Goal: Task Accomplishment & Management: Use online tool/utility

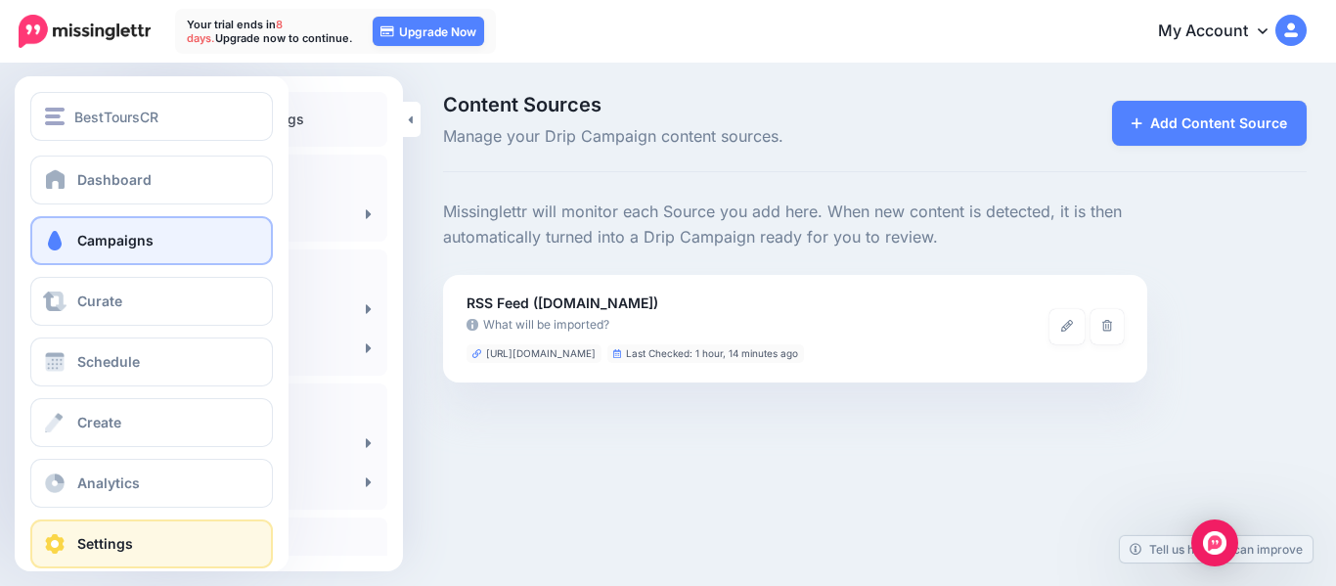
click at [92, 244] on span "Campaigns" at bounding box center [115, 240] width 76 height 17
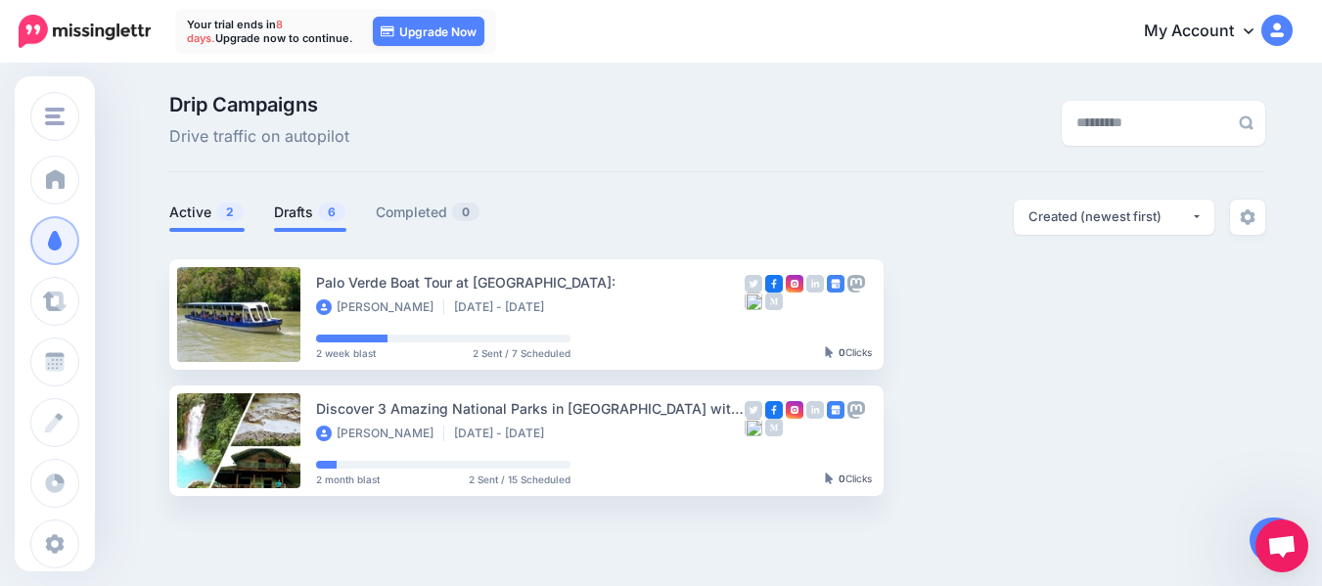
click at [305, 214] on link "Drafts 6" at bounding box center [310, 212] width 72 height 23
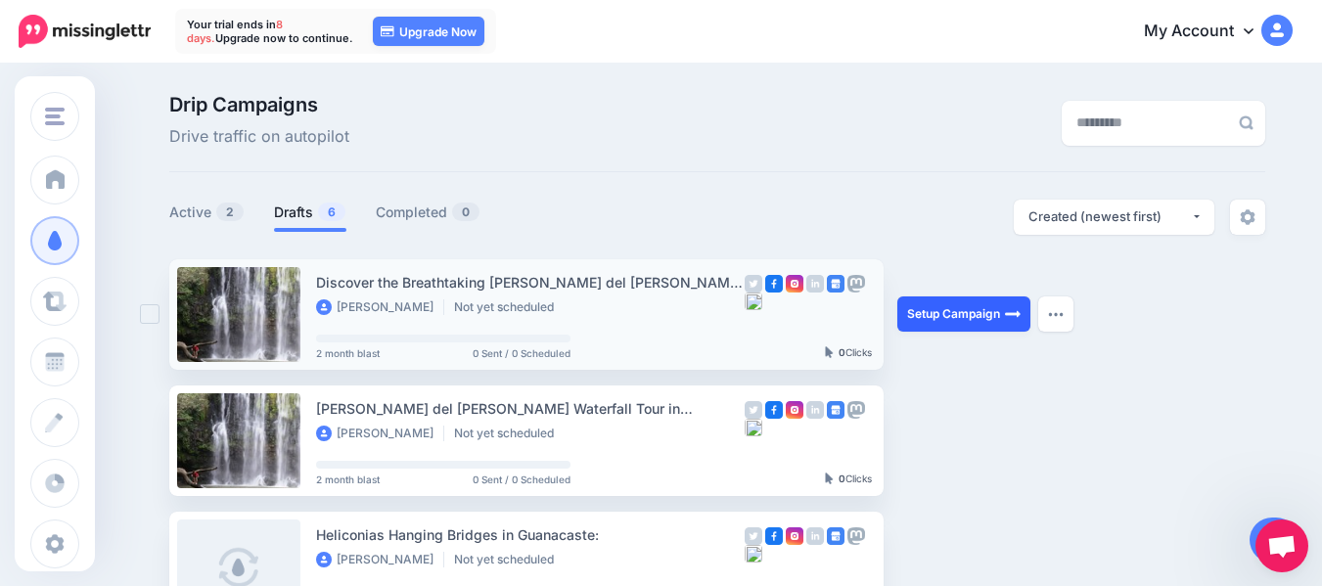
click at [979, 315] on link "Setup Campaign" at bounding box center [963, 313] width 133 height 35
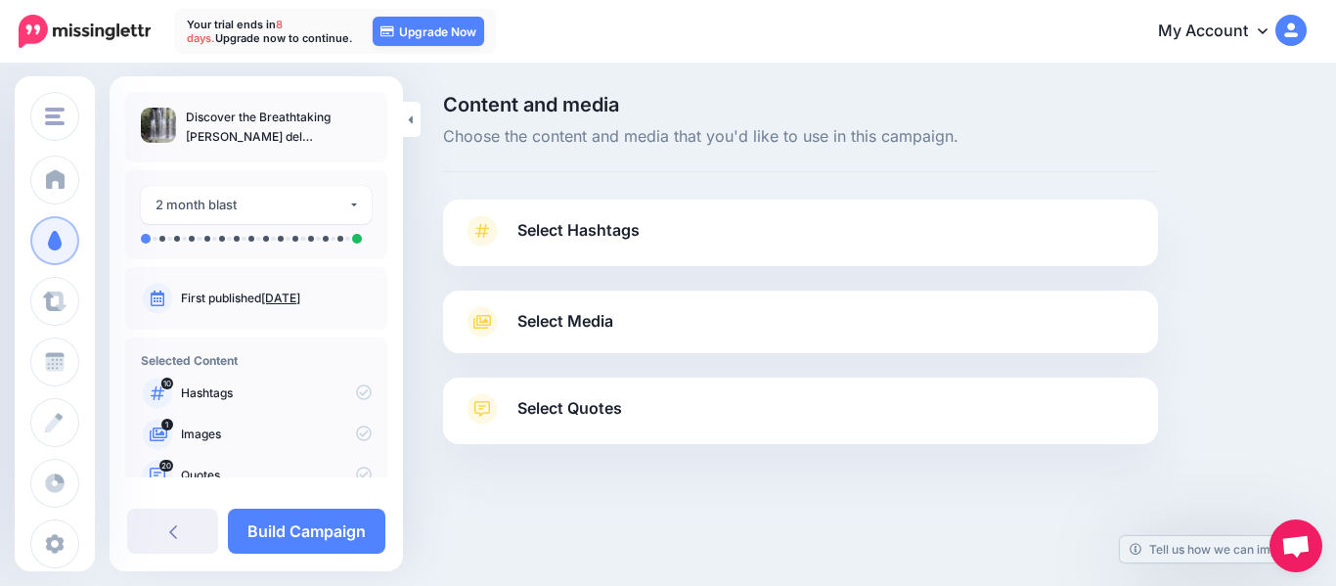
click at [572, 417] on span "Select Quotes" at bounding box center [570, 408] width 105 height 26
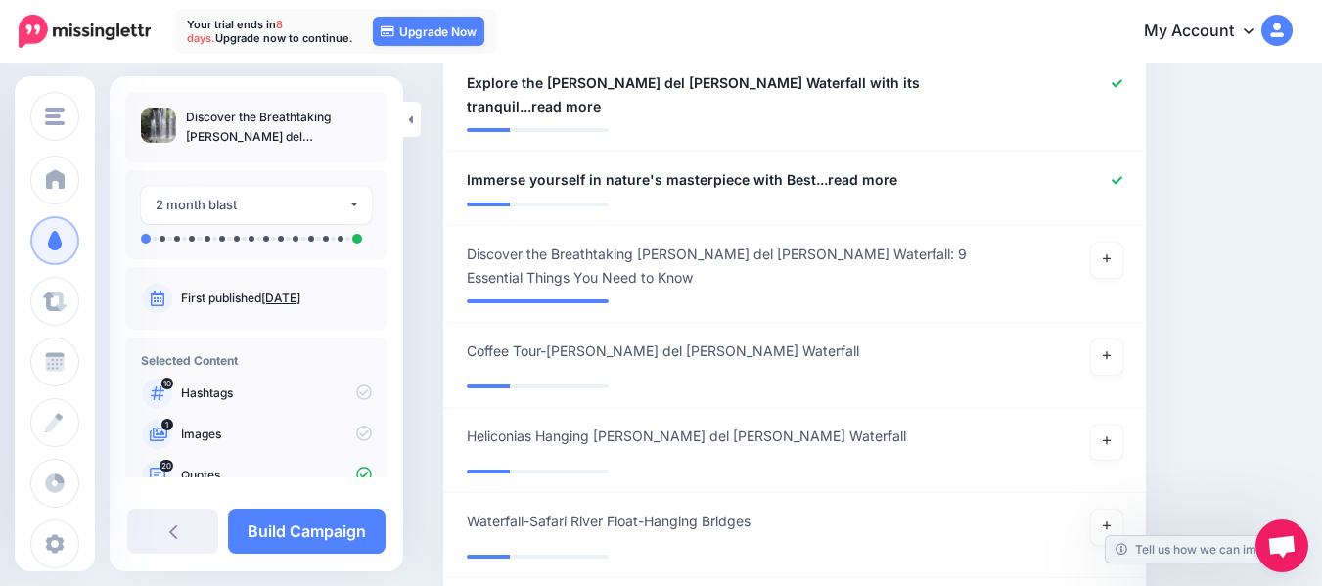
scroll to position [2244, 0]
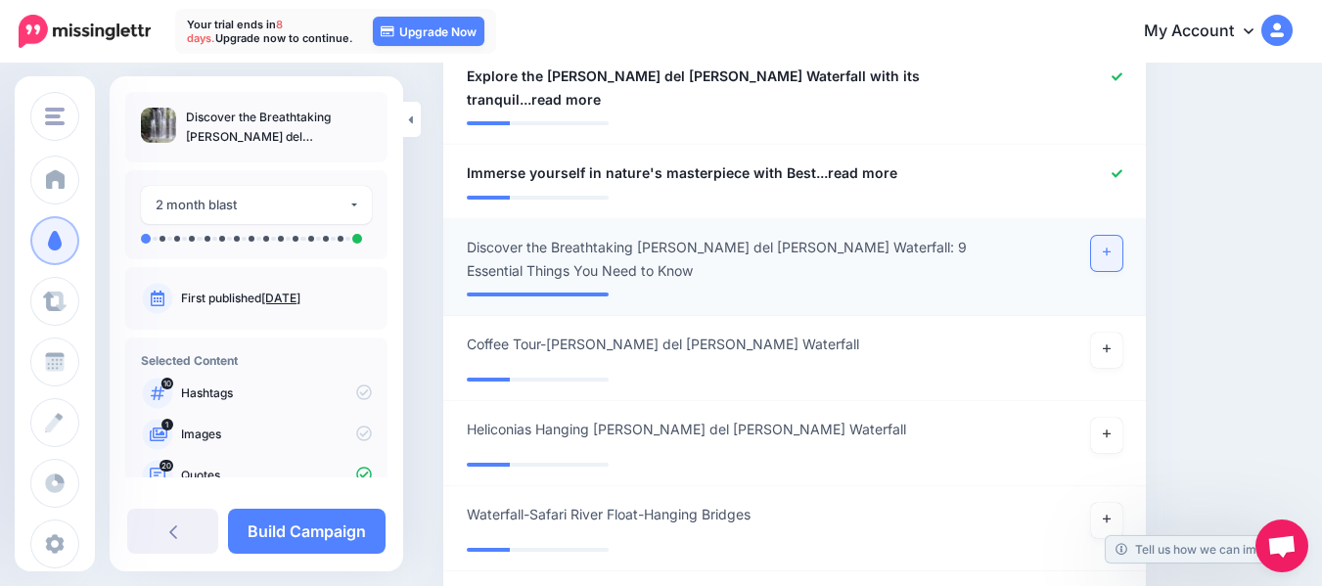
click at [1117, 236] on link at bounding box center [1106, 253] width 31 height 35
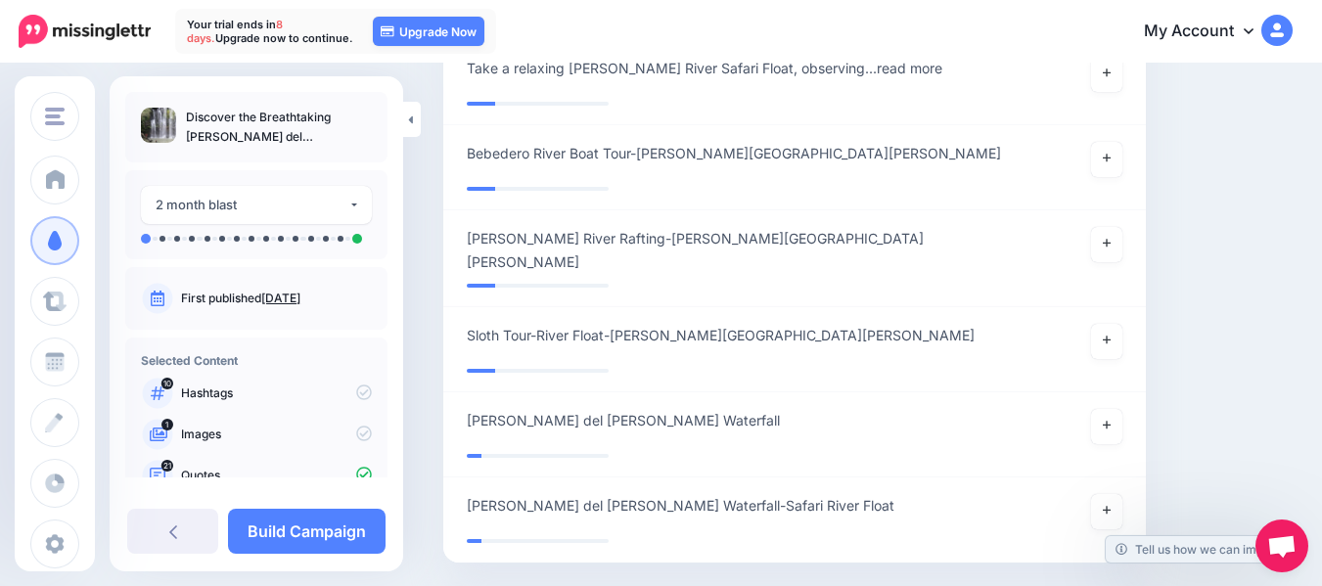
scroll to position [2885, 0]
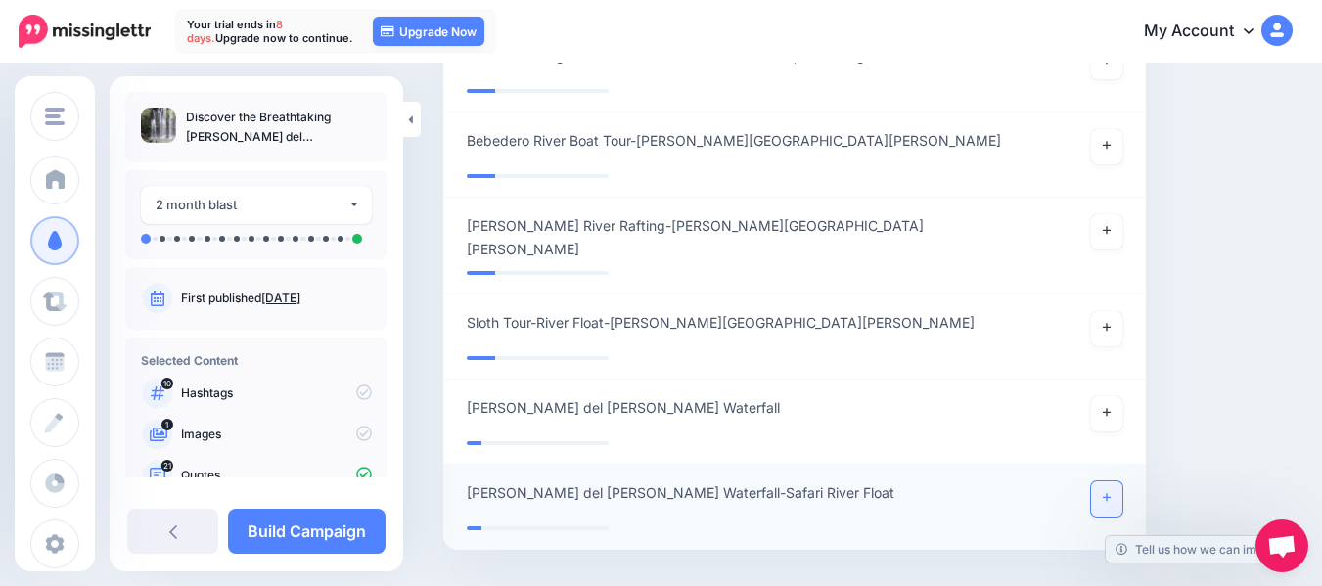
click at [1122, 481] on link at bounding box center [1106, 498] width 31 height 35
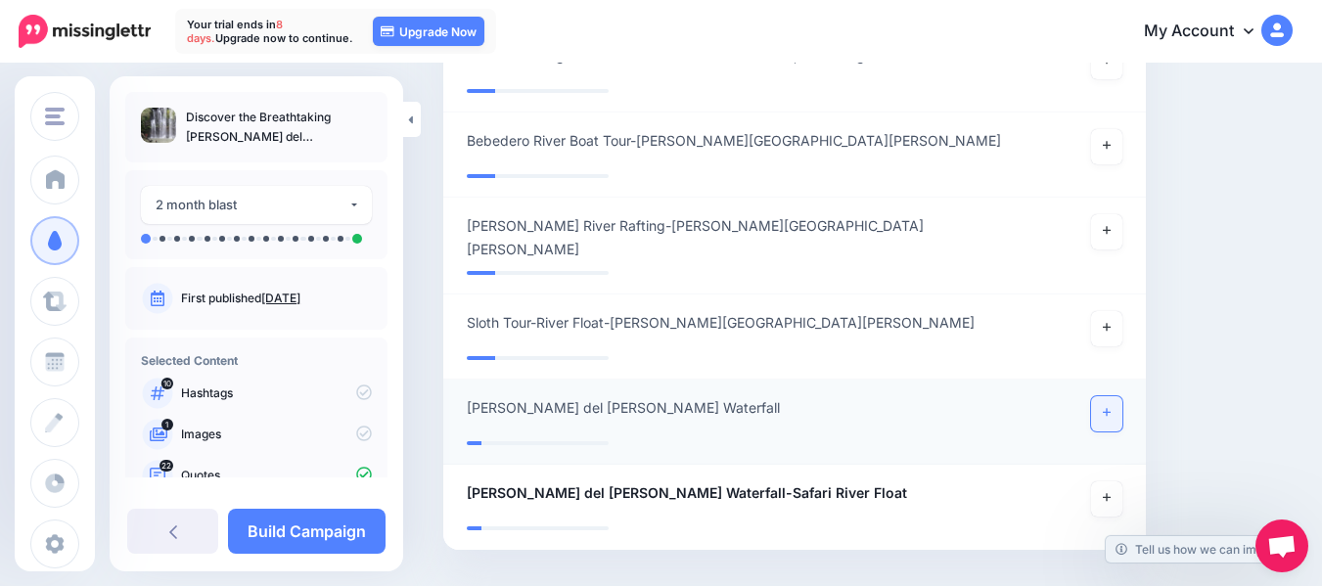
click at [1122, 396] on link at bounding box center [1106, 413] width 31 height 35
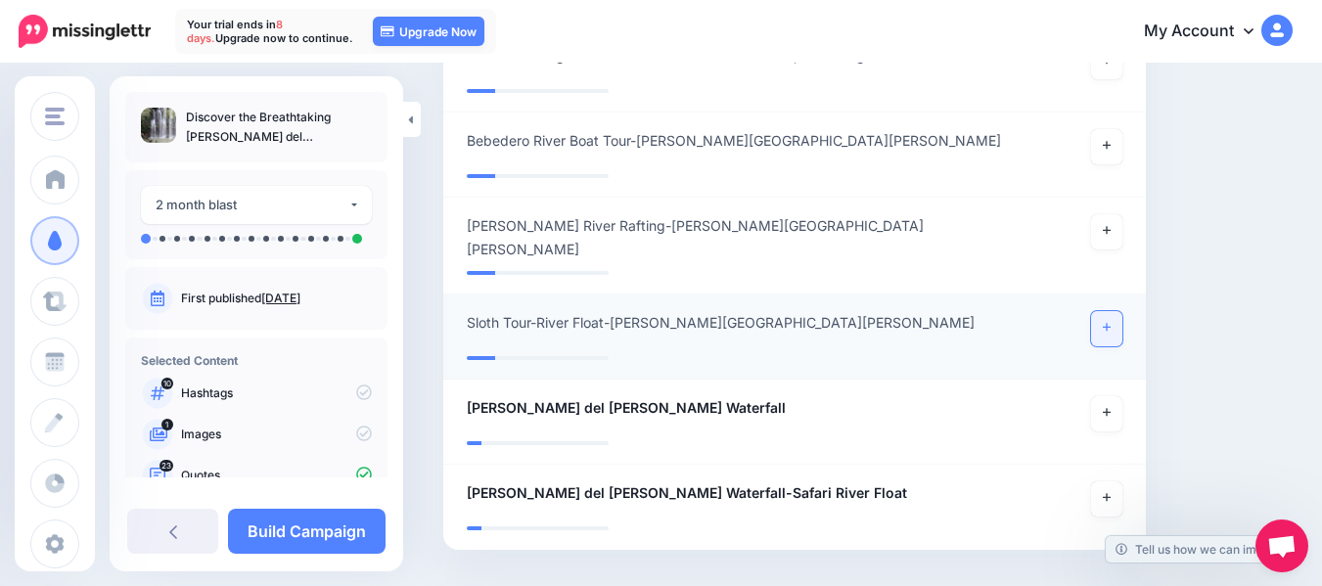
click at [1122, 311] on link at bounding box center [1106, 328] width 31 height 35
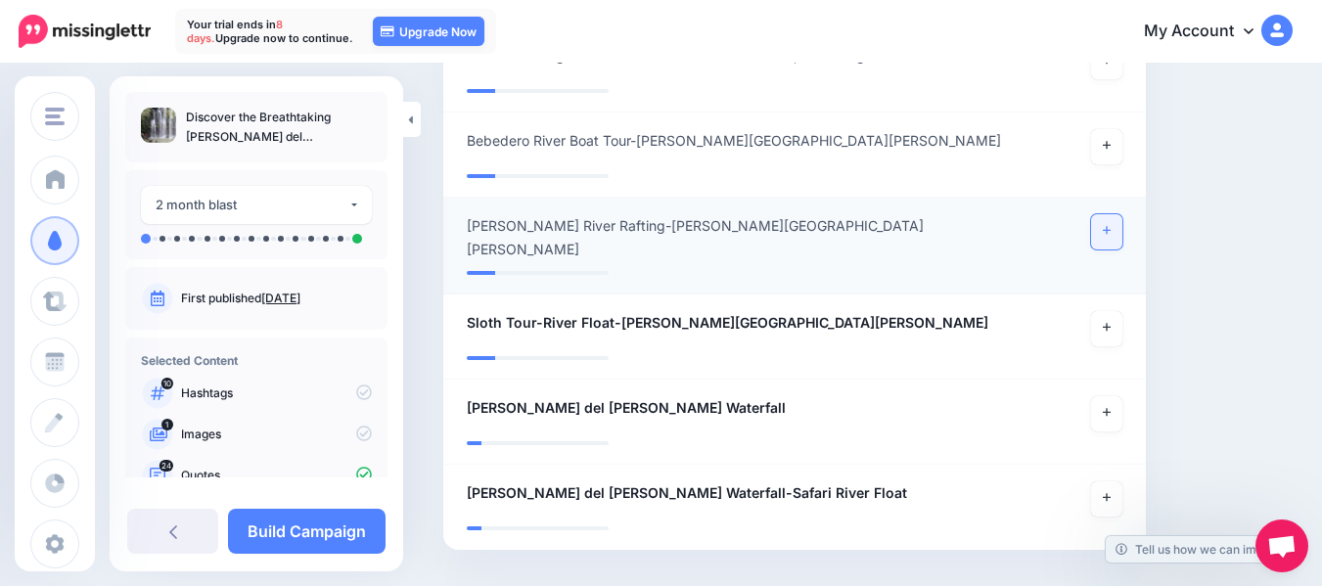
click at [1121, 214] on link at bounding box center [1106, 231] width 31 height 35
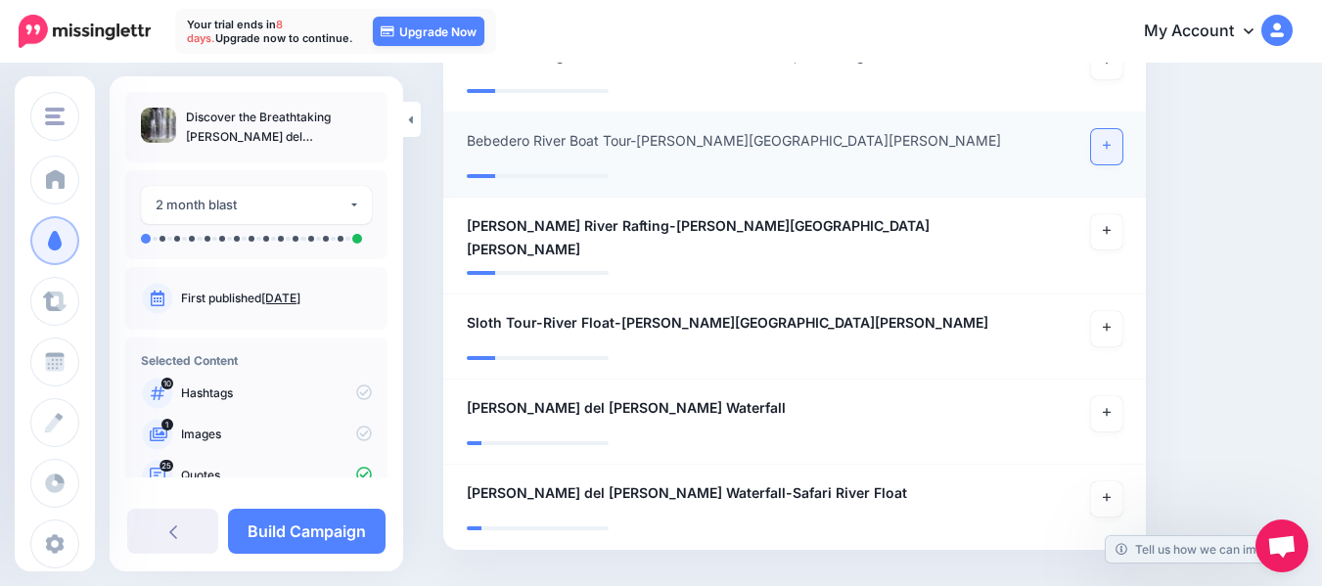
click at [1121, 129] on link at bounding box center [1106, 146] width 31 height 35
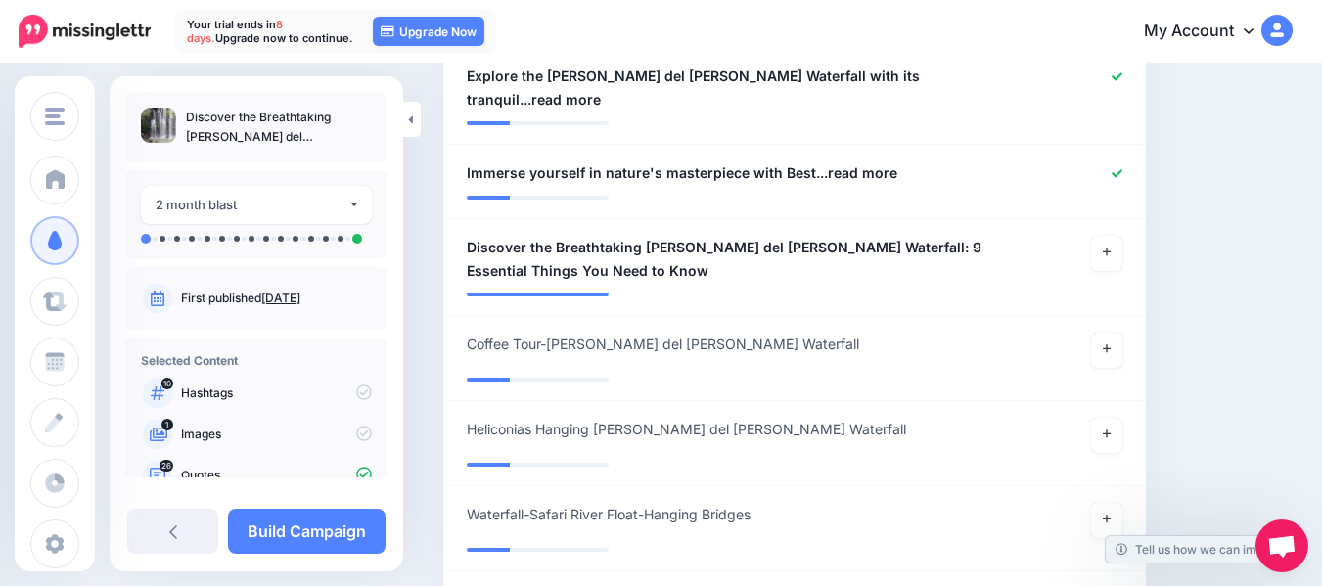
scroll to position [2176, 0]
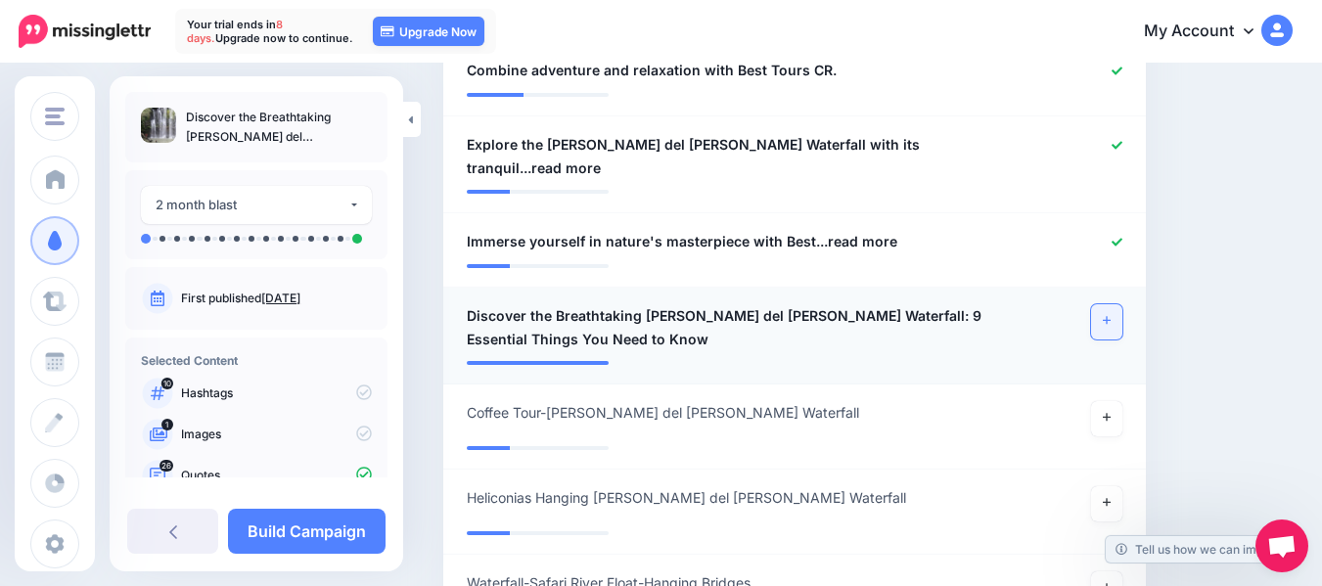
drag, startPoint x: 1120, startPoint y: 248, endPoint x: 1120, endPoint y: 266, distance: 17.6
click at [1110, 315] on icon at bounding box center [1107, 320] width 8 height 11
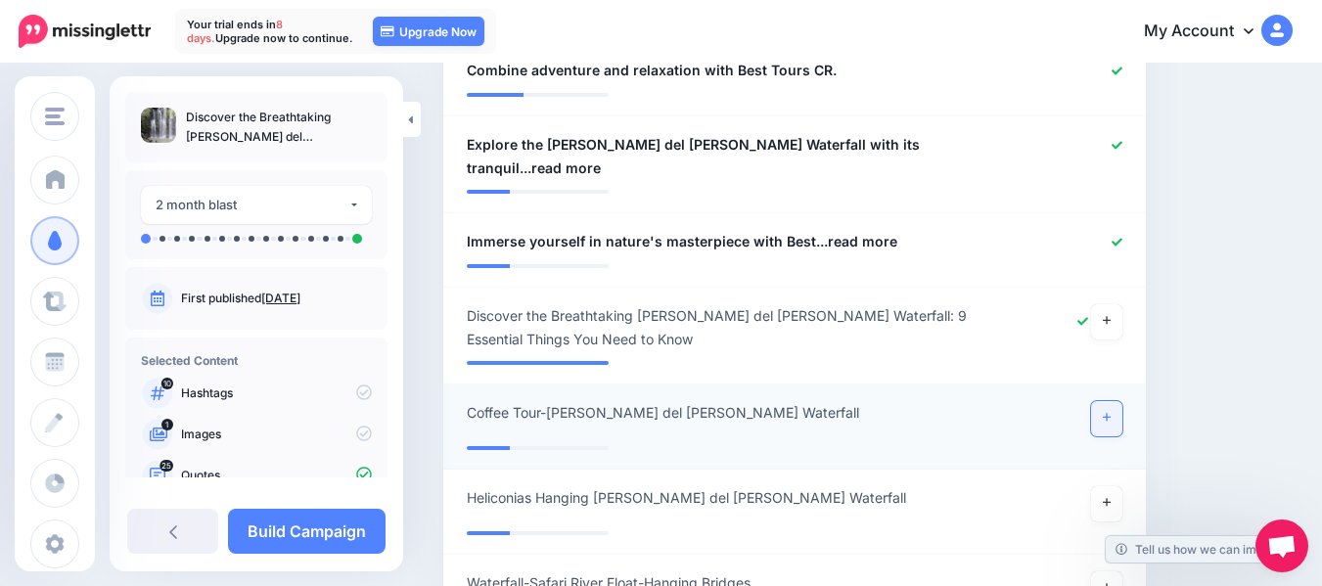
click at [1121, 401] on link at bounding box center [1106, 418] width 31 height 35
click at [1110, 497] on icon at bounding box center [1107, 502] width 8 height 11
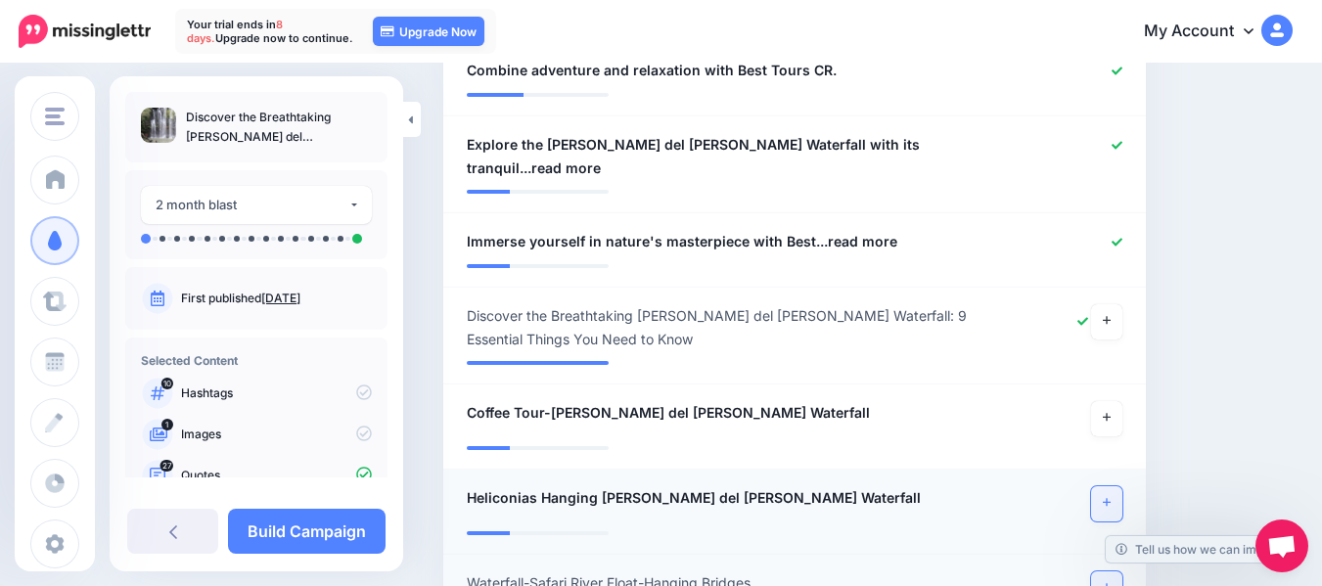
click at [1110, 584] on icon at bounding box center [1107, 588] width 8 height 8
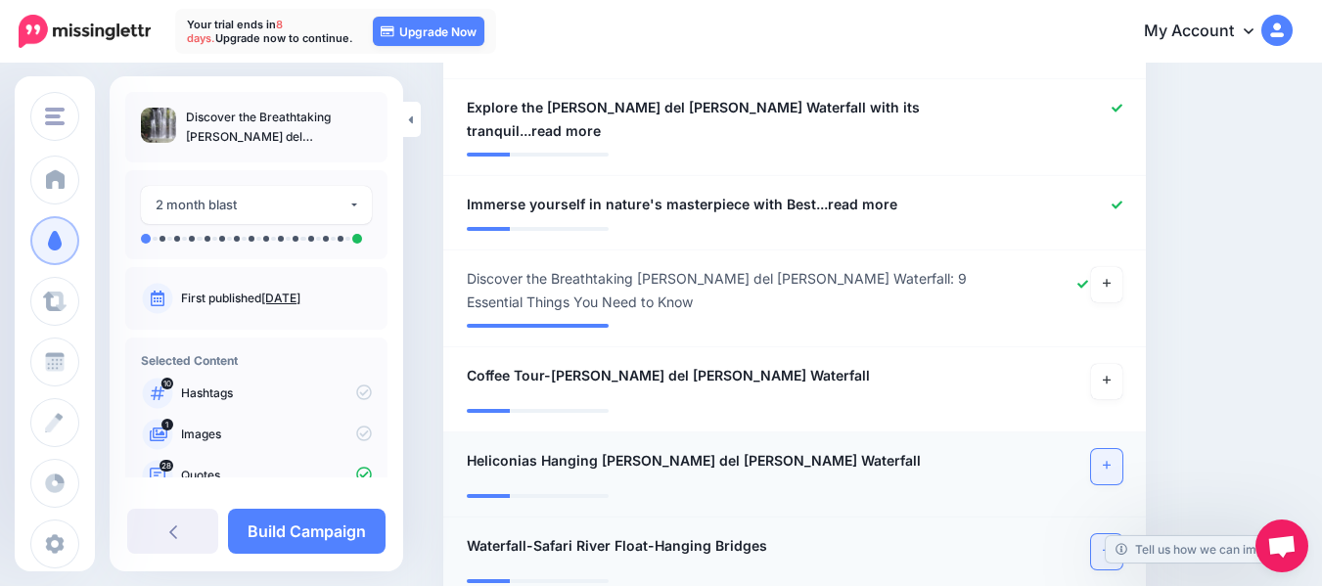
scroll to position [2226, 0]
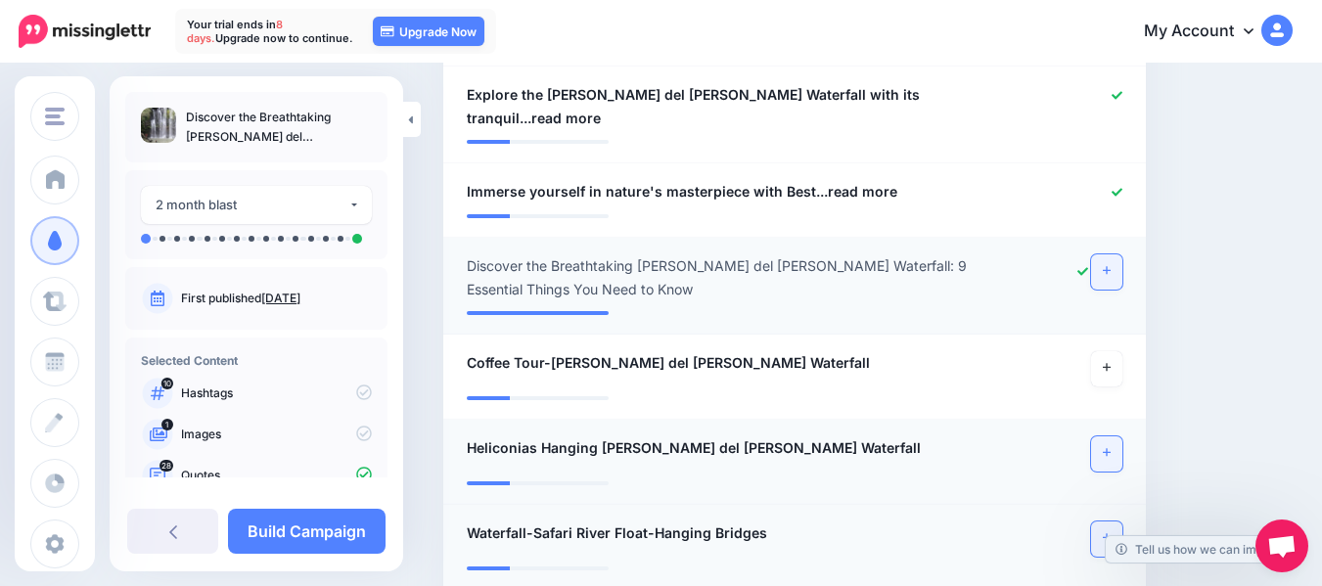
click at [1122, 254] on link at bounding box center [1106, 271] width 31 height 35
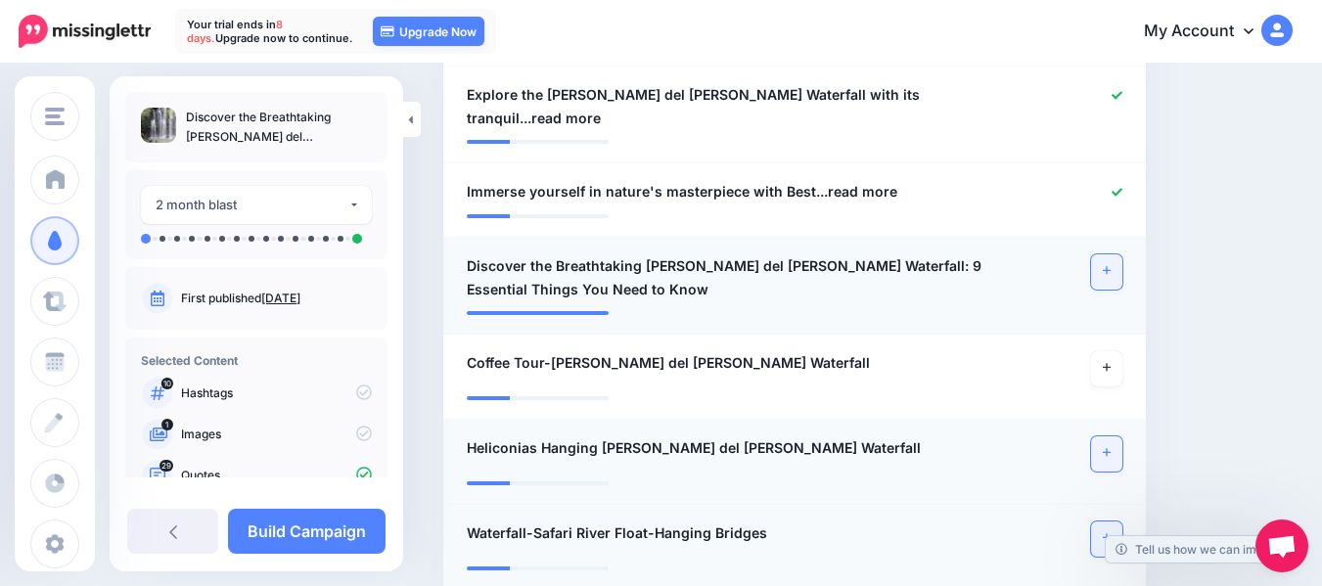
click at [1110, 267] on icon at bounding box center [1107, 271] width 8 height 8
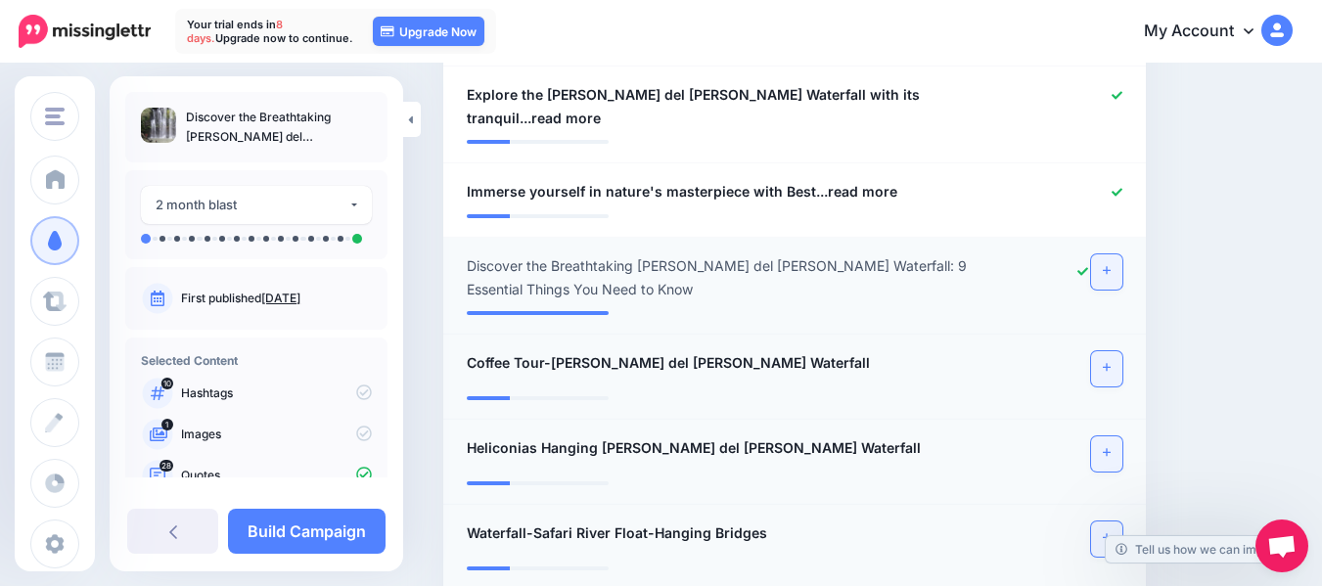
click at [1110, 362] on icon at bounding box center [1107, 367] width 8 height 11
click at [1110, 447] on icon at bounding box center [1107, 452] width 8 height 11
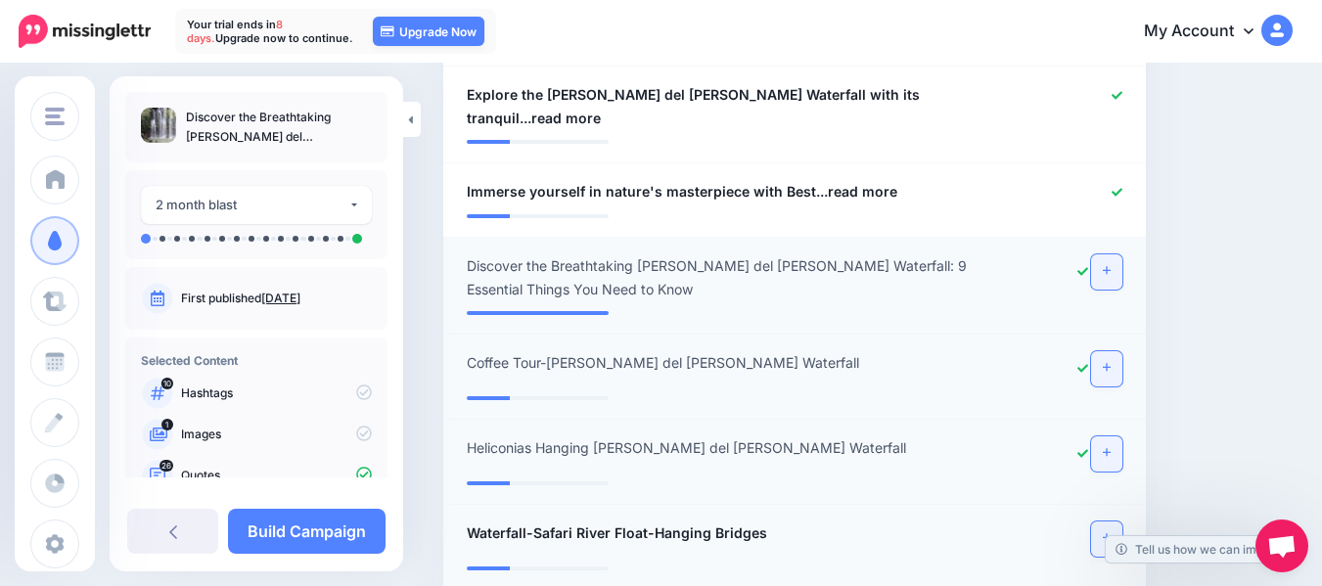
click at [1110, 534] on icon at bounding box center [1107, 538] width 8 height 8
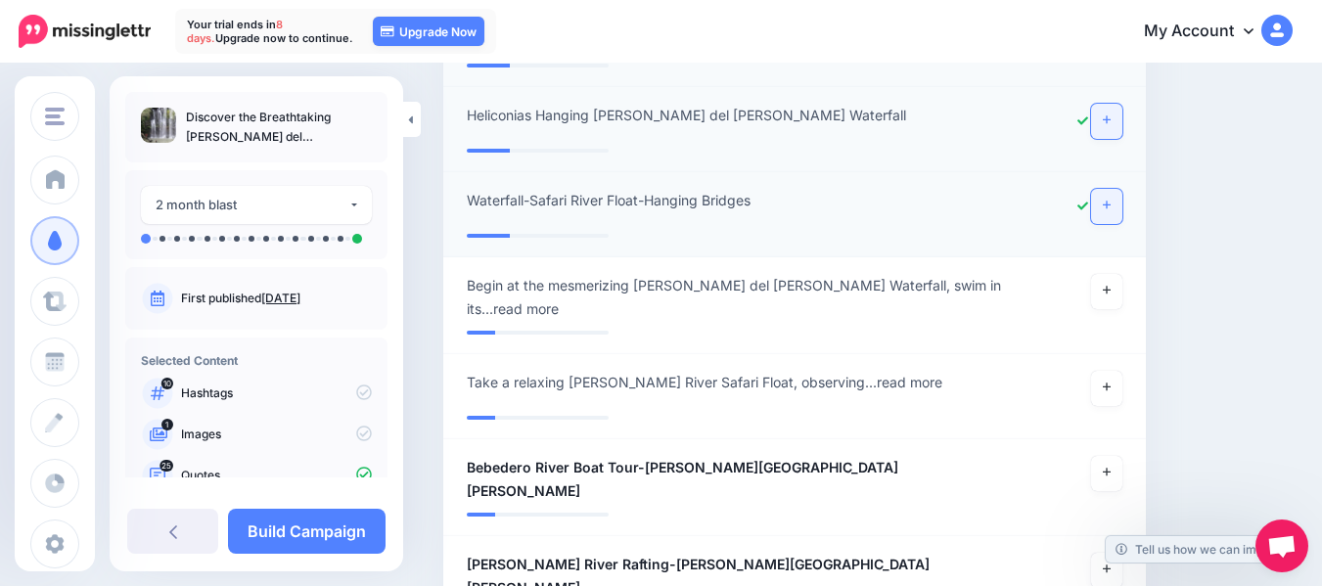
scroll to position [2564, 0]
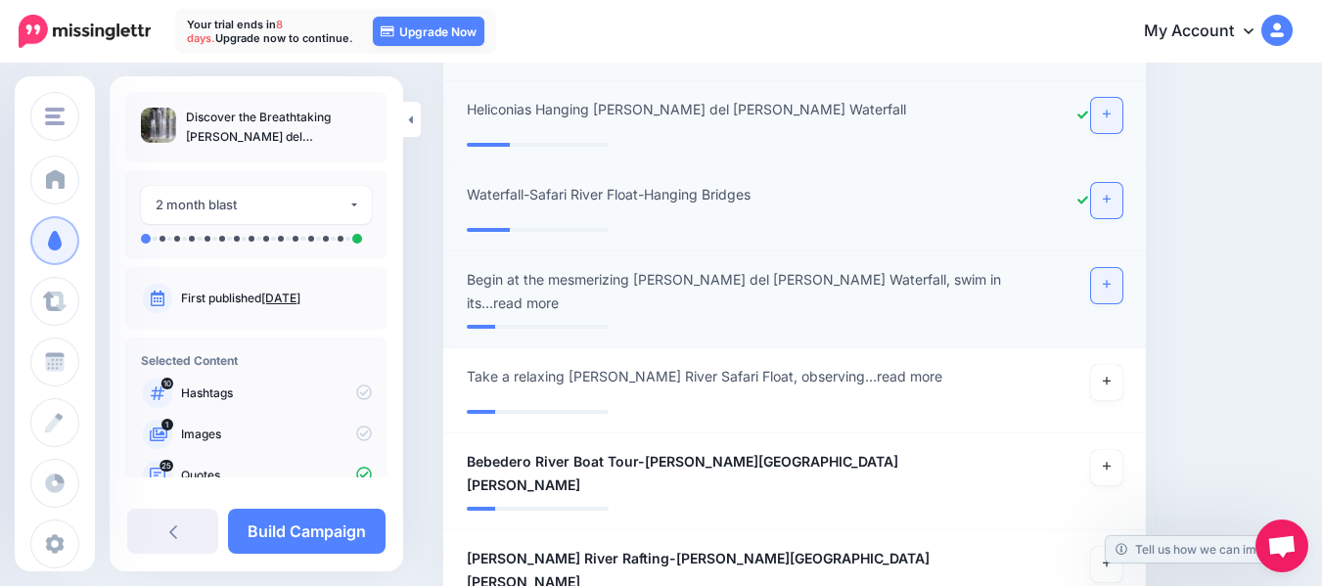
click at [1110, 279] on icon at bounding box center [1107, 284] width 8 height 11
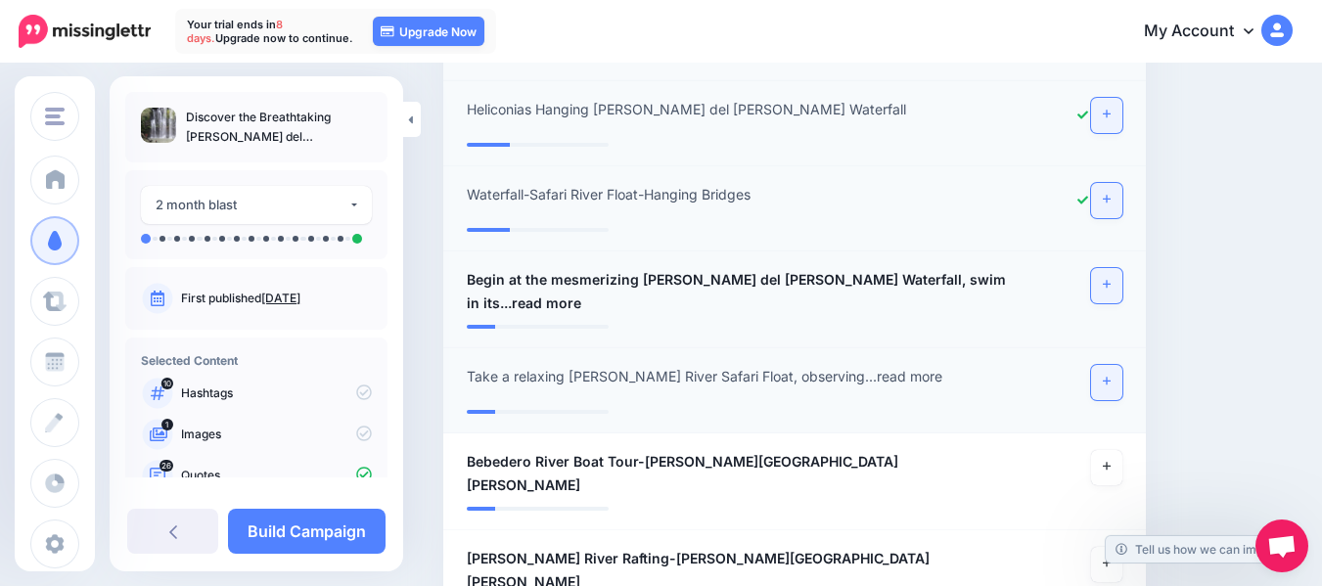
click at [1114, 365] on link at bounding box center [1106, 382] width 31 height 35
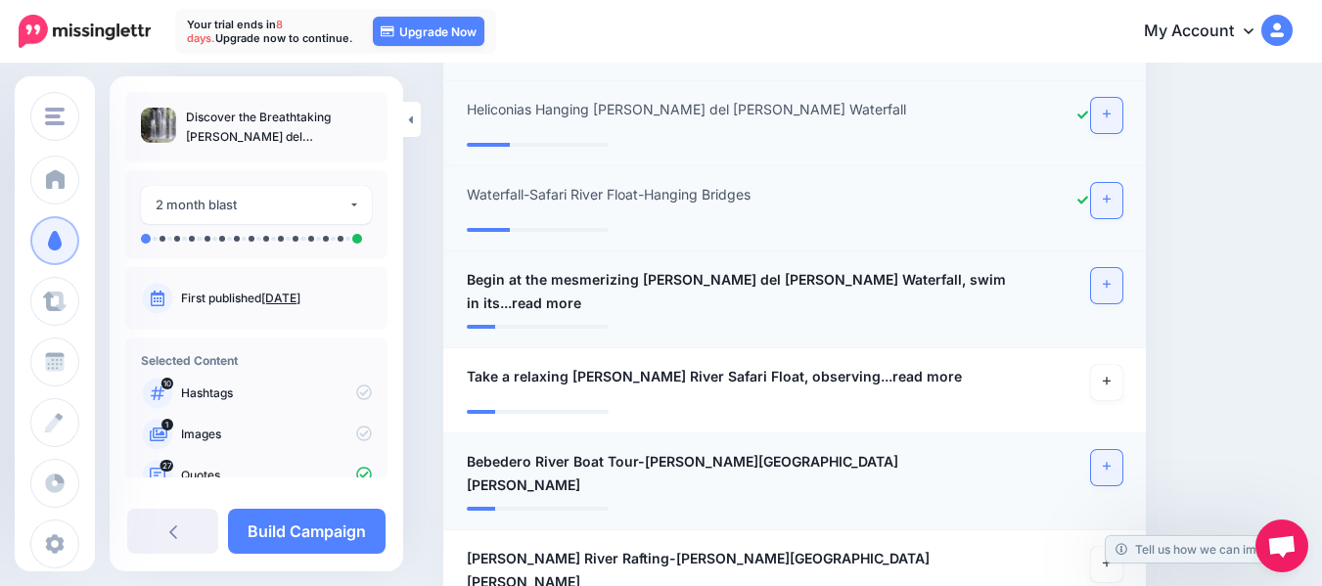
click at [1110, 461] on icon at bounding box center [1107, 466] width 8 height 11
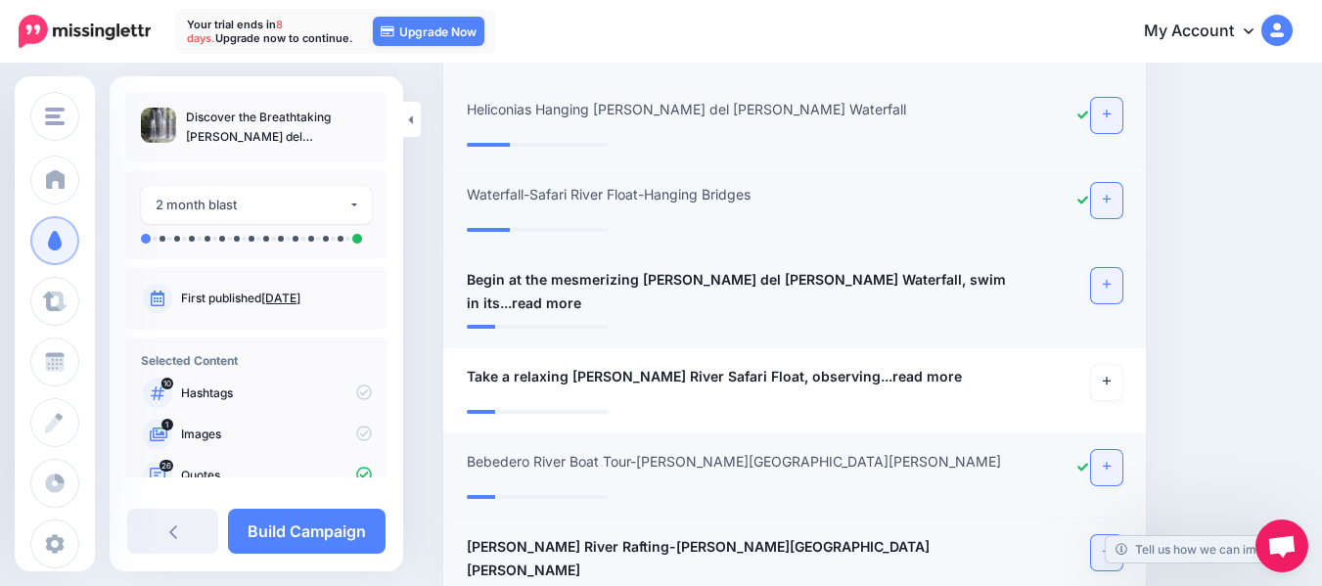
click at [1120, 535] on link at bounding box center [1106, 552] width 31 height 35
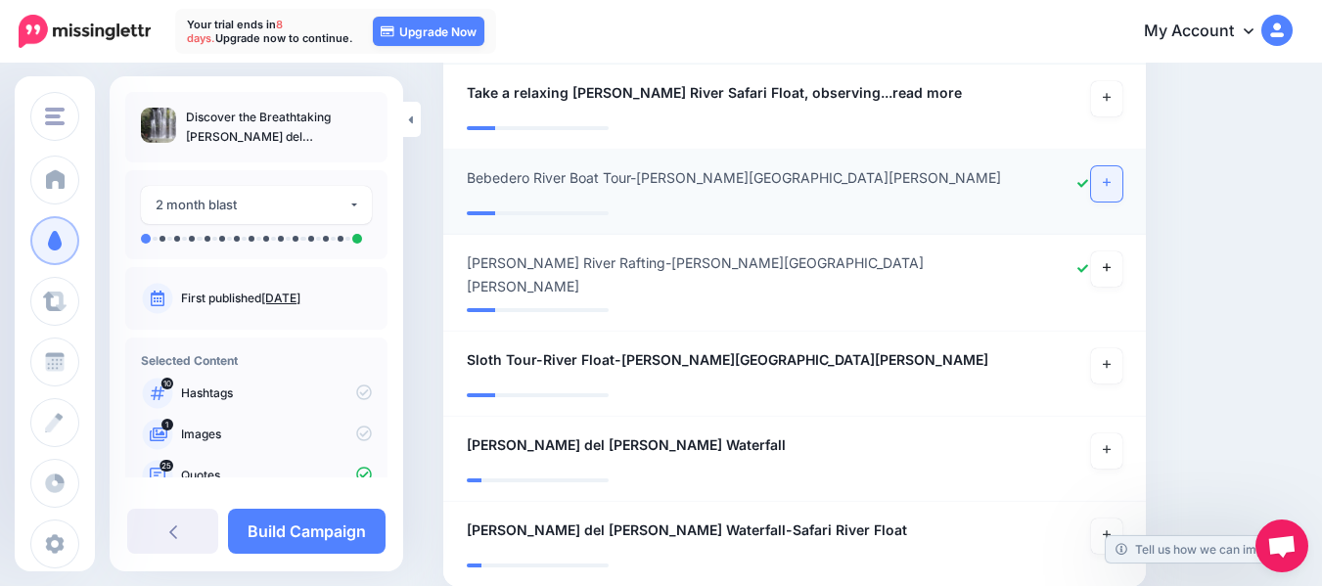
scroll to position [2861, 0]
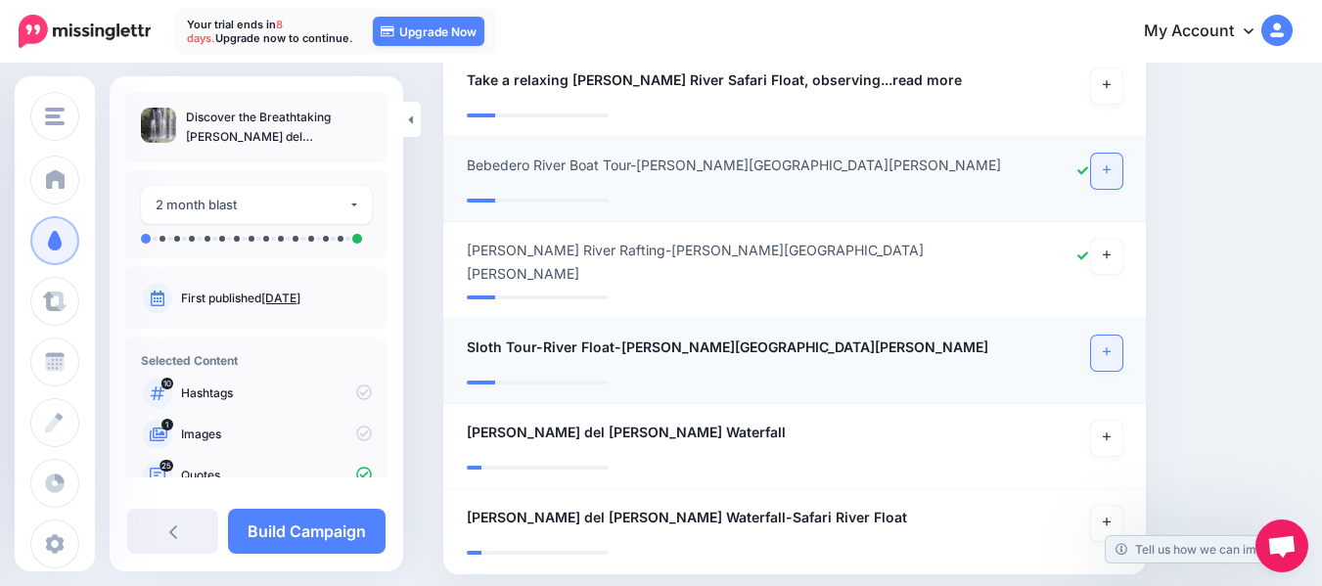
click at [1110, 346] on icon at bounding box center [1107, 351] width 8 height 11
click at [1110, 431] on icon at bounding box center [1107, 436] width 8 height 11
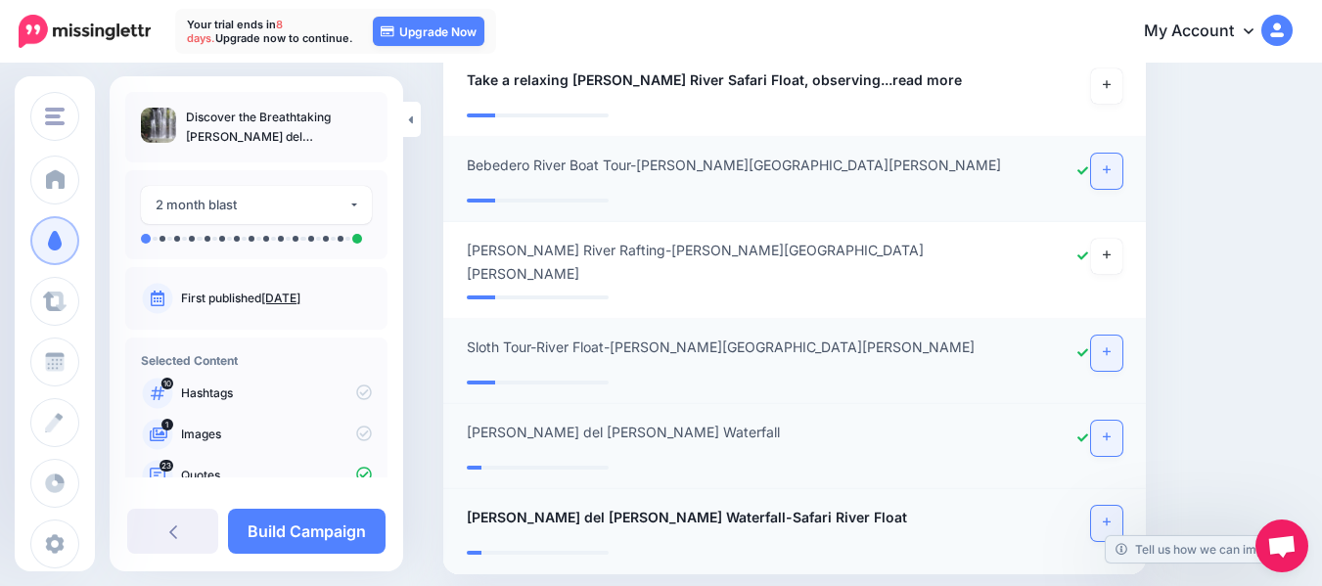
click at [1110, 518] on icon at bounding box center [1107, 522] width 8 height 8
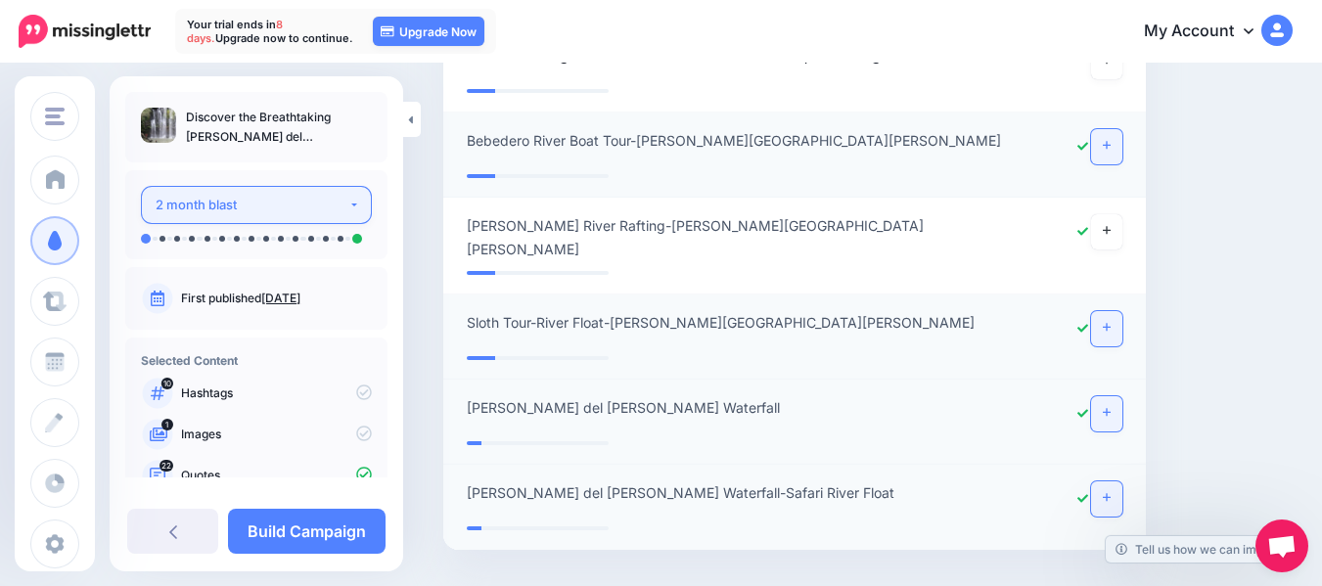
click at [355, 209] on button "2 month blast" at bounding box center [256, 205] width 231 height 38
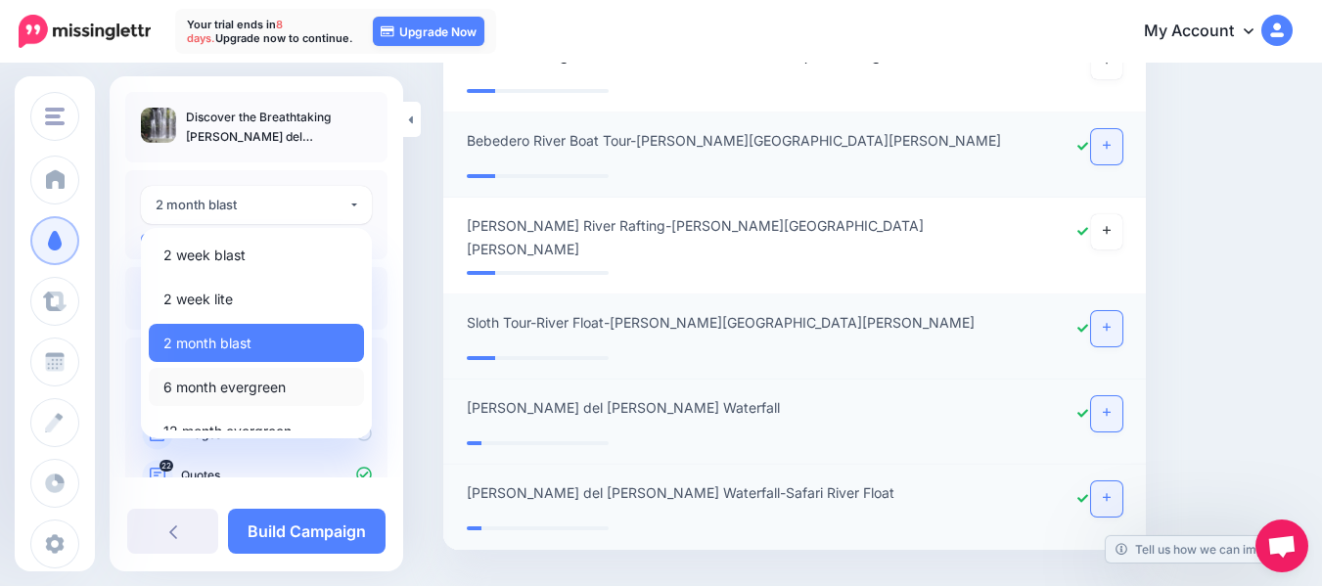
click at [267, 388] on span "6 month evergreen" at bounding box center [224, 387] width 122 height 23
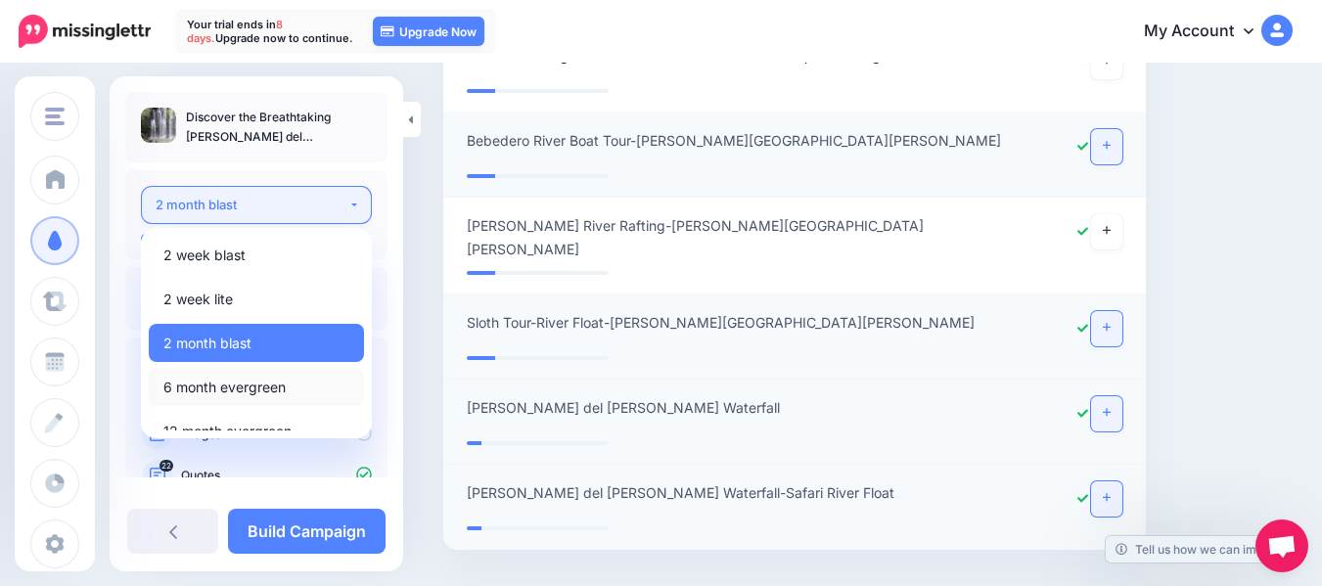
select select "******"
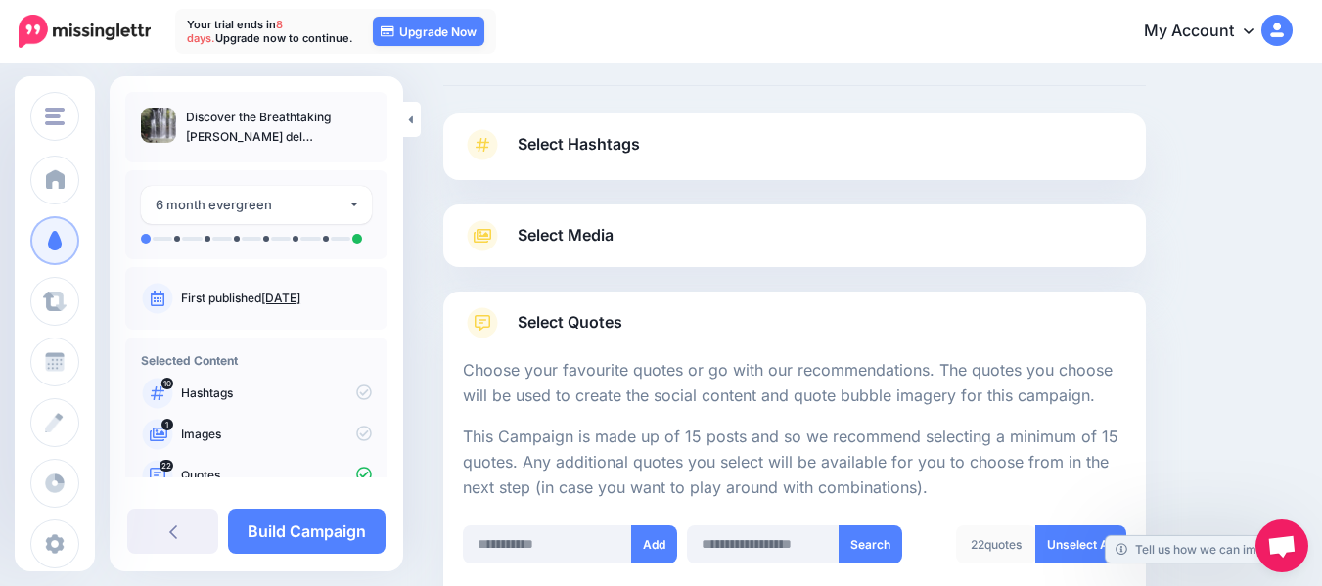
scroll to position [80, 0]
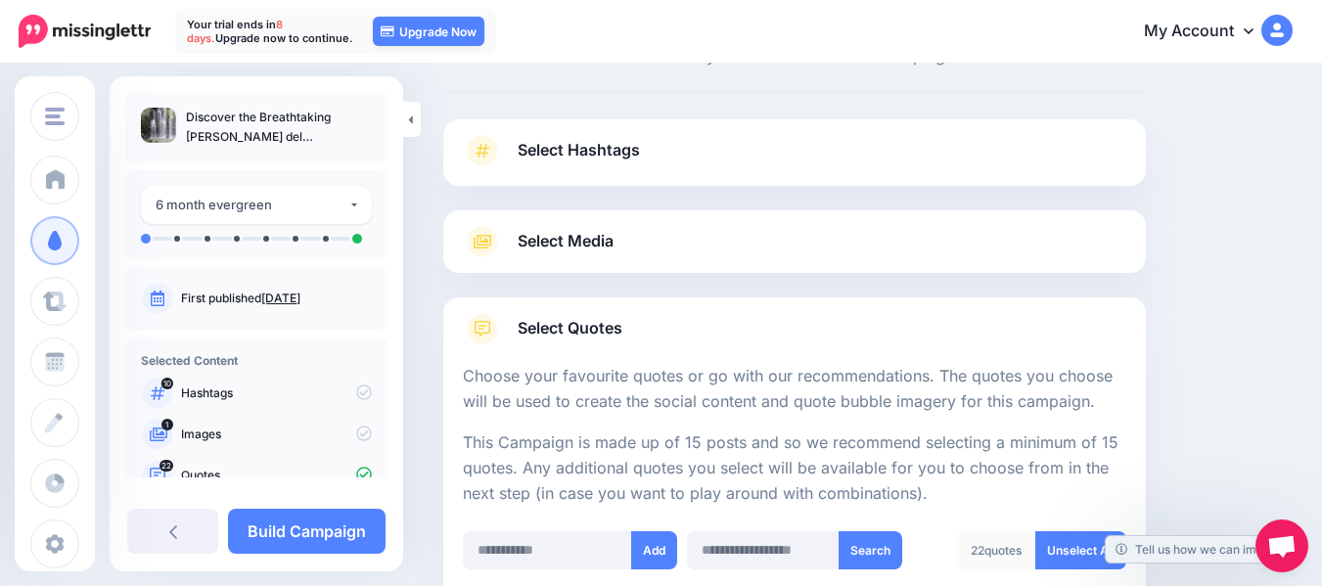
click at [633, 146] on span "Select Hashtags" at bounding box center [579, 150] width 122 height 26
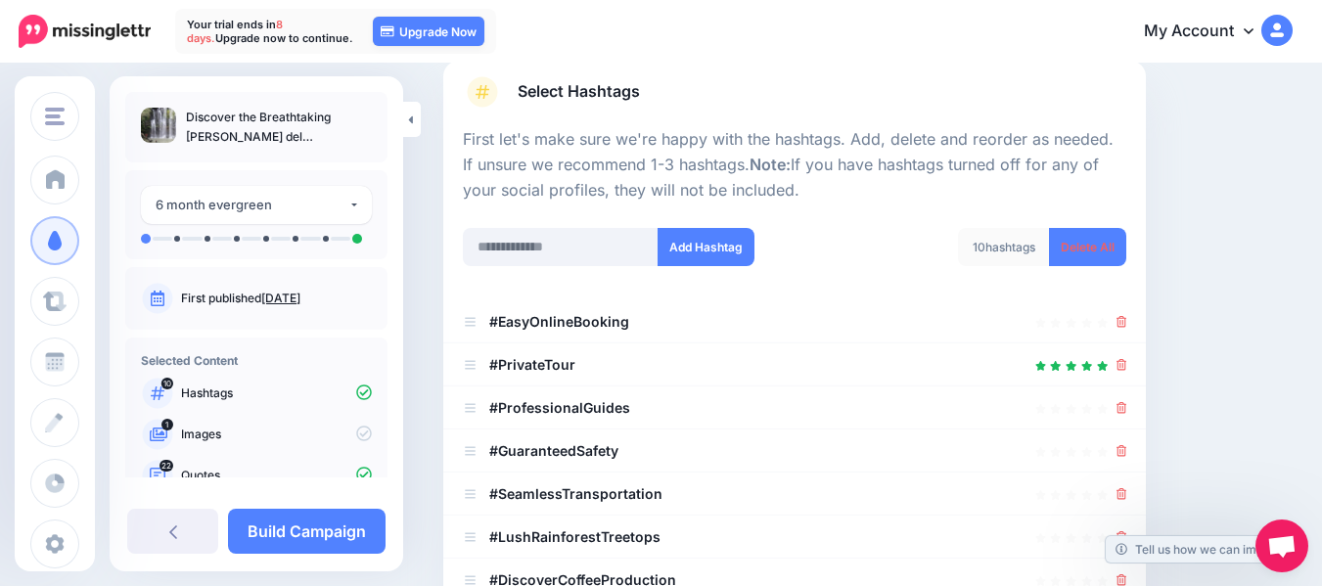
scroll to position [137, 0]
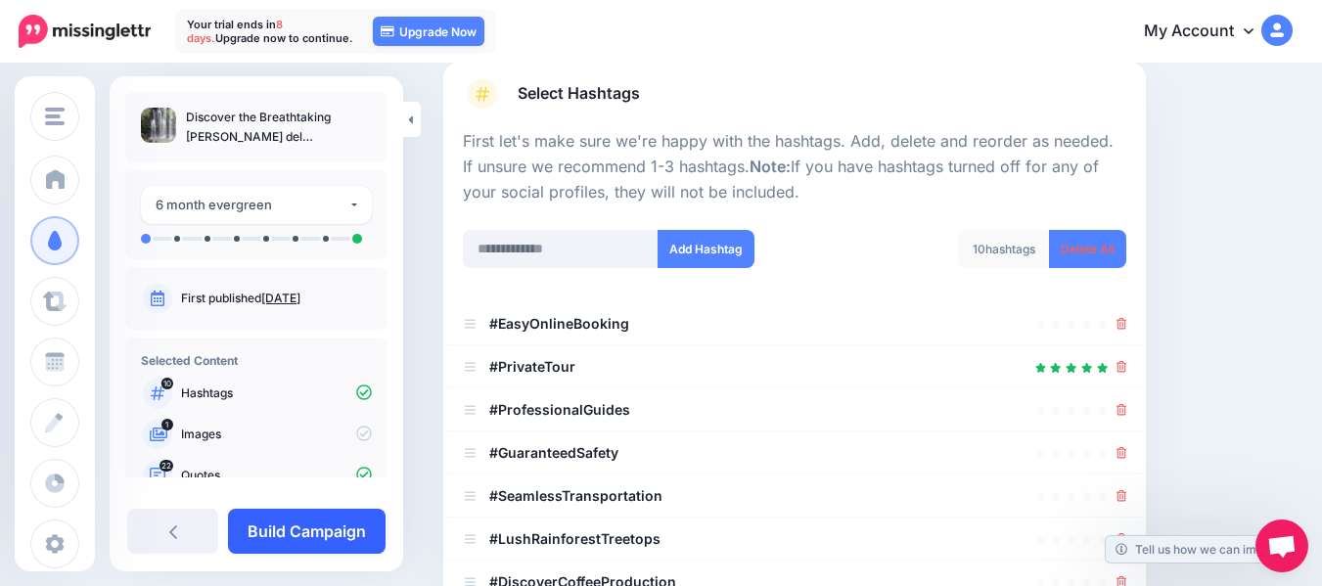
click at [302, 528] on link "Build Campaign" at bounding box center [307, 531] width 158 height 45
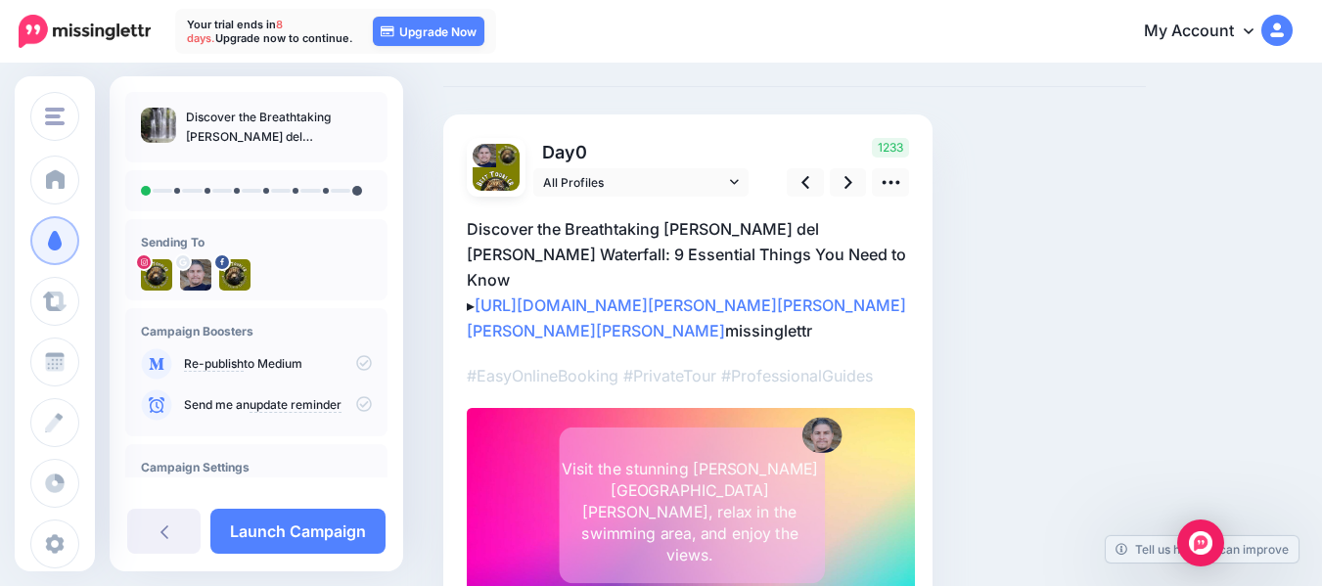
scroll to position [86, 0]
click at [892, 189] on icon at bounding box center [890, 181] width 21 height 21
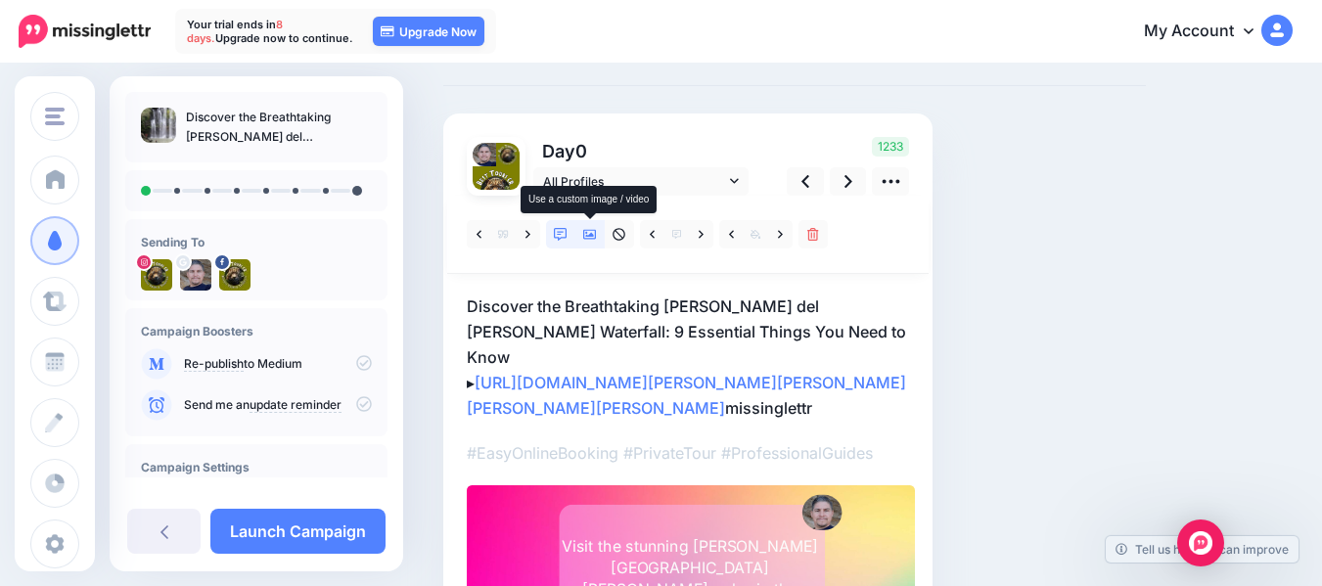
click at [585, 237] on icon at bounding box center [590, 235] width 14 height 14
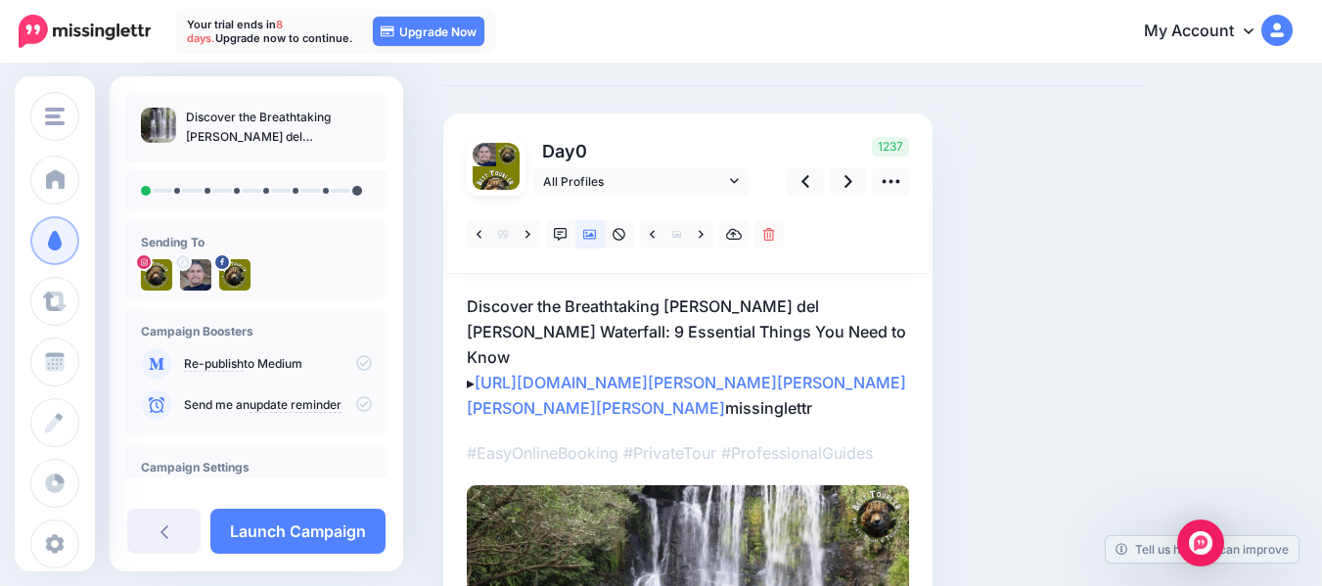
click at [902, 421] on p "Discover the Breathtaking Llanos del Cortes Waterfall: 9 Essential Things You N…" at bounding box center [688, 356] width 442 height 127
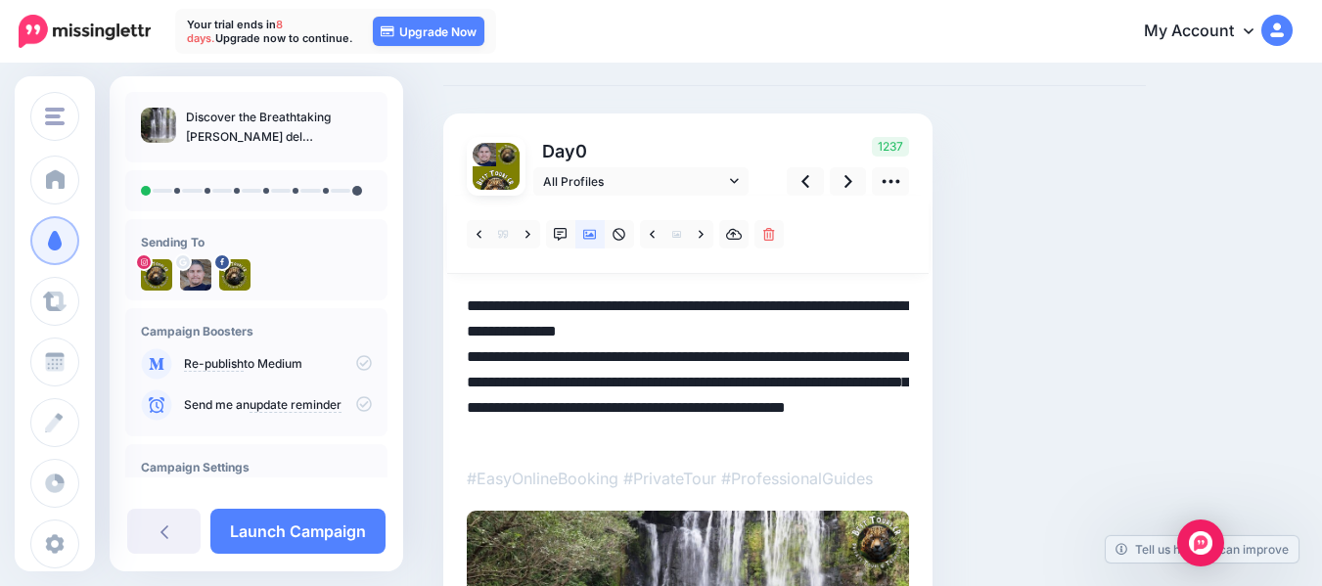
scroll to position [0, 0]
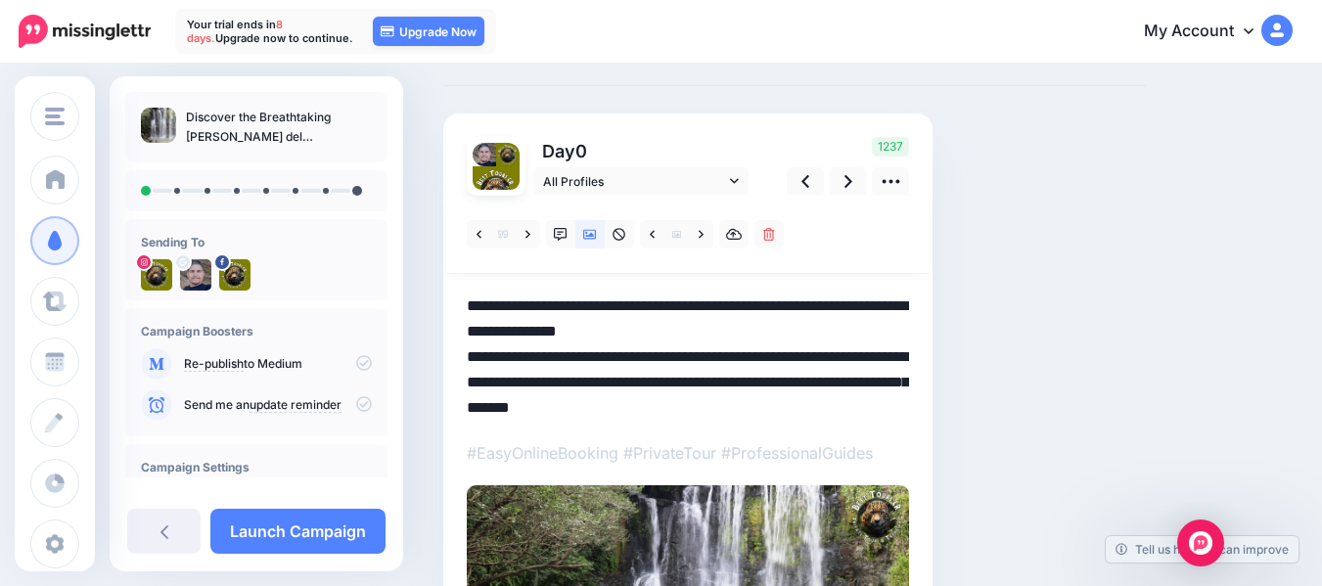
click at [855, 355] on textarea "**********" at bounding box center [688, 356] width 442 height 127
type textarea "**********"
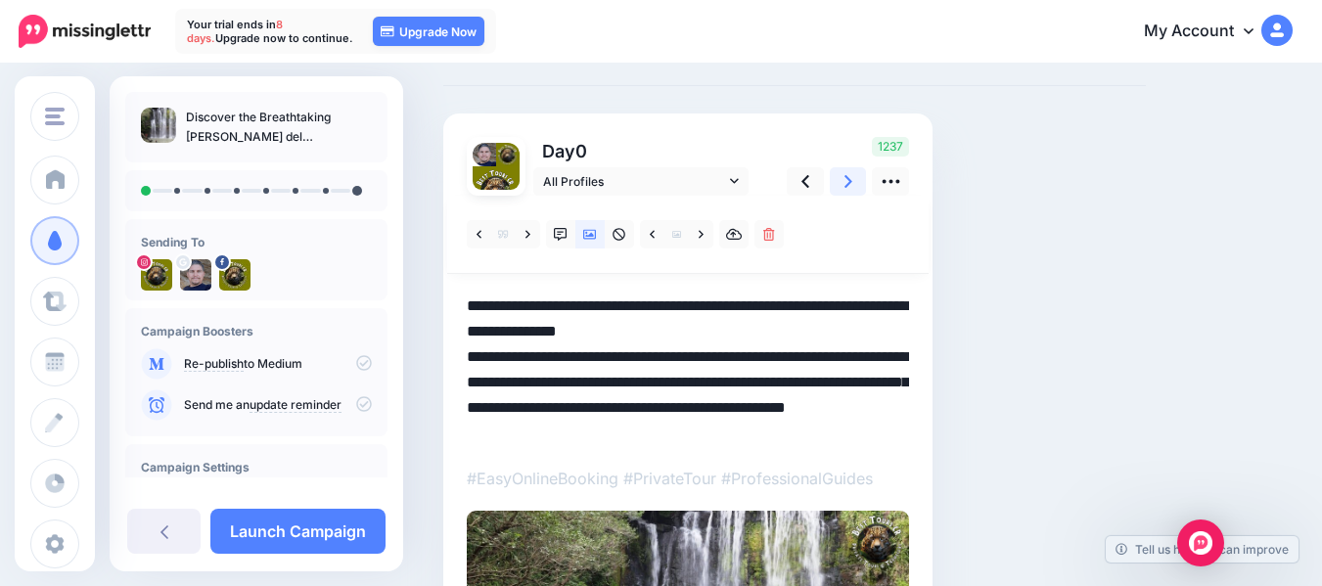
click at [848, 177] on icon at bounding box center [848, 181] width 8 height 21
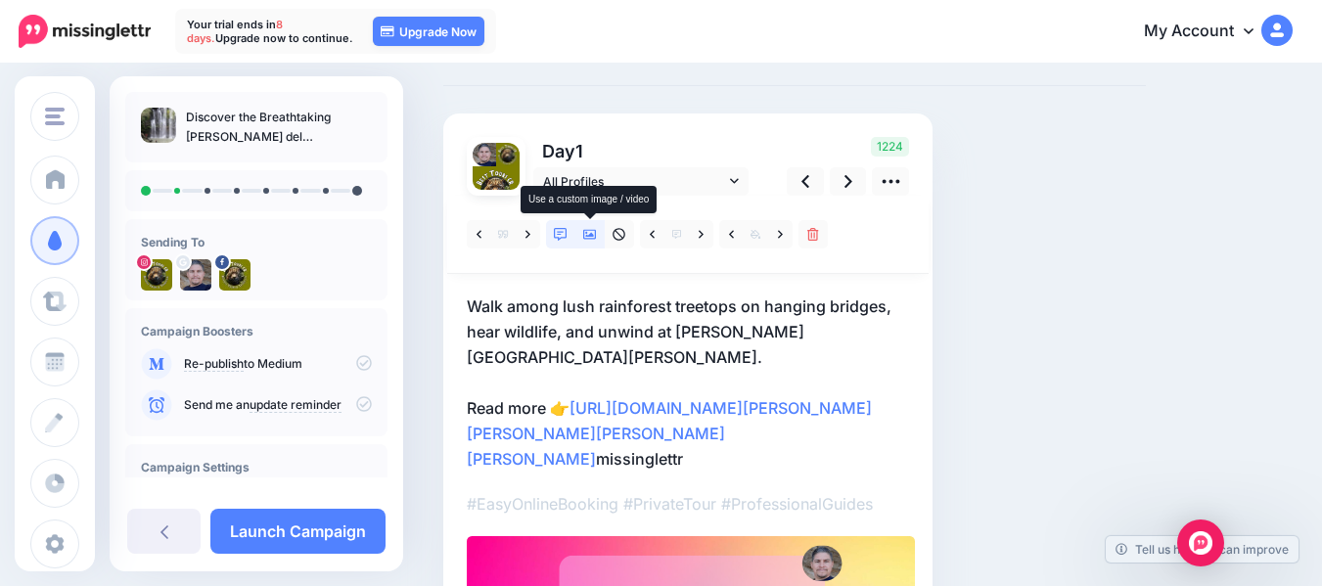
click at [586, 236] on icon at bounding box center [590, 235] width 14 height 10
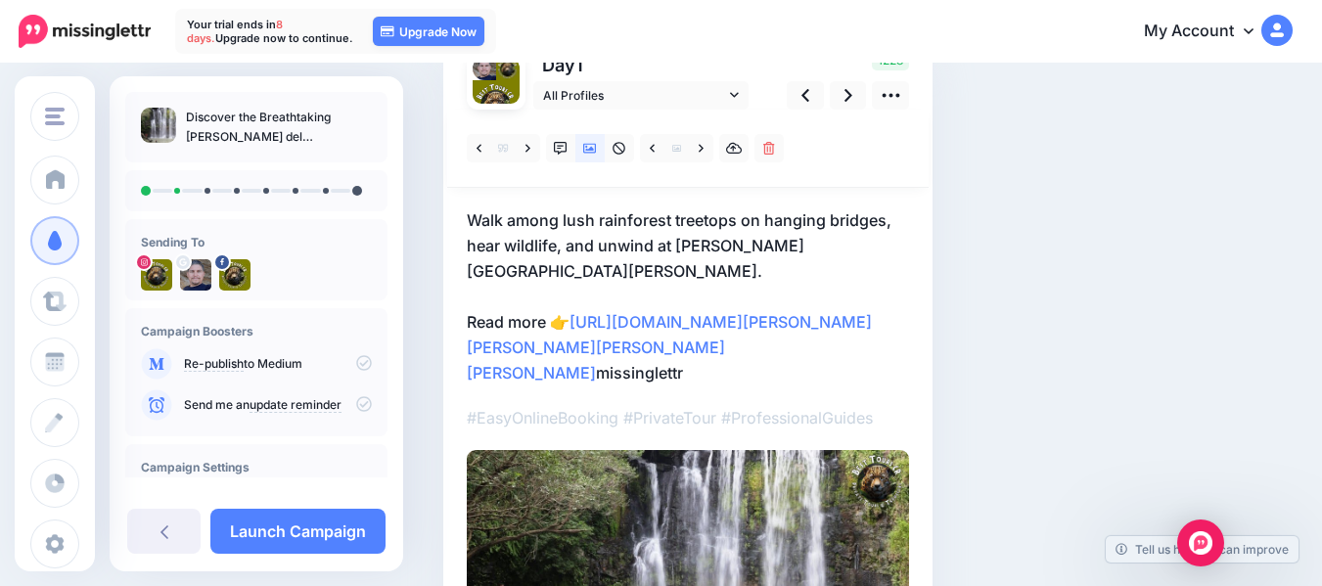
scroll to position [176, 0]
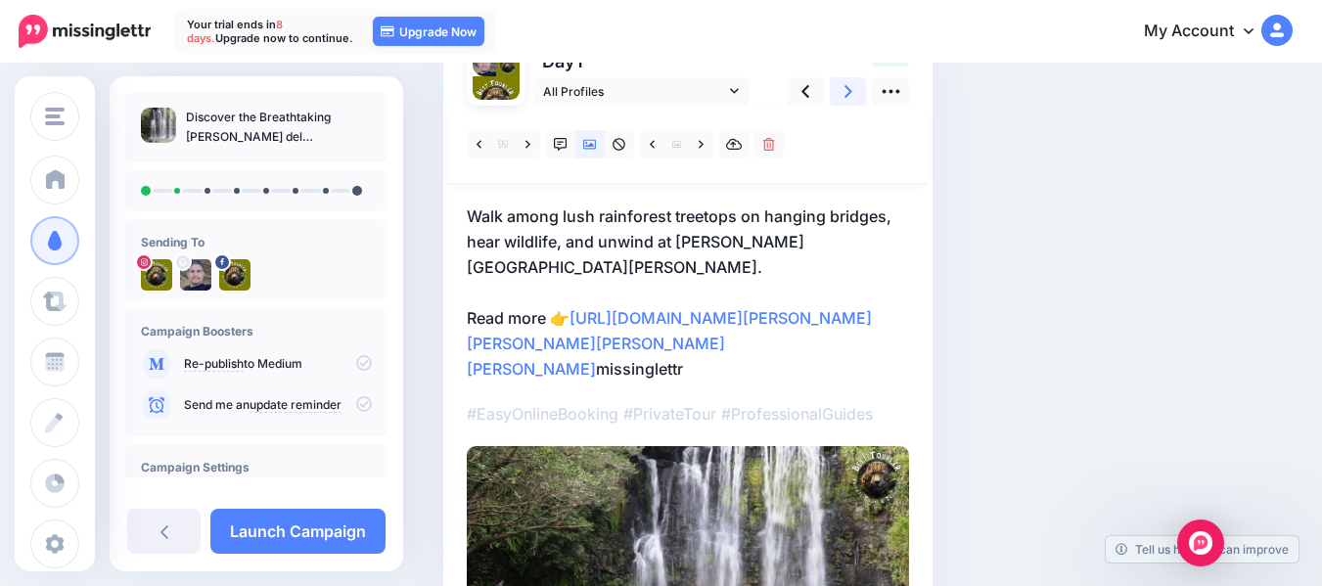
click at [844, 98] on icon at bounding box center [848, 91] width 8 height 21
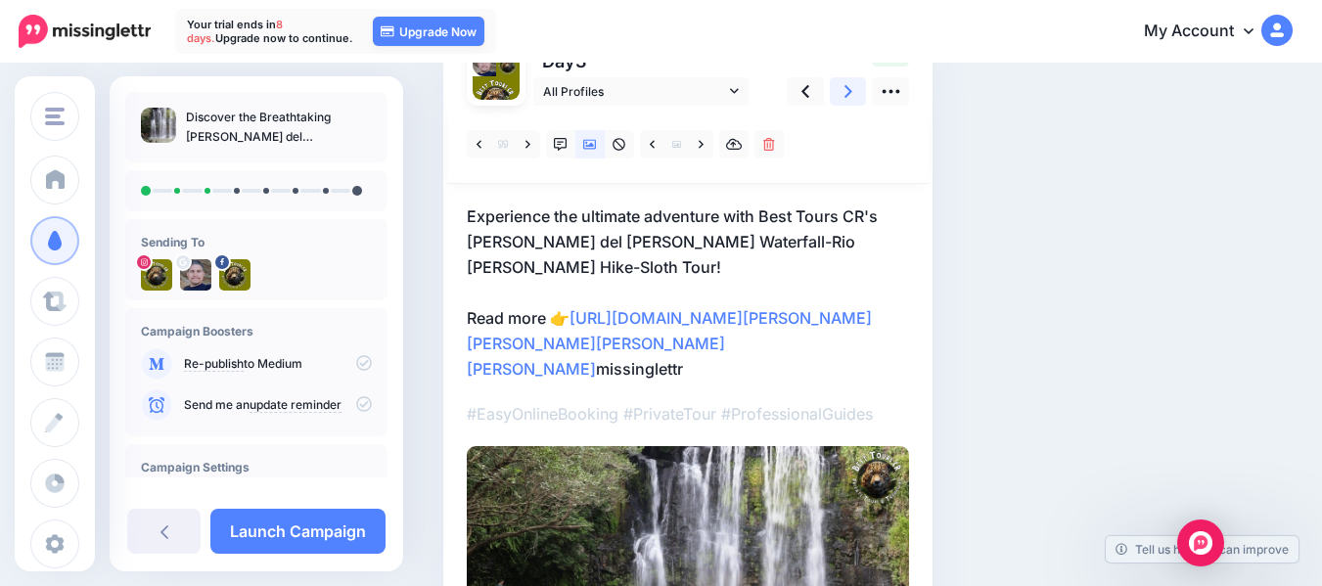
click at [844, 98] on icon at bounding box center [848, 91] width 8 height 21
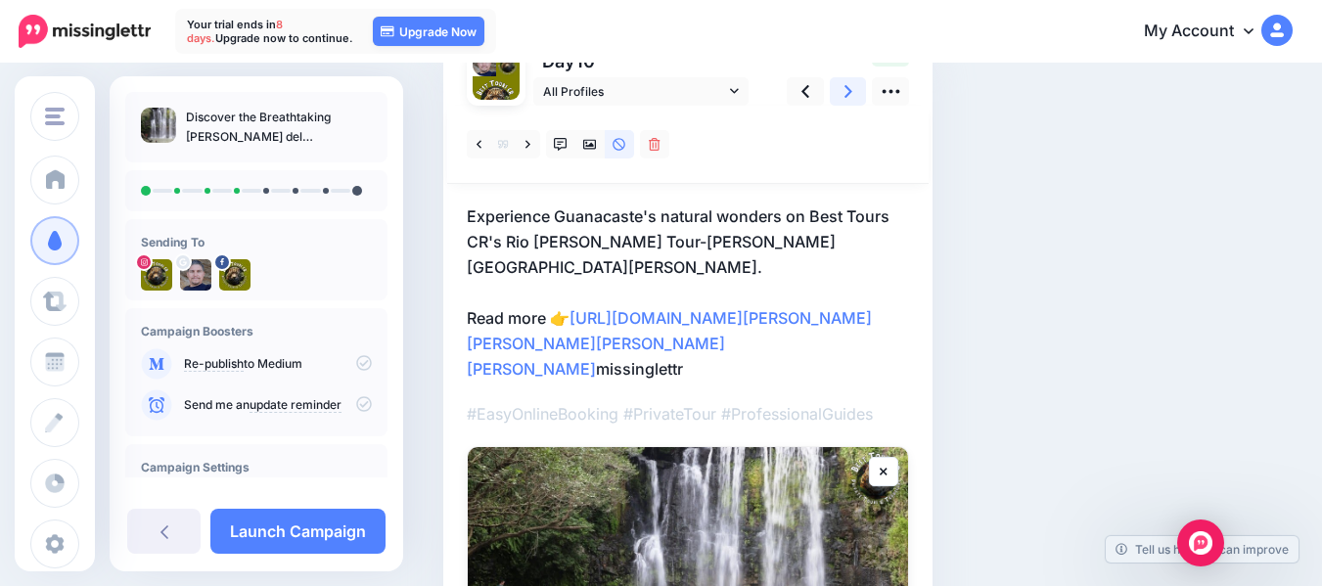
click at [844, 98] on icon at bounding box center [848, 91] width 8 height 21
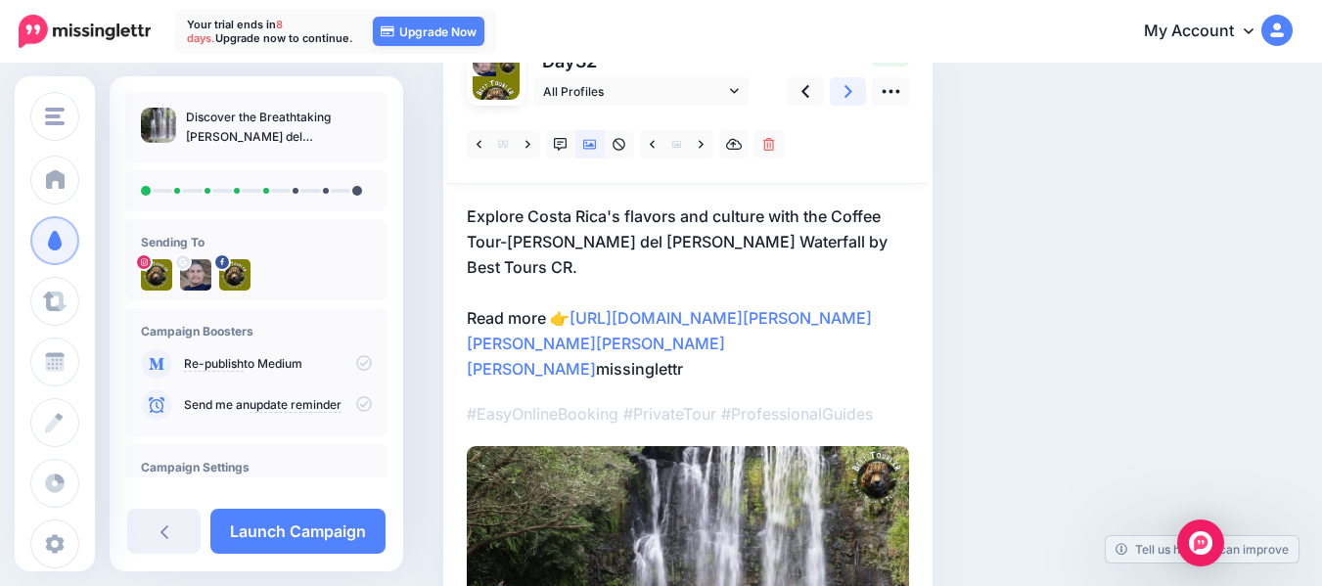
click at [844, 98] on icon at bounding box center [848, 91] width 8 height 21
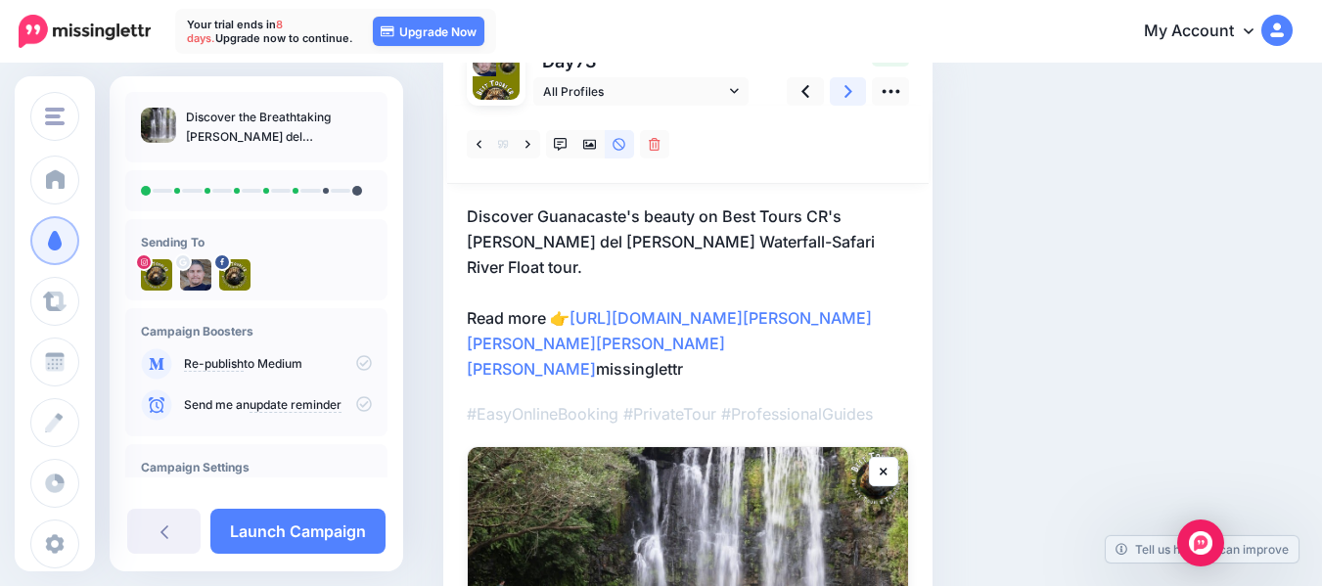
click at [844, 98] on icon at bounding box center [848, 91] width 8 height 21
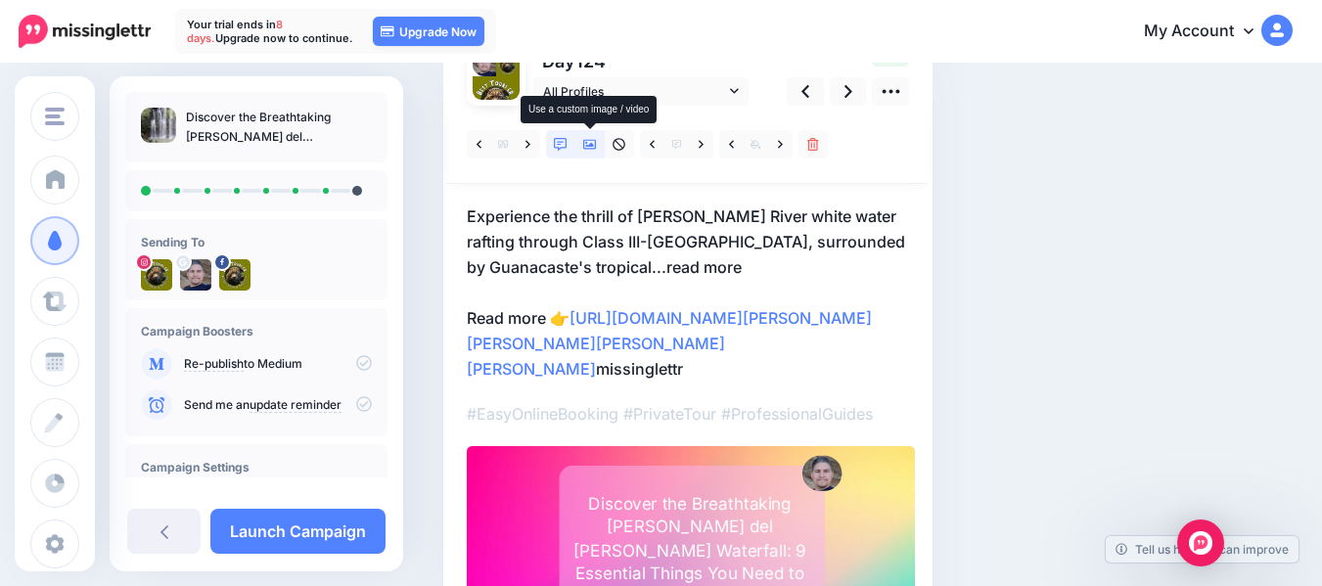
click at [589, 147] on icon at bounding box center [590, 145] width 14 height 10
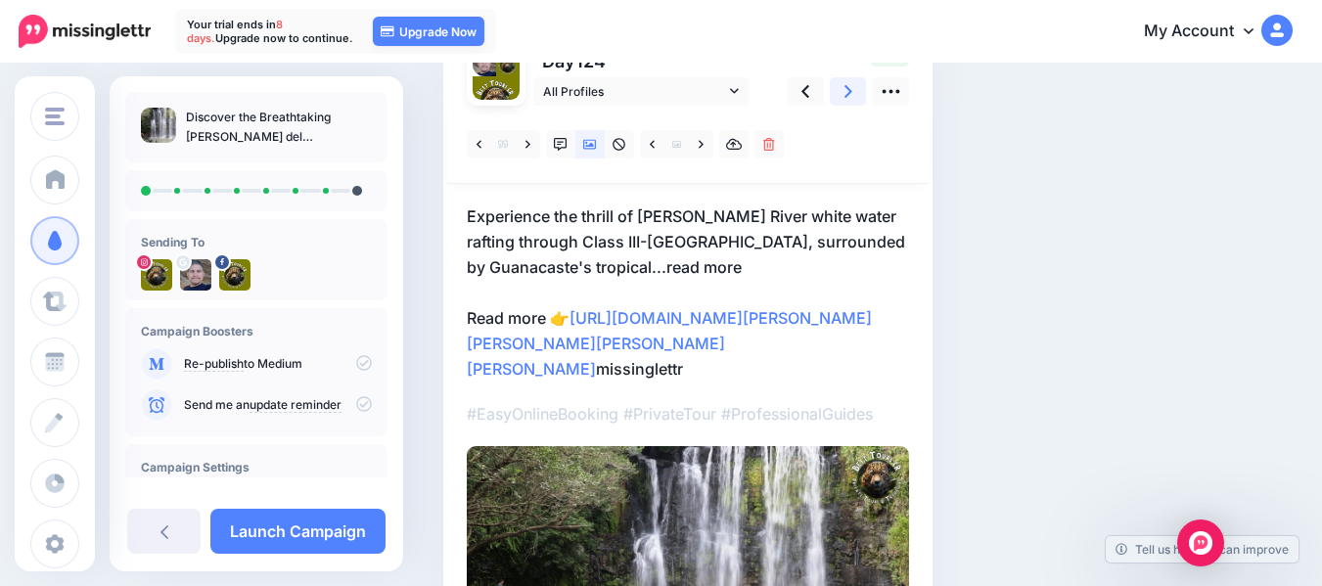
click at [851, 97] on icon at bounding box center [848, 91] width 8 height 21
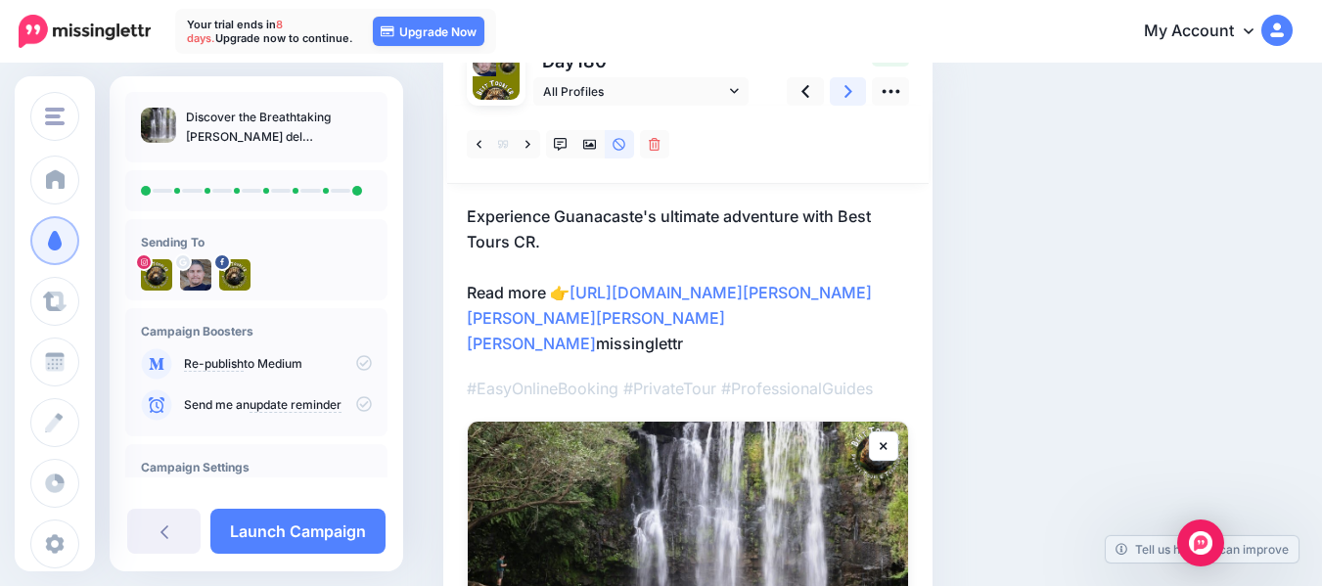
click at [851, 97] on icon at bounding box center [848, 91] width 8 height 21
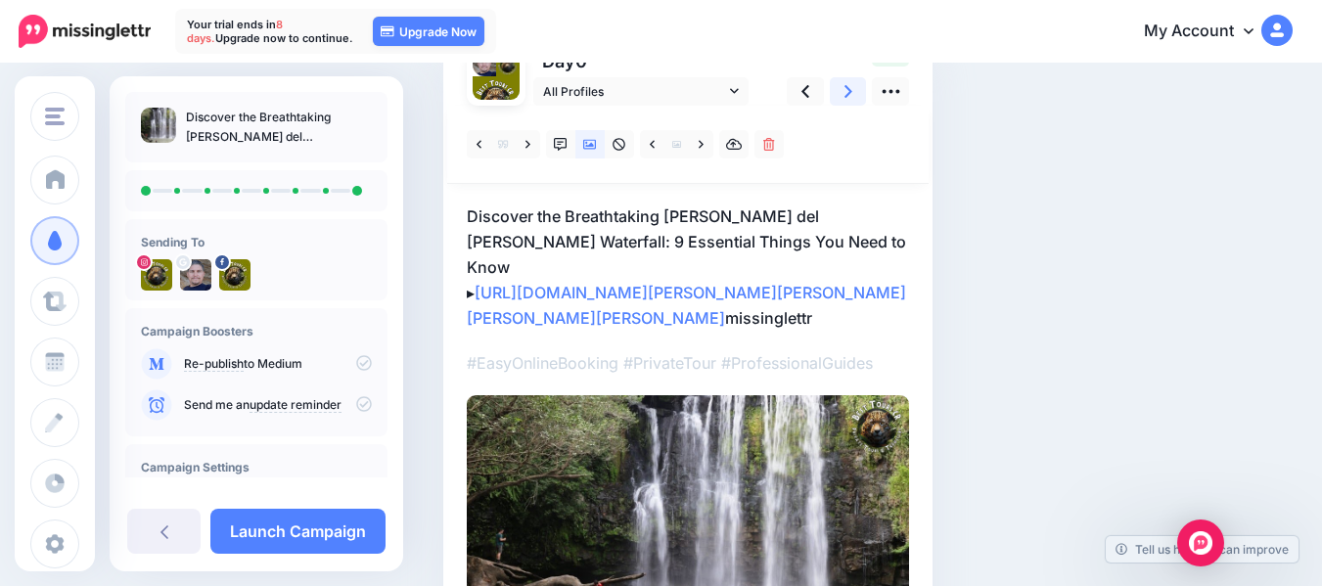
click at [851, 97] on icon at bounding box center [848, 91] width 8 height 21
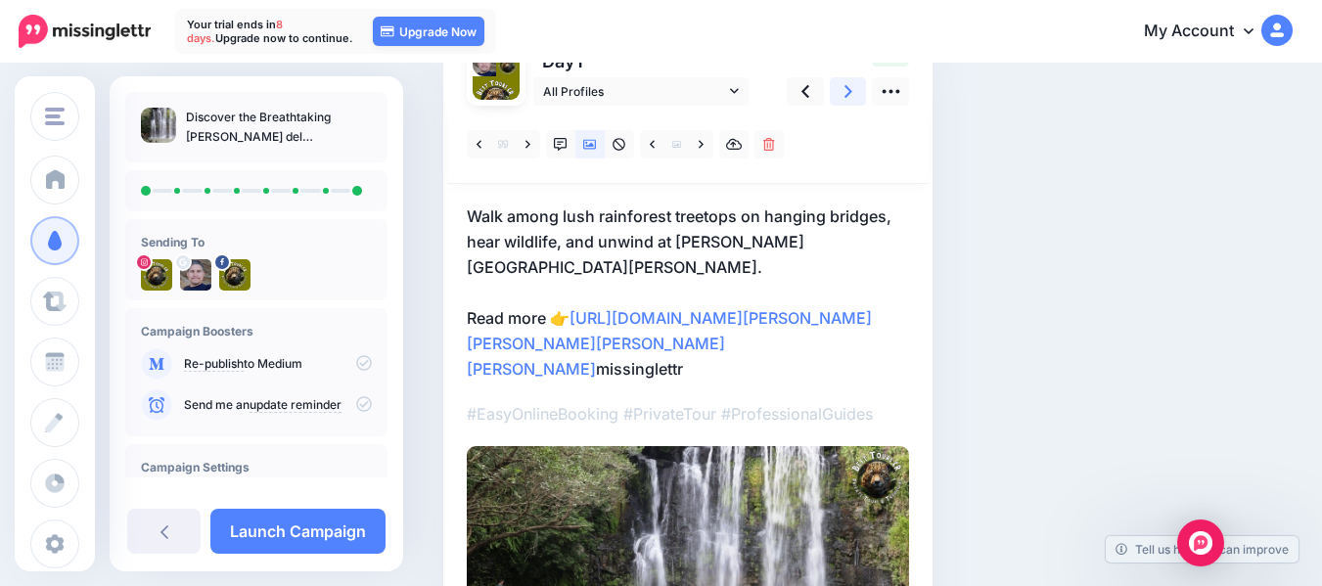
click at [851, 97] on icon at bounding box center [848, 91] width 8 height 21
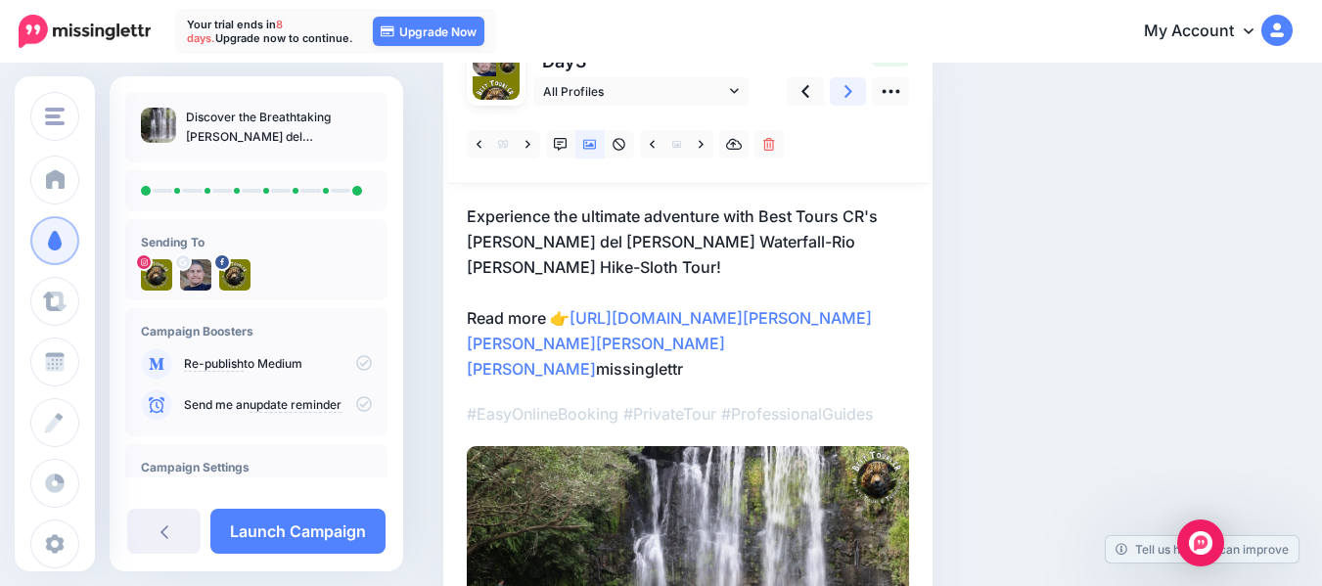
click at [851, 97] on icon at bounding box center [848, 91] width 8 height 21
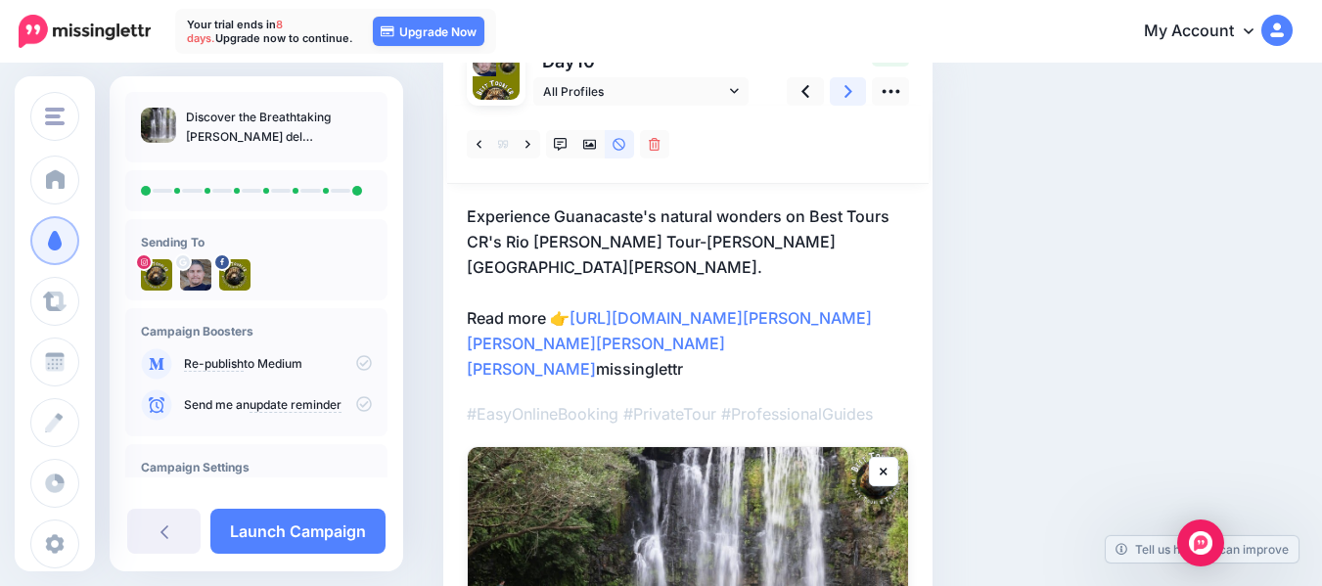
click at [851, 97] on icon at bounding box center [848, 91] width 8 height 21
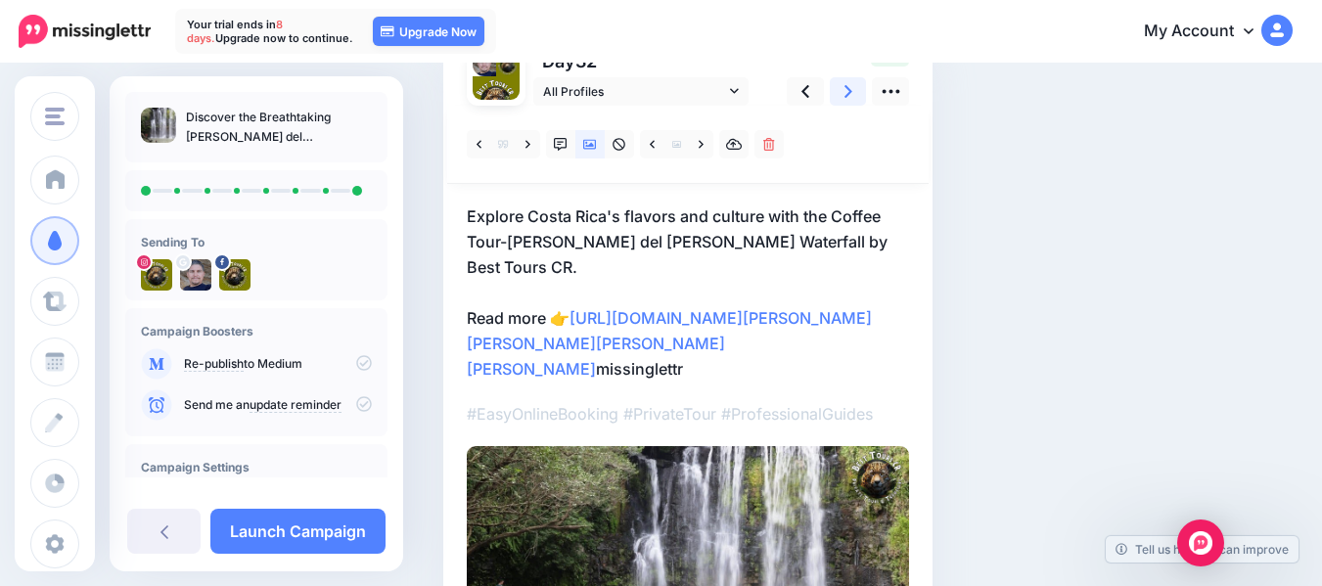
click at [851, 97] on icon at bounding box center [848, 91] width 8 height 21
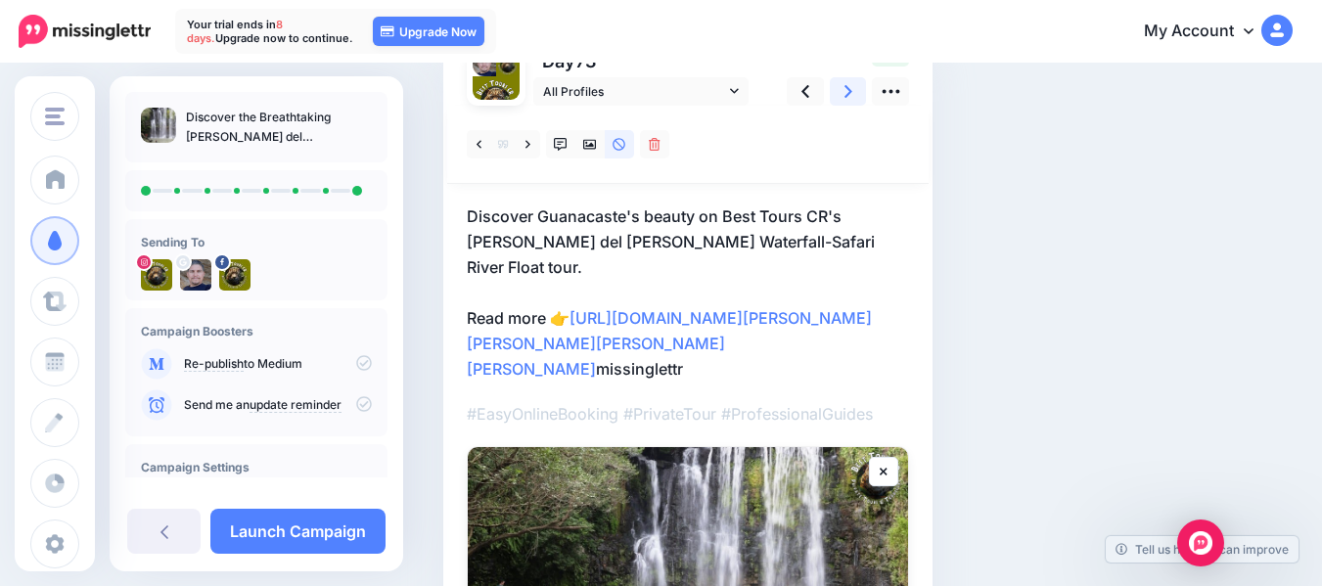
click at [851, 97] on icon at bounding box center [848, 91] width 8 height 21
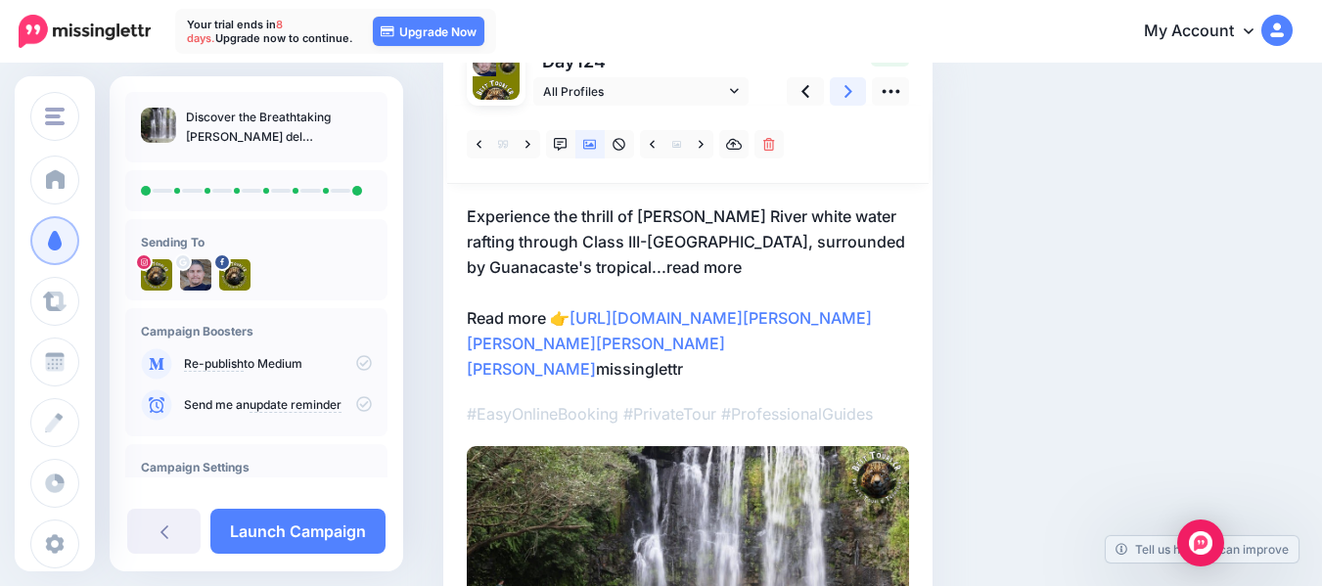
click at [851, 97] on icon at bounding box center [848, 91] width 8 height 21
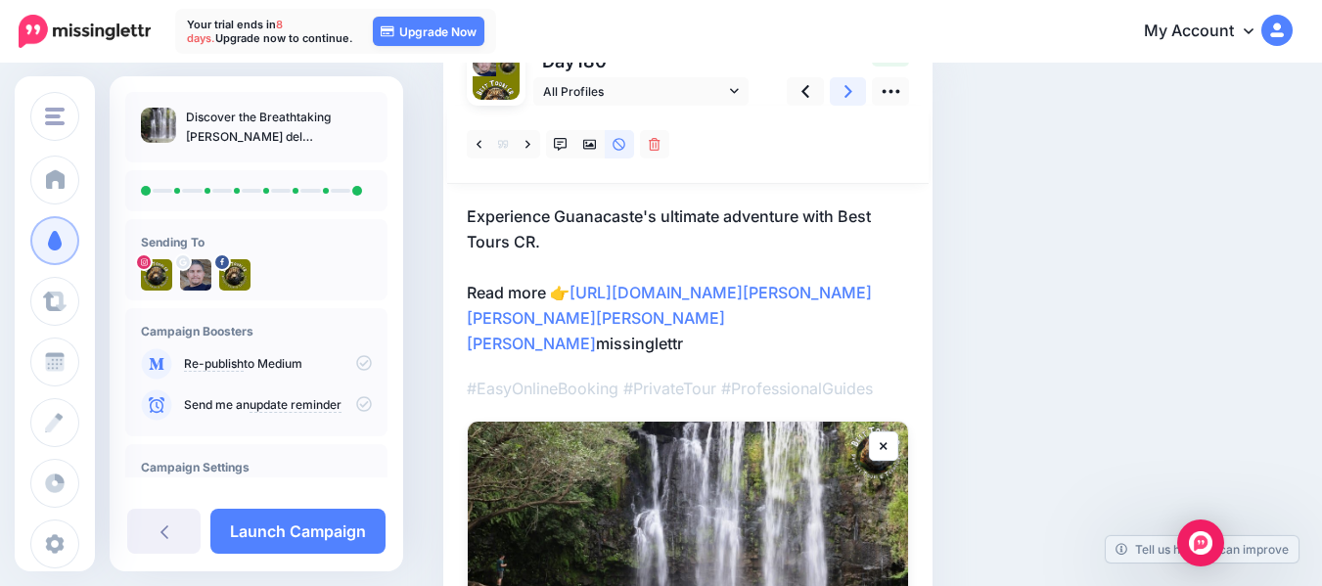
click at [851, 97] on icon at bounding box center [848, 91] width 8 height 21
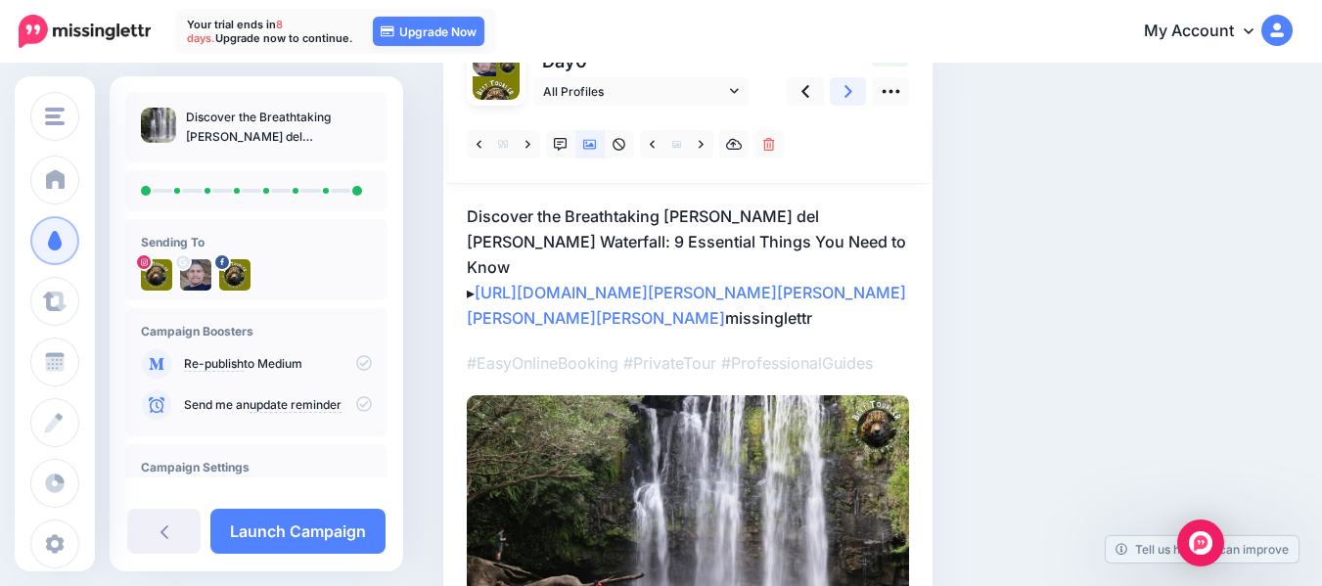
click at [851, 97] on icon at bounding box center [848, 91] width 8 height 21
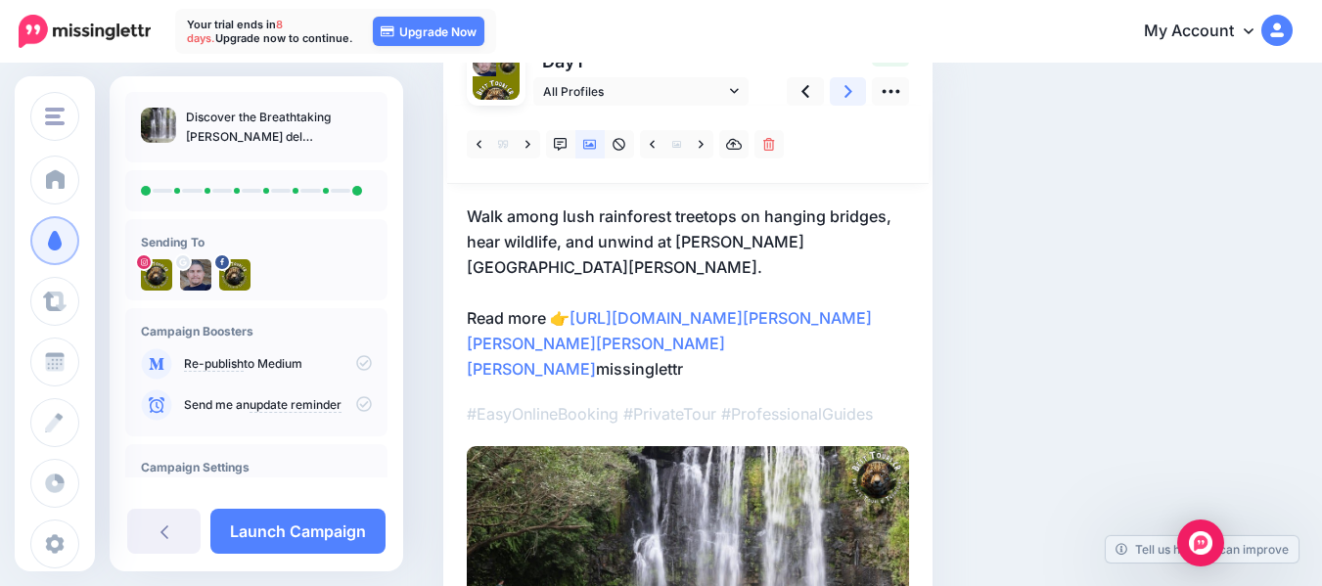
click at [851, 97] on icon at bounding box center [848, 91] width 8 height 21
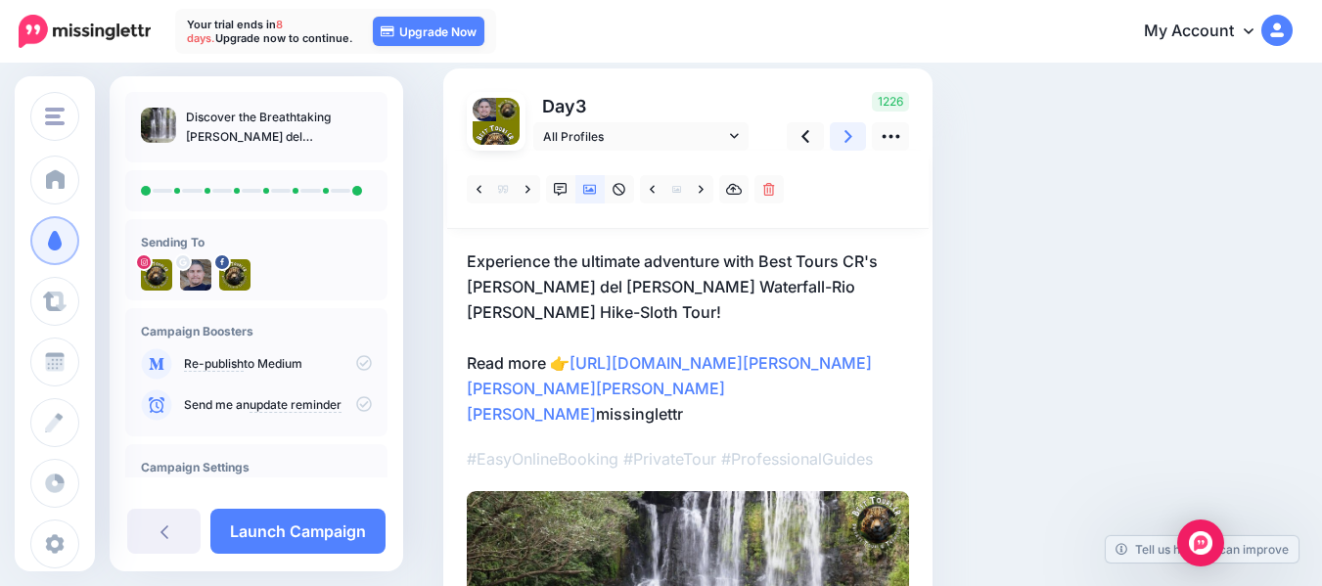
scroll to position [125, 0]
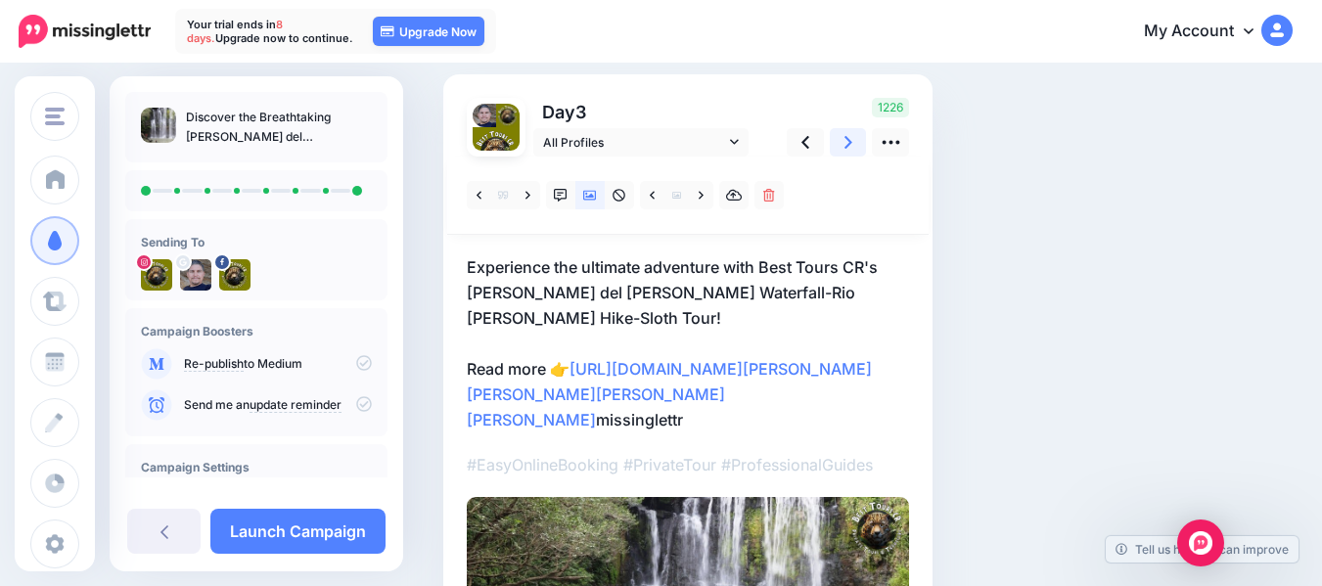
click at [848, 142] on icon at bounding box center [848, 142] width 8 height 21
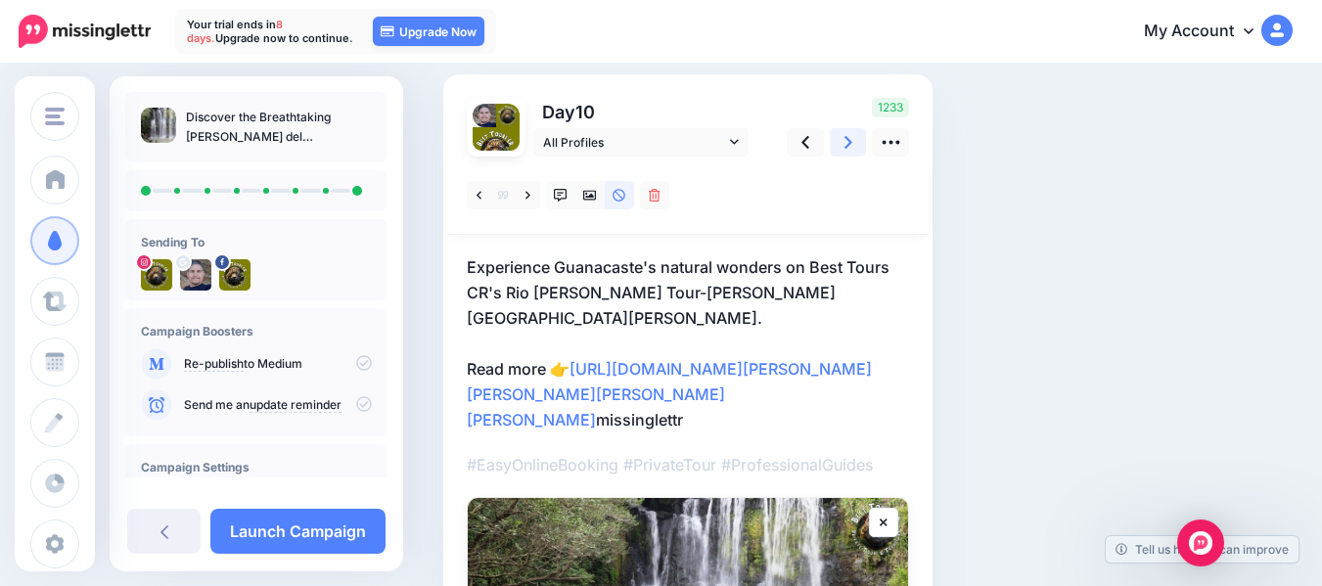
click at [848, 142] on icon at bounding box center [848, 142] width 8 height 21
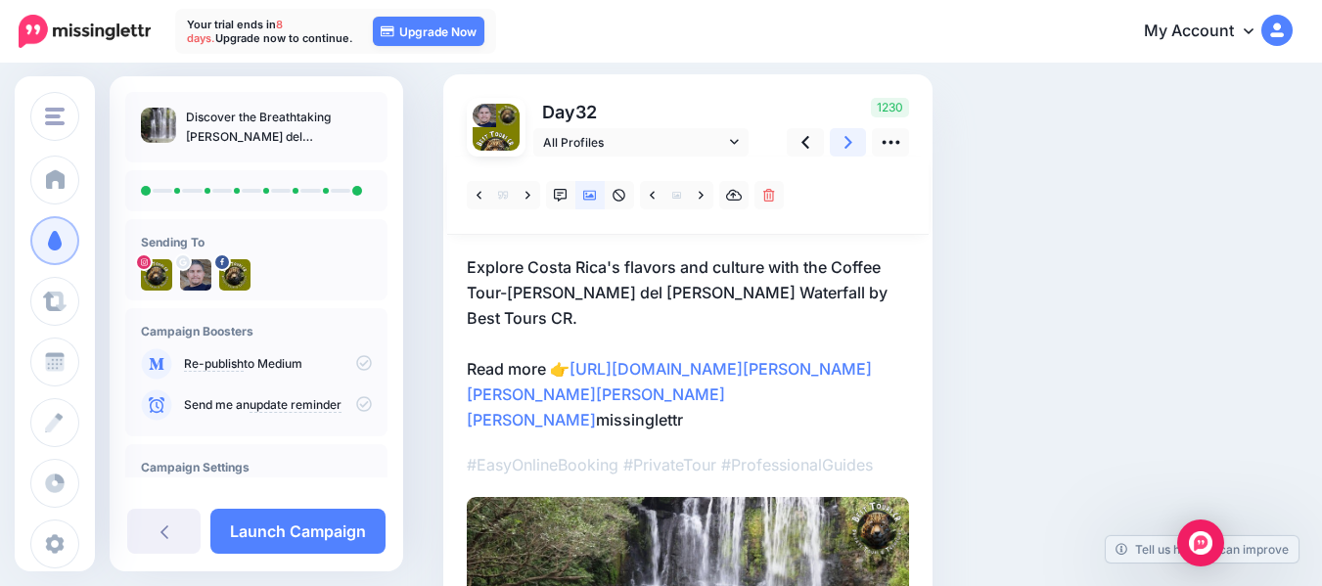
click at [848, 142] on icon at bounding box center [848, 142] width 8 height 21
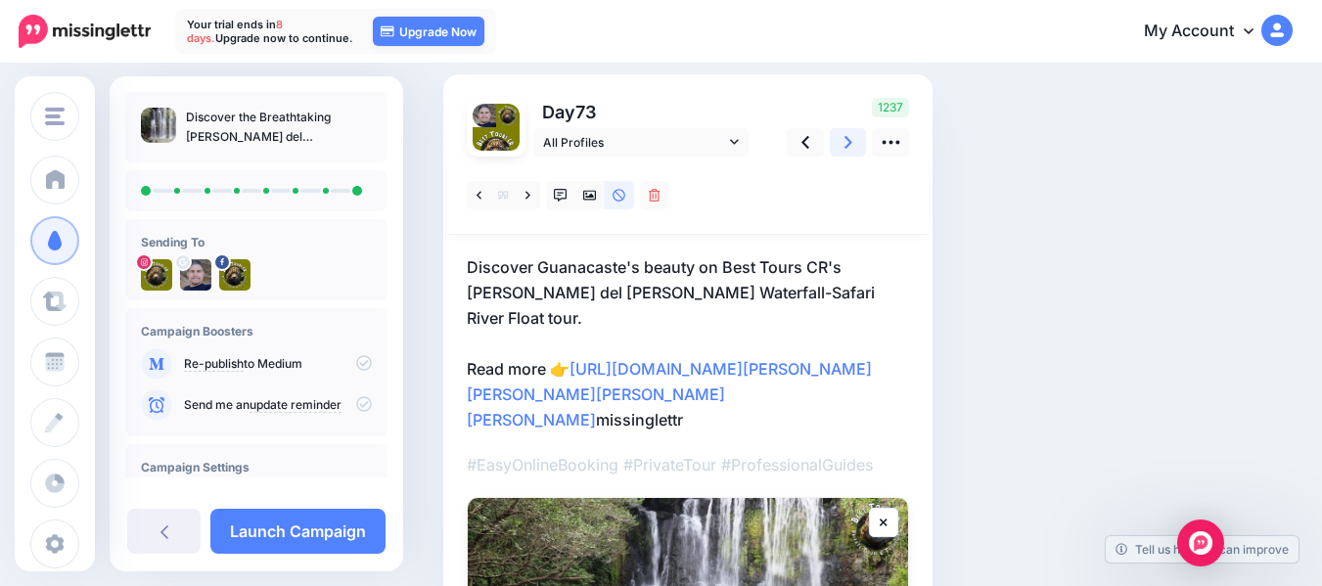
click at [848, 142] on icon at bounding box center [848, 142] width 8 height 21
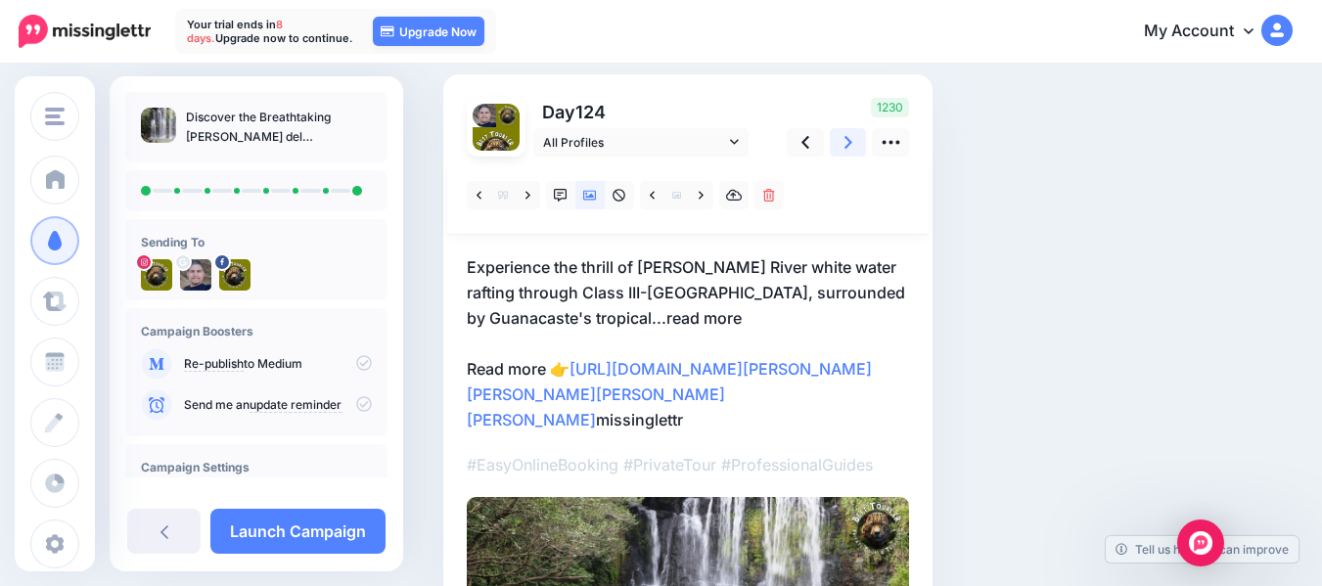
click at [848, 142] on icon at bounding box center [848, 142] width 8 height 21
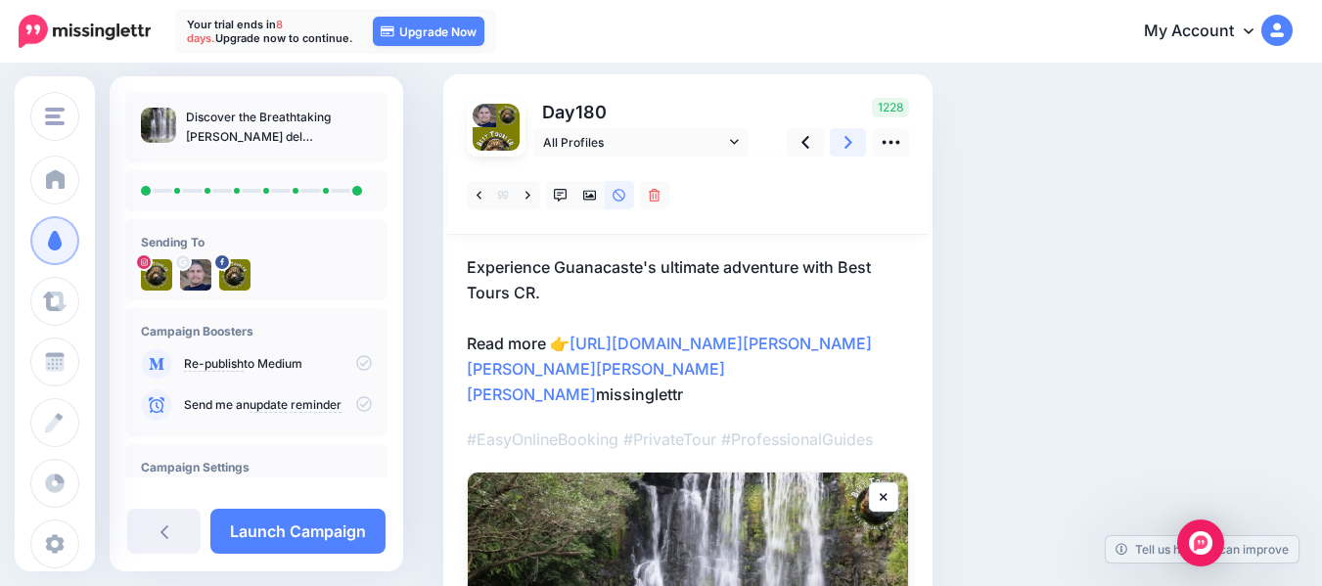
click at [848, 142] on icon at bounding box center [848, 142] width 8 height 21
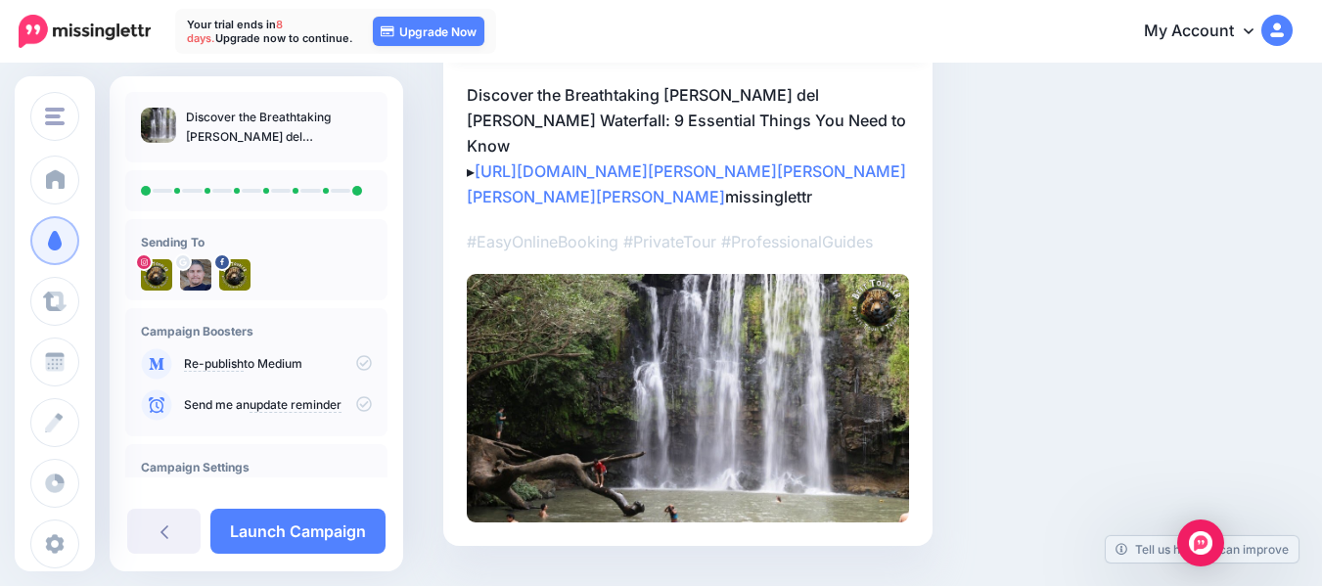
scroll to position [371, 0]
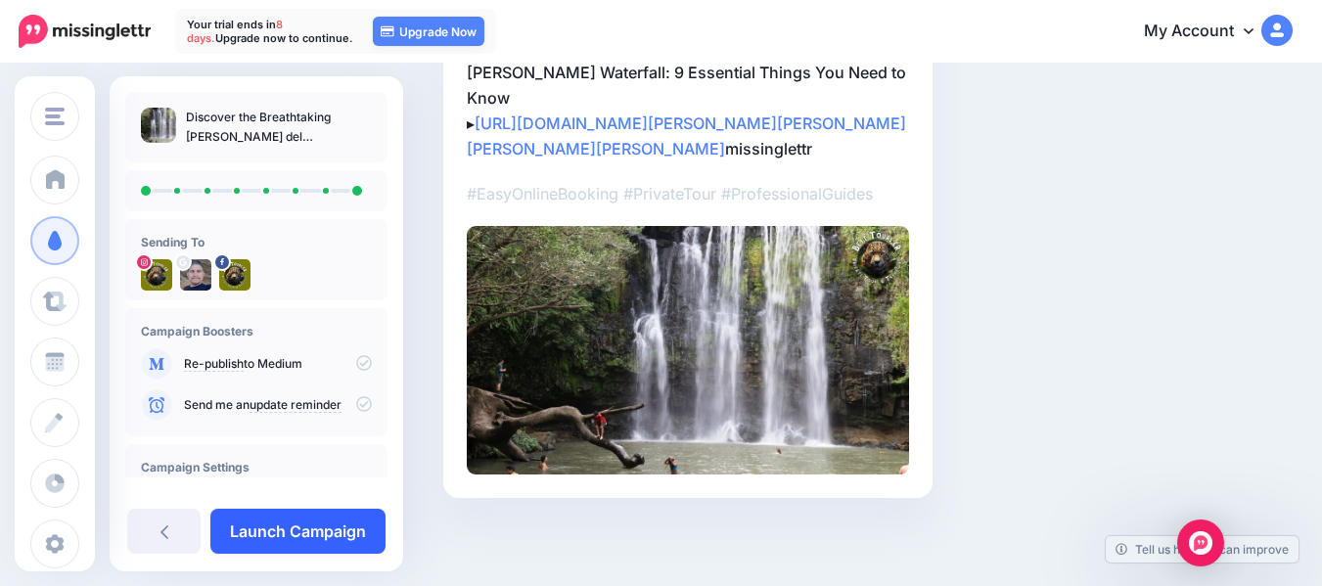
click at [304, 537] on link "Launch Campaign" at bounding box center [297, 531] width 175 height 45
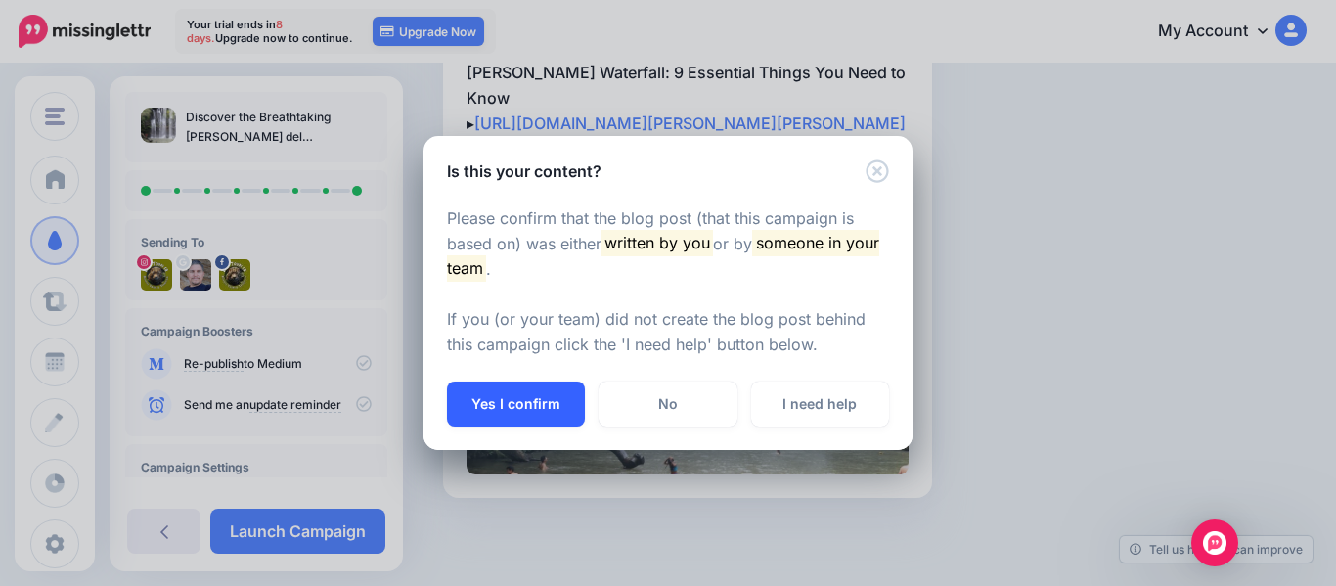
click at [532, 407] on button "Yes I confirm" at bounding box center [516, 404] width 138 height 45
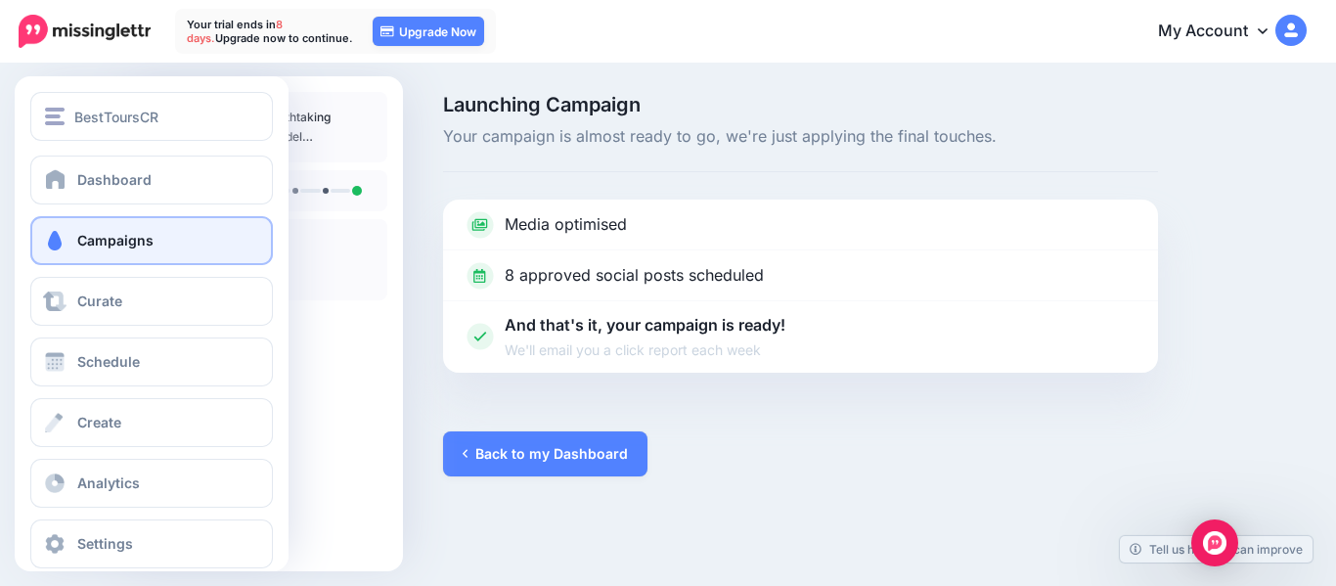
click at [80, 234] on span "Campaigns" at bounding box center [115, 240] width 76 height 17
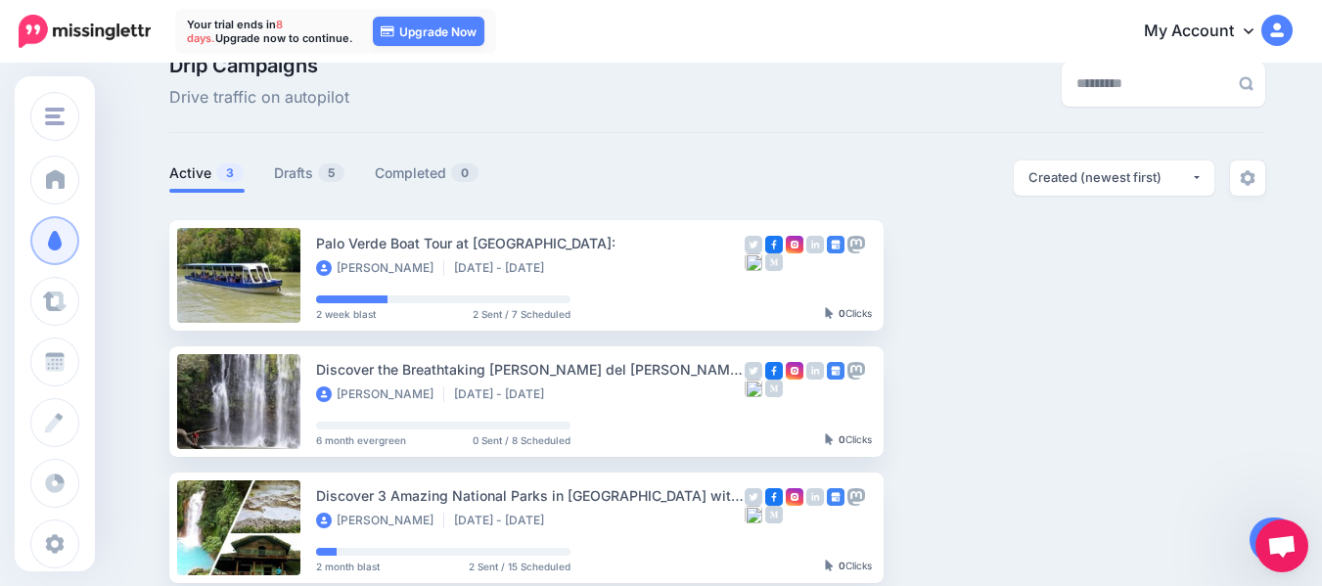
scroll to position [23, 0]
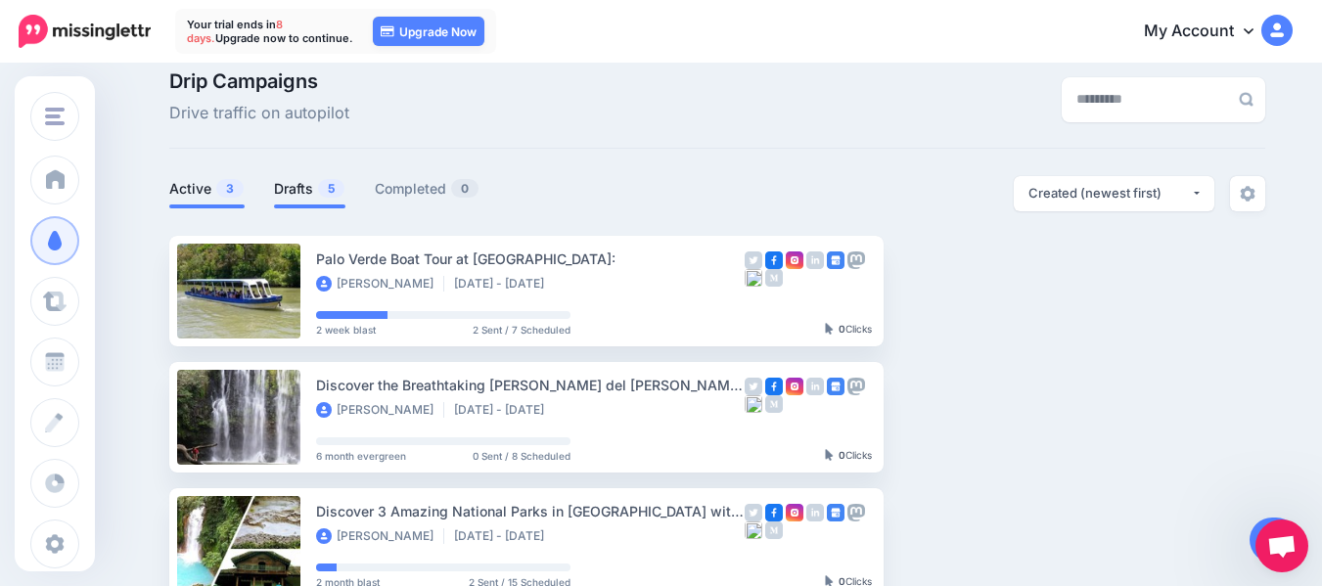
click at [332, 186] on span "5" at bounding box center [331, 188] width 26 height 19
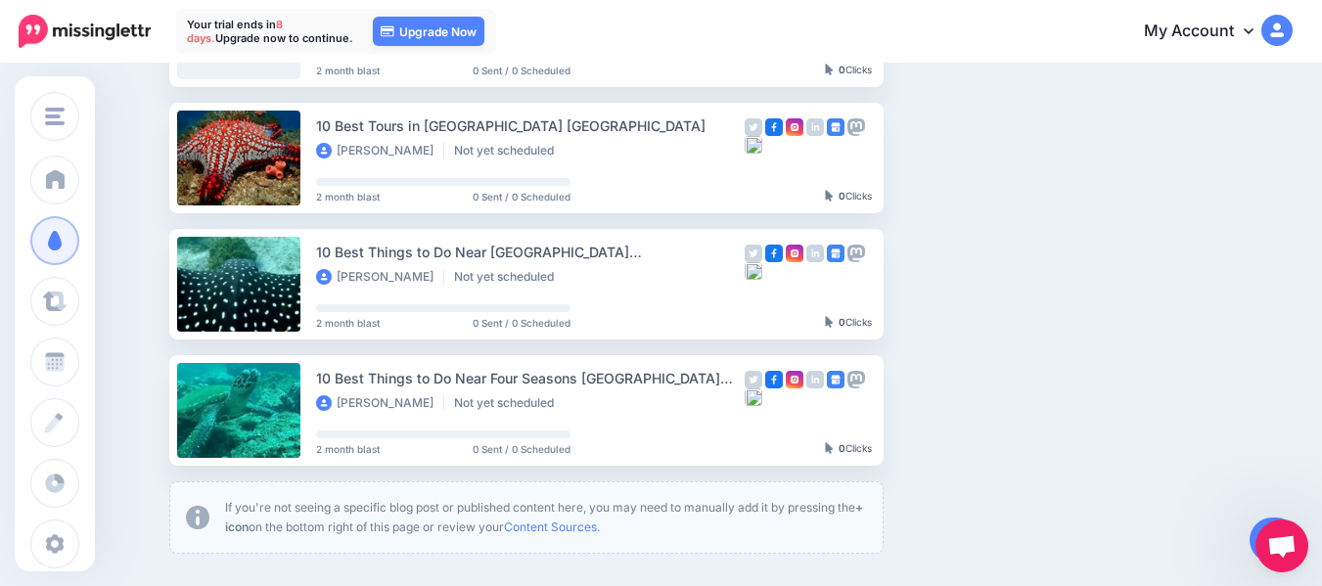
scroll to position [411, 0]
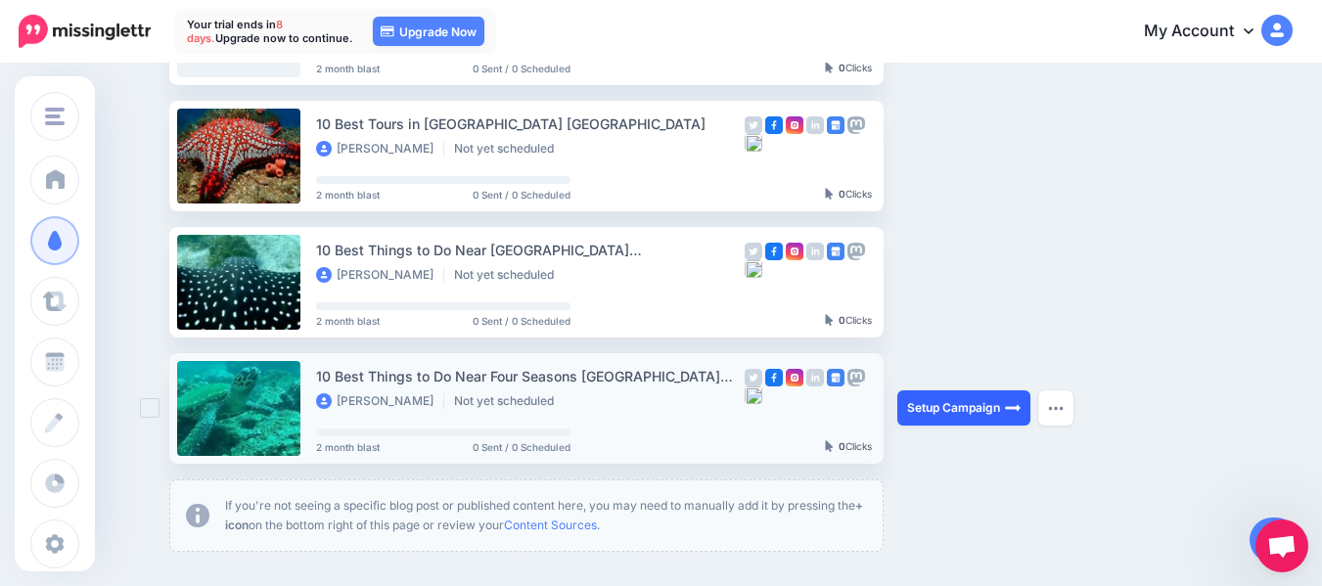
click at [961, 407] on link "Setup Campaign" at bounding box center [963, 407] width 133 height 35
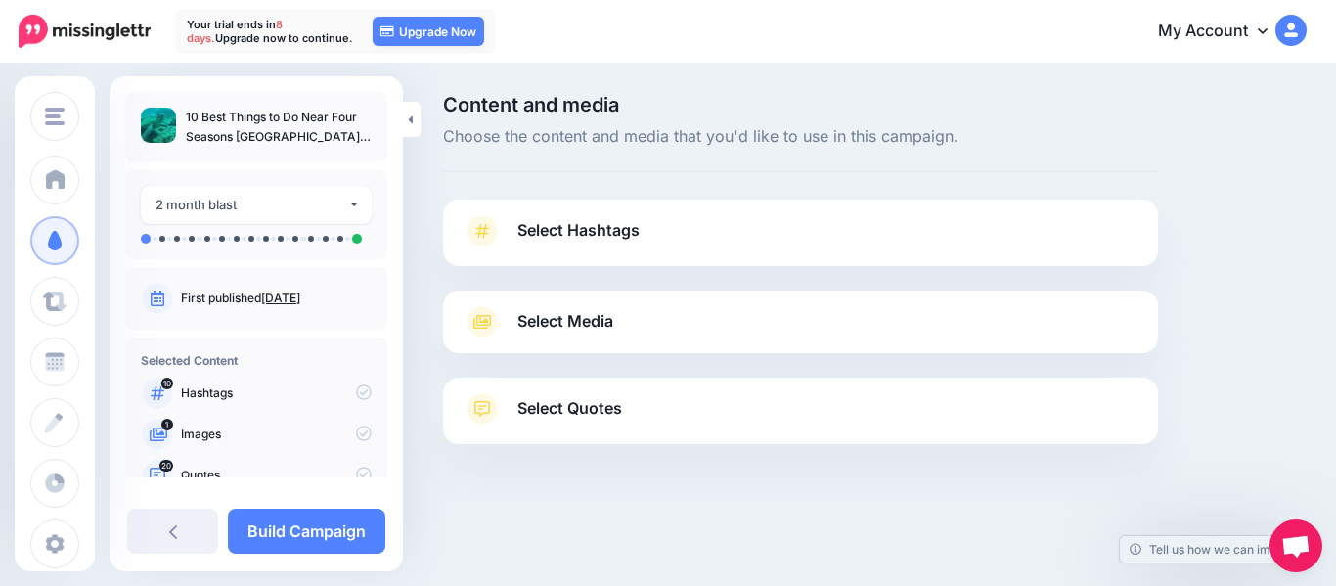
click at [575, 419] on span "Select Quotes" at bounding box center [570, 408] width 105 height 26
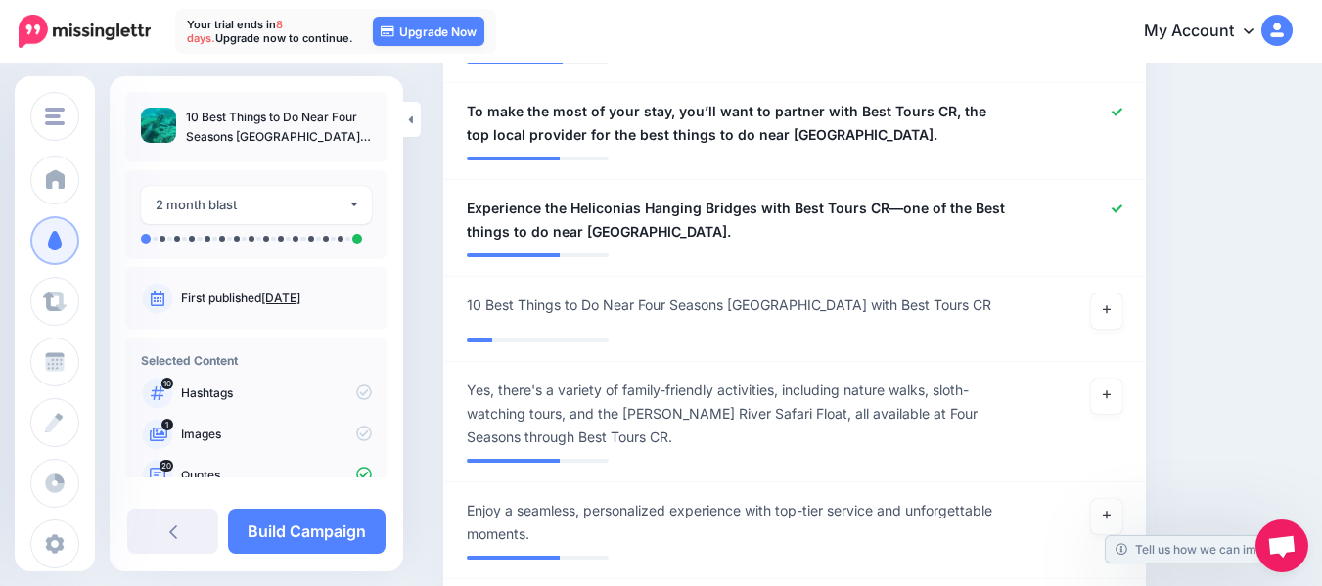
scroll to position [2465, 0]
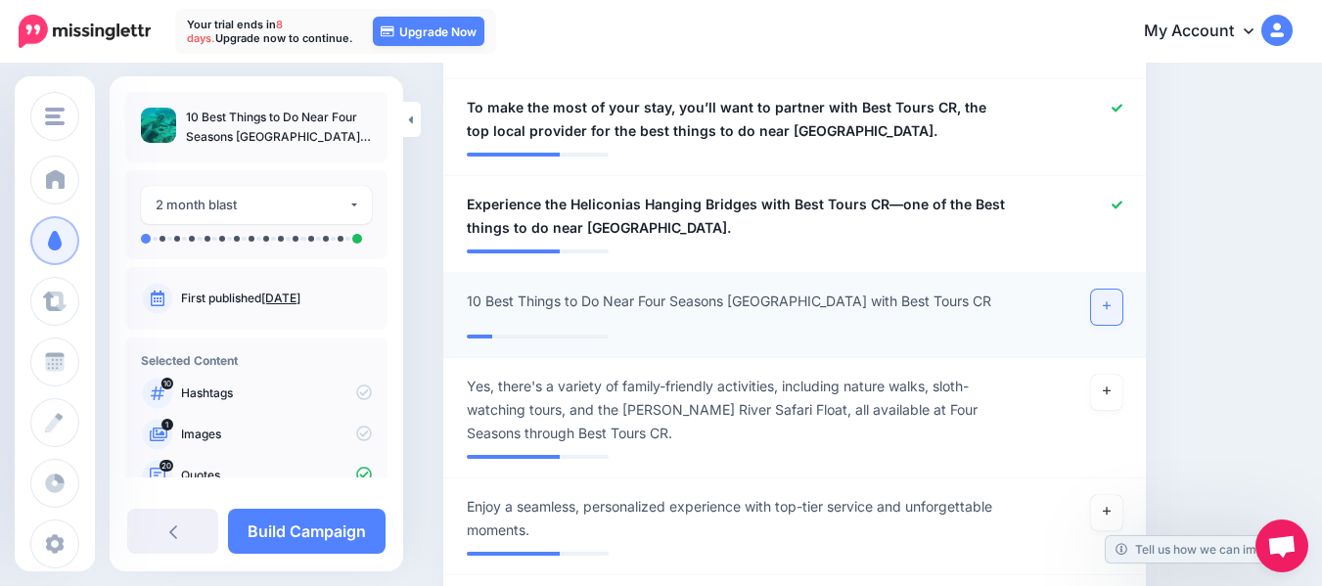
click at [1122, 290] on link at bounding box center [1106, 307] width 31 height 35
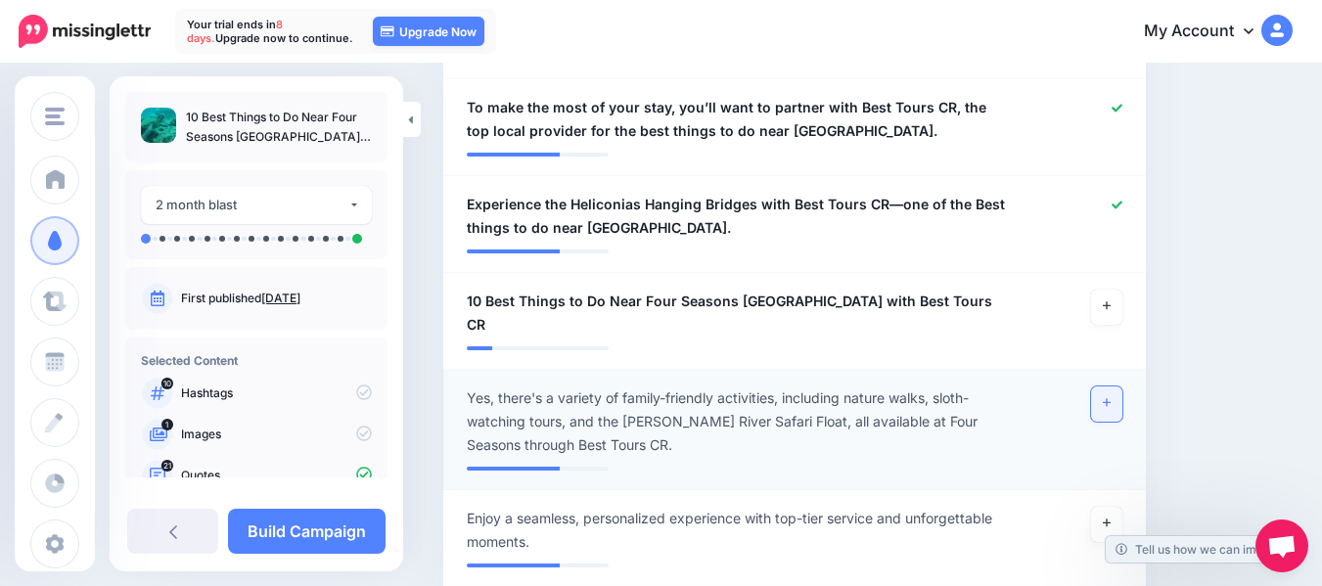
click at [1110, 399] on icon at bounding box center [1107, 403] width 8 height 8
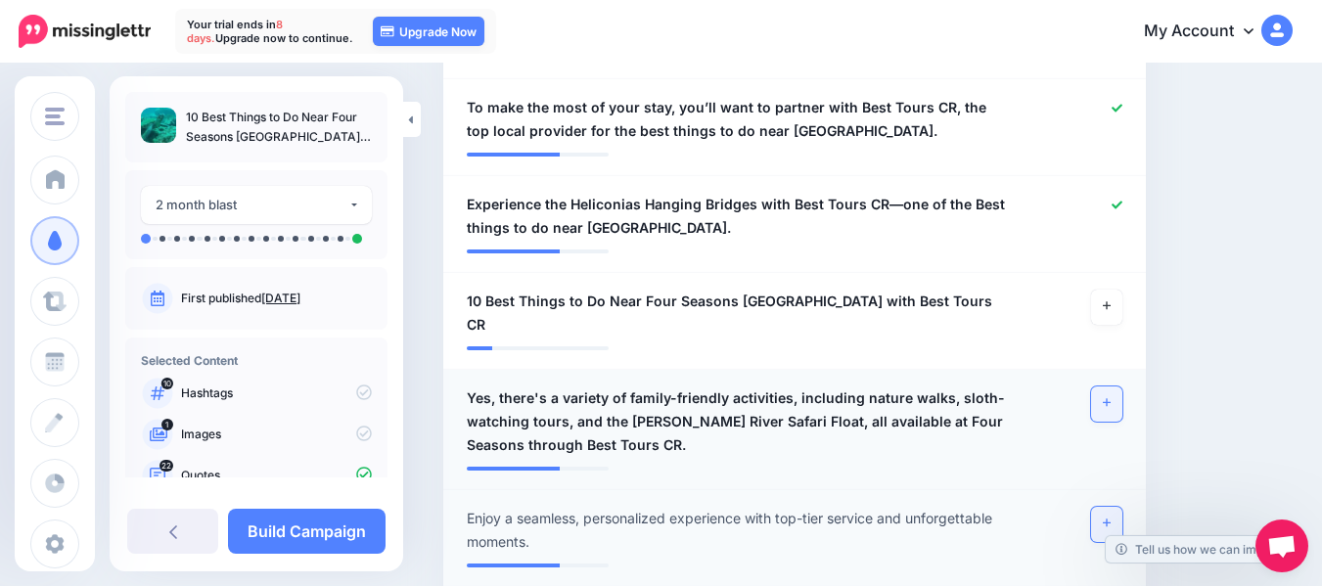
click at [1110, 518] on icon at bounding box center [1107, 523] width 8 height 11
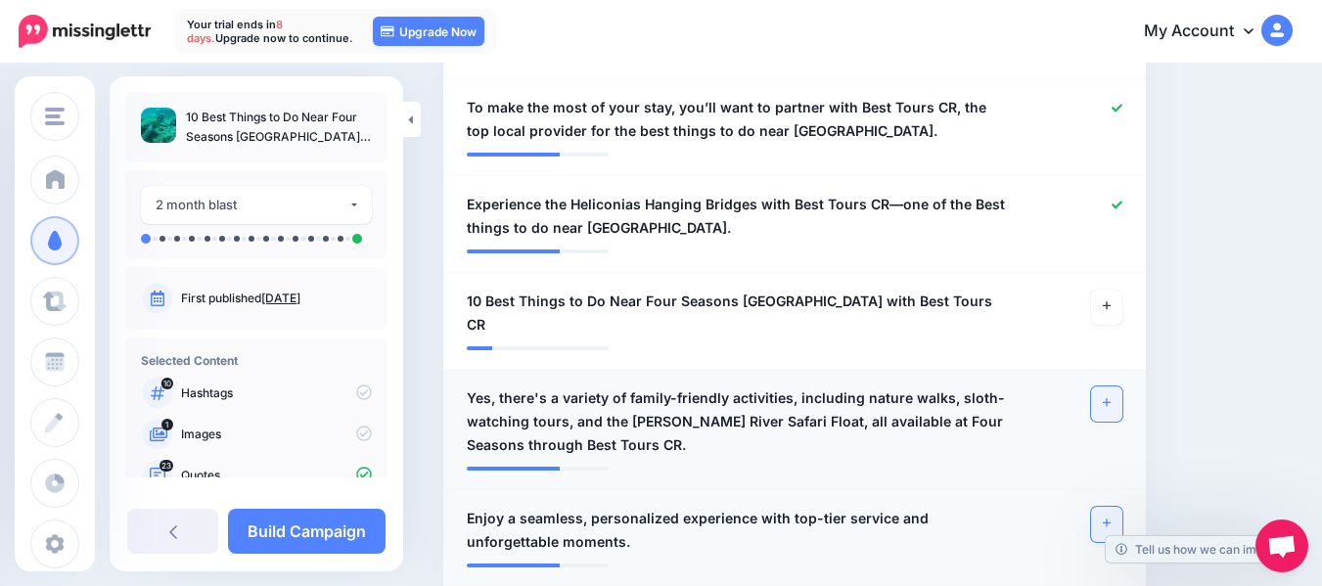
click at [1115, 386] on link at bounding box center [1106, 403] width 31 height 35
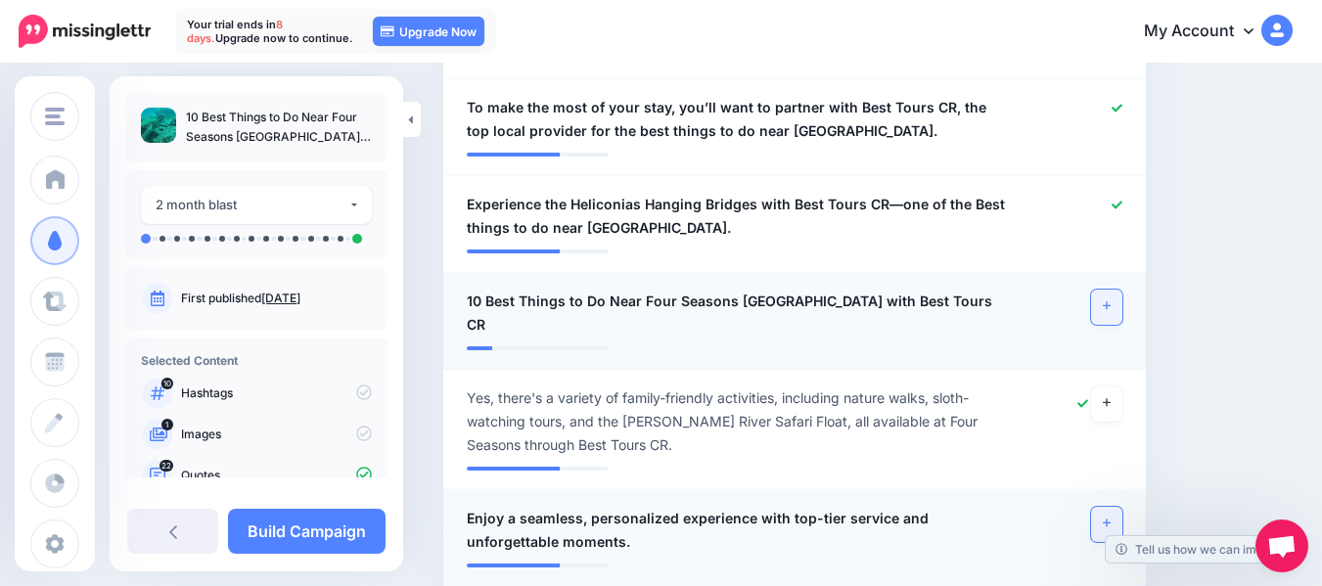
click at [1110, 300] on icon at bounding box center [1107, 305] width 8 height 11
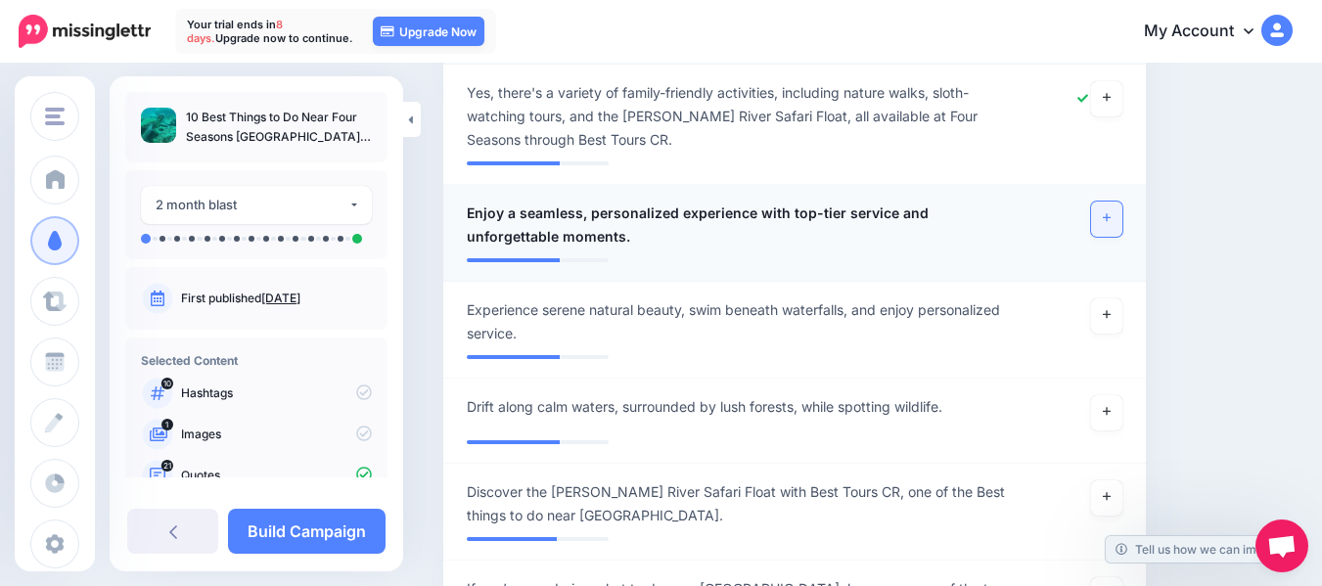
scroll to position [2778, 0]
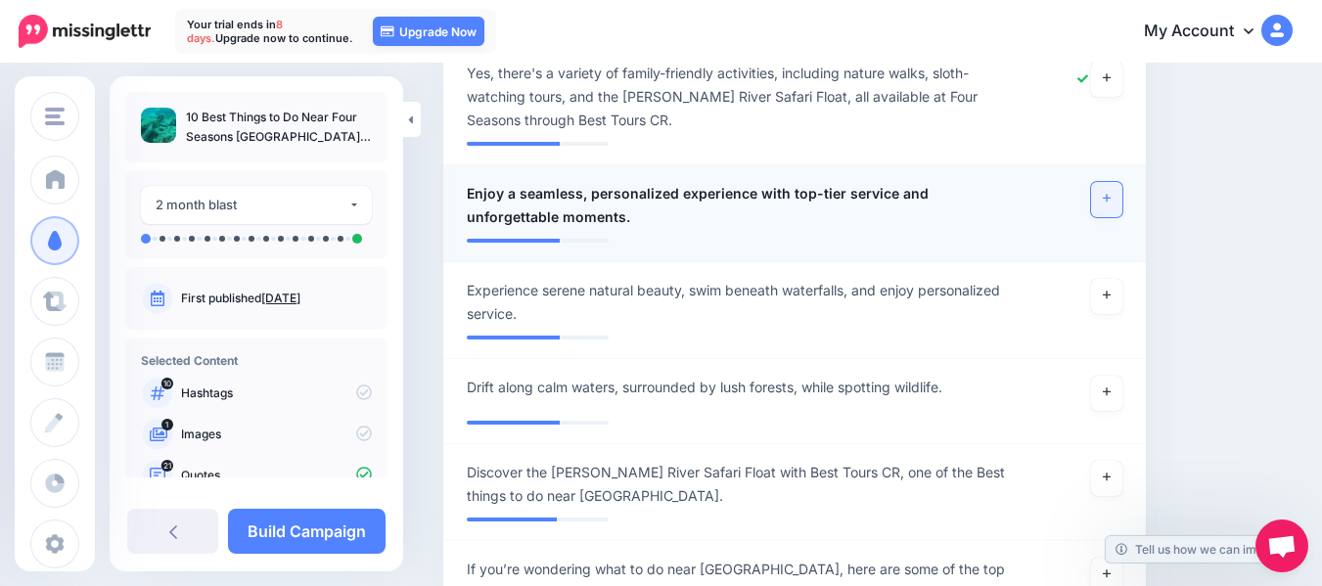
click at [1122, 182] on link at bounding box center [1106, 199] width 31 height 35
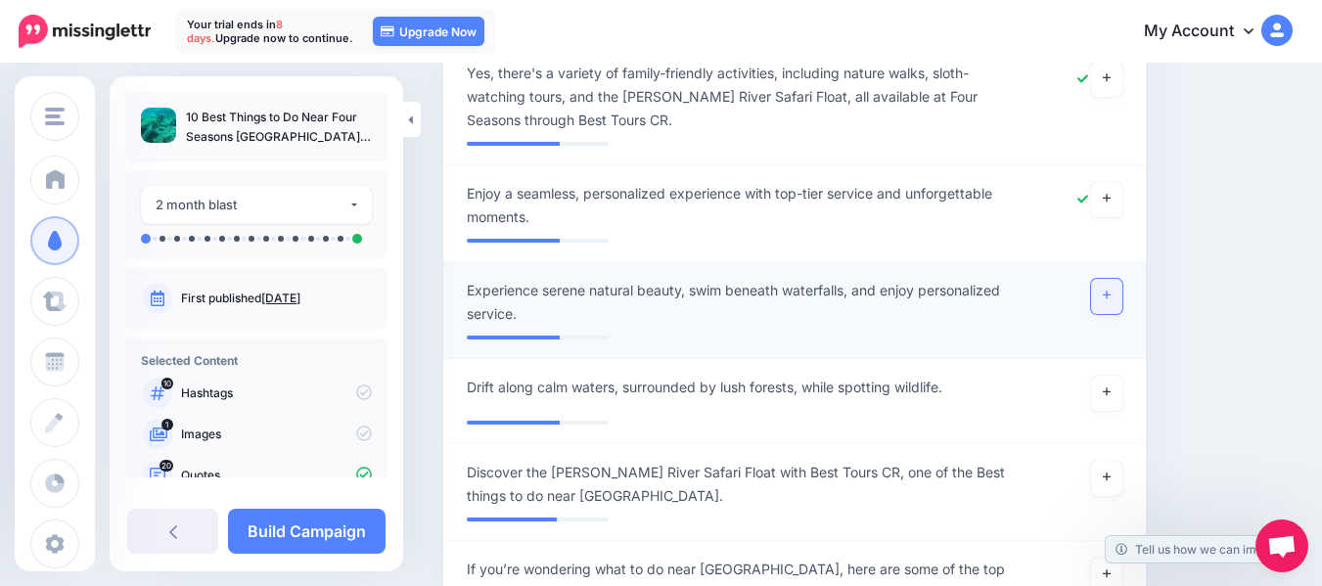
click at [1122, 279] on link at bounding box center [1106, 296] width 31 height 35
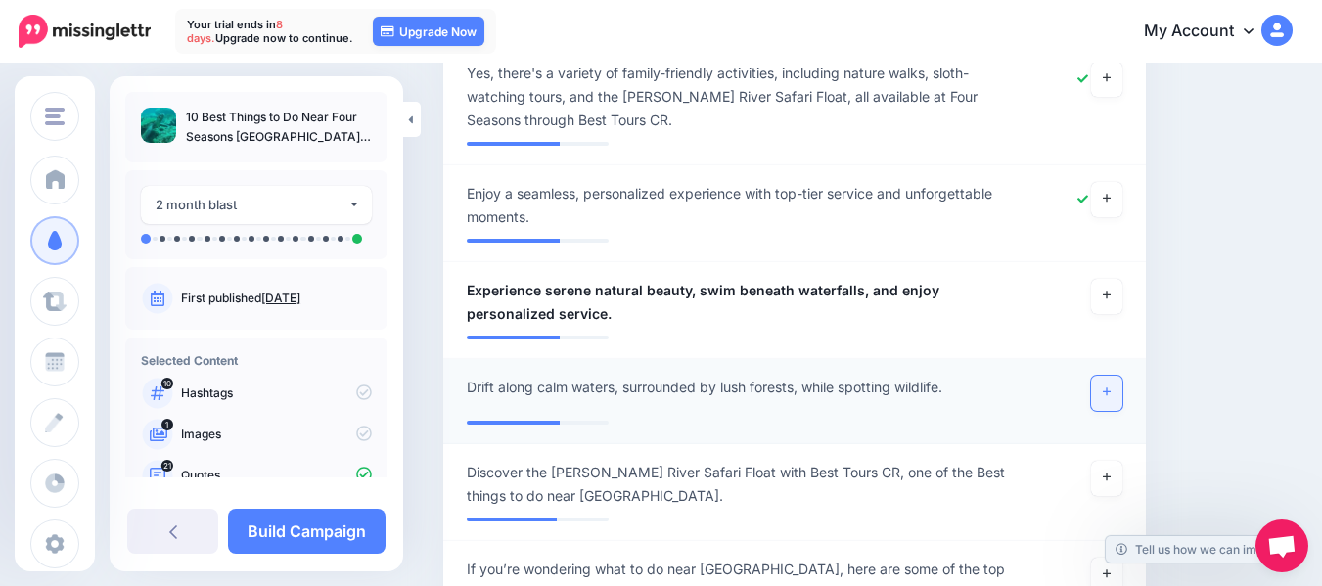
click at [1120, 376] on link at bounding box center [1106, 393] width 31 height 35
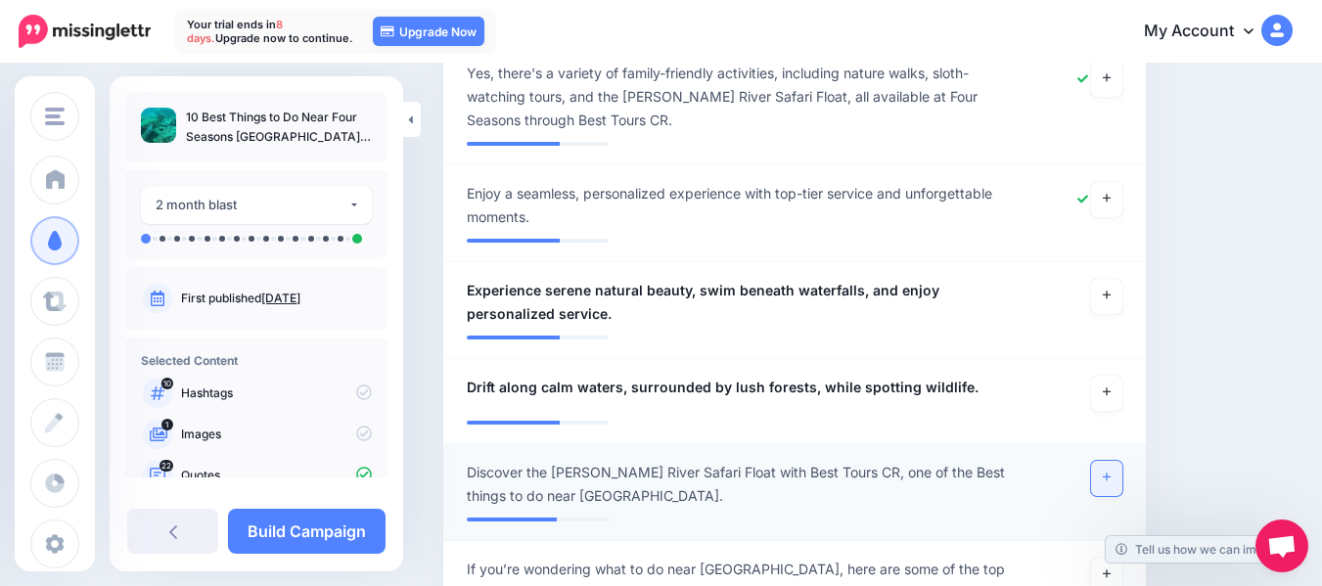
click at [1110, 472] on icon at bounding box center [1107, 477] width 8 height 11
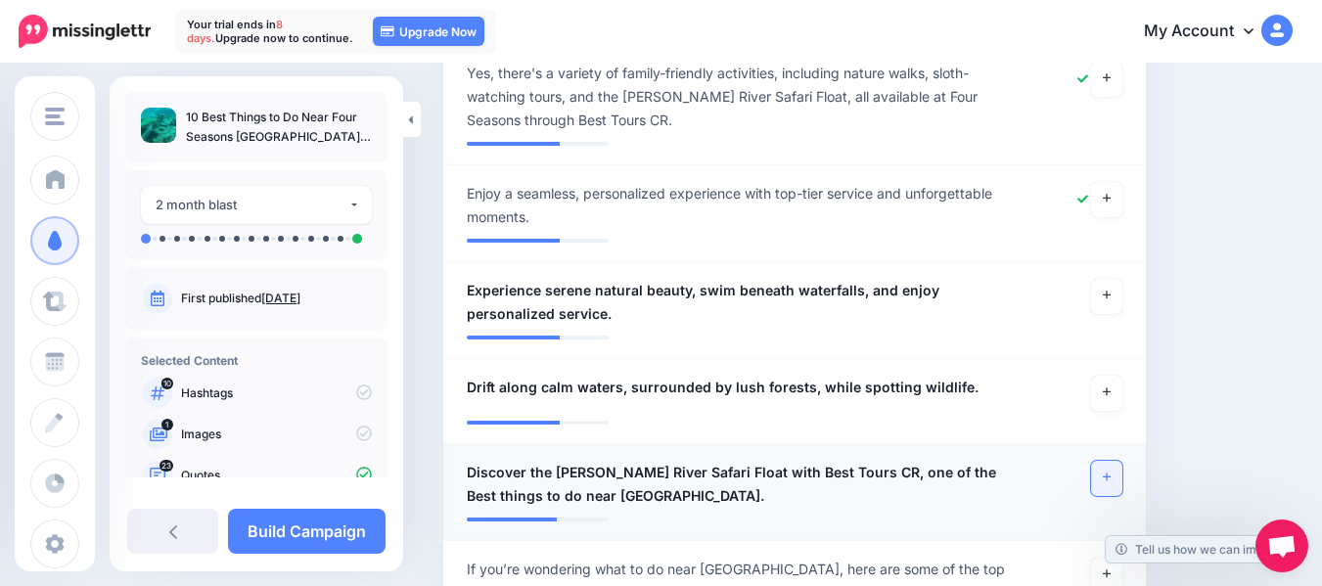
click at [1110, 473] on icon at bounding box center [1107, 477] width 8 height 8
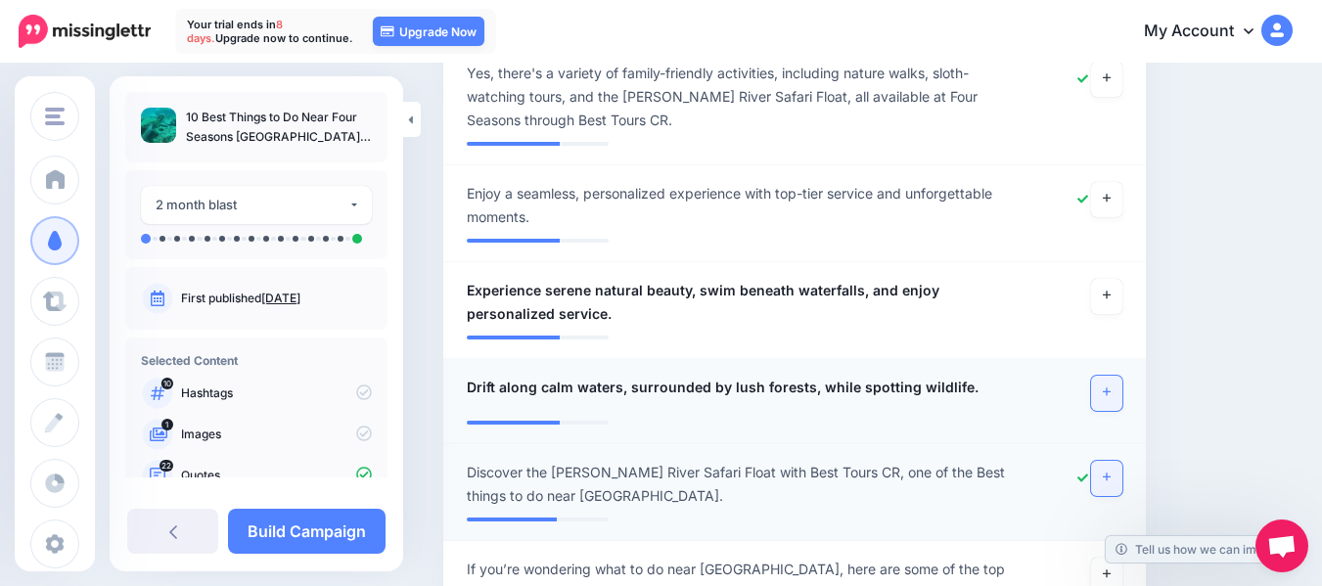
click at [1122, 376] on link at bounding box center [1106, 393] width 31 height 35
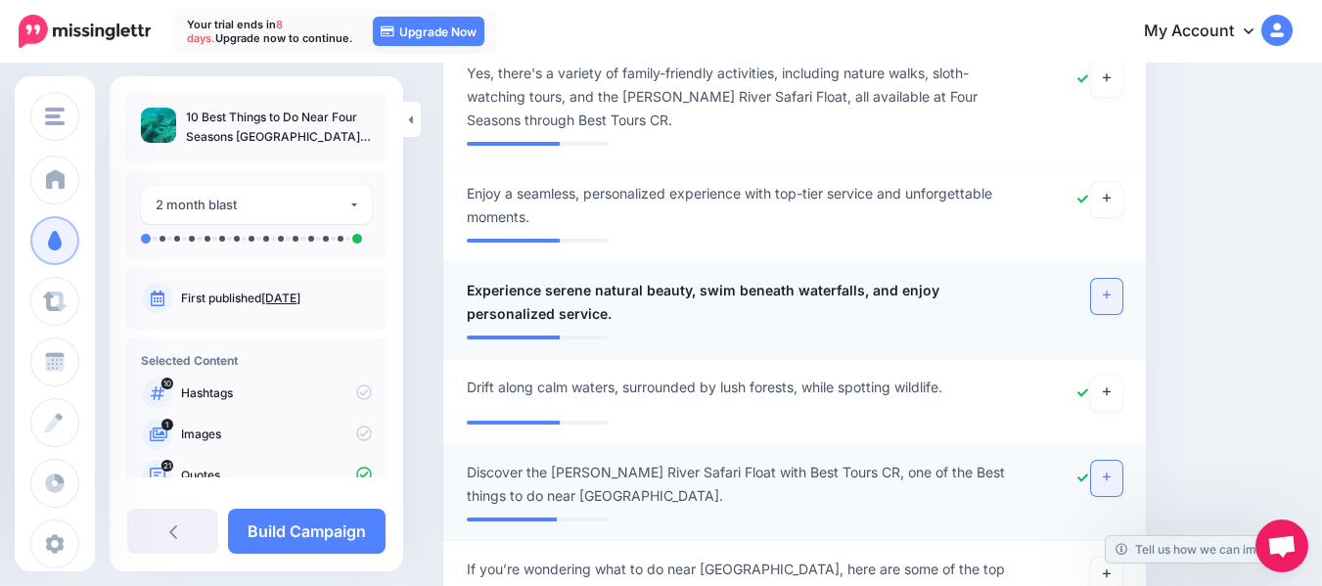
click at [1122, 279] on link at bounding box center [1106, 296] width 31 height 35
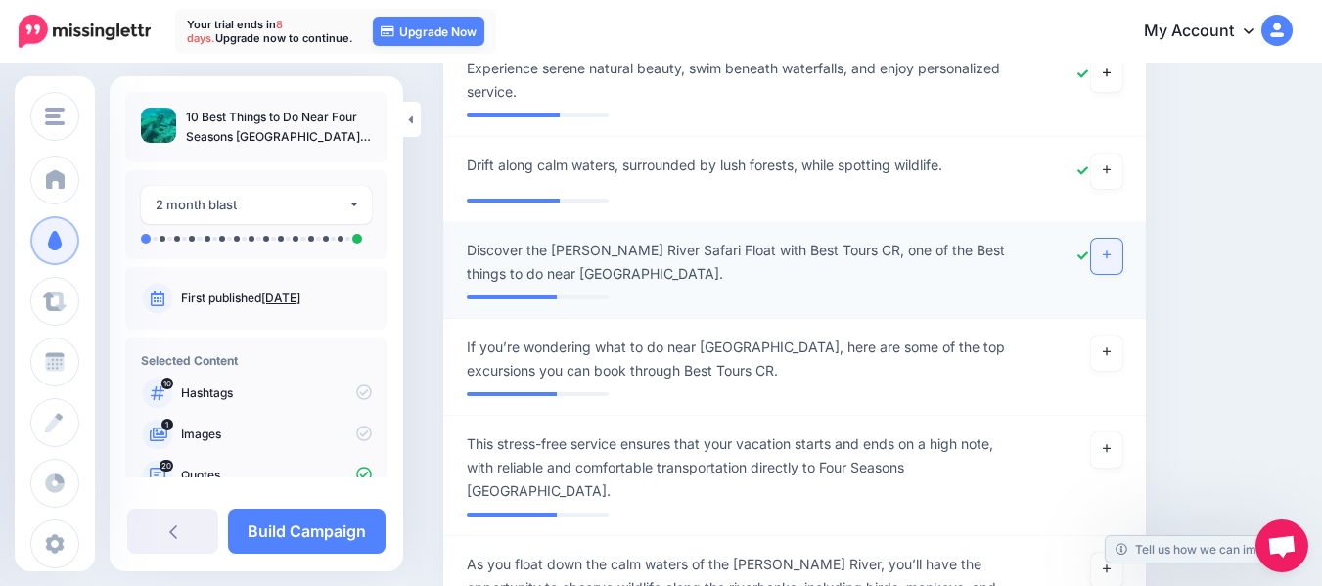
scroll to position [3079, 0]
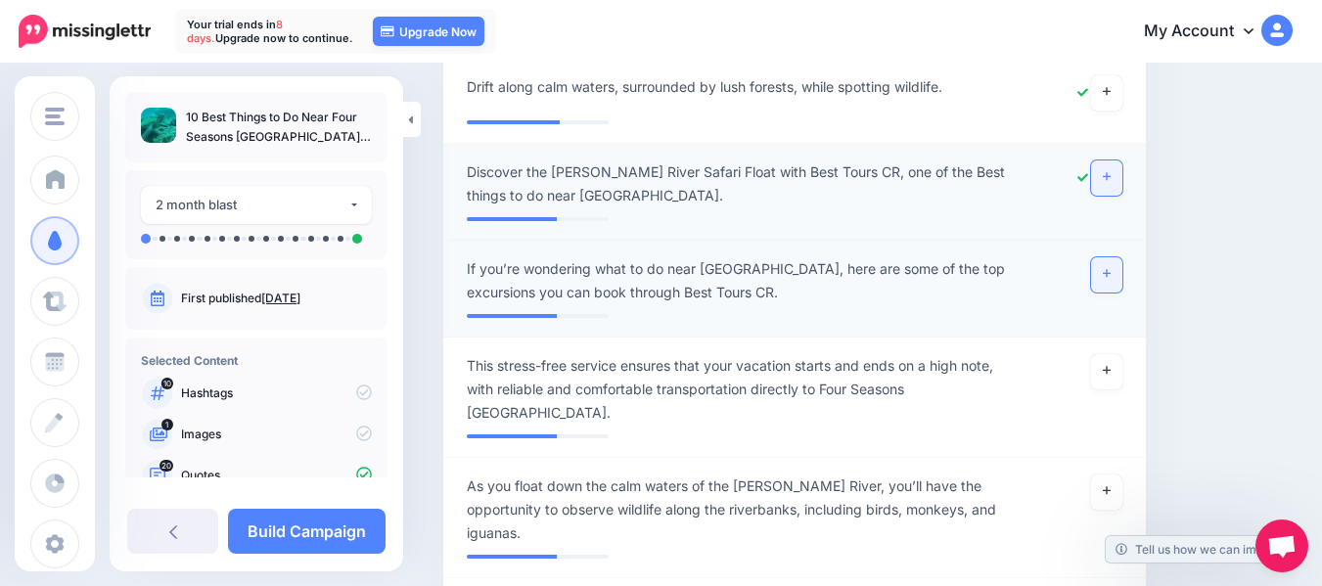
click at [1122, 257] on link at bounding box center [1106, 274] width 31 height 35
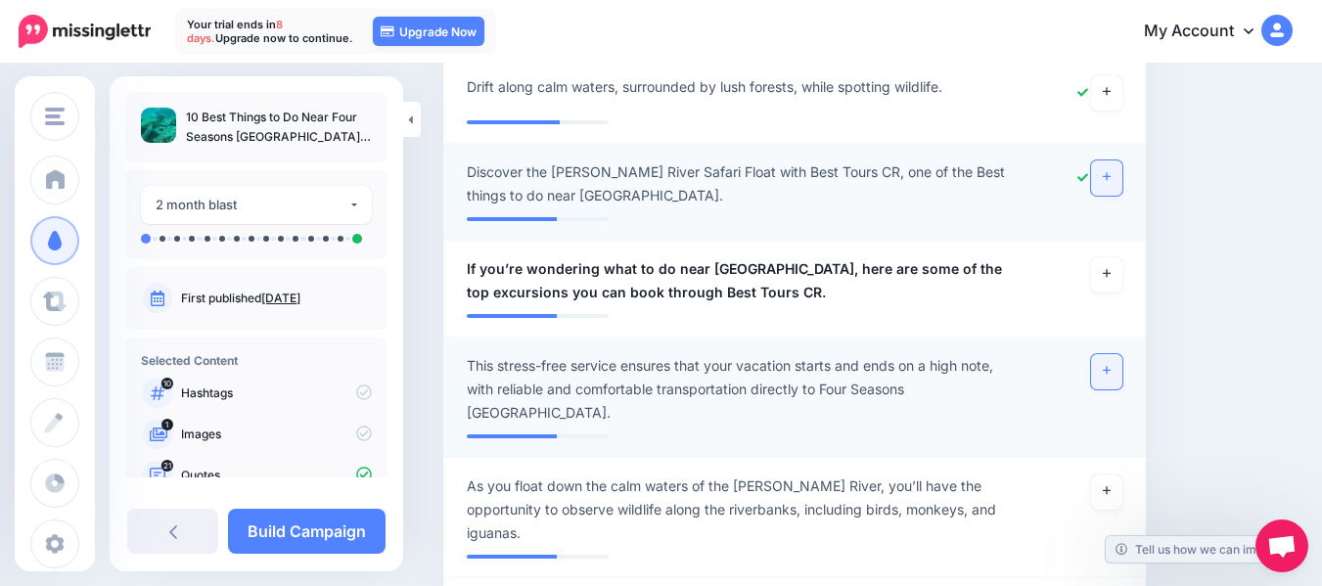
click at [1122, 354] on link at bounding box center [1106, 371] width 31 height 35
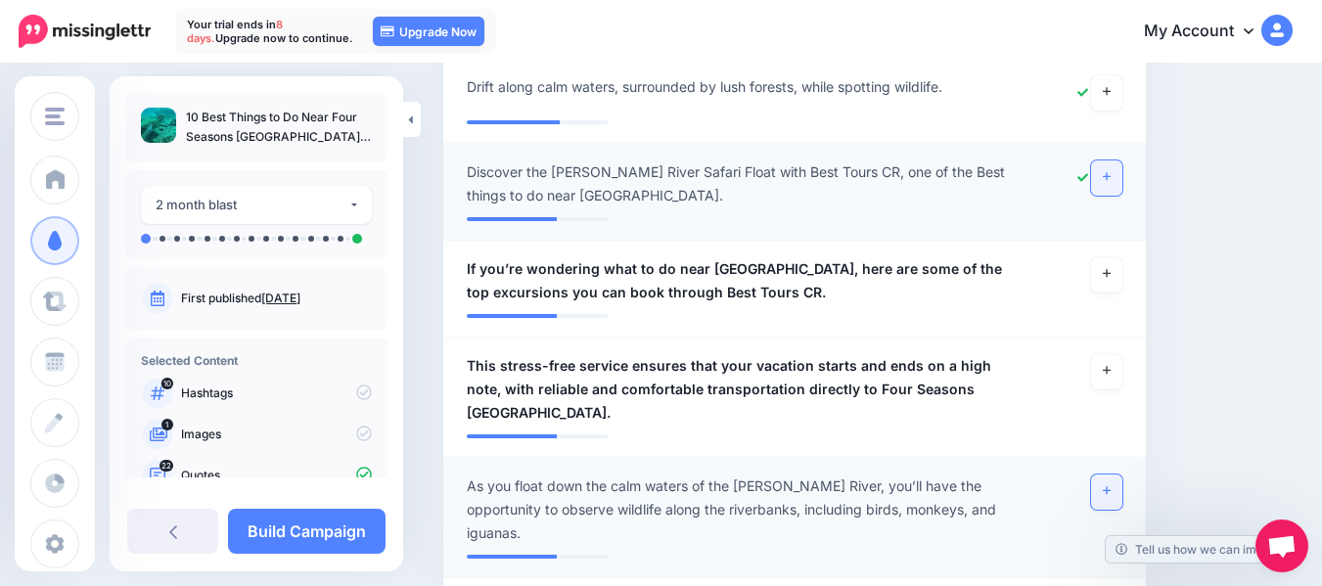
click at [1120, 474] on link at bounding box center [1106, 491] width 31 height 35
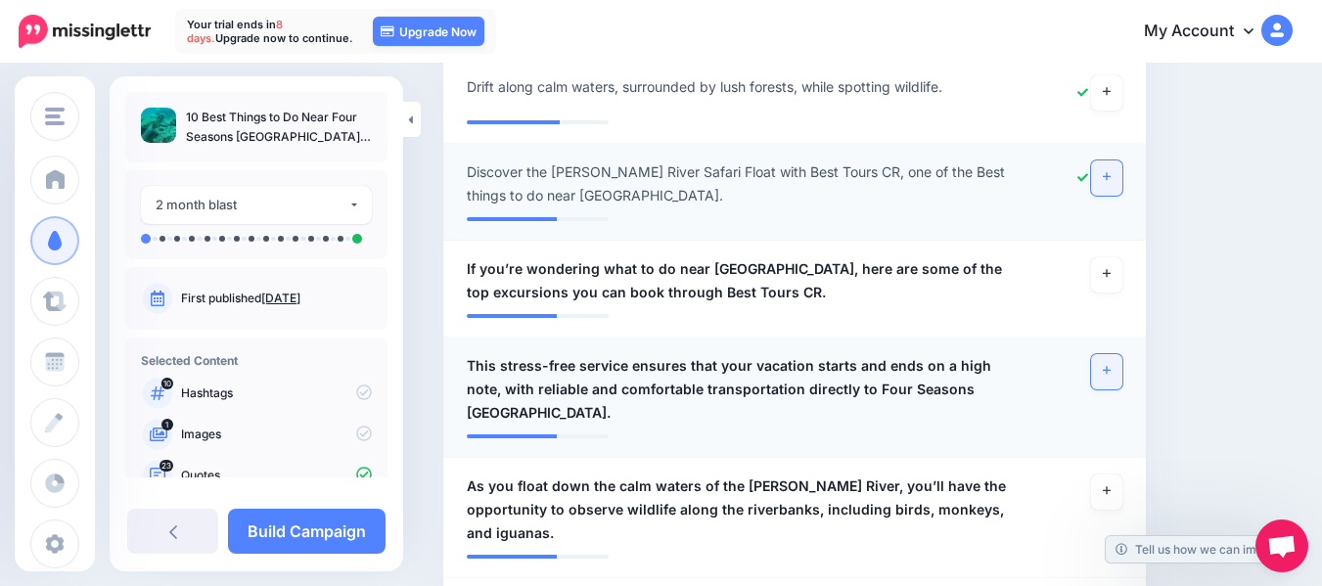
click at [1110, 365] on icon at bounding box center [1107, 370] width 8 height 11
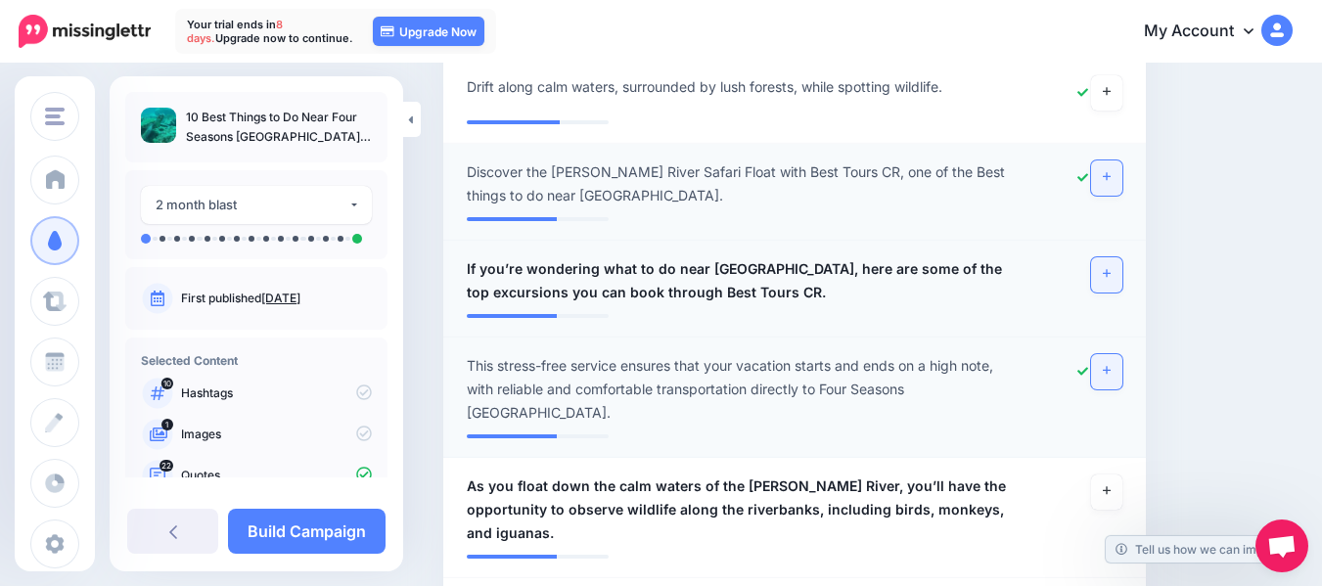
click at [1122, 257] on link at bounding box center [1106, 274] width 31 height 35
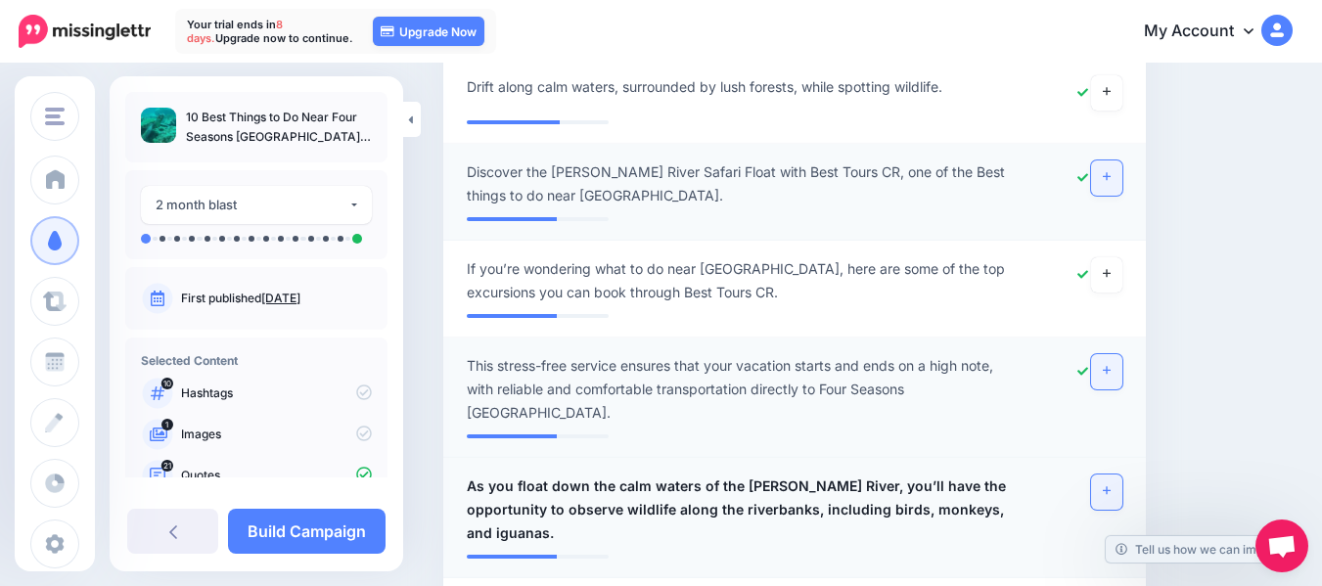
click at [1110, 485] on icon at bounding box center [1107, 490] width 8 height 11
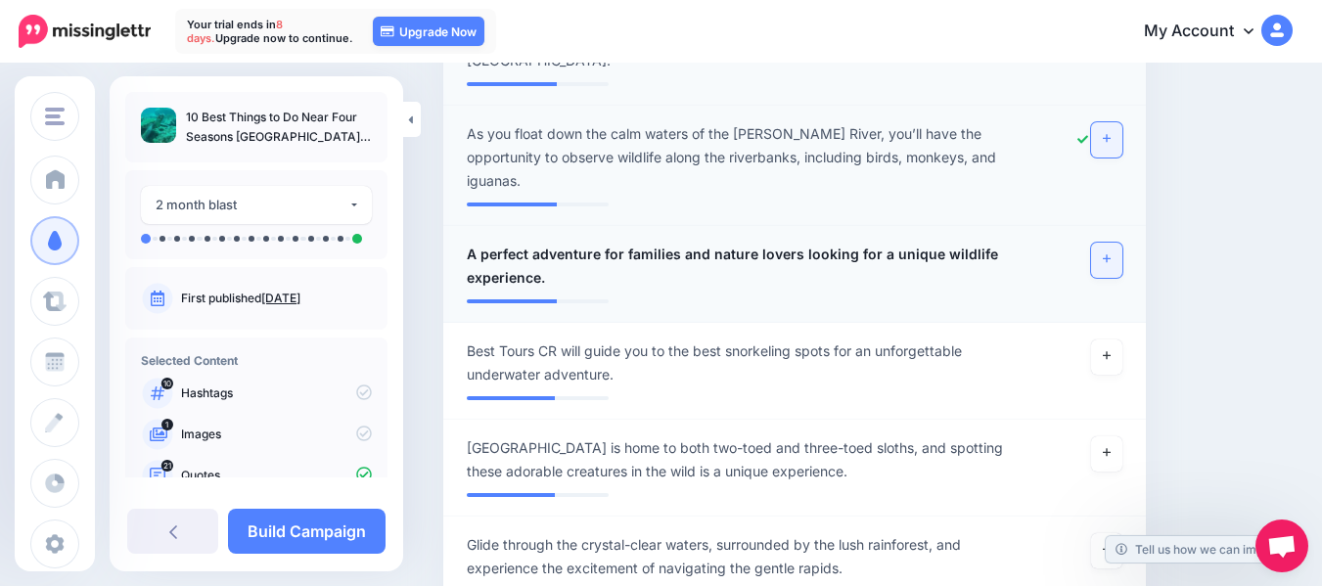
scroll to position [3392, 0]
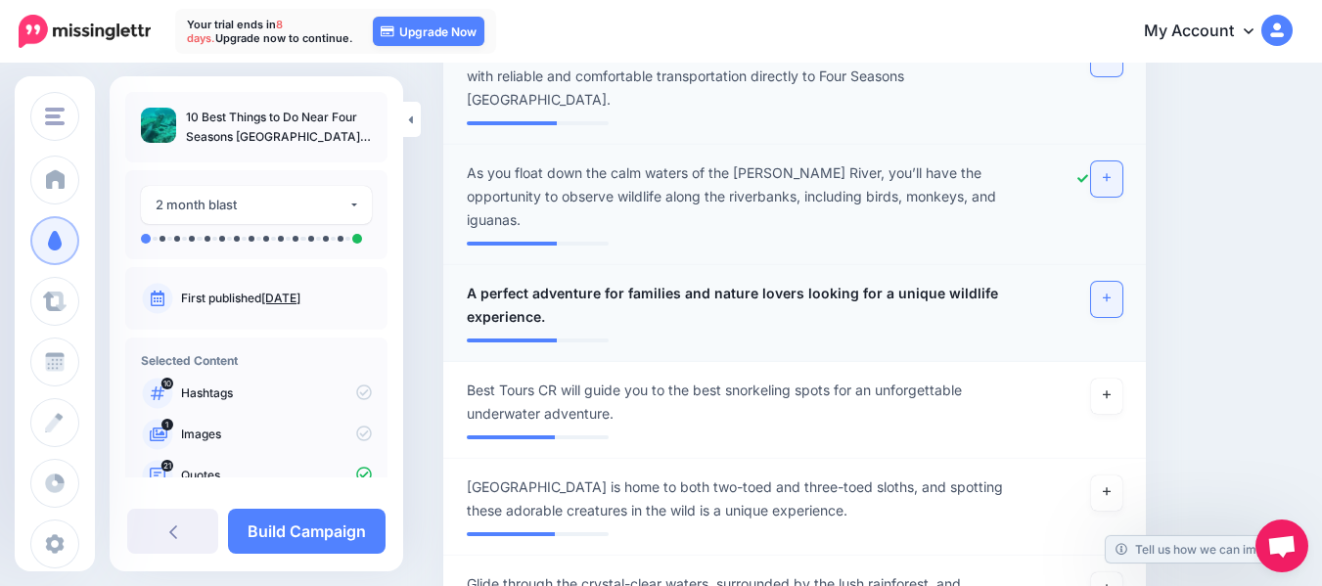
click at [1122, 282] on link at bounding box center [1106, 299] width 31 height 35
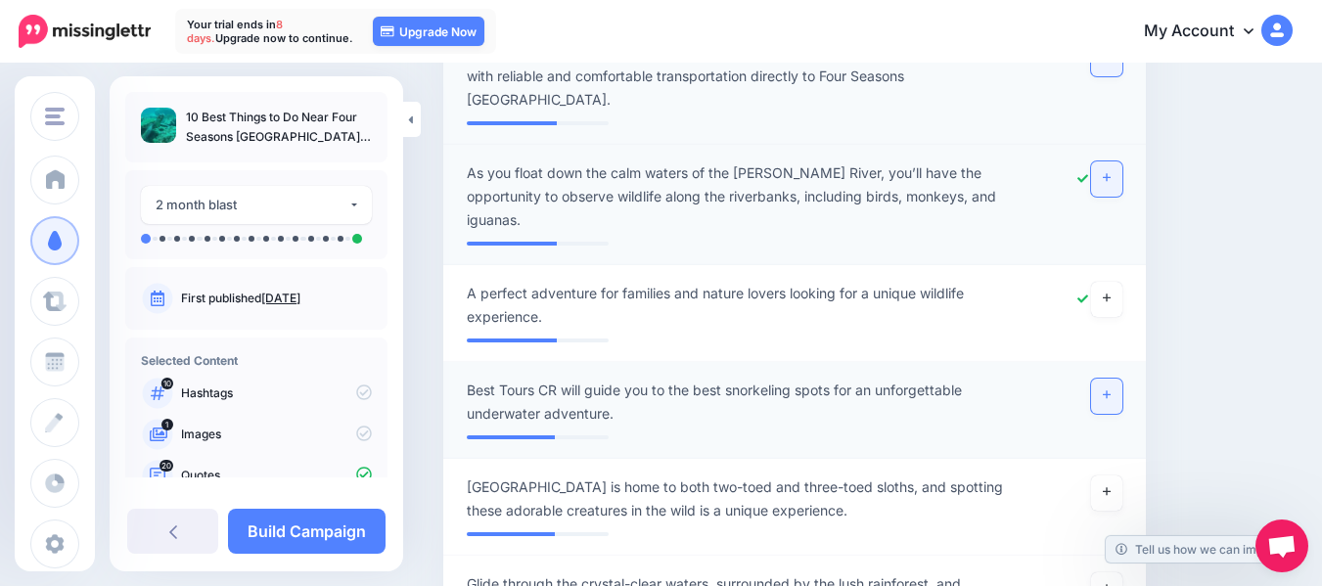
click at [1118, 379] on link at bounding box center [1106, 396] width 31 height 35
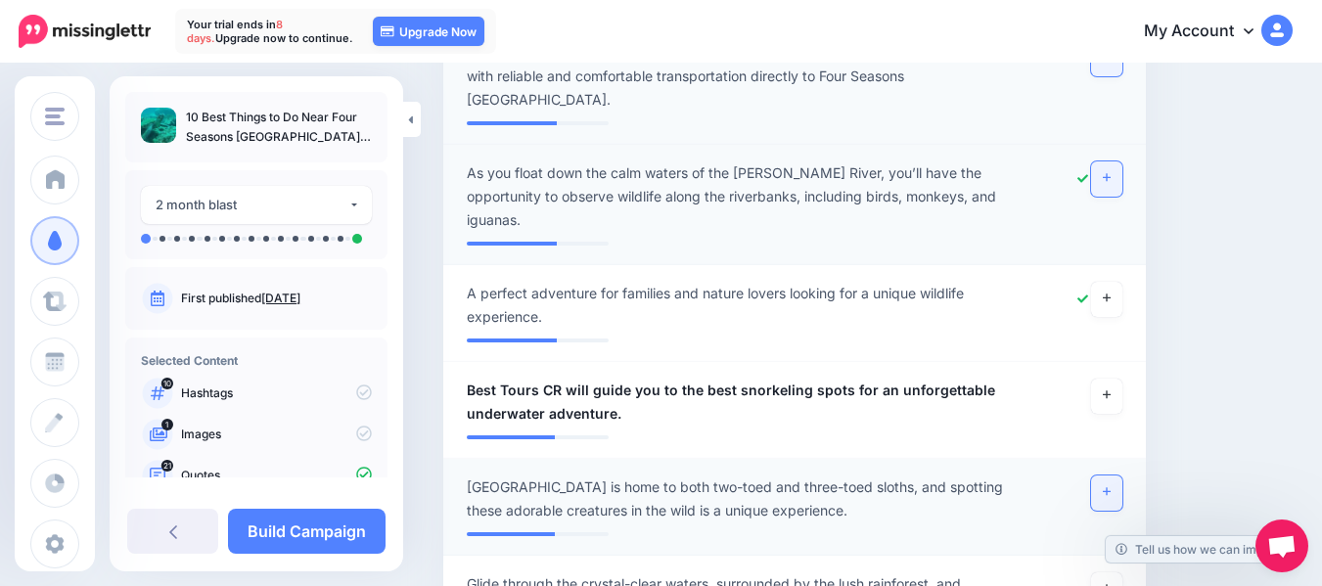
click at [1110, 486] on icon at bounding box center [1107, 491] width 8 height 11
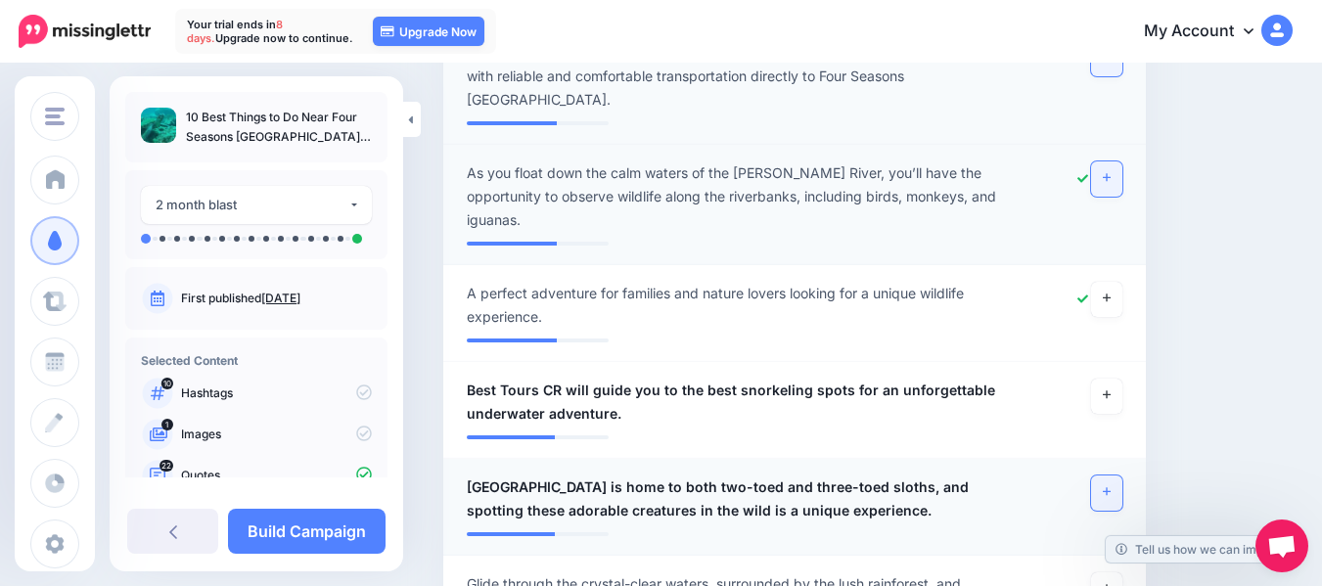
click at [1110, 488] on icon at bounding box center [1107, 492] width 8 height 8
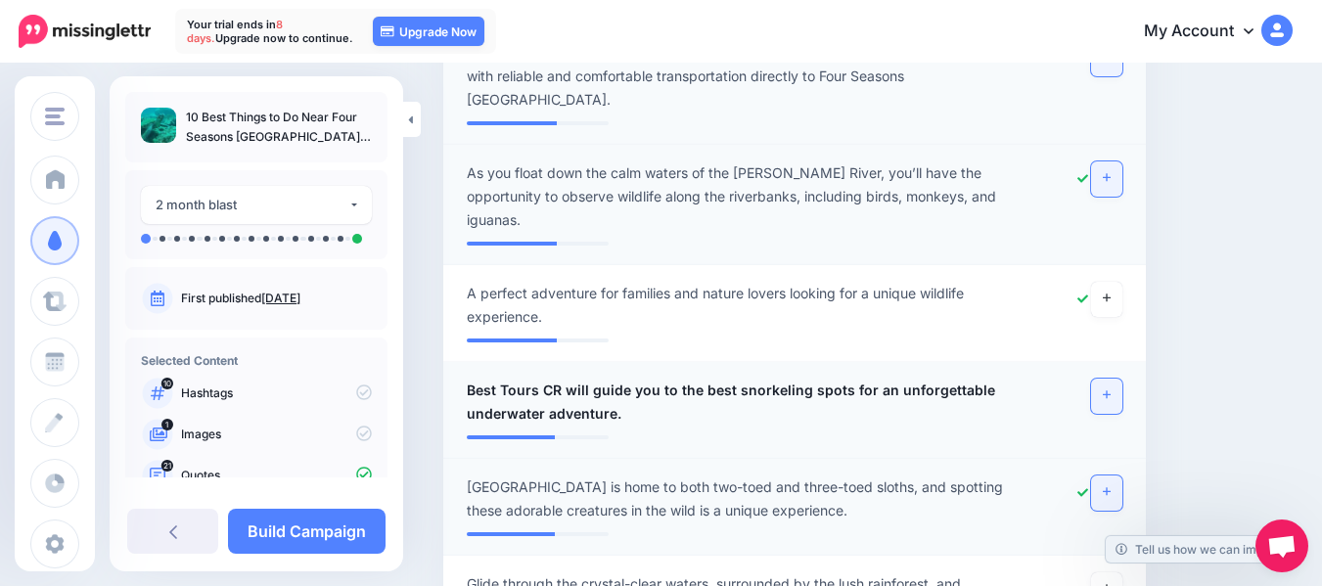
click at [1110, 389] on icon at bounding box center [1107, 394] width 8 height 11
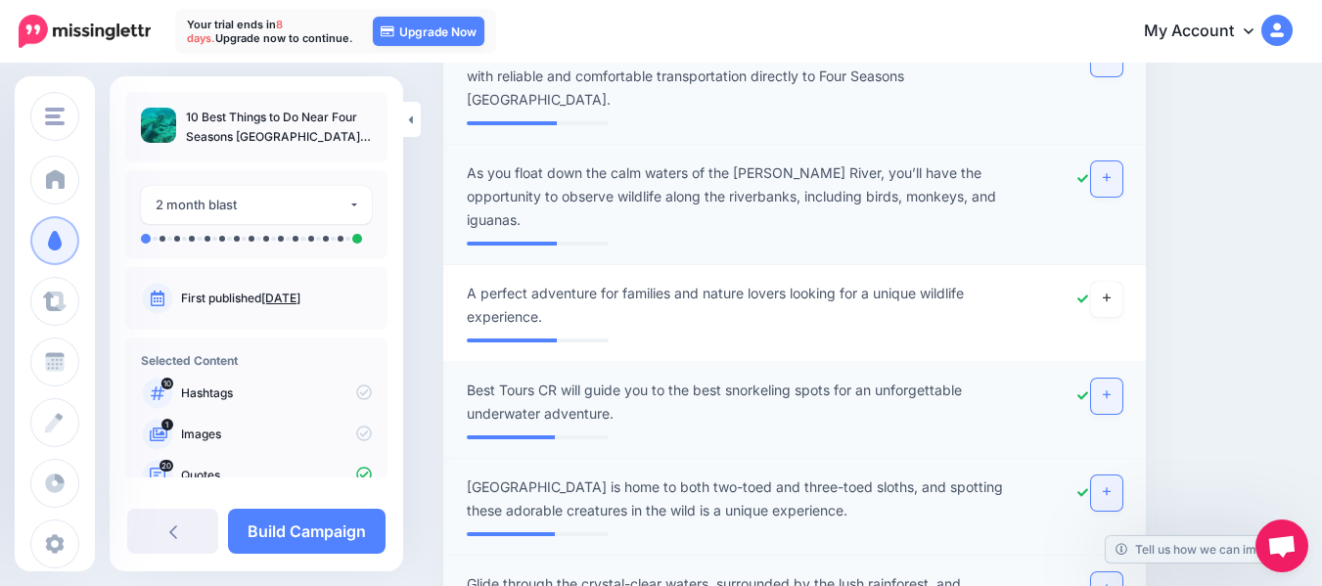
click at [1110, 583] on icon at bounding box center [1107, 588] width 8 height 11
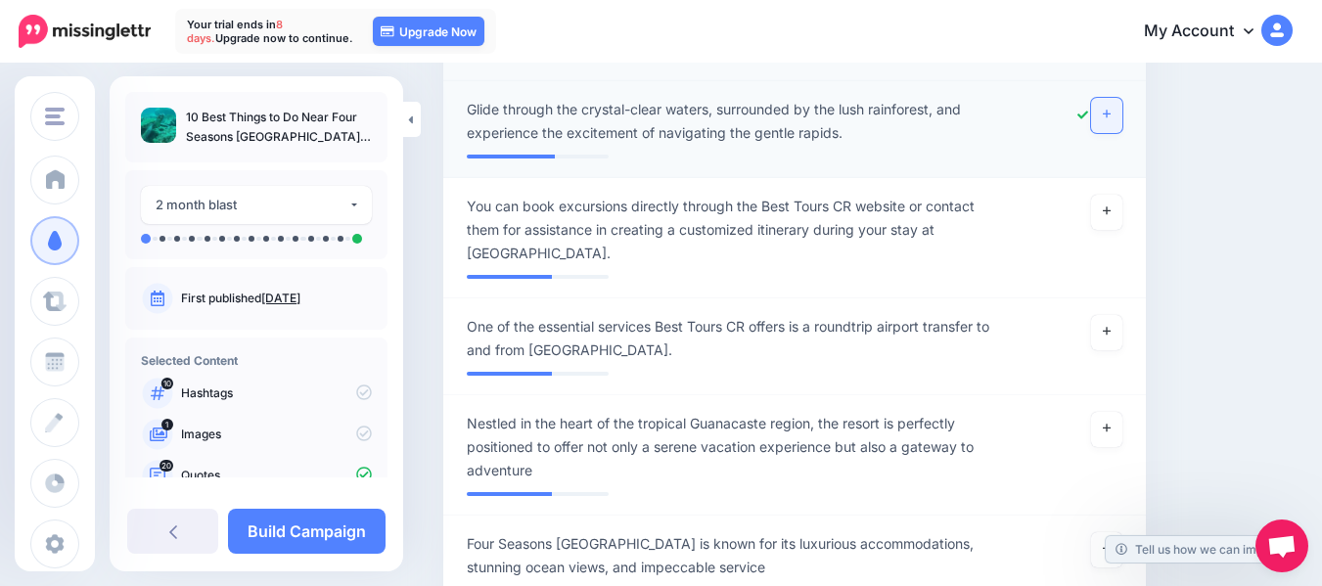
scroll to position [3889, 0]
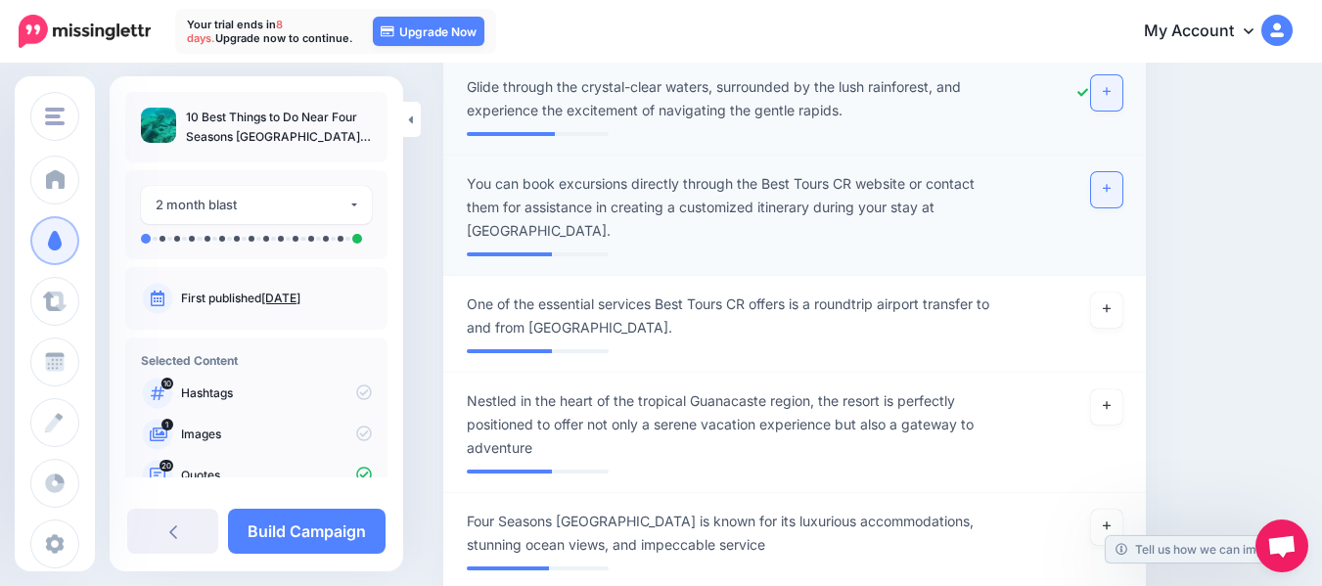
click at [1110, 183] on icon at bounding box center [1107, 188] width 8 height 11
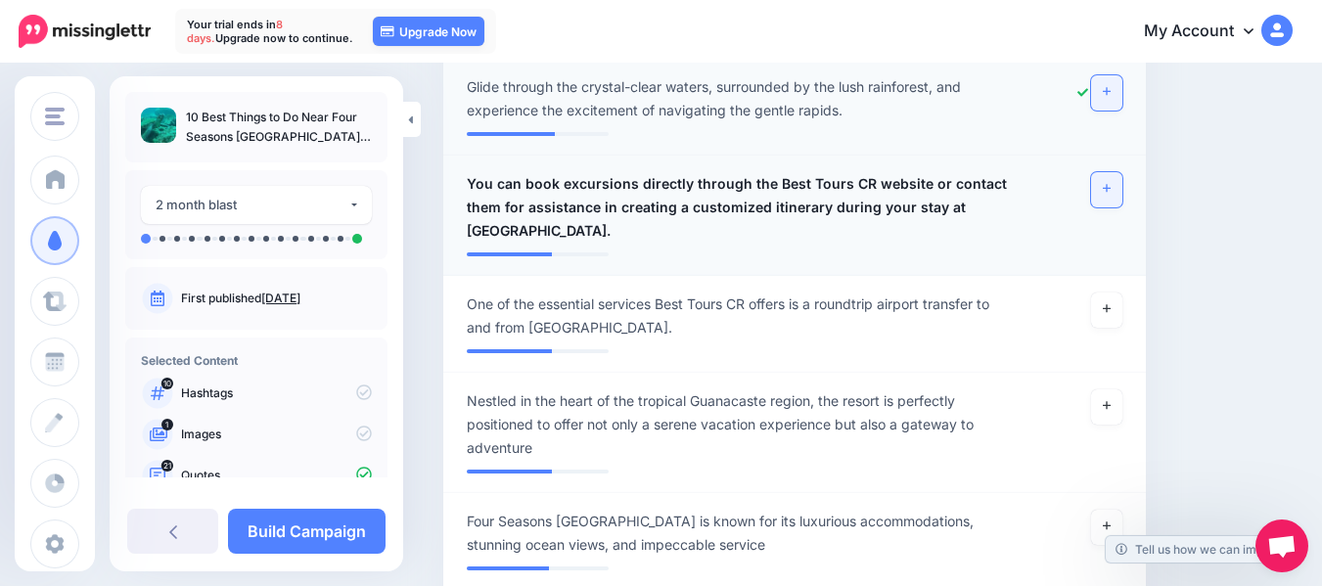
click at [1110, 183] on icon at bounding box center [1107, 188] width 8 height 11
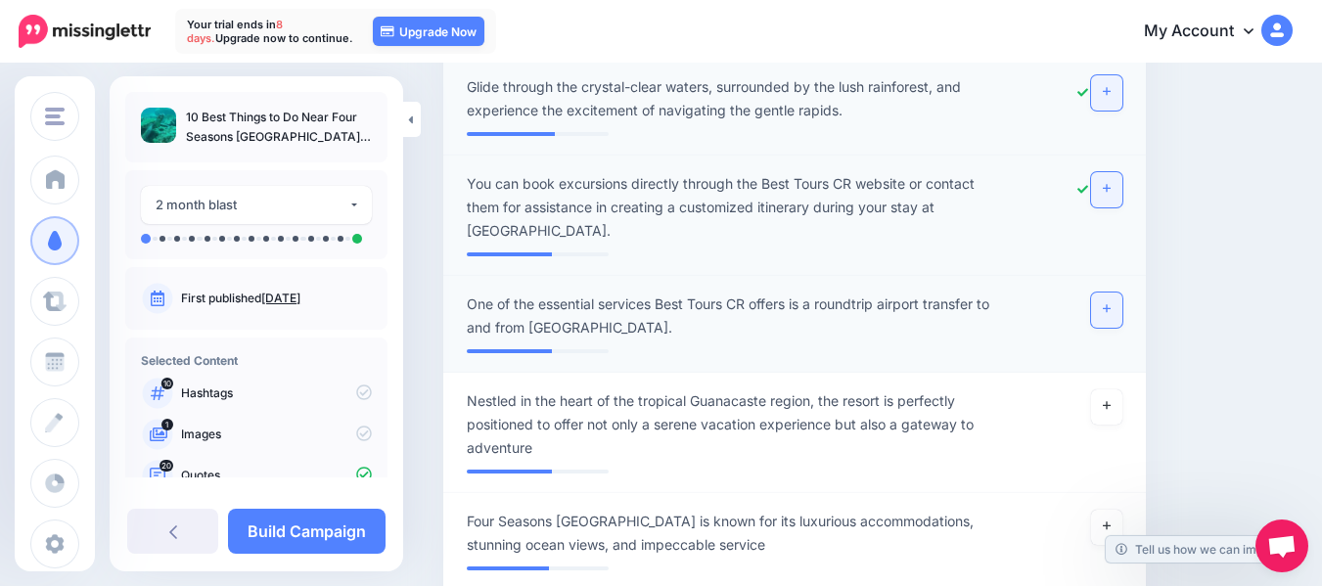
click at [1110, 303] on icon at bounding box center [1107, 308] width 8 height 11
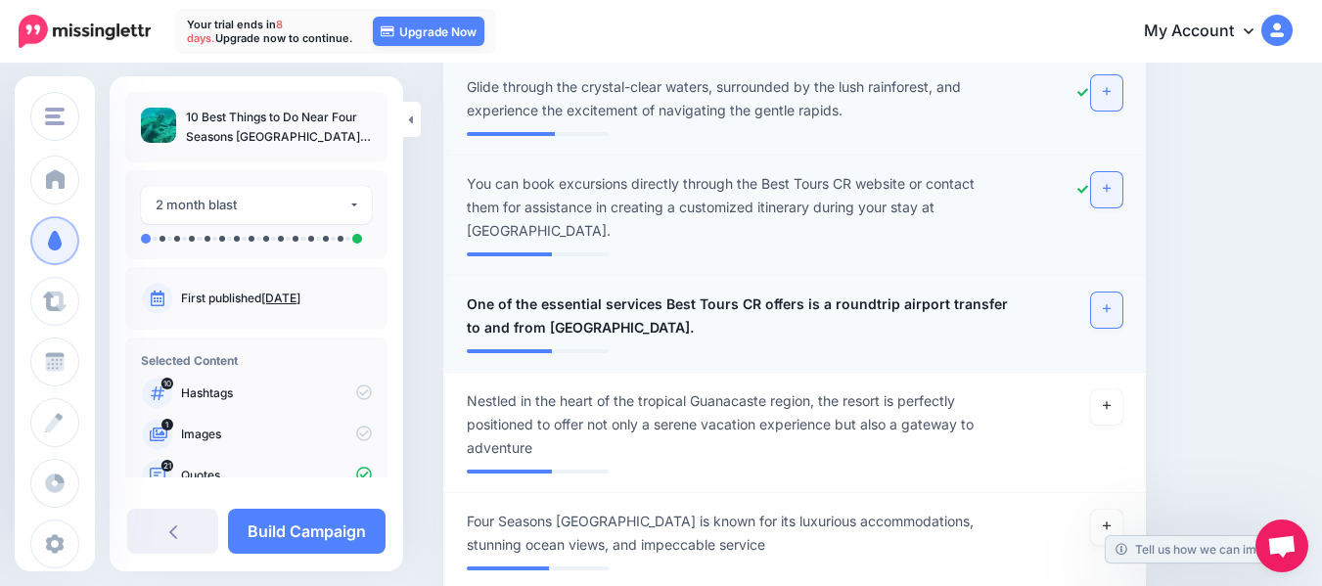
click at [1110, 303] on icon at bounding box center [1107, 308] width 8 height 11
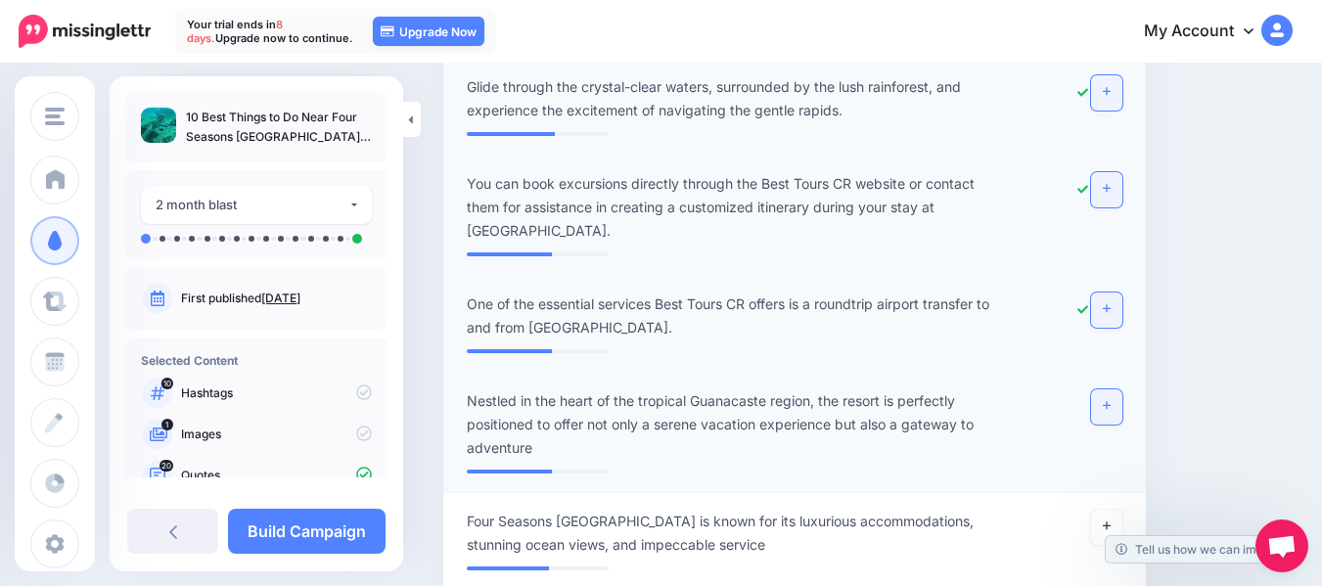
click at [1110, 400] on icon at bounding box center [1107, 405] width 8 height 11
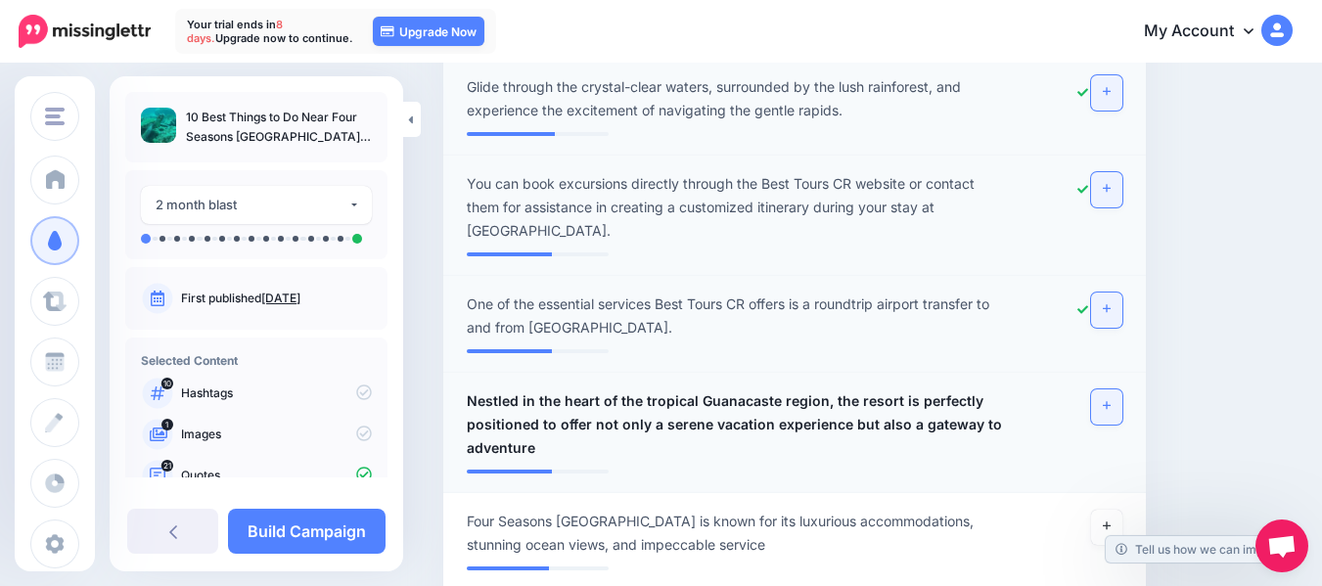
click at [1122, 389] on link at bounding box center [1106, 406] width 31 height 35
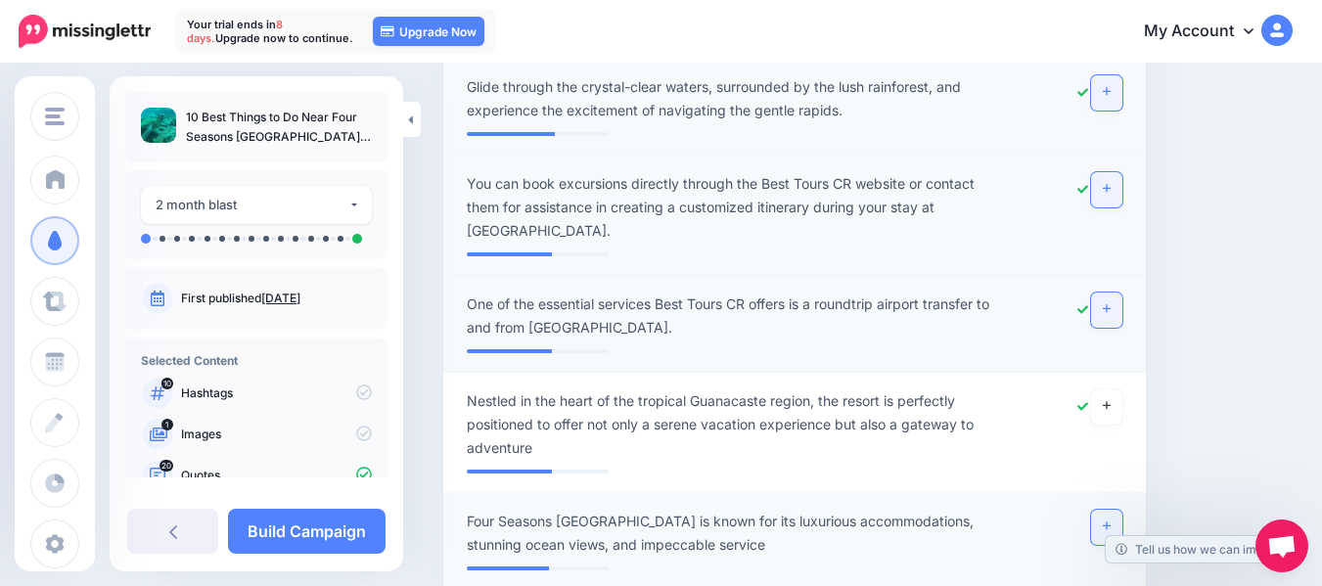
click at [1110, 520] on icon at bounding box center [1107, 525] width 8 height 11
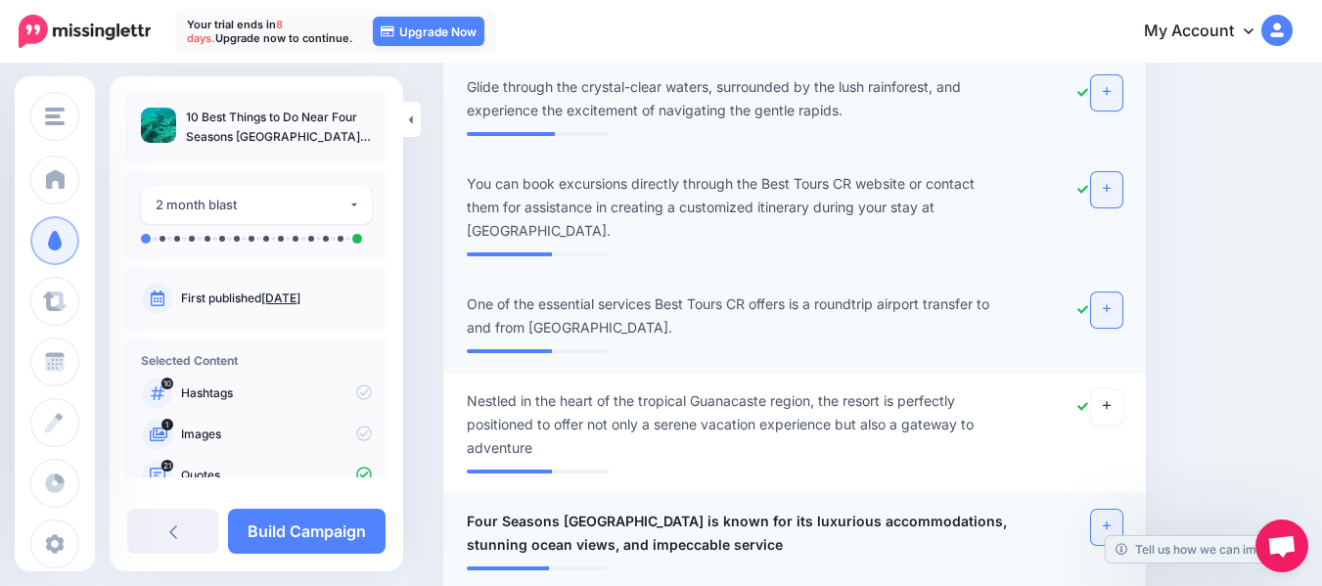
click at [1110, 520] on icon at bounding box center [1107, 525] width 8 height 11
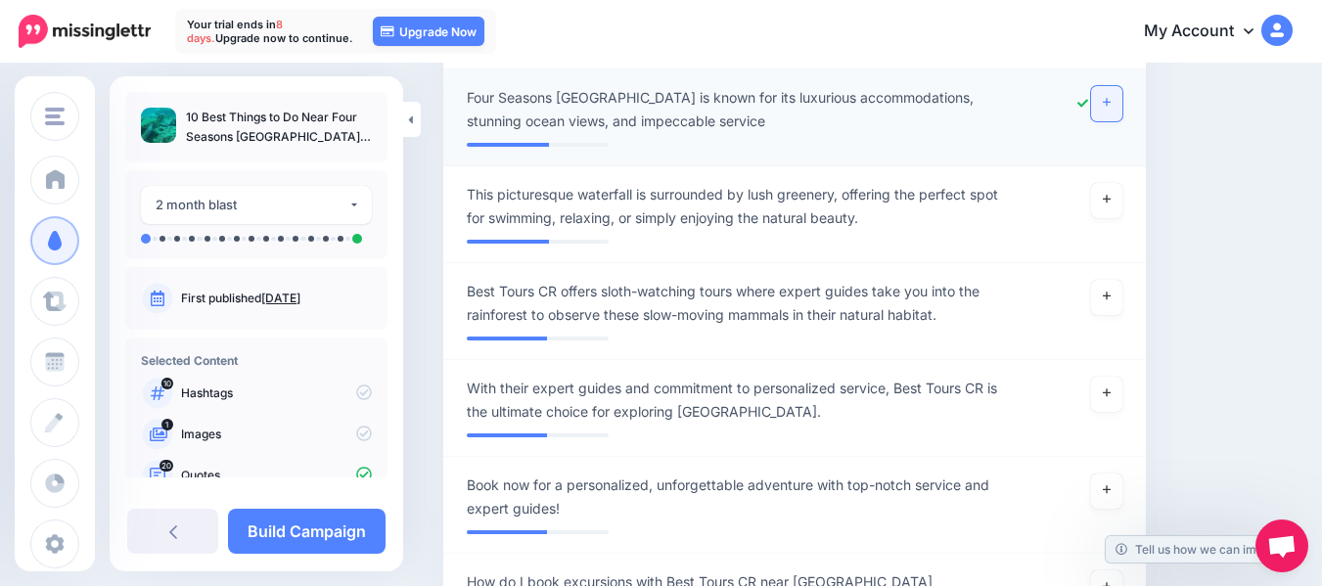
scroll to position [4319, 0]
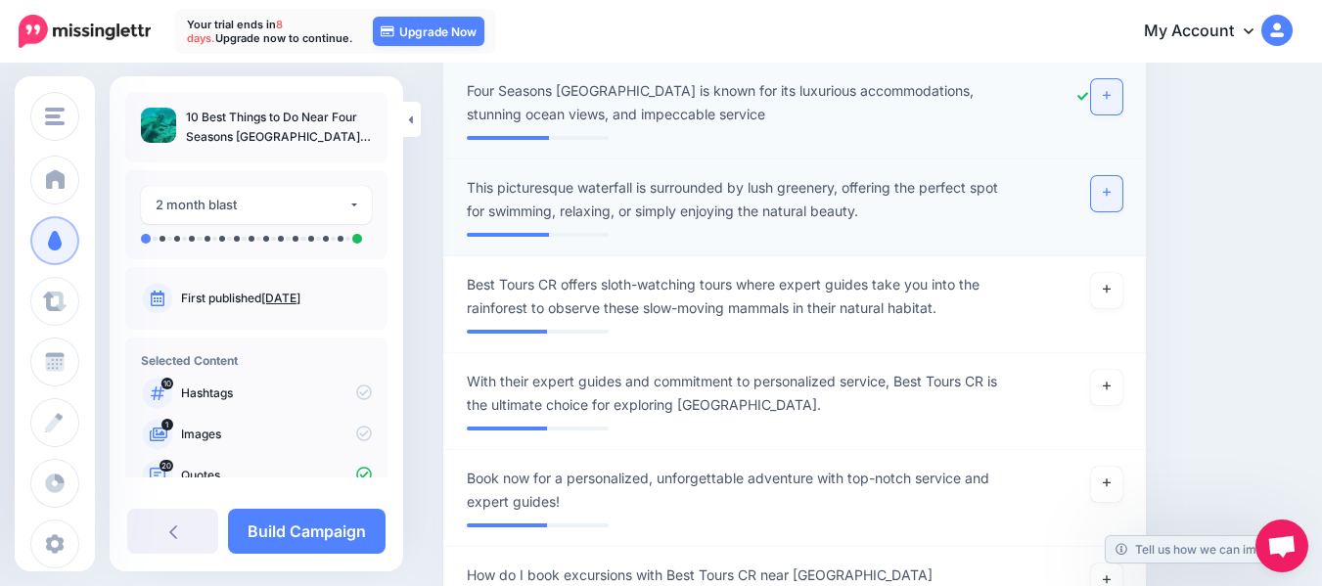
click at [1120, 176] on link at bounding box center [1106, 193] width 31 height 35
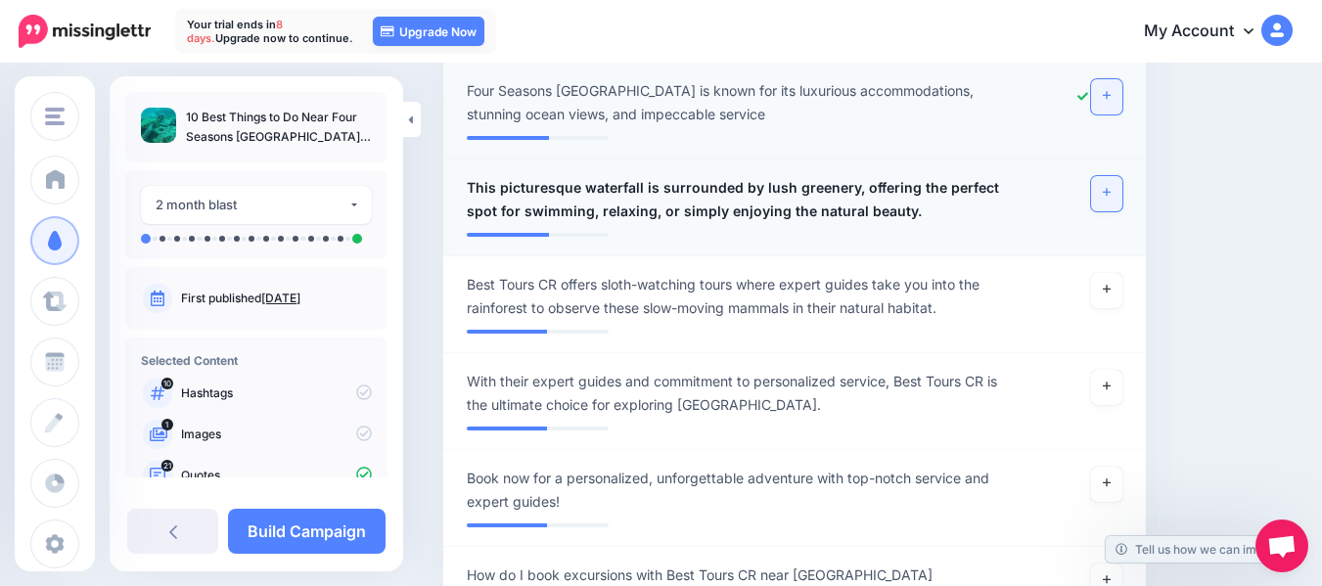
click at [1110, 187] on icon at bounding box center [1107, 192] width 8 height 11
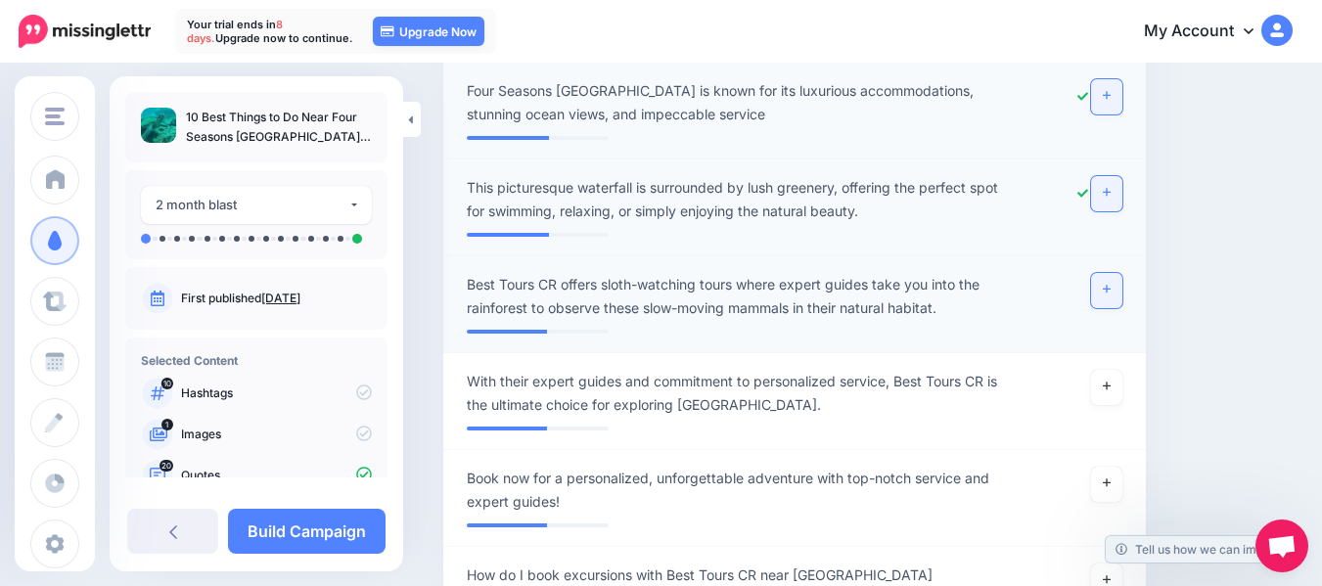
click at [1110, 284] on icon at bounding box center [1107, 289] width 8 height 11
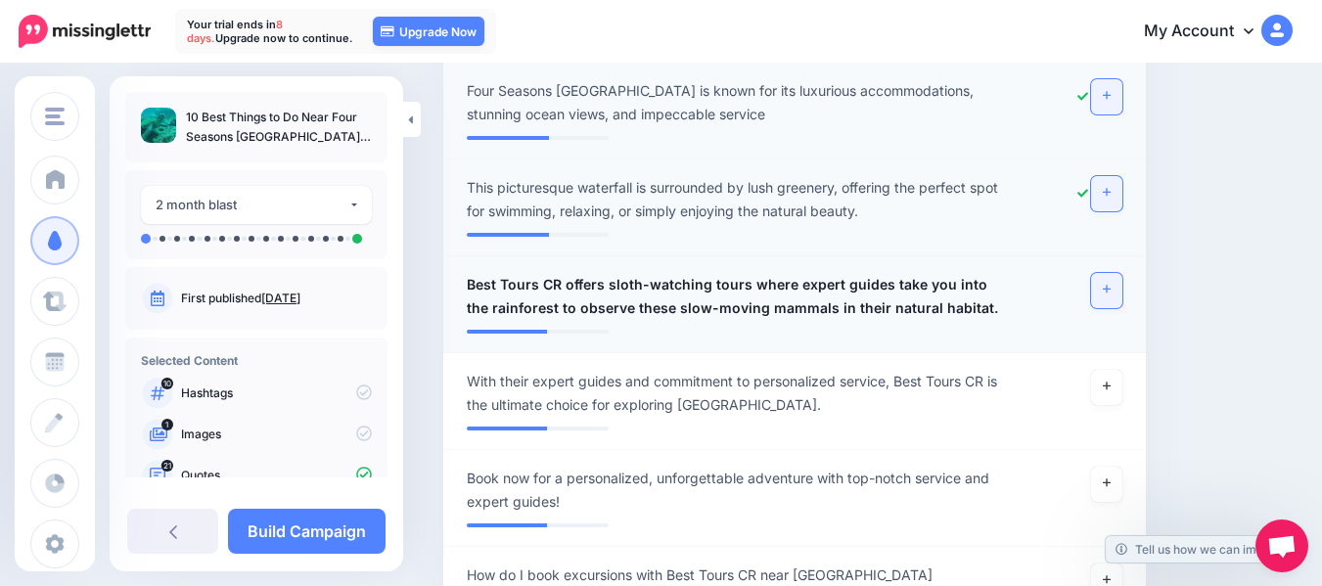
click at [1110, 284] on icon at bounding box center [1107, 289] width 8 height 11
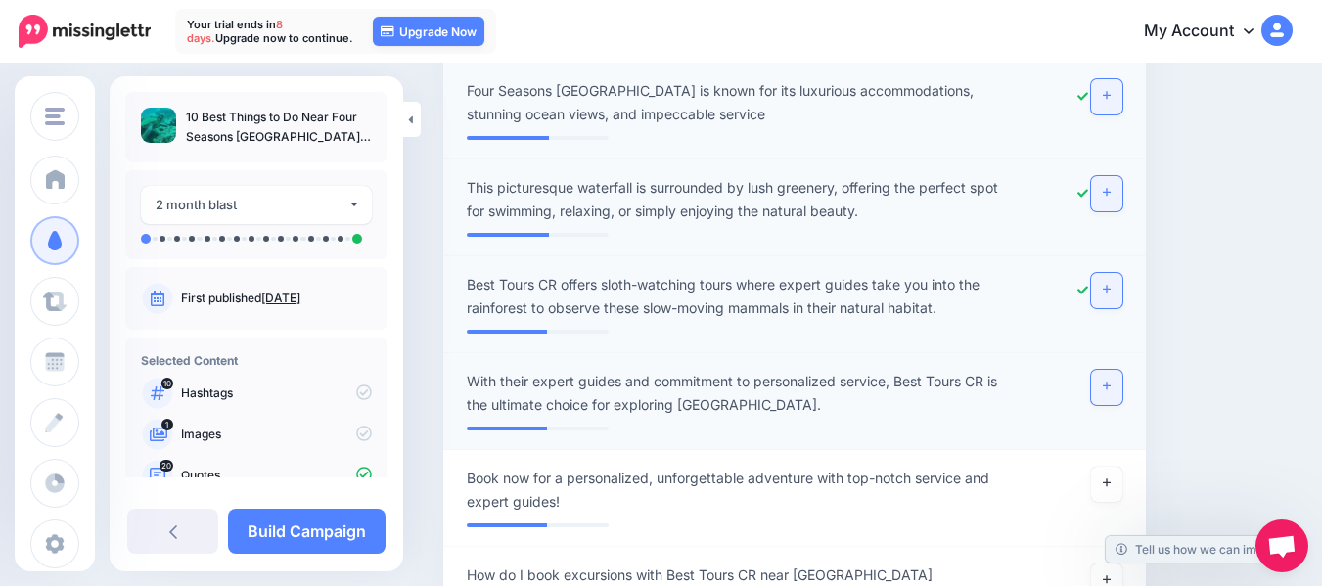
click at [1120, 370] on link at bounding box center [1106, 387] width 31 height 35
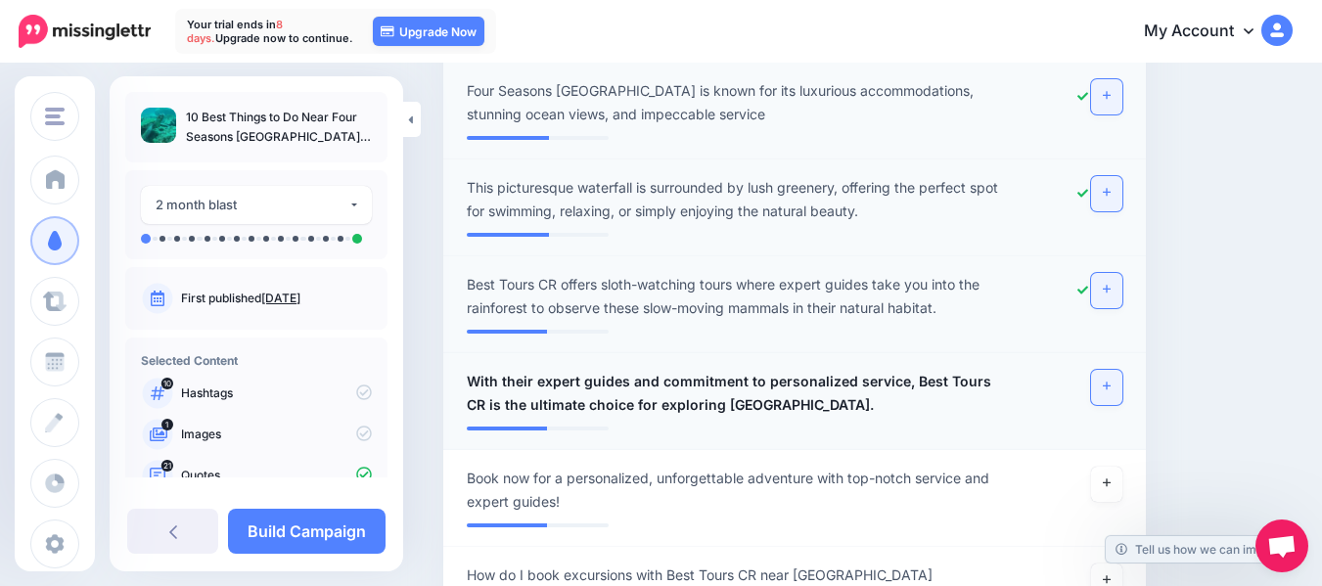
click at [1120, 370] on link at bounding box center [1106, 387] width 31 height 35
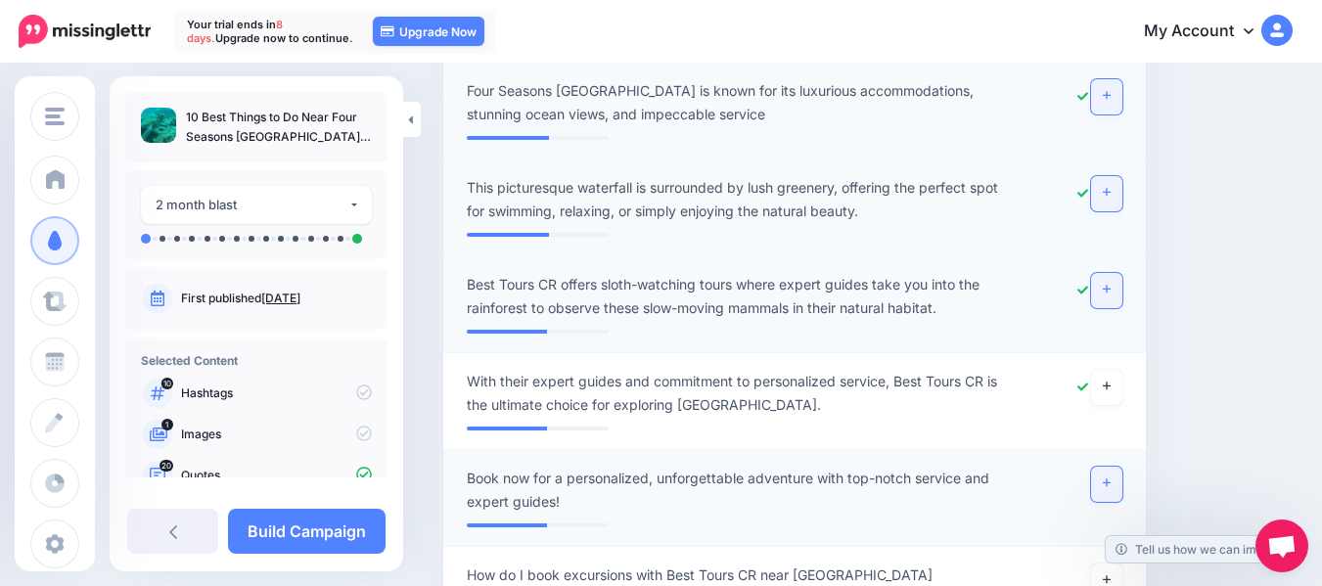
click at [1110, 477] on icon at bounding box center [1107, 482] width 8 height 11
click at [1110, 576] on icon at bounding box center [1107, 580] width 8 height 8
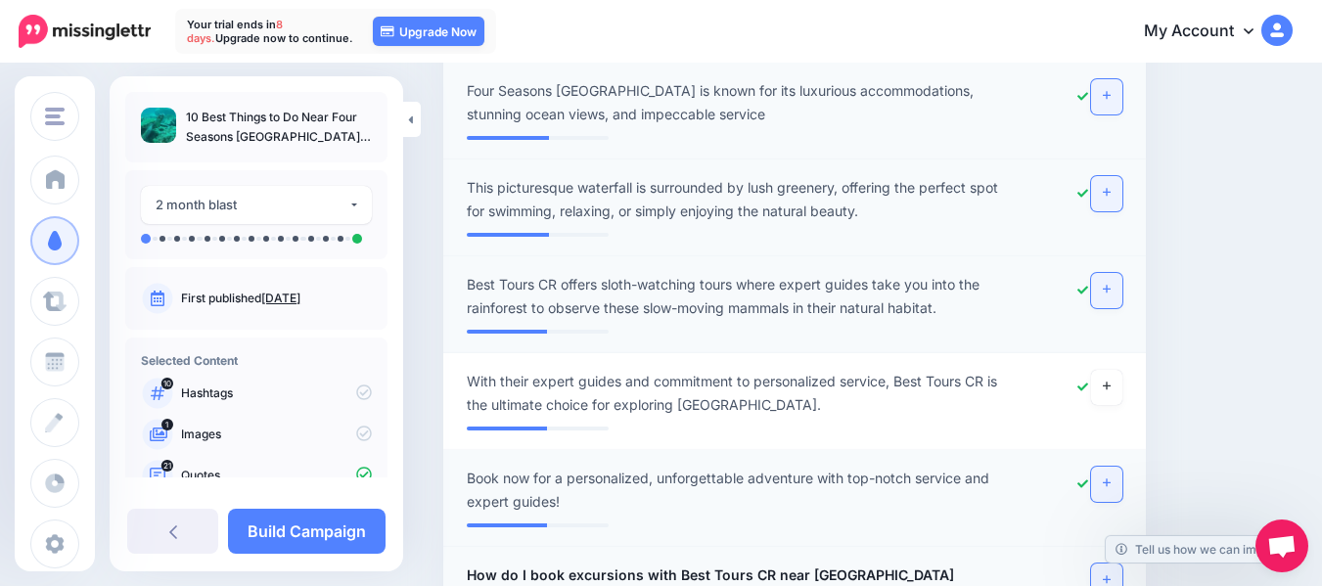
click at [1110, 576] on icon at bounding box center [1107, 580] width 8 height 8
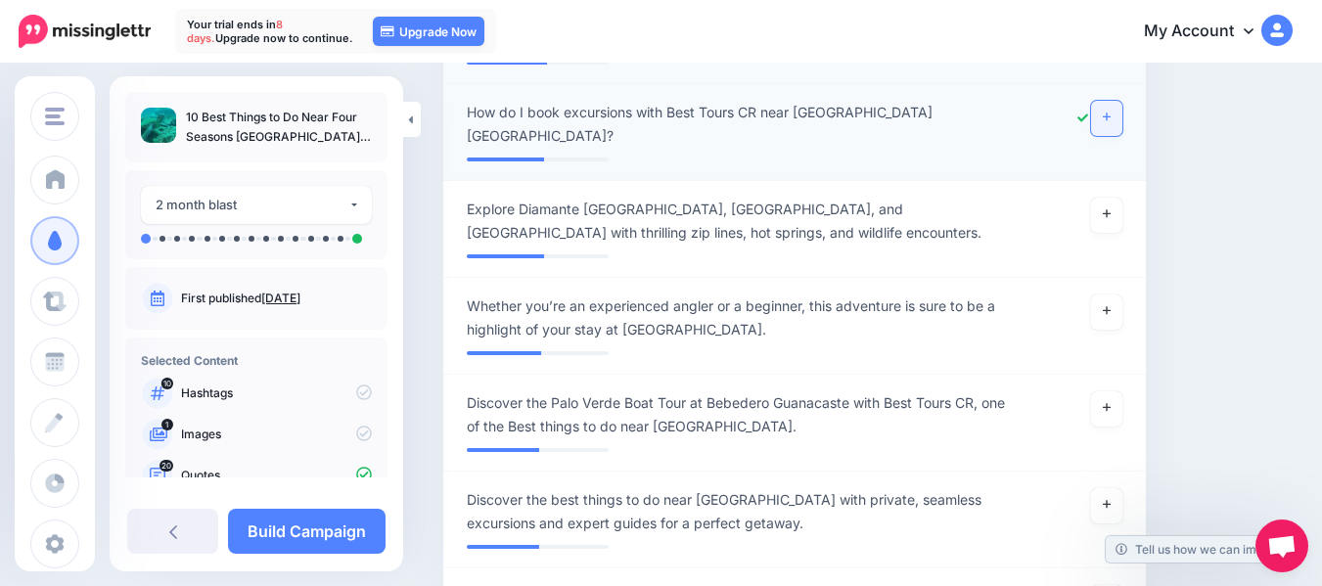
scroll to position [4789, 0]
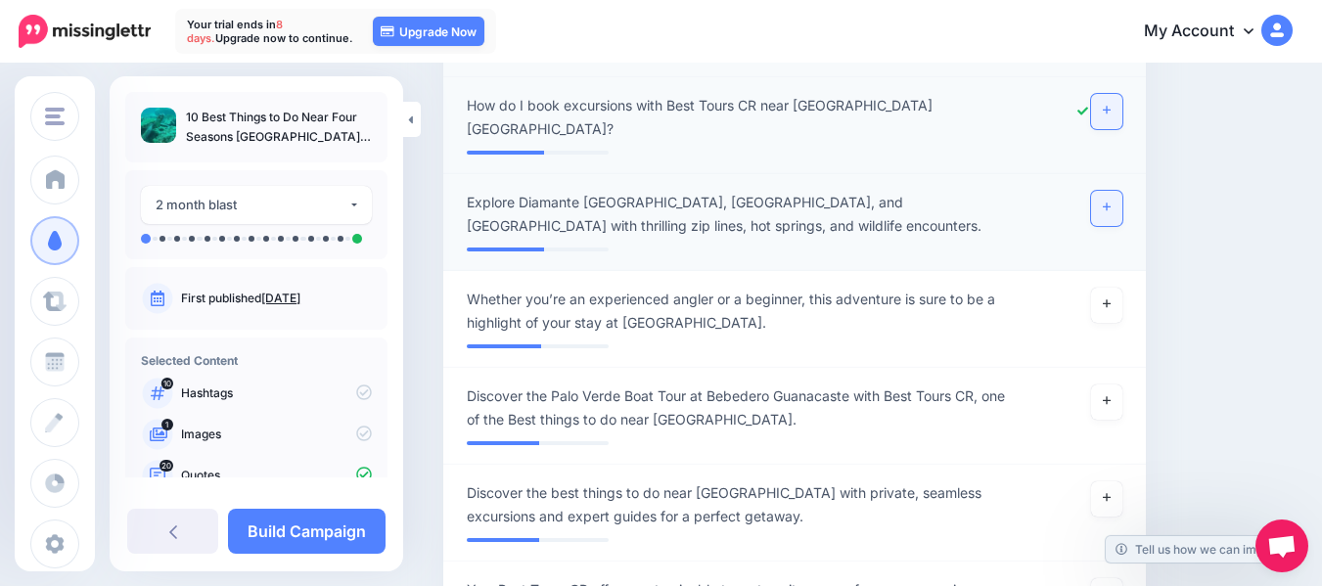
click at [1110, 203] on icon at bounding box center [1107, 207] width 8 height 8
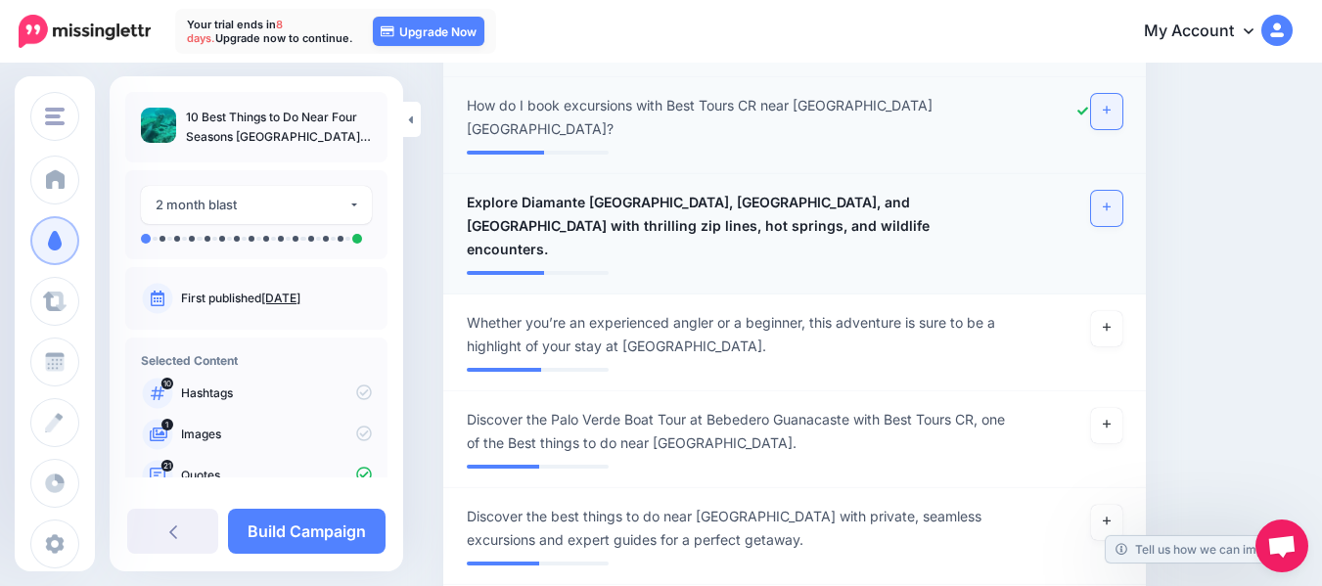
click at [1110, 203] on icon at bounding box center [1107, 207] width 8 height 8
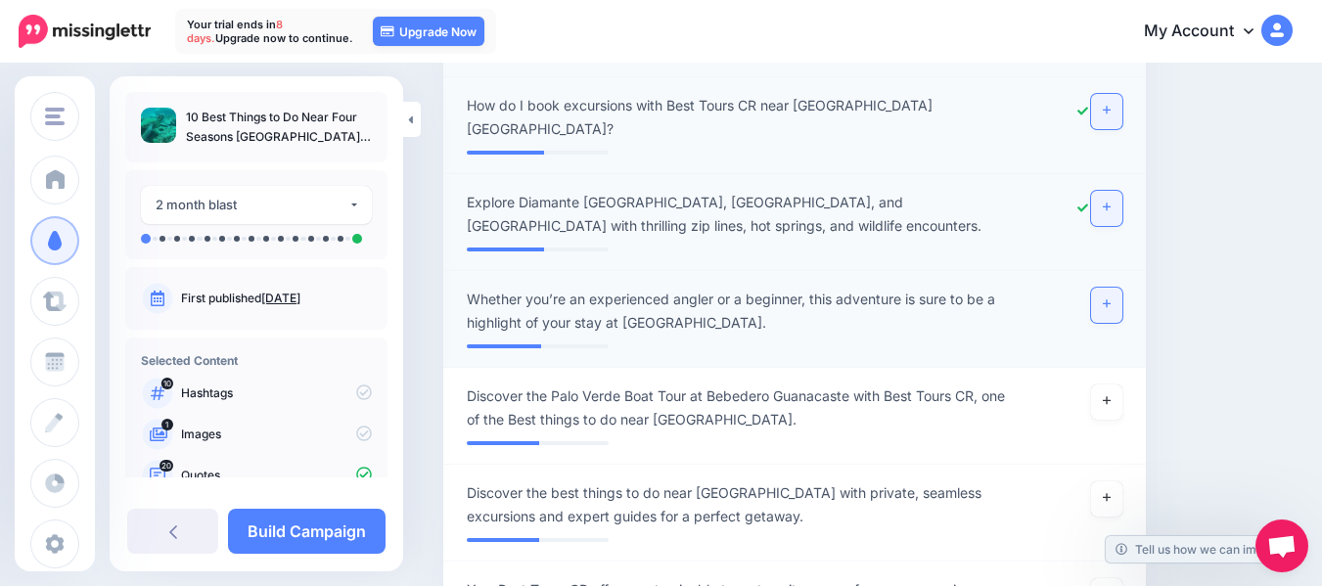
click at [1122, 288] on link at bounding box center [1106, 305] width 31 height 35
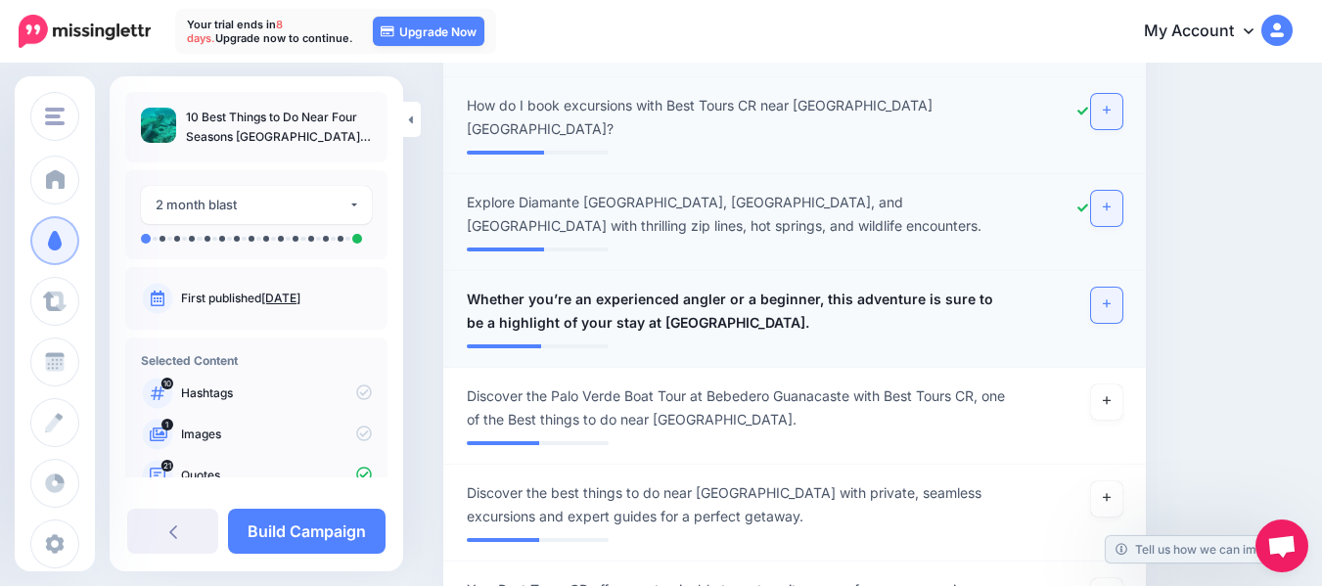
click at [1110, 298] on icon at bounding box center [1107, 303] width 8 height 11
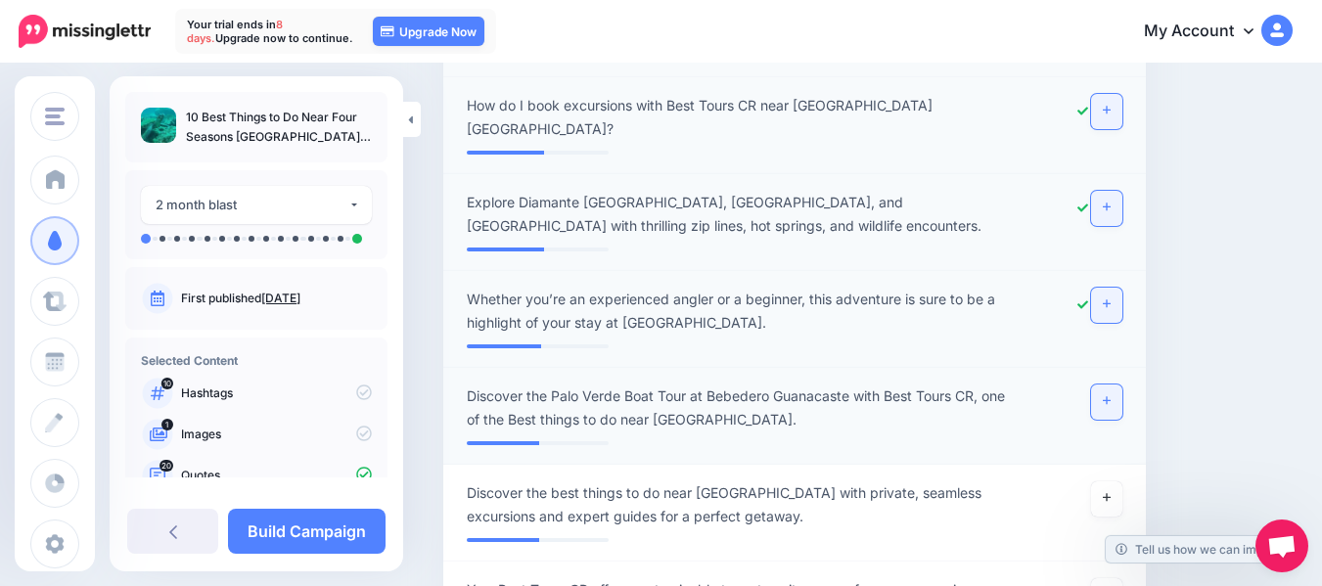
click at [1110, 397] on icon at bounding box center [1107, 401] width 8 height 8
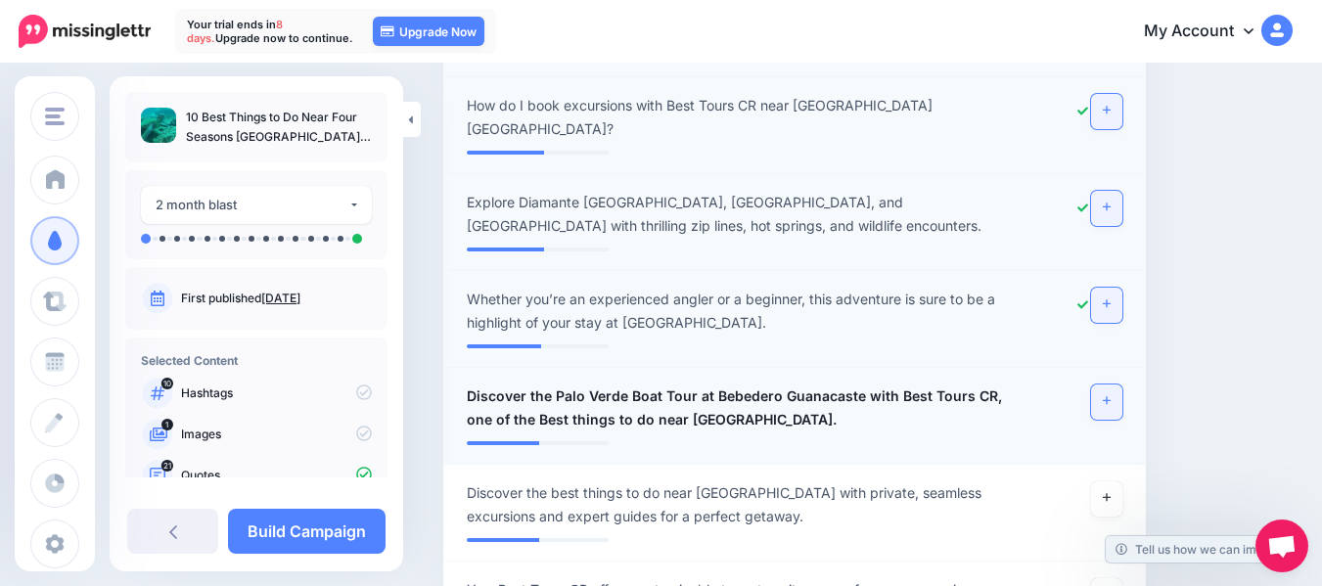
click at [1110, 397] on icon at bounding box center [1107, 401] width 8 height 8
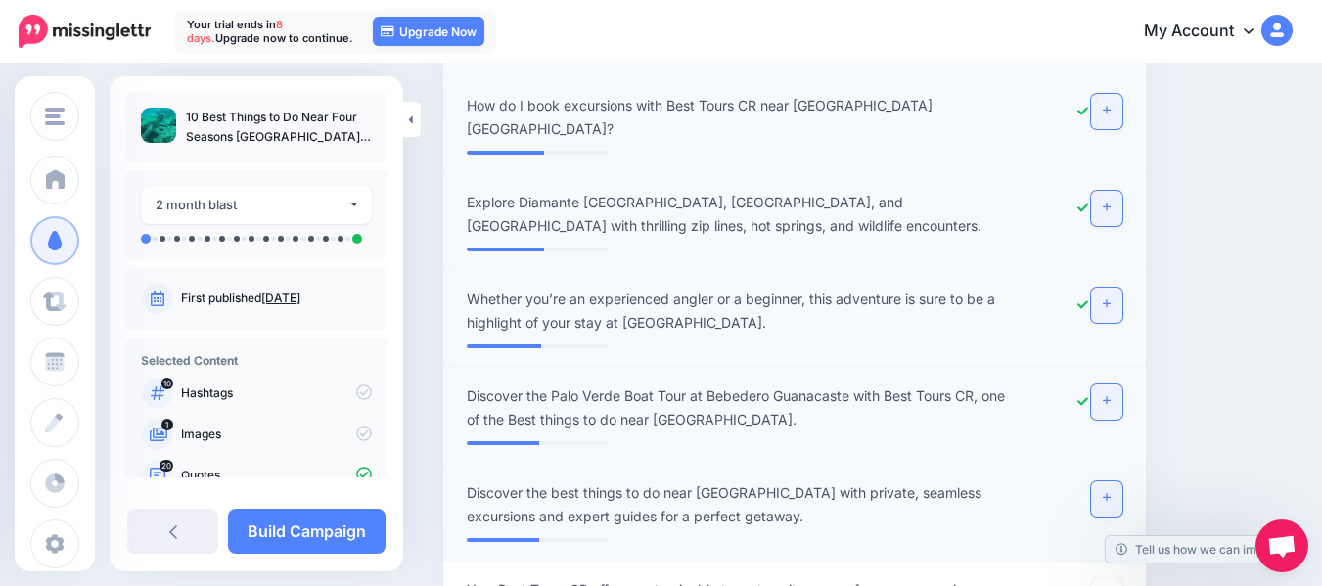
click at [1110, 492] on icon at bounding box center [1107, 497] width 8 height 11
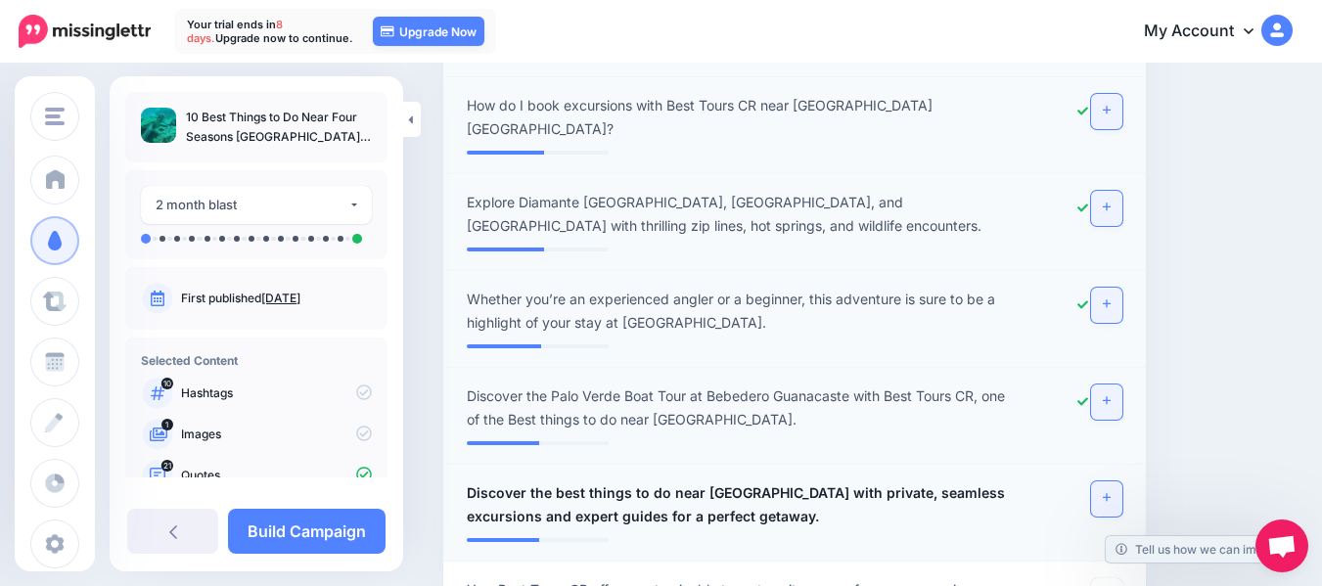
click at [1110, 492] on icon at bounding box center [1107, 497] width 8 height 11
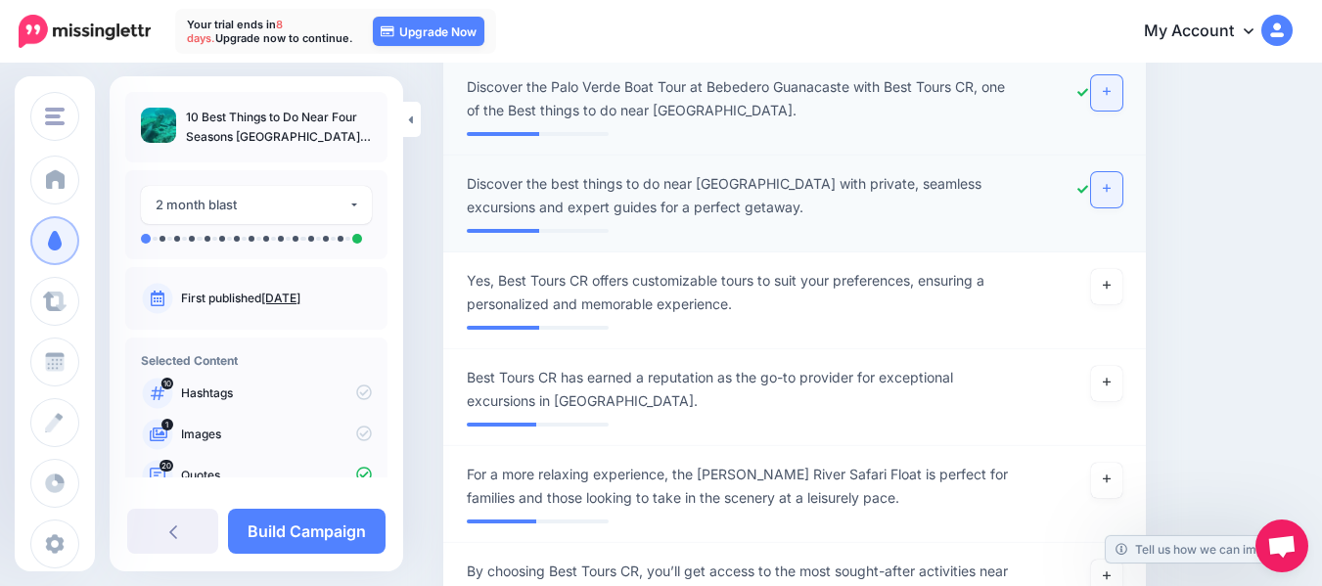
scroll to position [5102, 0]
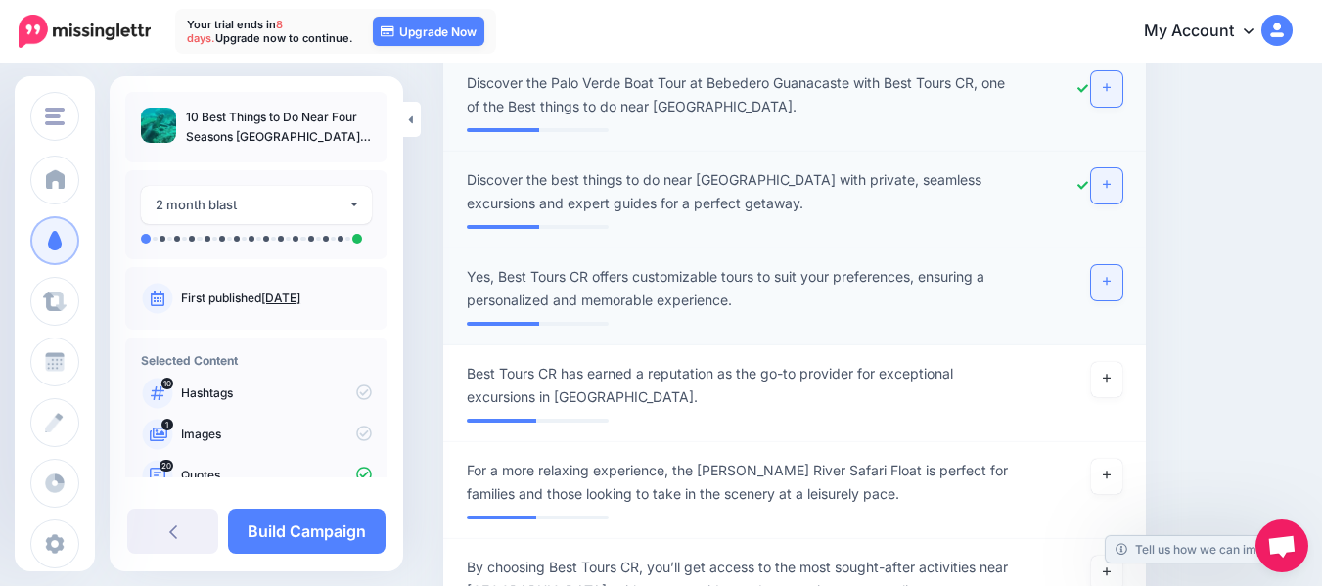
click at [1110, 276] on icon at bounding box center [1107, 281] width 8 height 11
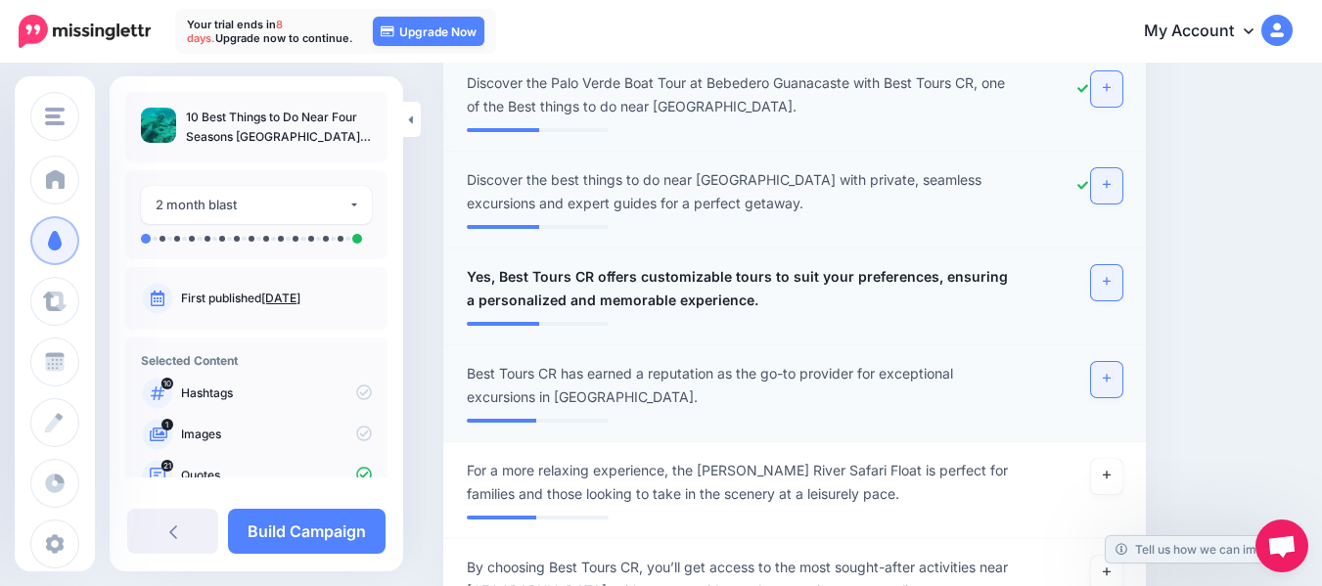
click at [1110, 375] on icon at bounding box center [1107, 379] width 8 height 8
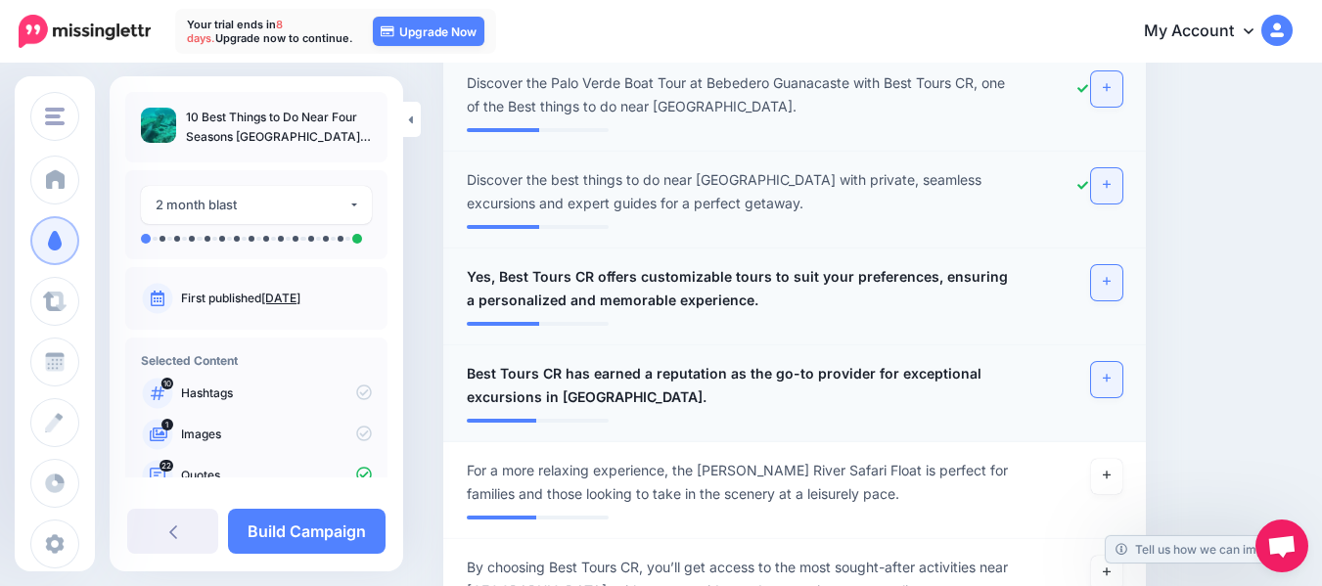
click at [1110, 375] on icon at bounding box center [1107, 379] width 8 height 8
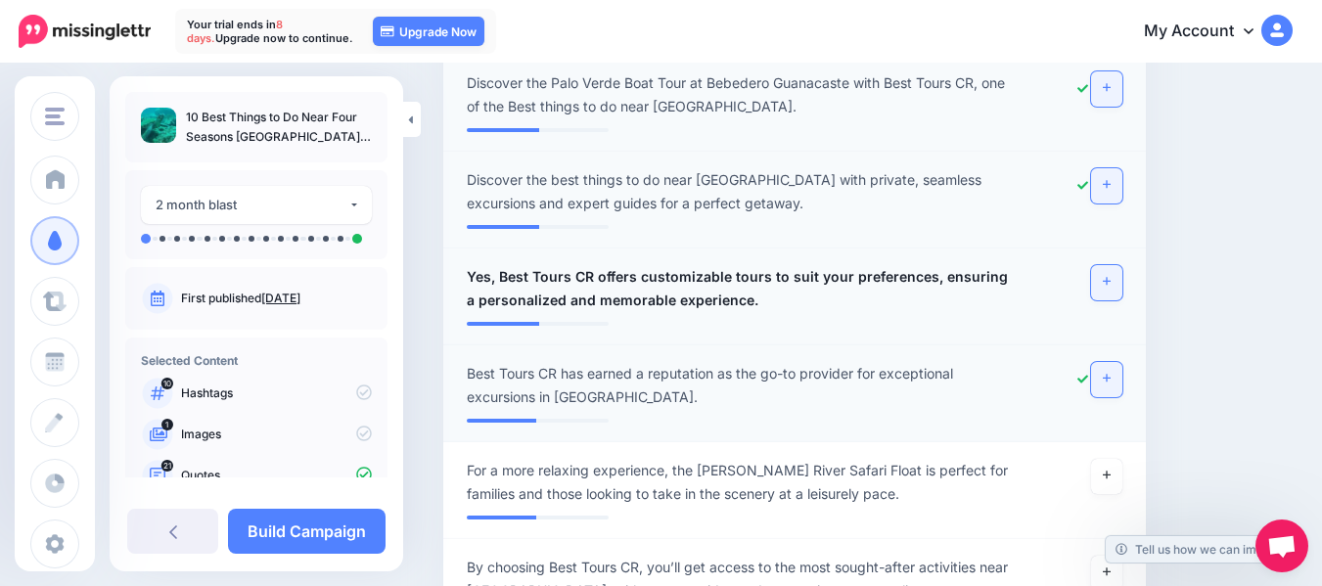
click at [1110, 276] on icon at bounding box center [1107, 281] width 8 height 11
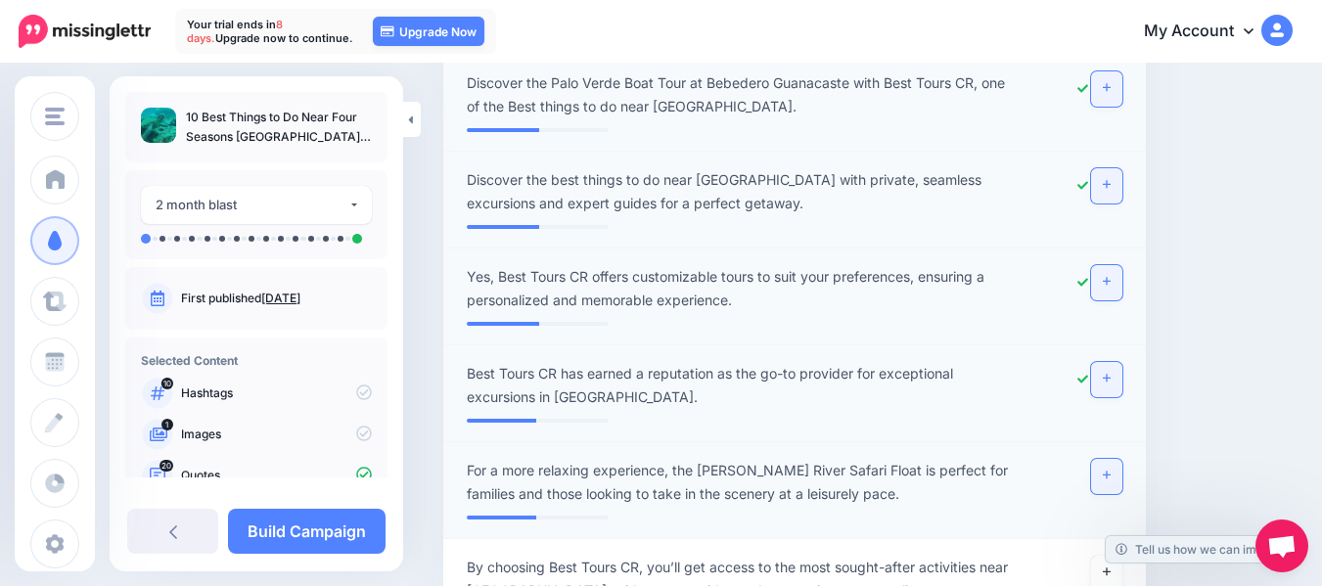
click at [1110, 470] on icon at bounding box center [1107, 475] width 8 height 11
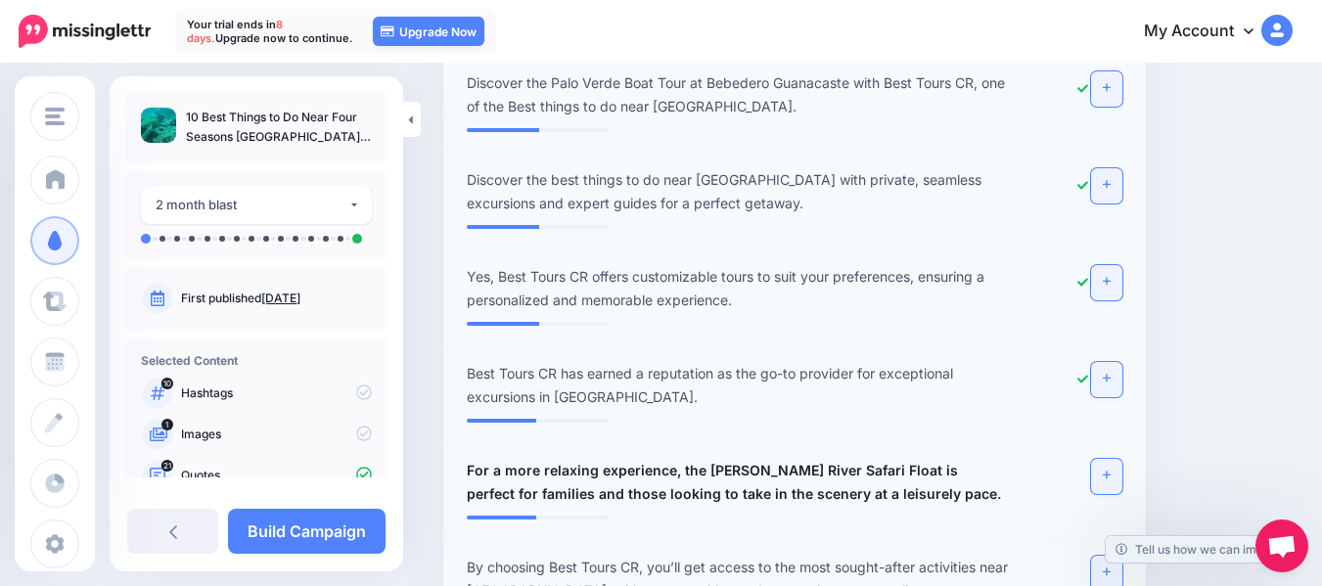
click at [1115, 556] on link at bounding box center [1106, 573] width 31 height 35
click at [1110, 470] on icon at bounding box center [1107, 475] width 8 height 11
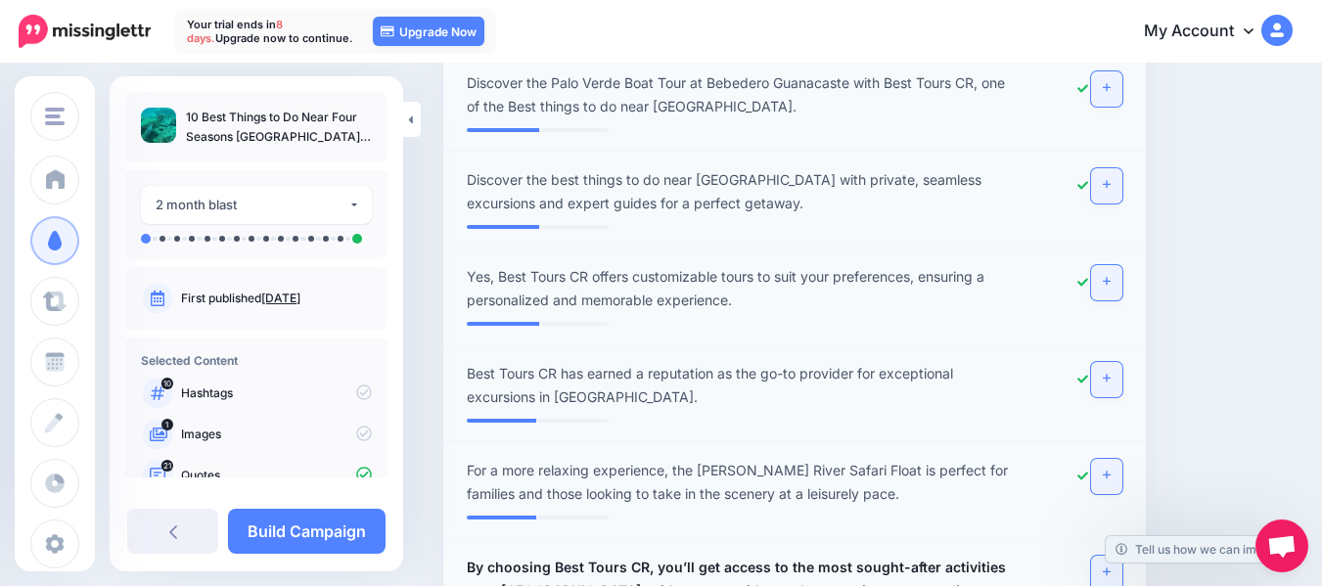
click at [1110, 566] on icon at bounding box center [1107, 571] width 8 height 11
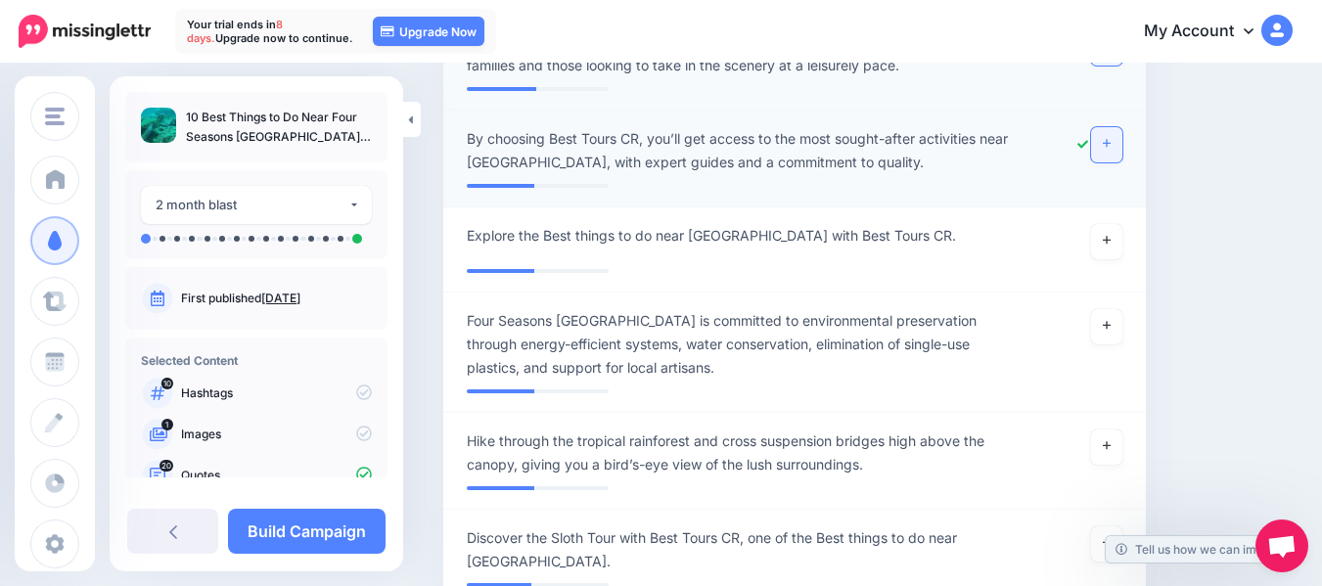
scroll to position [5532, 0]
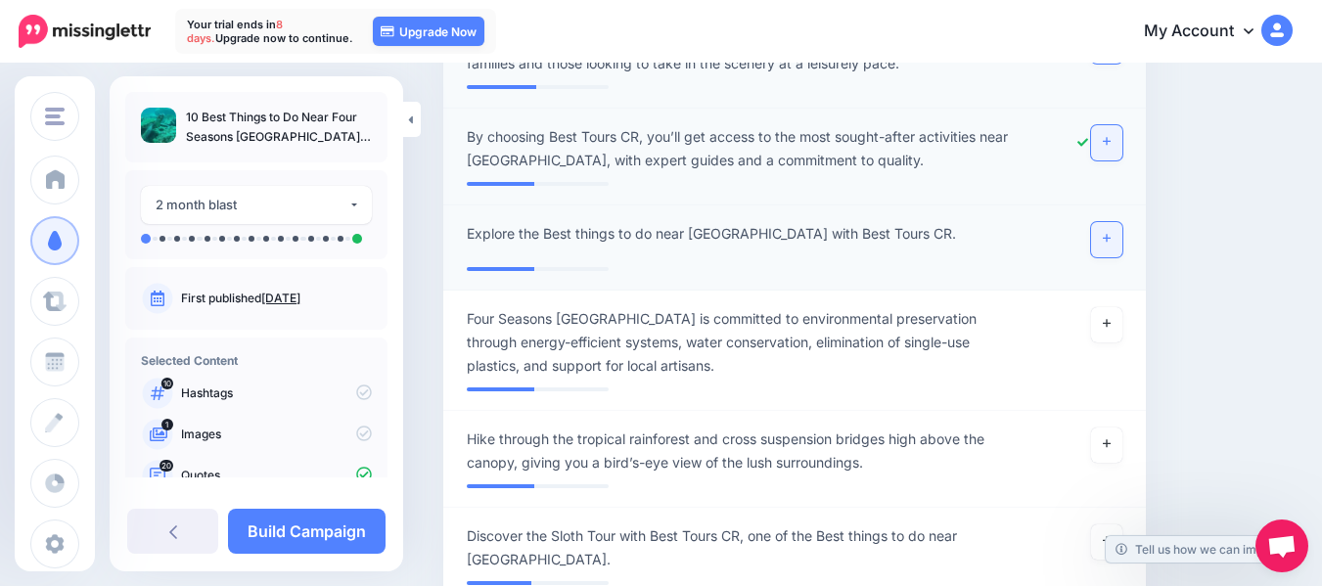
click at [1110, 235] on icon at bounding box center [1107, 239] width 8 height 8
click at [1110, 320] on icon at bounding box center [1107, 324] width 8 height 8
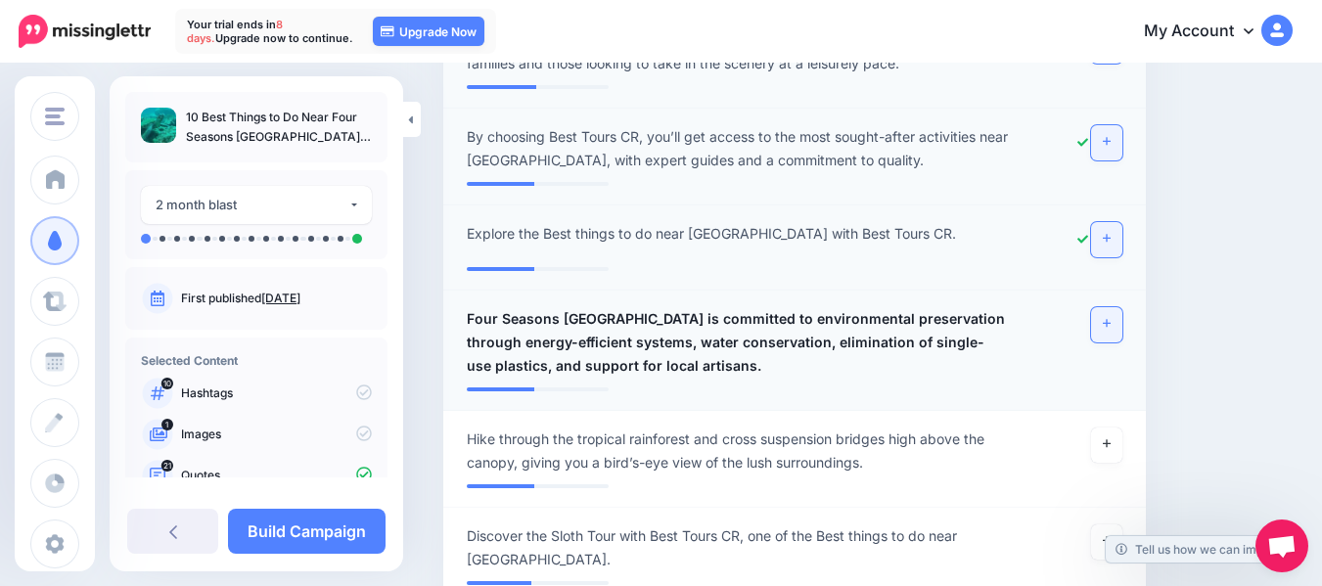
click at [1110, 320] on icon at bounding box center [1107, 324] width 8 height 8
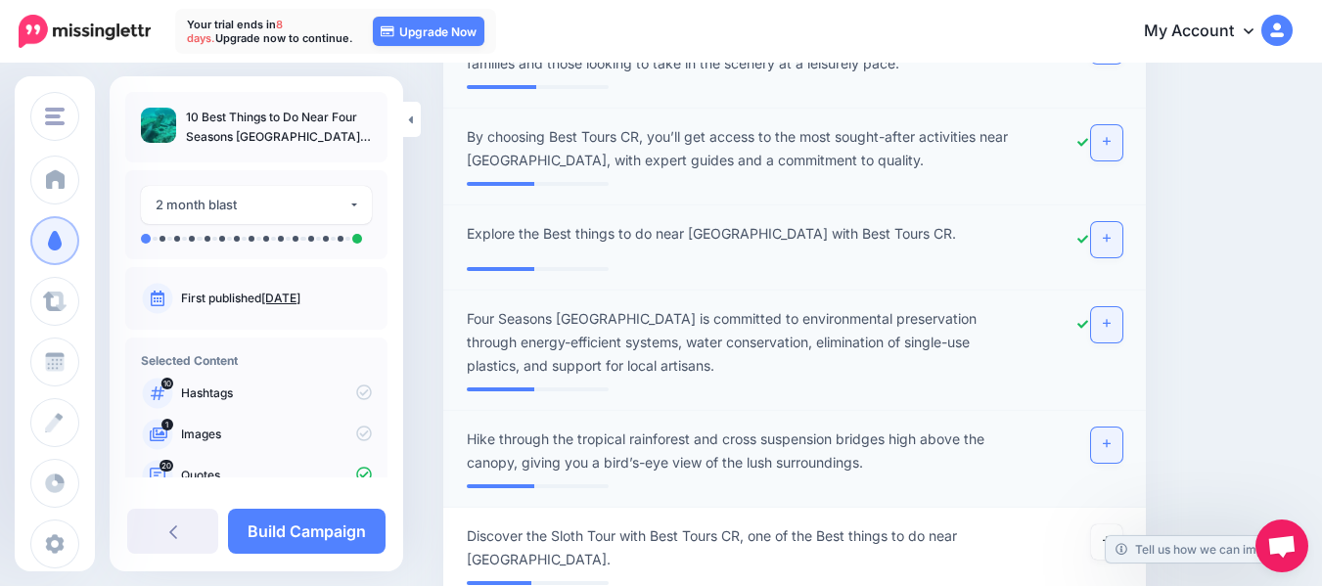
click at [1110, 440] on icon at bounding box center [1107, 444] width 8 height 8
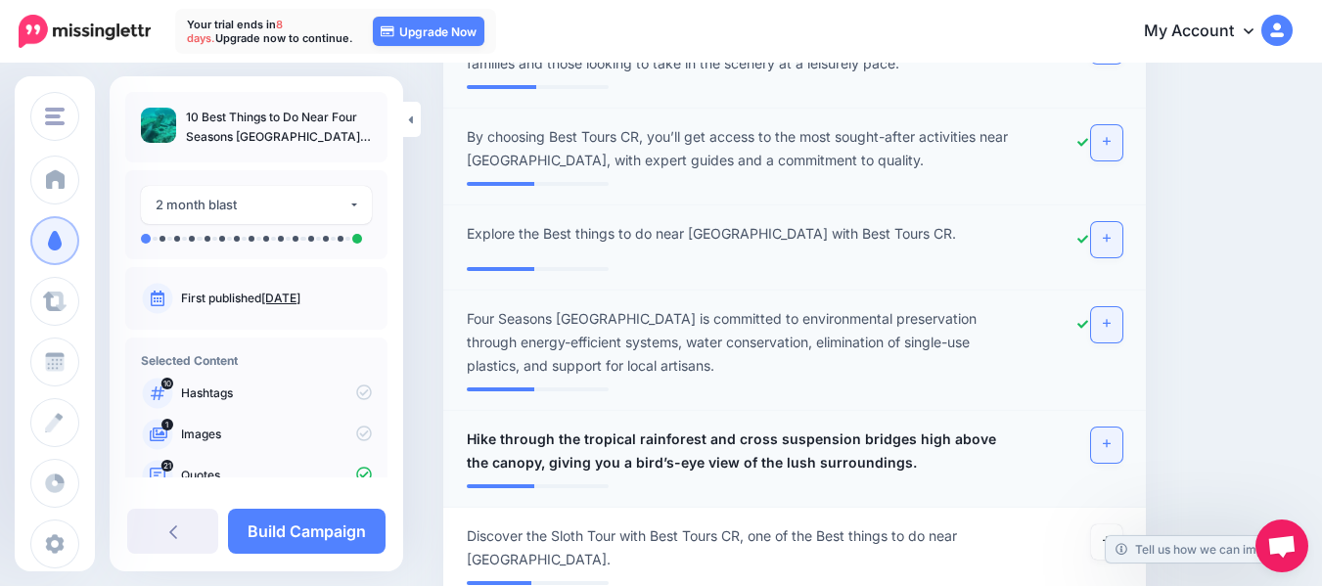
click at [1110, 440] on icon at bounding box center [1107, 444] width 8 height 8
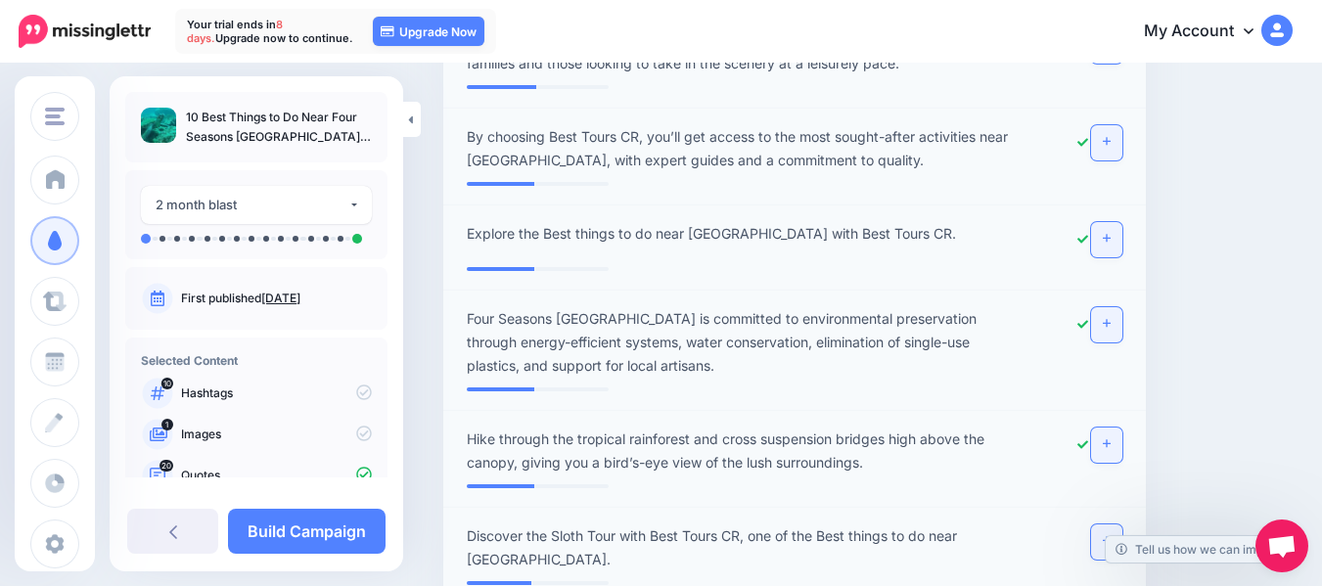
click at [1119, 524] on link at bounding box center [1106, 541] width 31 height 35
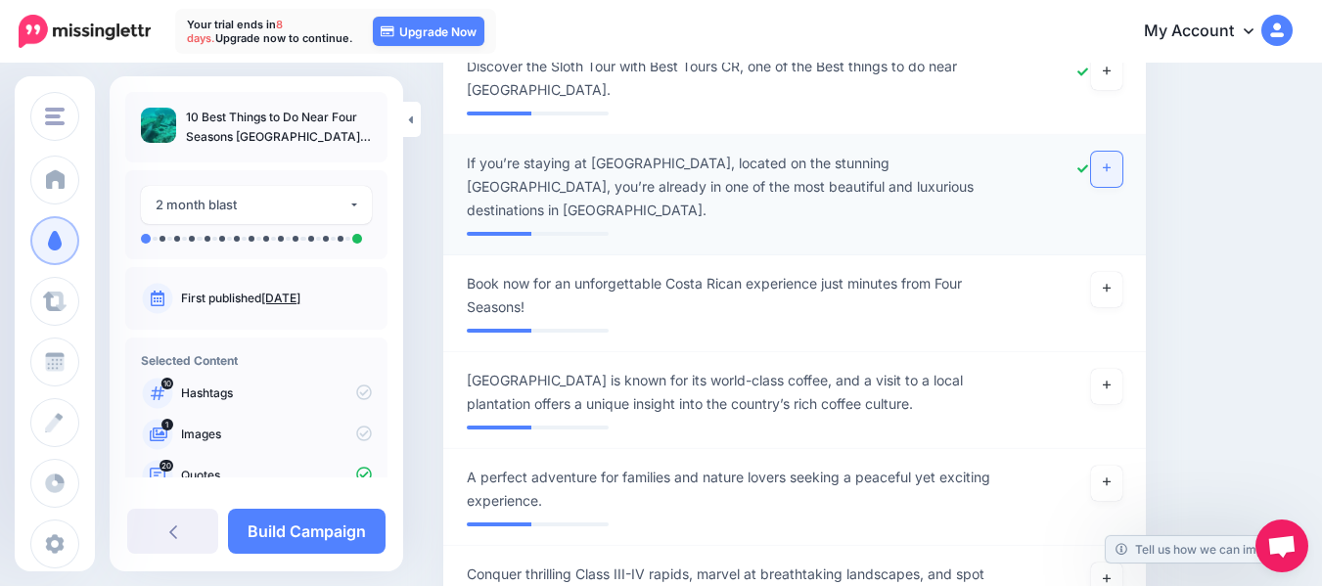
scroll to position [6041, 0]
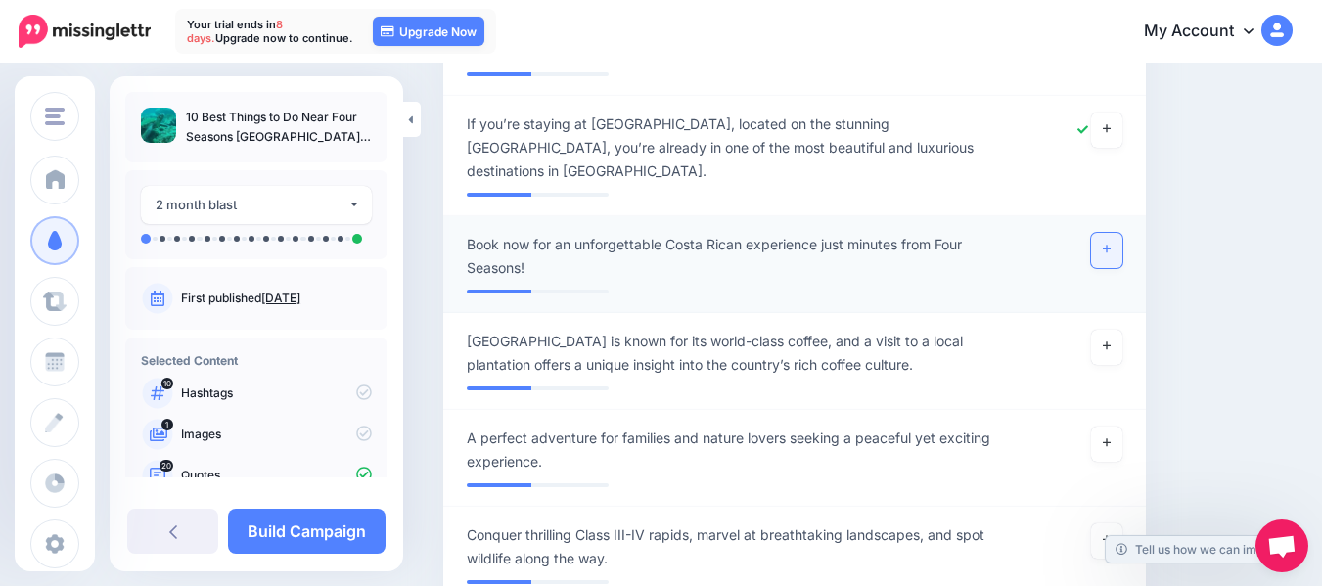
click at [1110, 246] on icon at bounding box center [1107, 250] width 8 height 8
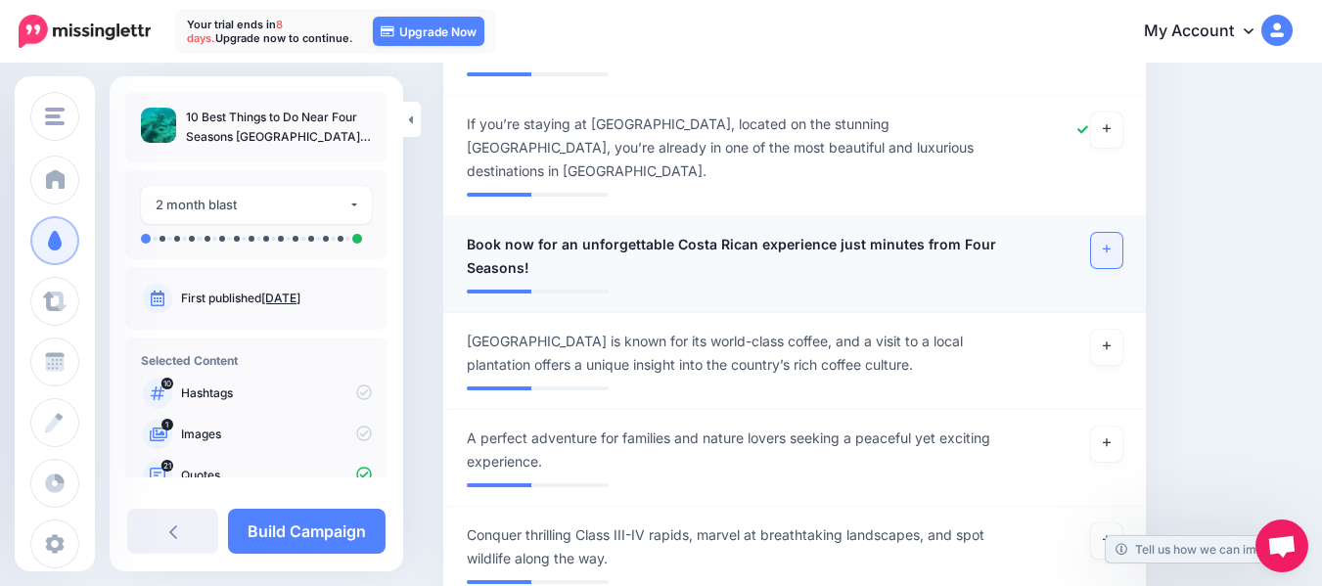
click at [1110, 246] on icon at bounding box center [1107, 250] width 8 height 8
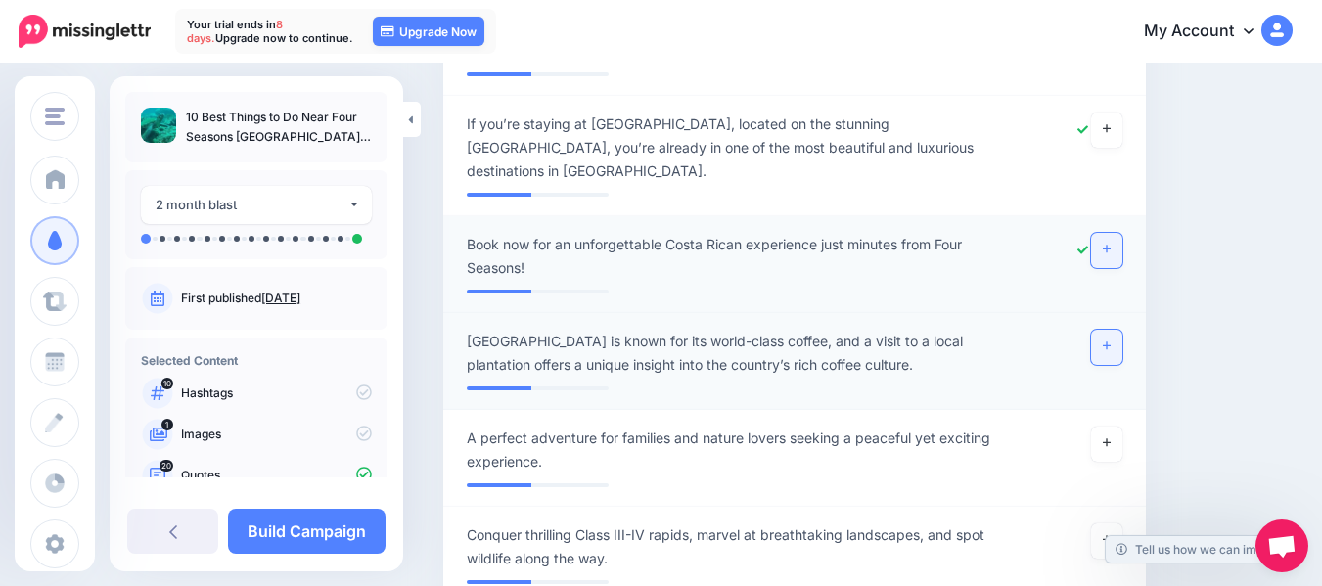
click at [1110, 342] on icon at bounding box center [1107, 346] width 8 height 8
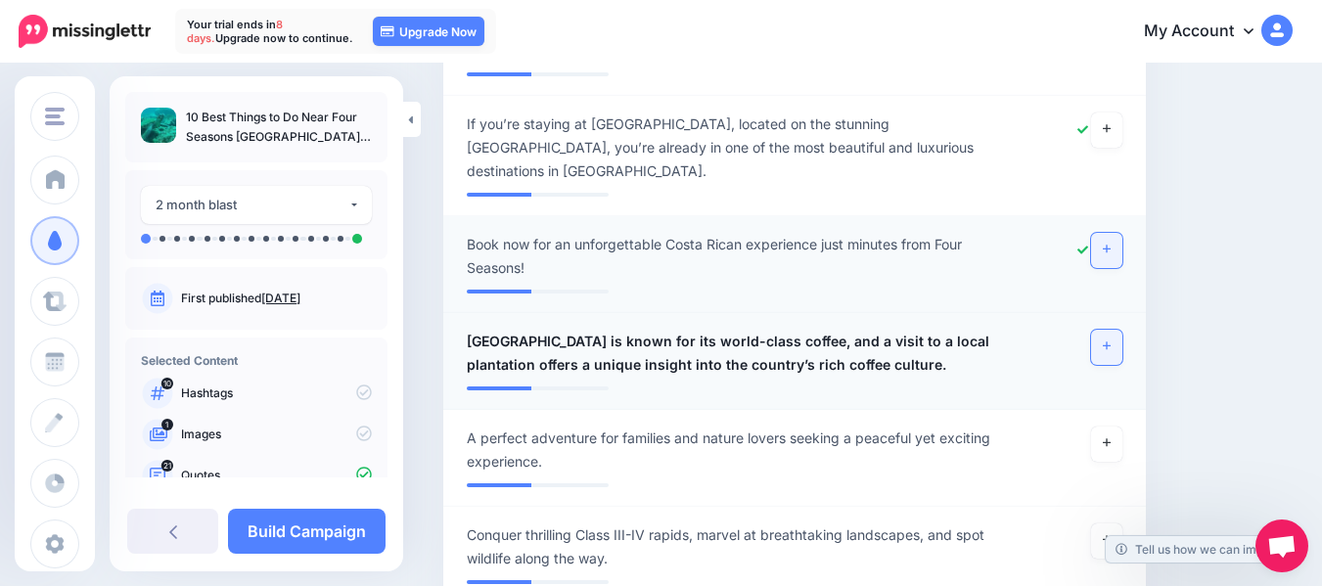
click at [1110, 342] on icon at bounding box center [1107, 346] width 8 height 8
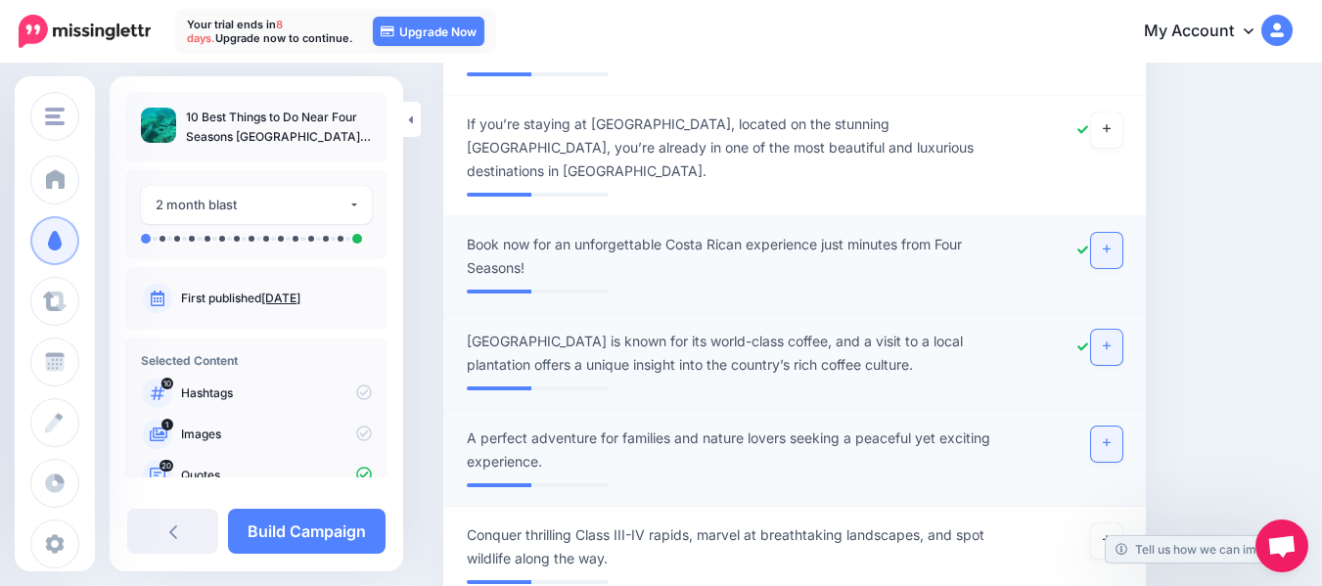
click at [1110, 439] on icon at bounding box center [1107, 443] width 8 height 8
click at [1116, 523] on link at bounding box center [1106, 540] width 31 height 35
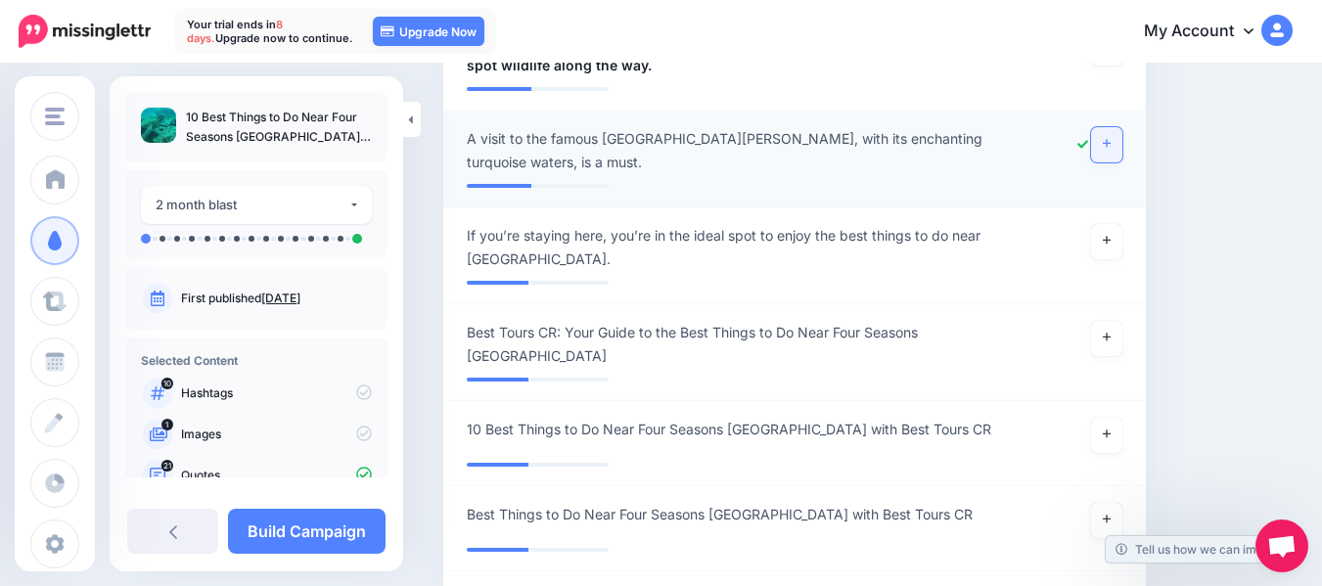
scroll to position [6550, 0]
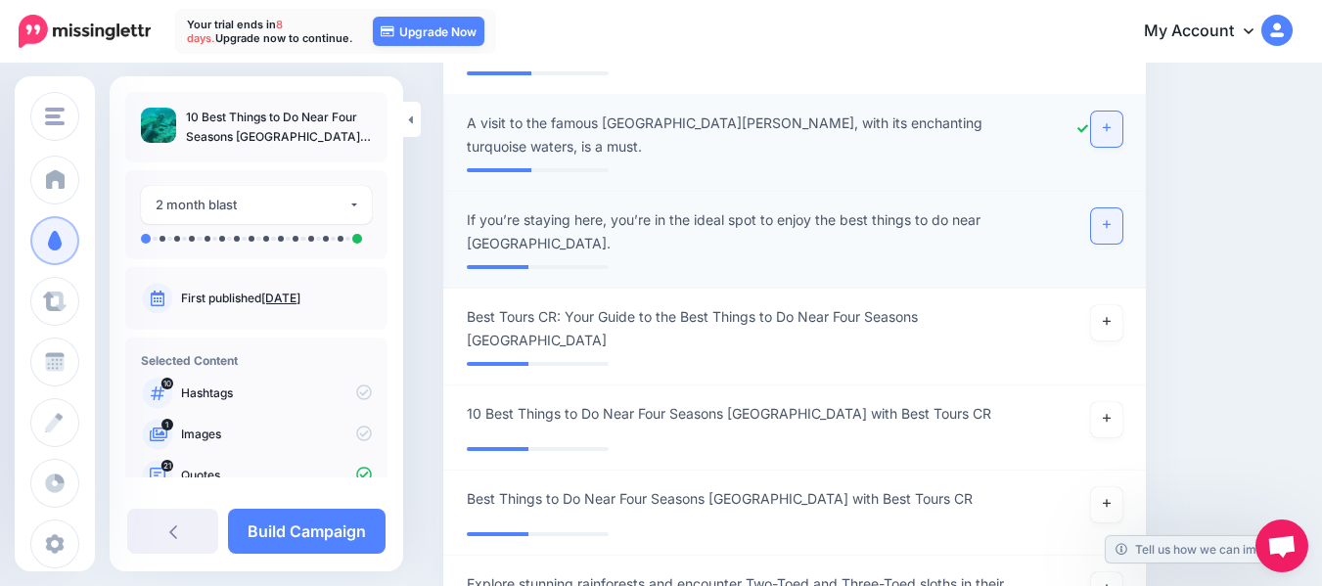
click at [1110, 219] on icon at bounding box center [1107, 224] width 8 height 11
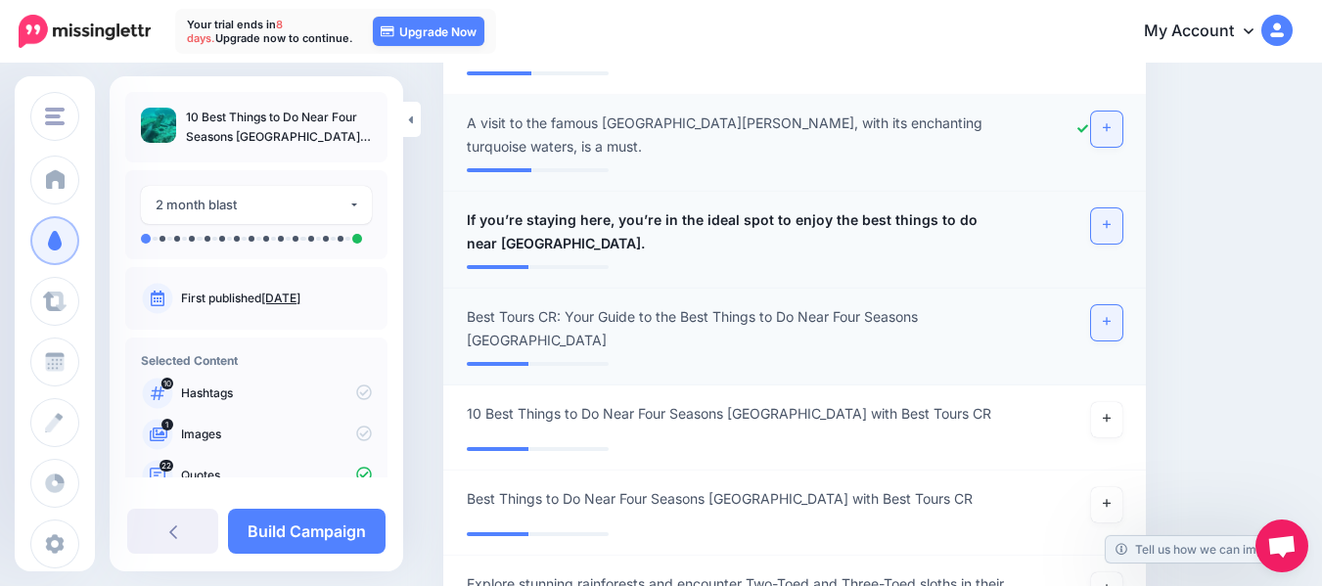
click at [1122, 305] on link at bounding box center [1106, 322] width 31 height 35
click at [1110, 316] on icon at bounding box center [1107, 321] width 8 height 11
click at [1110, 219] on icon at bounding box center [1107, 224] width 8 height 11
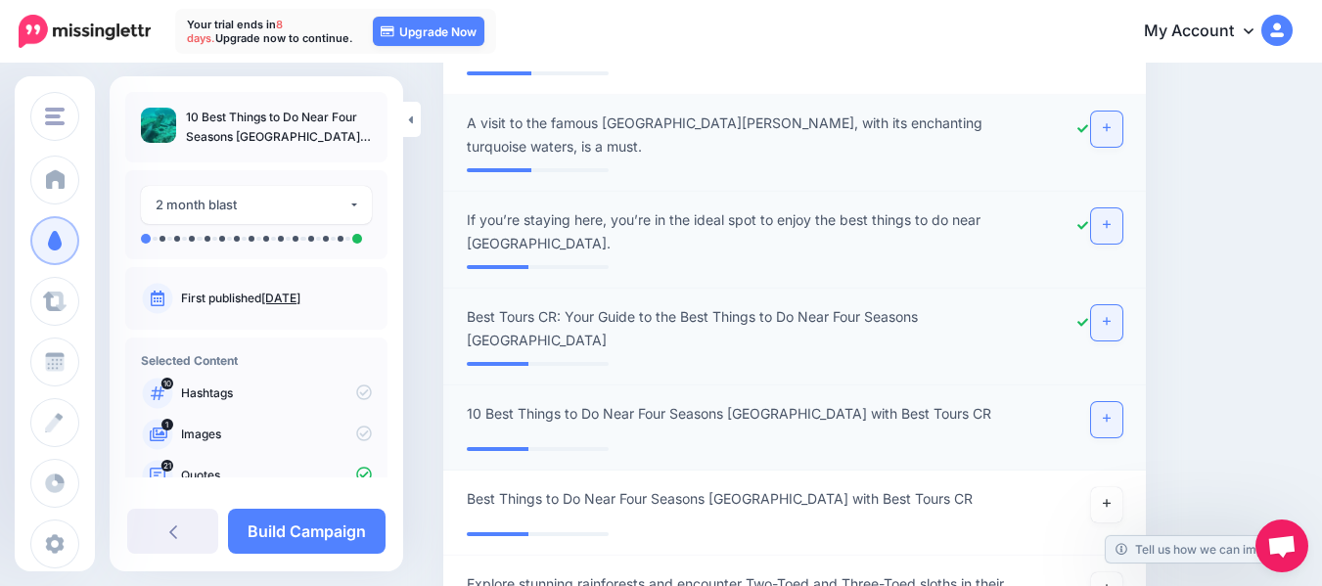
click at [1110, 415] on icon at bounding box center [1107, 419] width 8 height 8
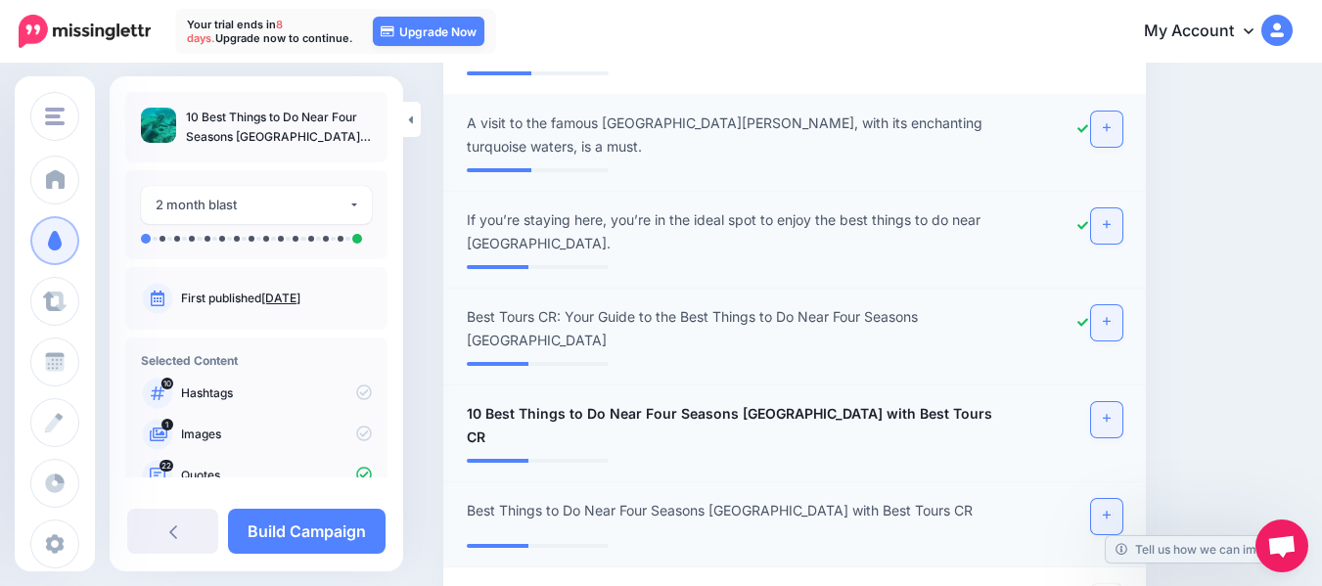
click at [1118, 499] on link at bounding box center [1106, 516] width 31 height 35
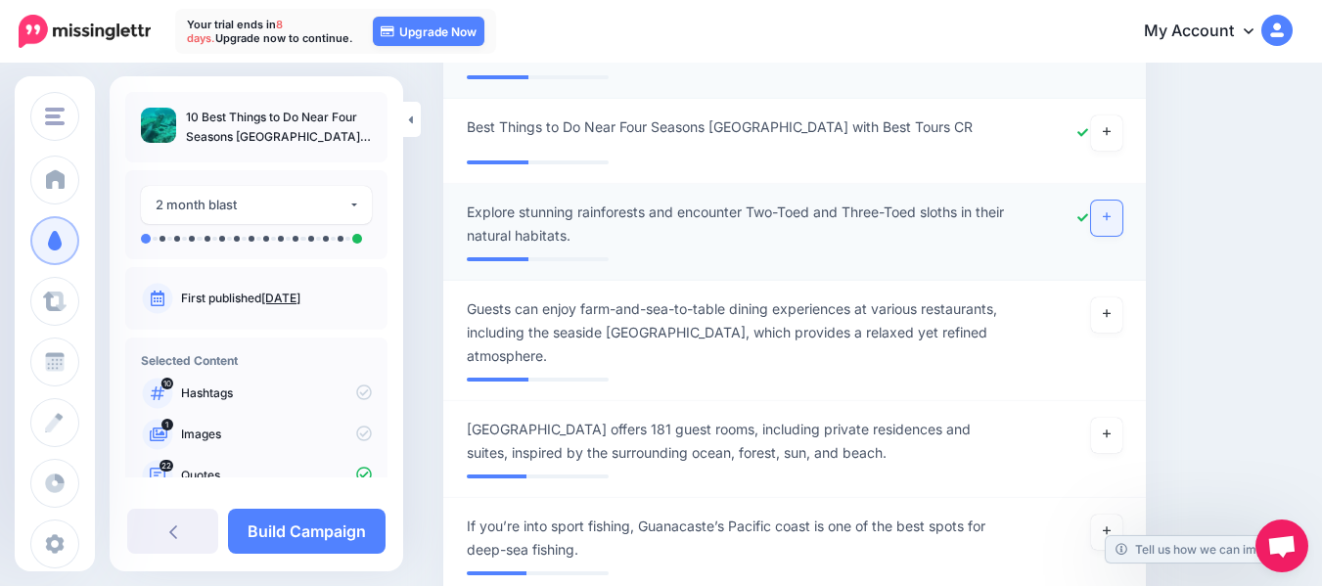
scroll to position [6956, 0]
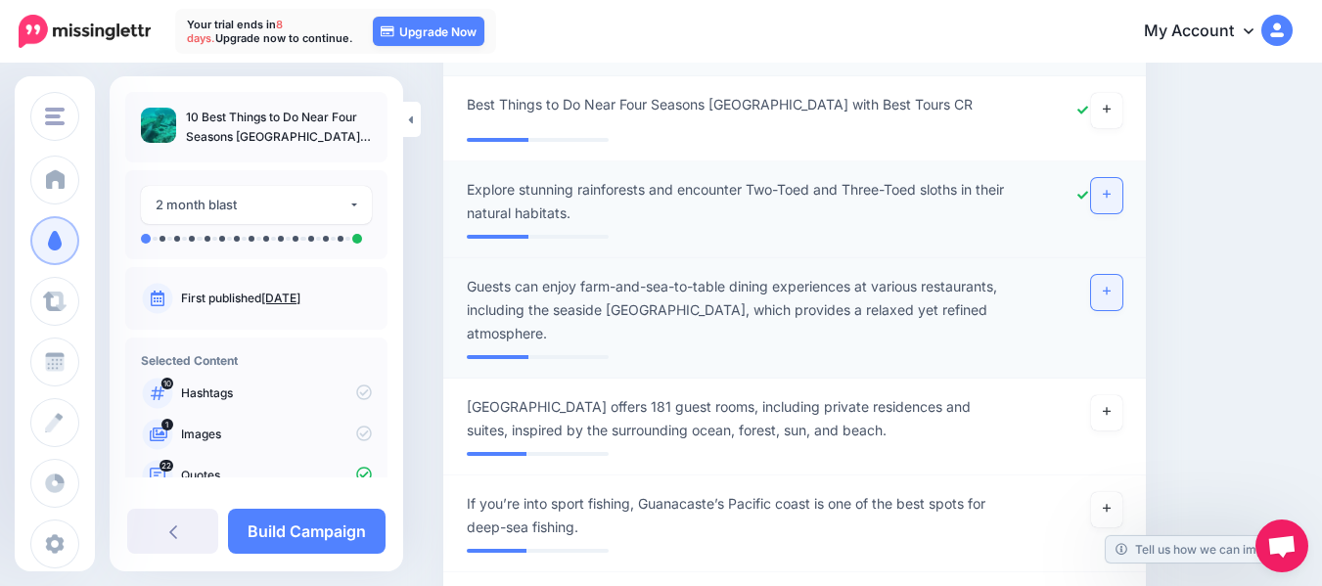
click at [1122, 275] on link at bounding box center [1106, 292] width 31 height 35
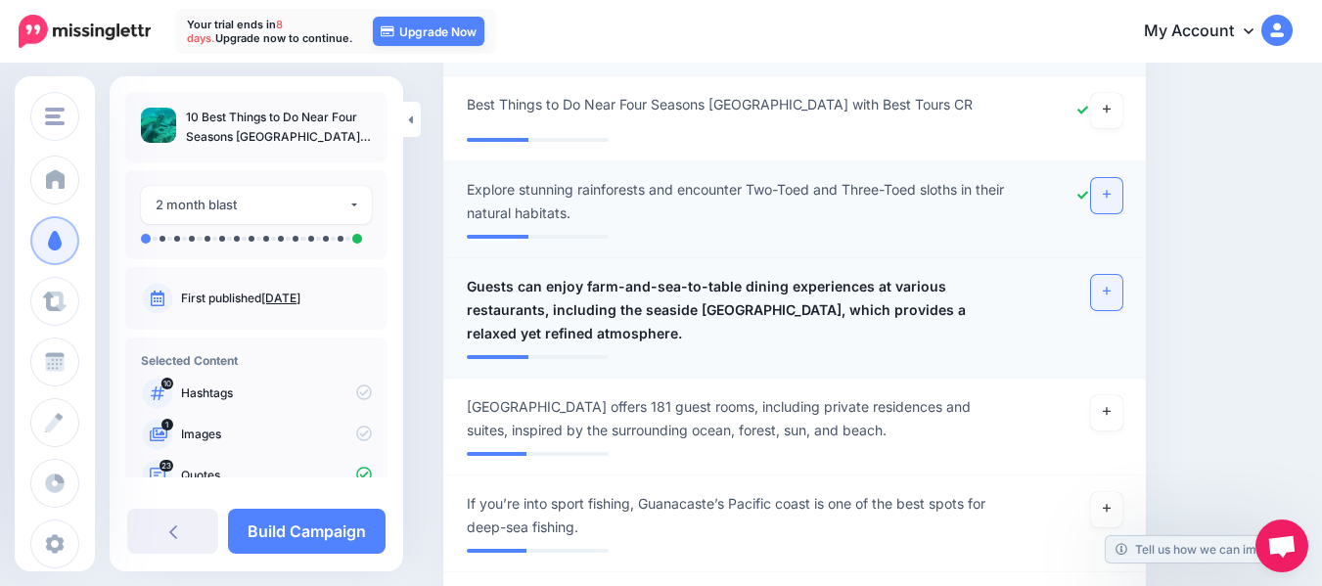
click at [1122, 275] on link at bounding box center [1106, 292] width 31 height 35
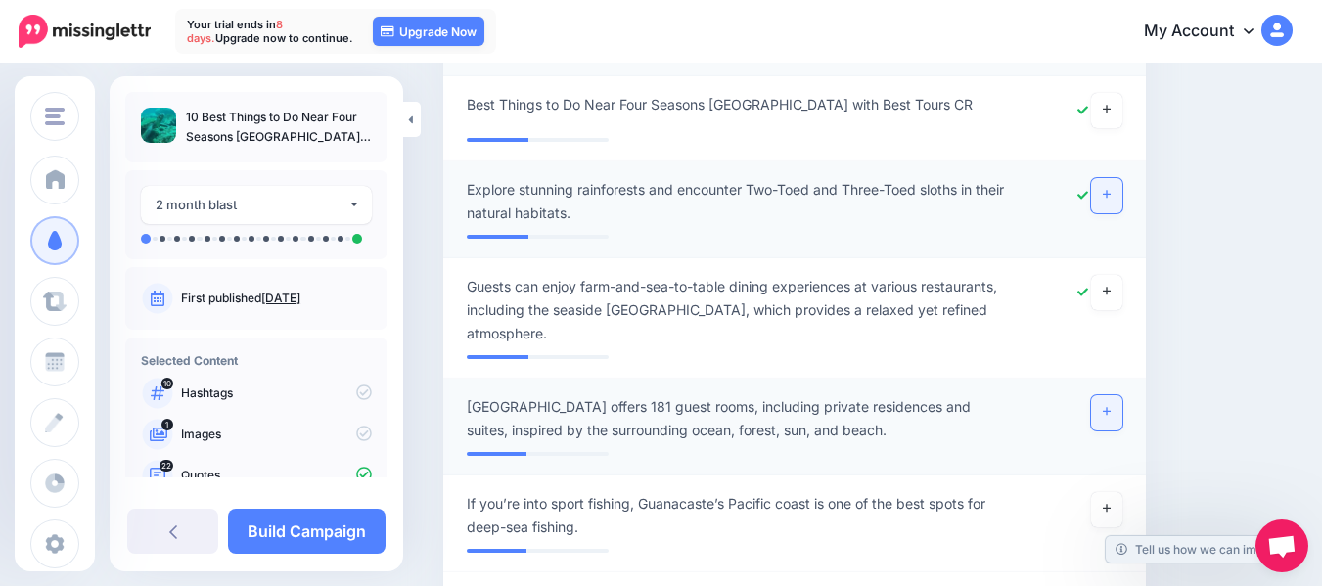
click at [1110, 406] on icon at bounding box center [1107, 411] width 8 height 11
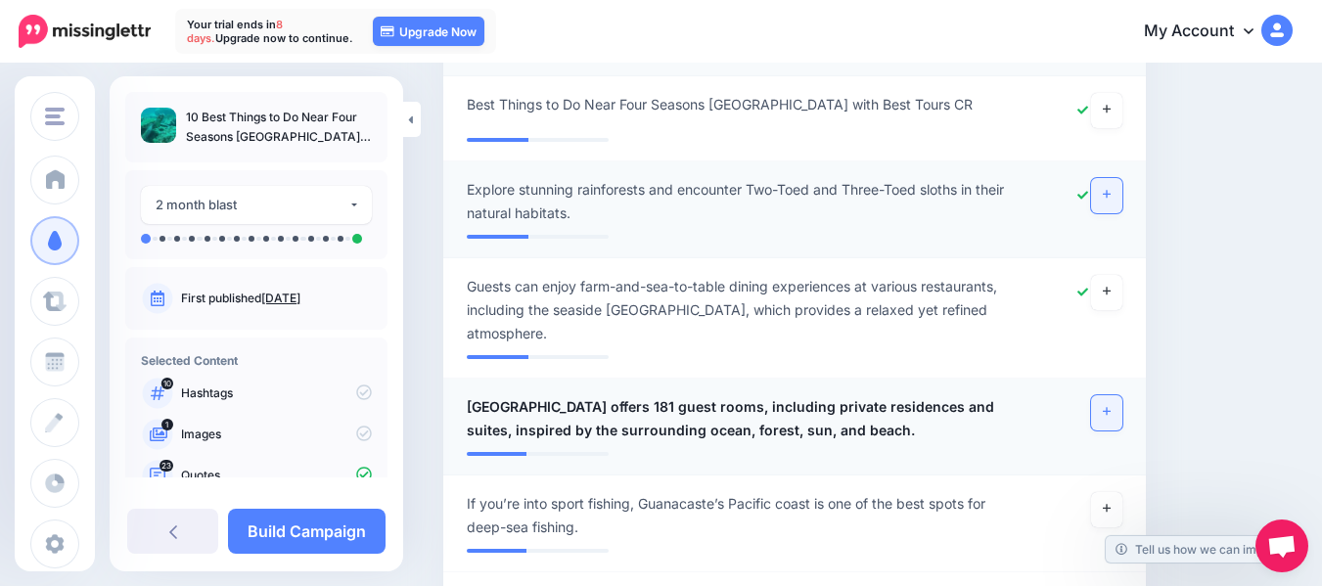
click at [1110, 406] on icon at bounding box center [1107, 411] width 8 height 11
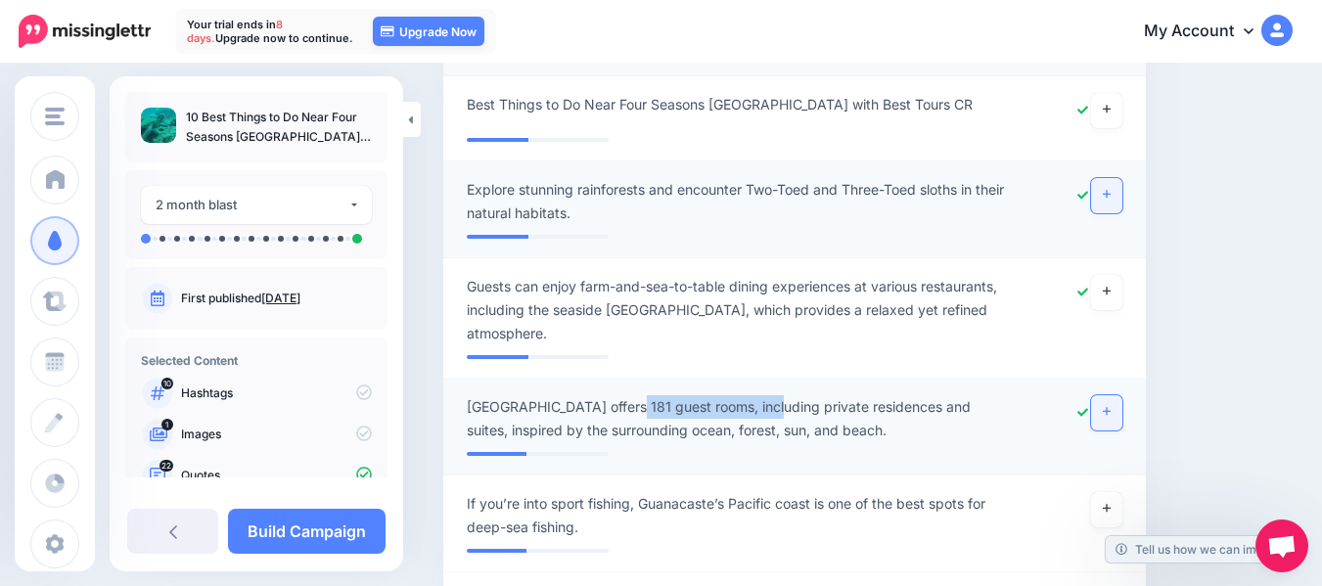
drag, startPoint x: 636, startPoint y: 270, endPoint x: 776, endPoint y: 274, distance: 140.0
click at [776, 395] on span "Four Seasons Costa Rica offers 181 guest rooms, including private residences an…" at bounding box center [738, 418] width 542 height 47
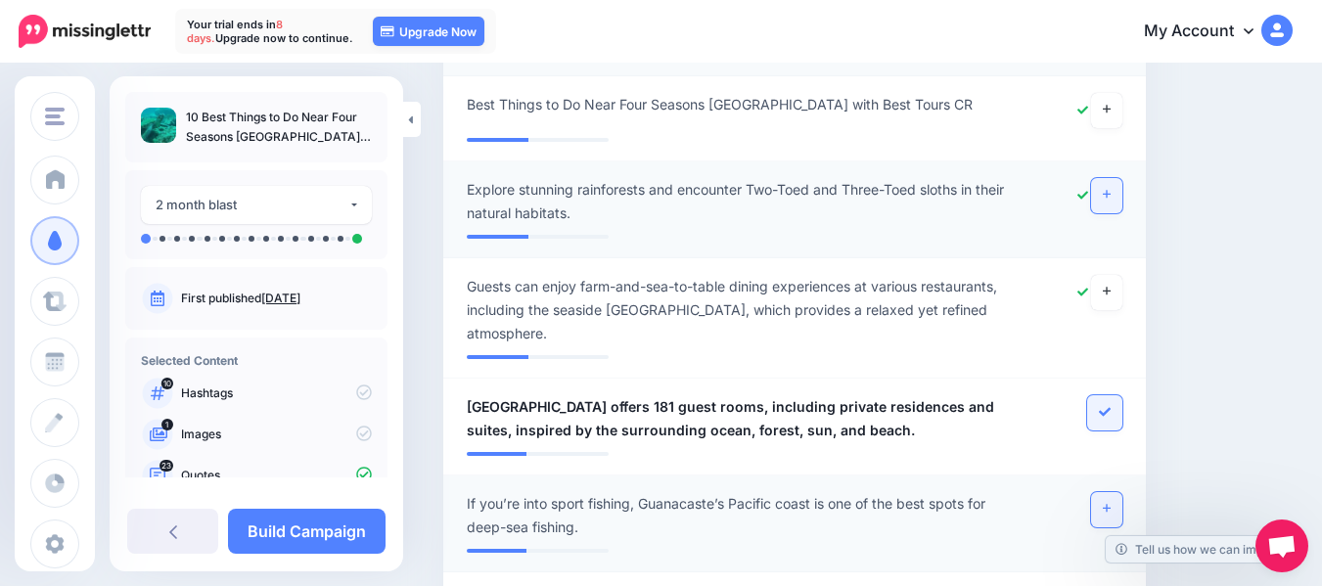
click at [1115, 492] on link at bounding box center [1106, 509] width 31 height 35
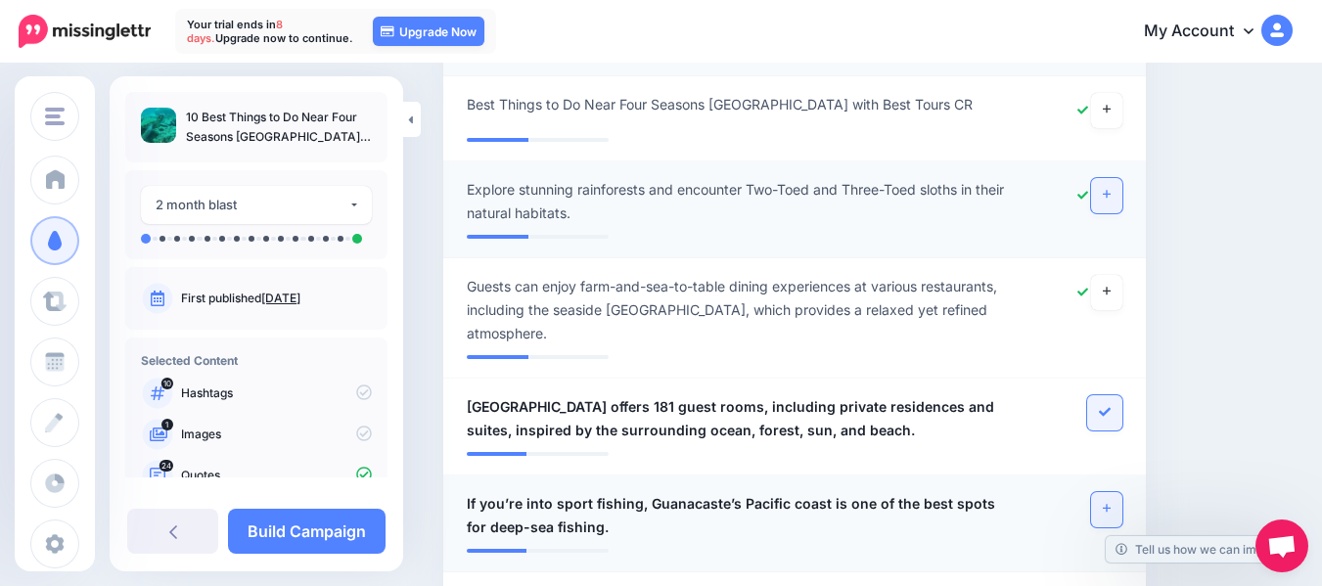
click at [1116, 492] on link at bounding box center [1106, 509] width 31 height 35
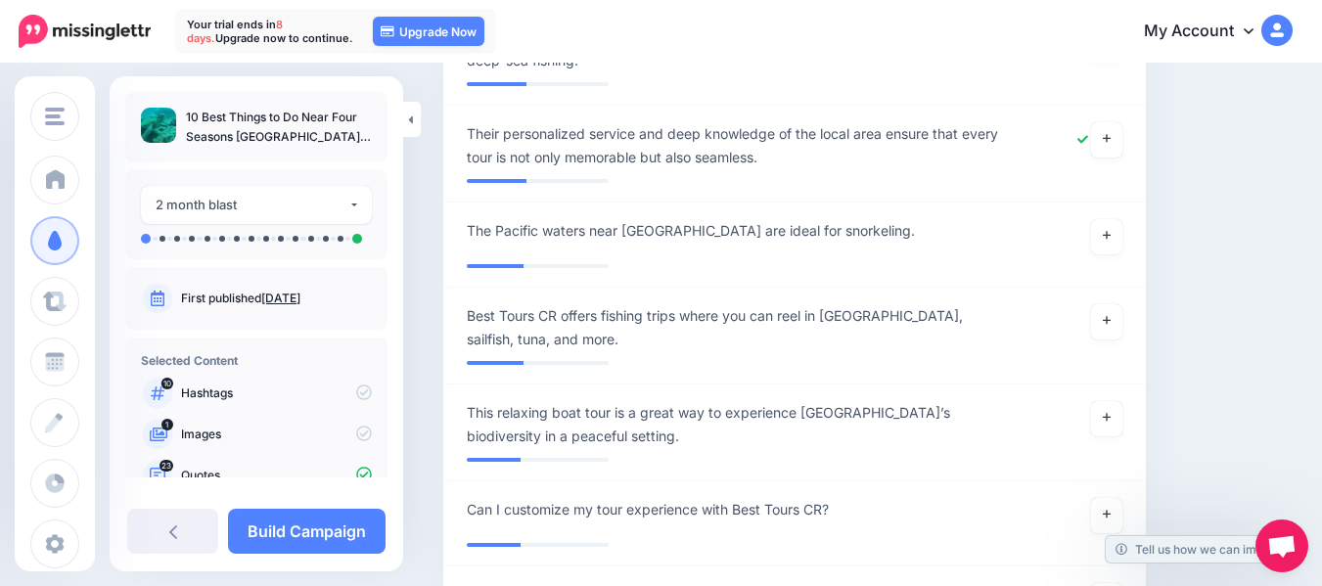
scroll to position [7425, 0]
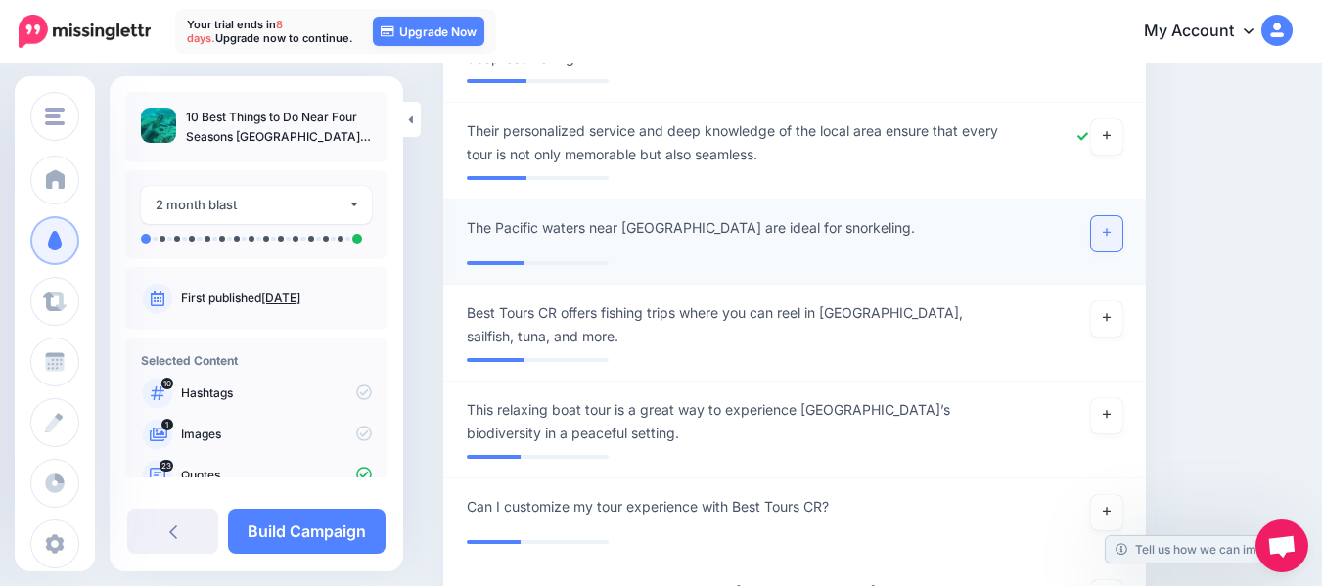
click at [1122, 216] on link at bounding box center [1106, 233] width 31 height 35
click at [1110, 312] on icon at bounding box center [1107, 317] width 8 height 11
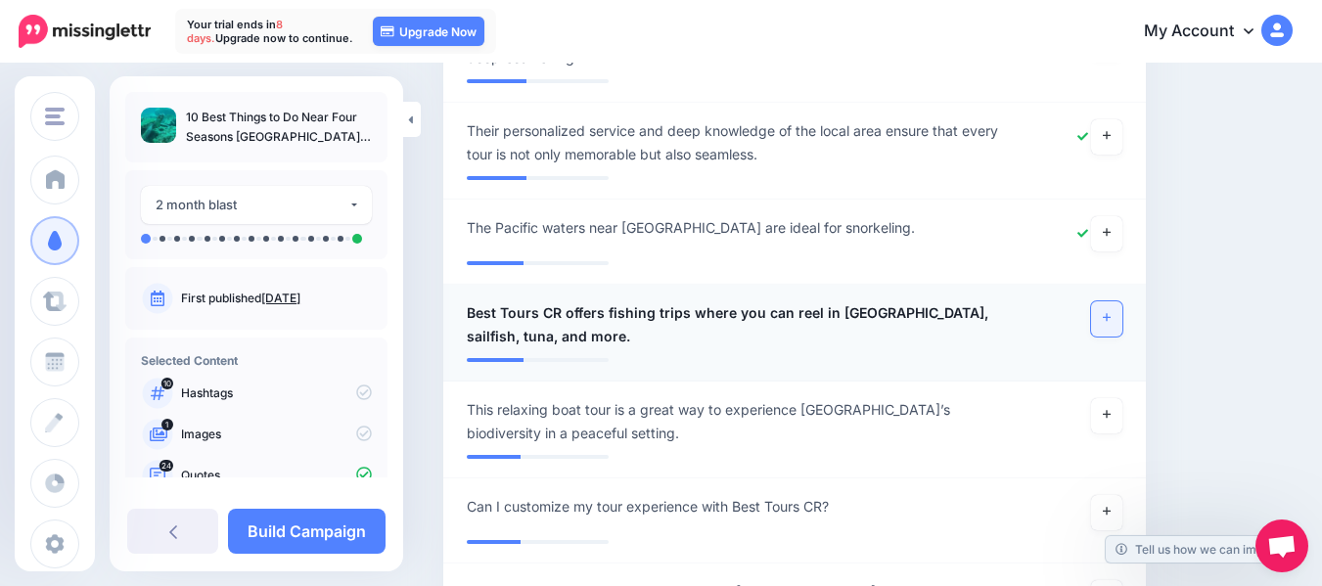
click at [1110, 312] on icon at bounding box center [1107, 317] width 8 height 11
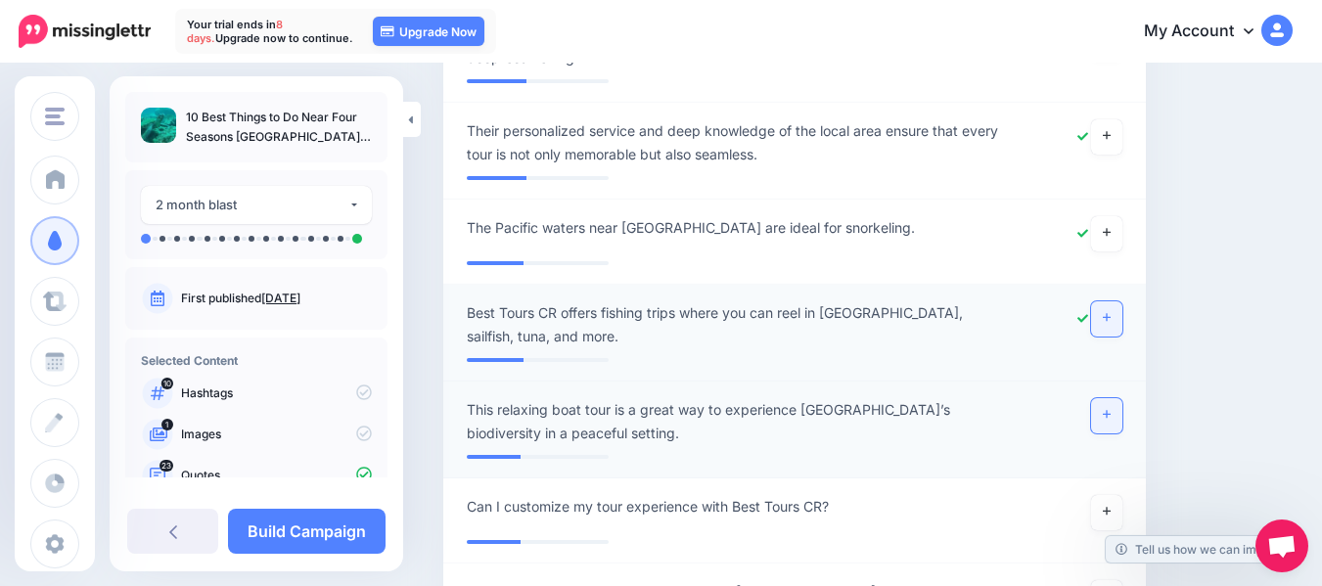
click at [1110, 409] on icon at bounding box center [1107, 414] width 8 height 11
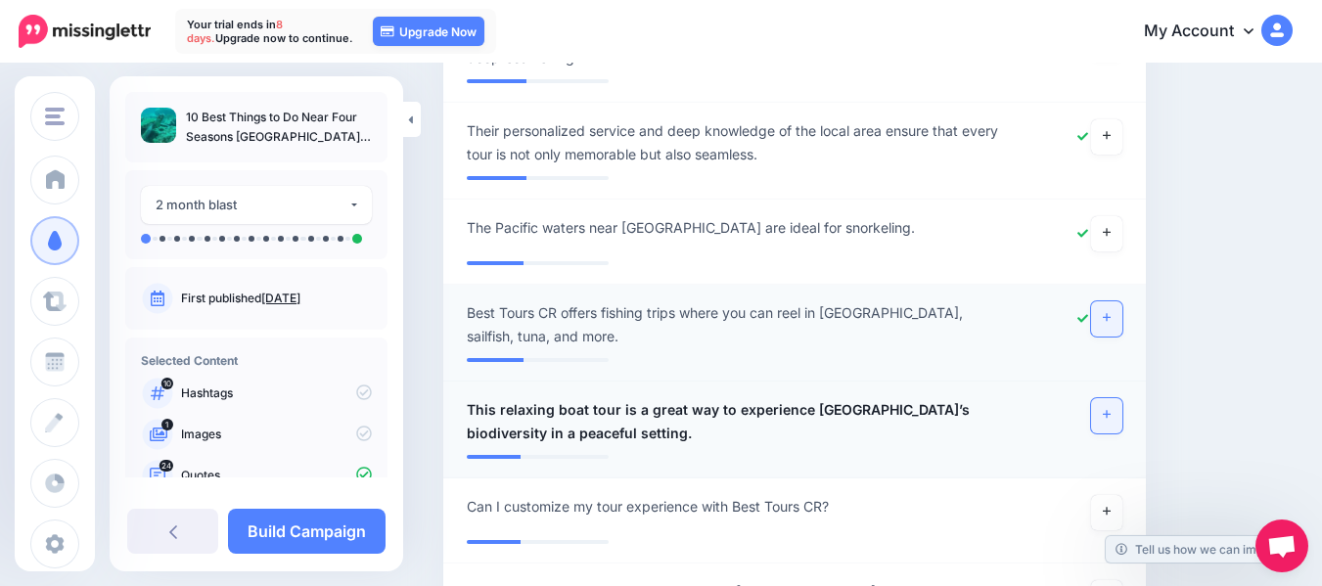
click at [1110, 409] on icon at bounding box center [1107, 414] width 8 height 11
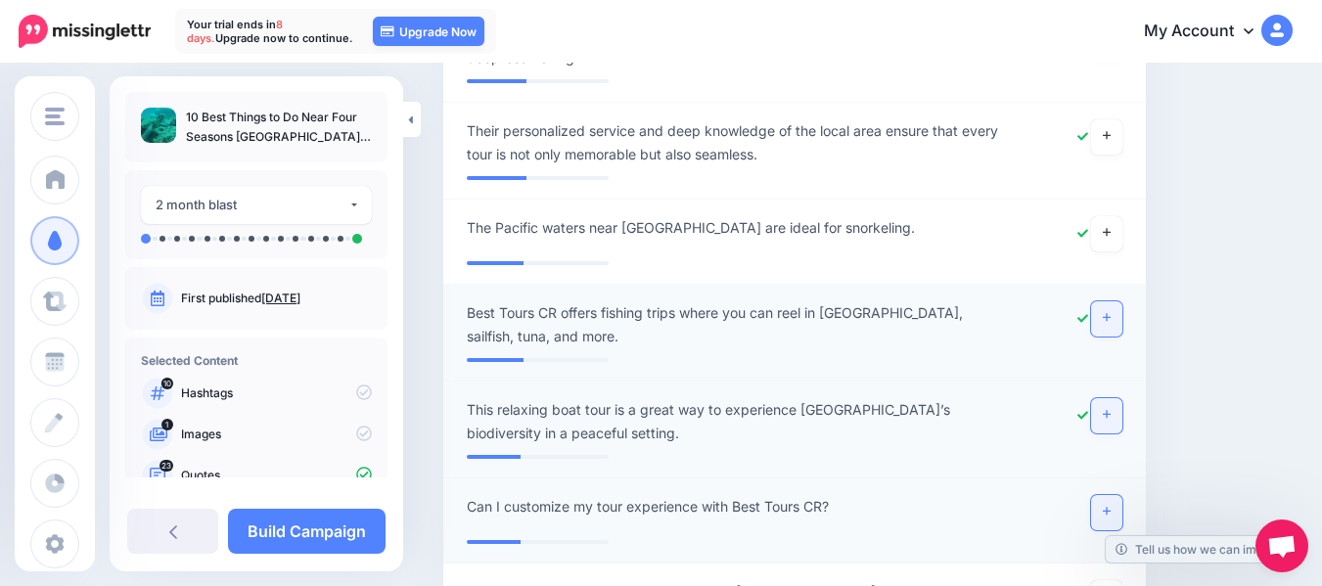
click at [1110, 508] on icon at bounding box center [1107, 512] width 8 height 8
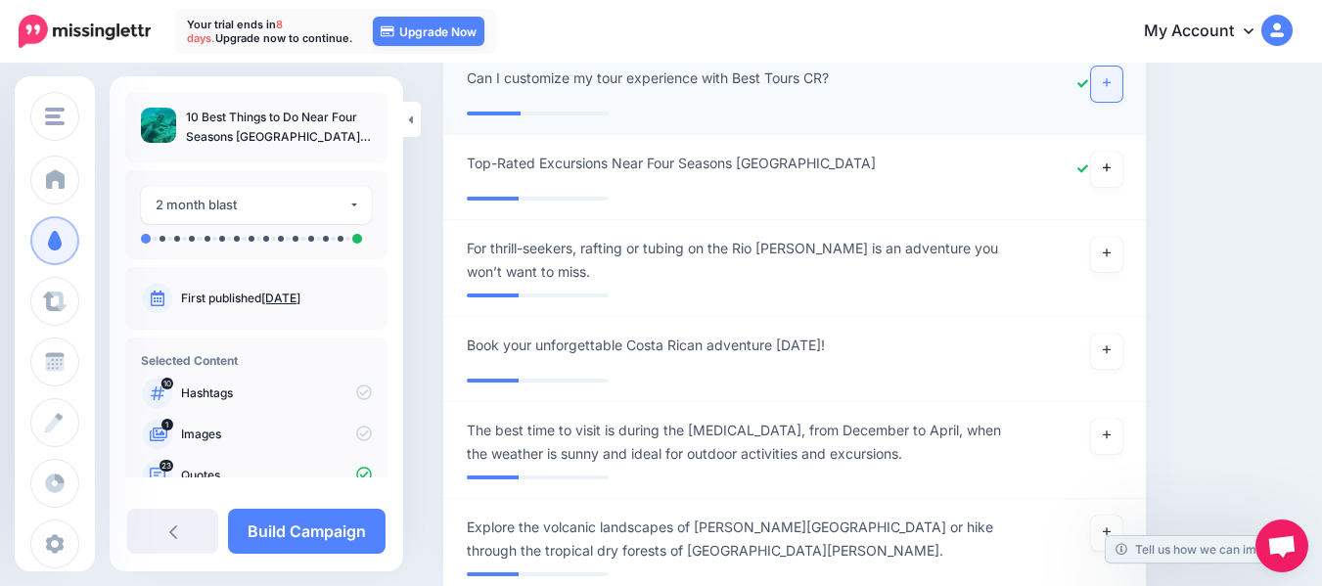
scroll to position [7877, 0]
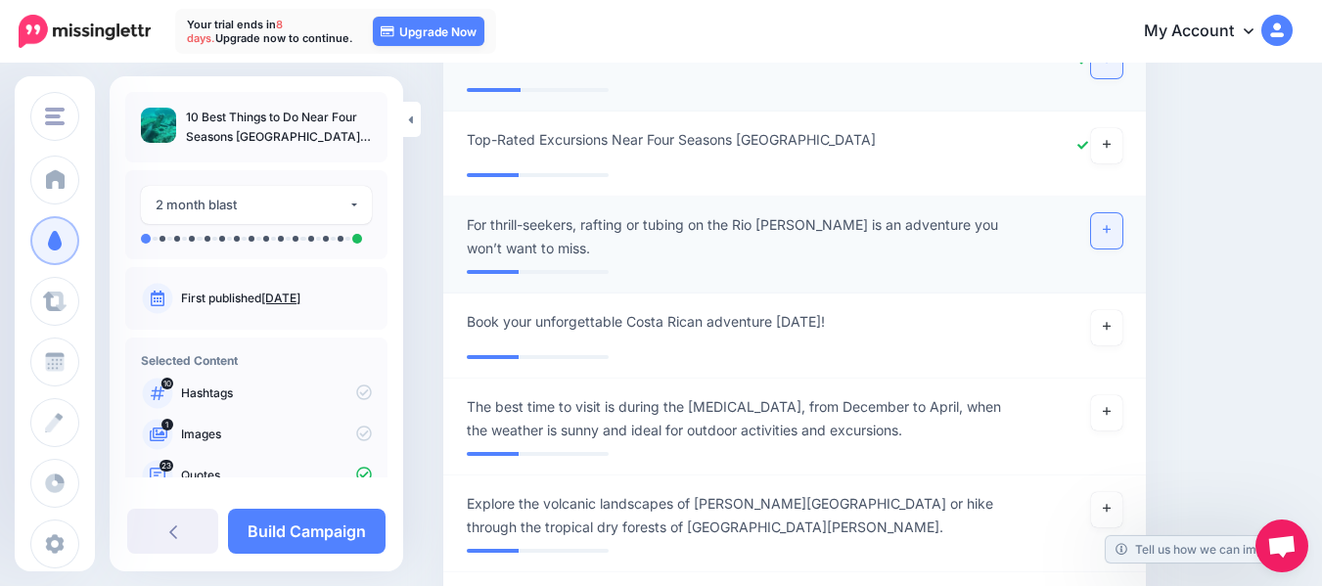
click at [1122, 213] on link at bounding box center [1106, 230] width 31 height 35
click at [1122, 310] on link at bounding box center [1106, 327] width 31 height 35
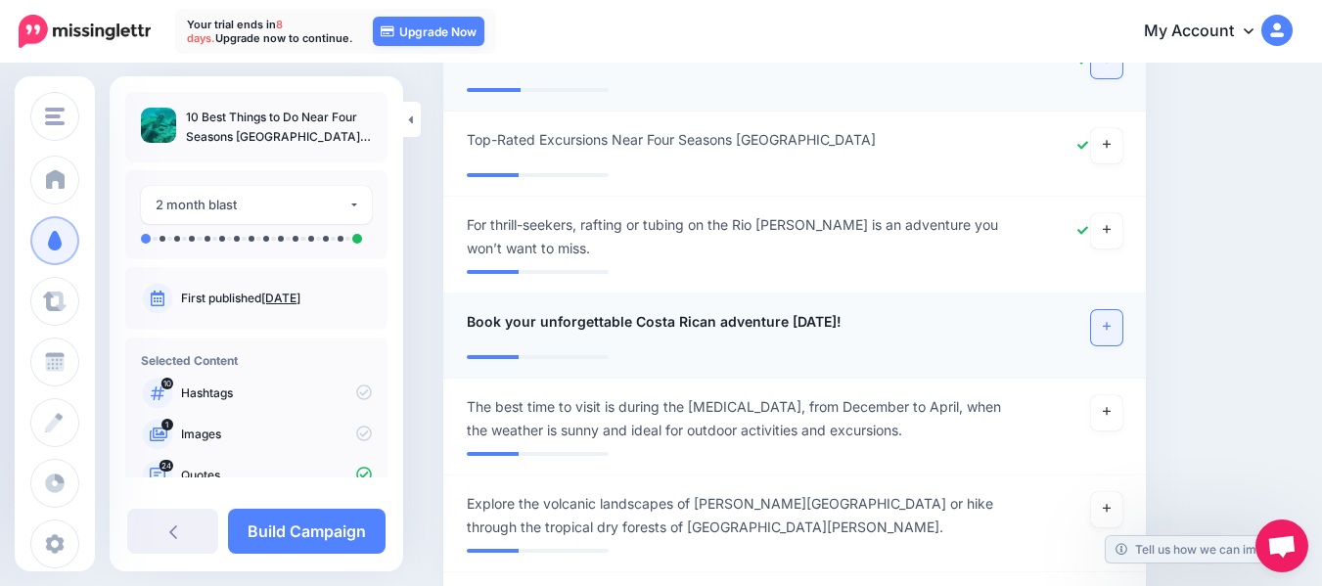
click at [1122, 310] on link at bounding box center [1106, 327] width 31 height 35
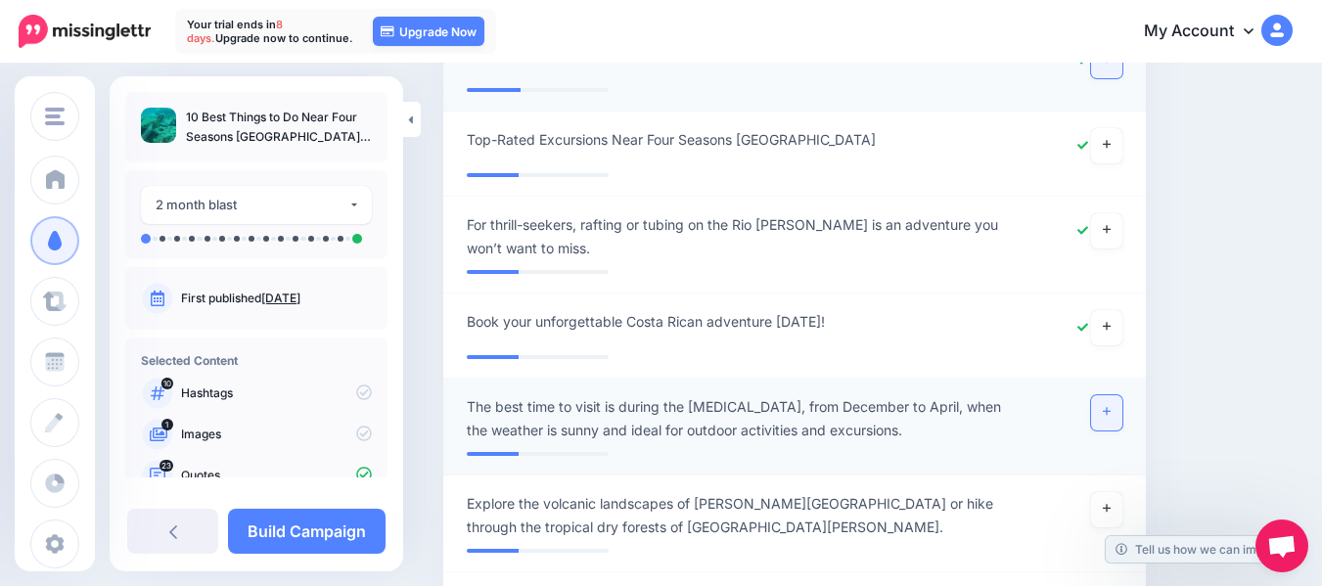
click at [1110, 408] on icon at bounding box center [1107, 412] width 8 height 8
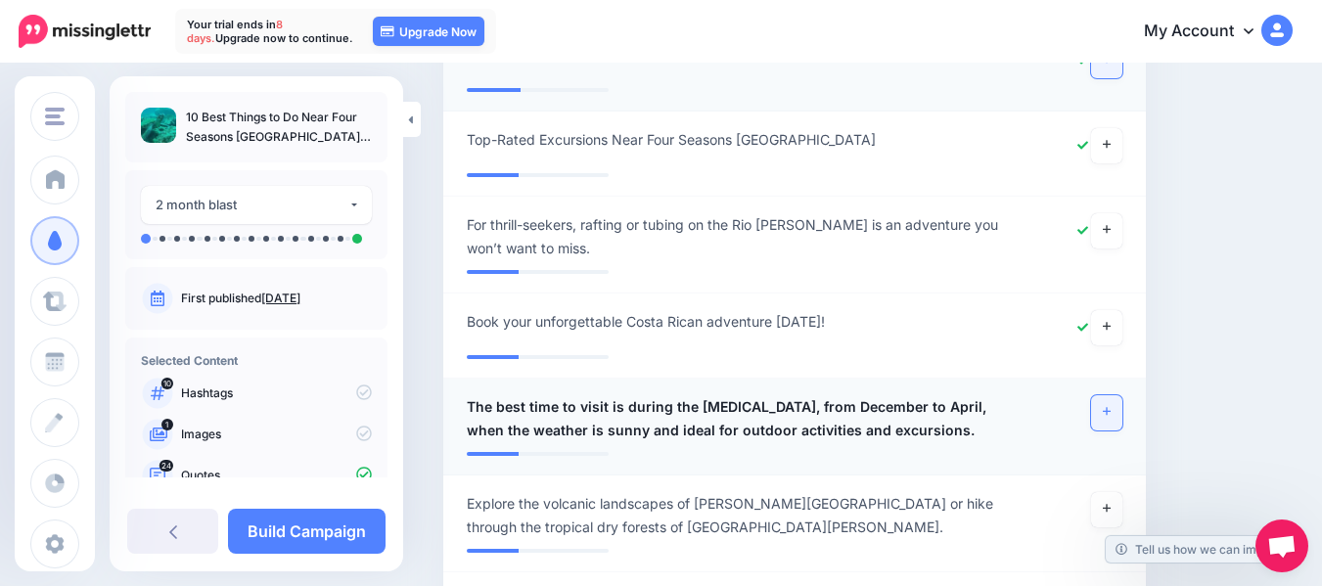
click at [1110, 408] on icon at bounding box center [1107, 412] width 8 height 8
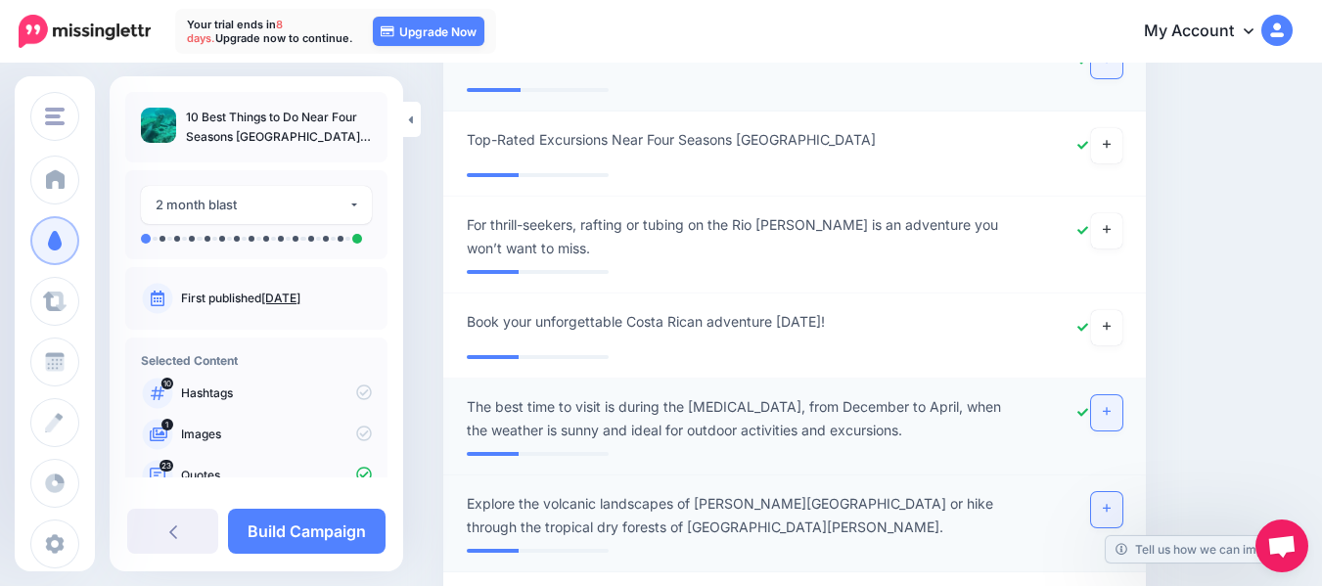
click at [1110, 505] on icon at bounding box center [1107, 509] width 8 height 8
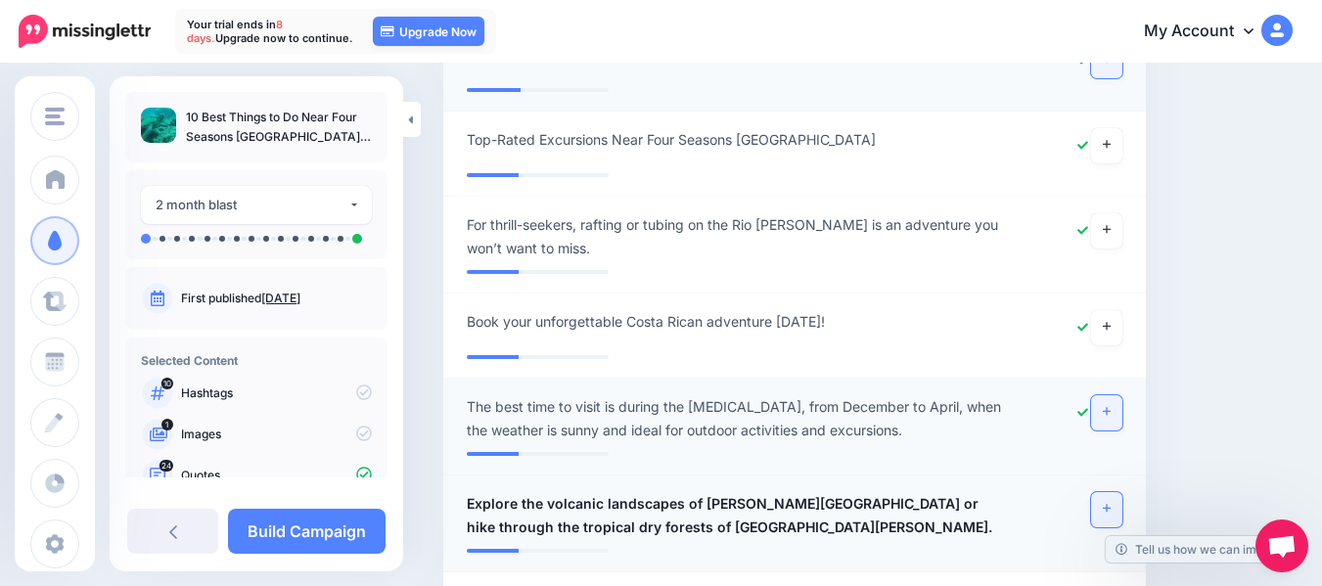
click at [1110, 505] on icon at bounding box center [1107, 509] width 8 height 8
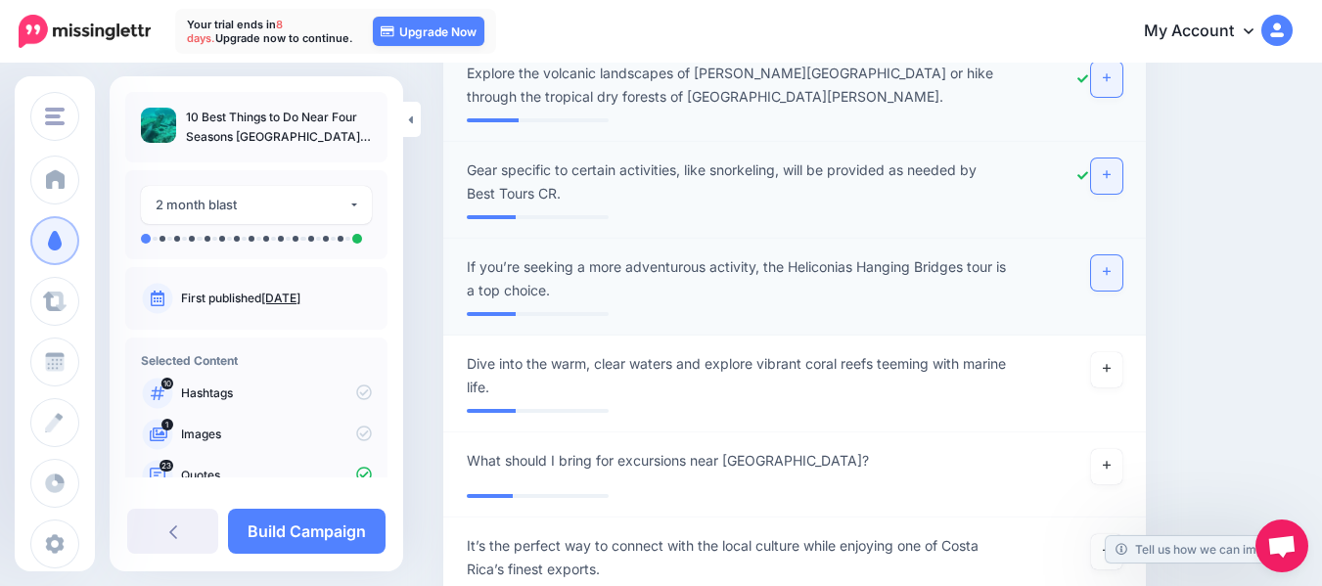
scroll to position [8347, 0]
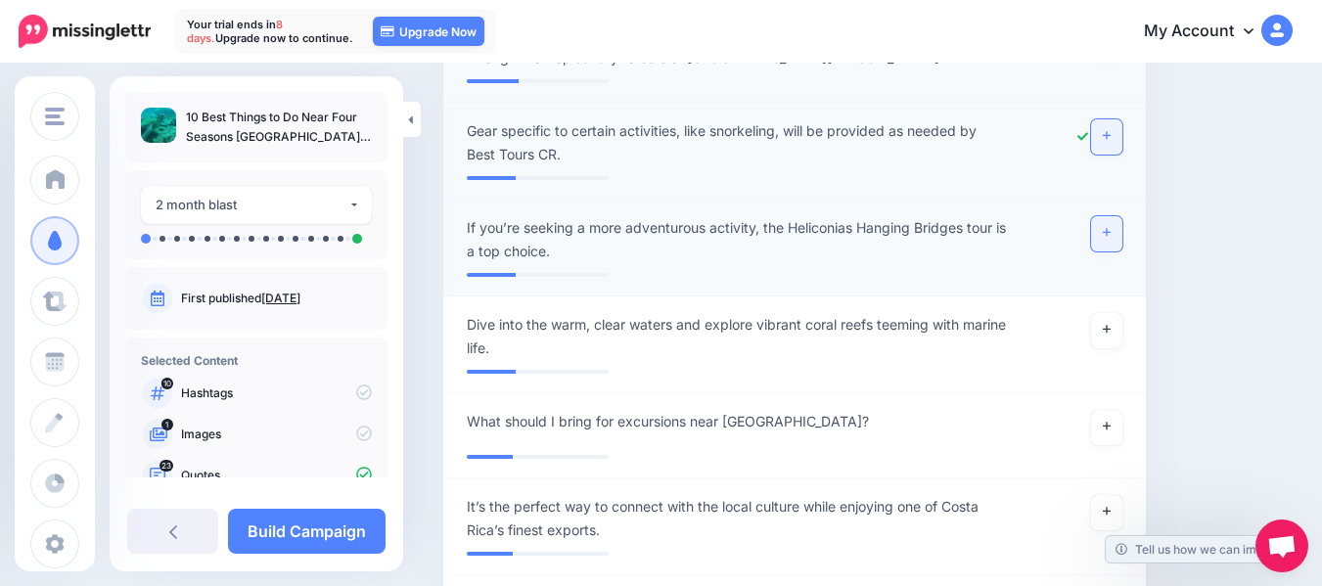
click at [1110, 227] on icon at bounding box center [1107, 232] width 8 height 11
click at [1110, 324] on icon at bounding box center [1107, 329] width 8 height 11
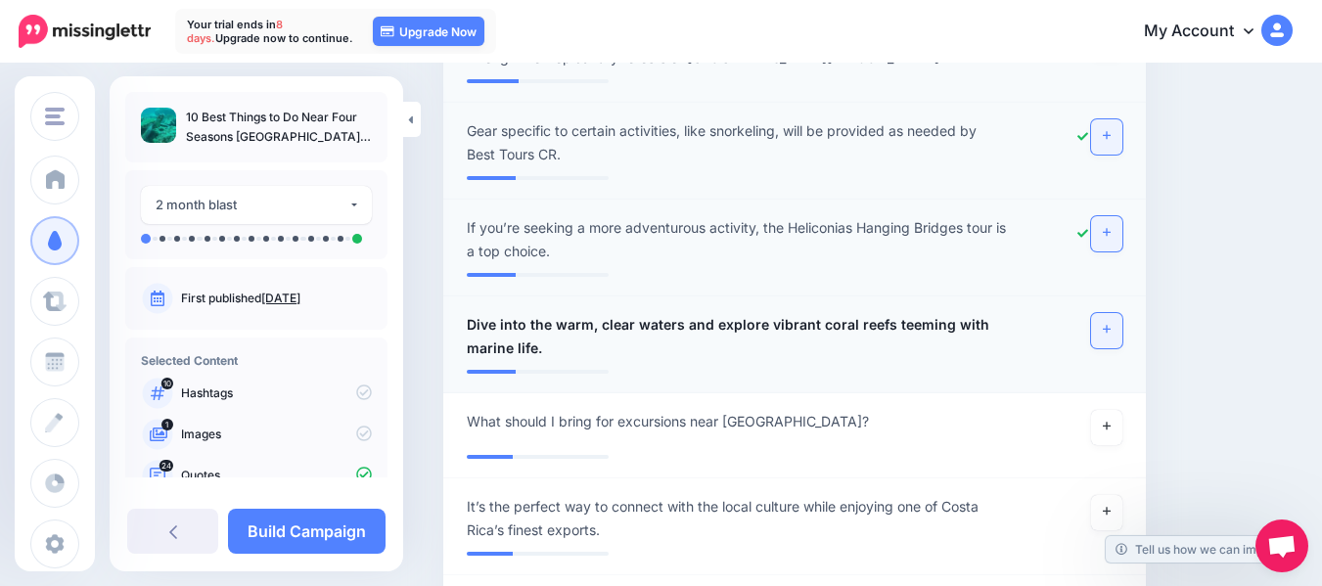
click at [1110, 326] on icon at bounding box center [1107, 330] width 8 height 8
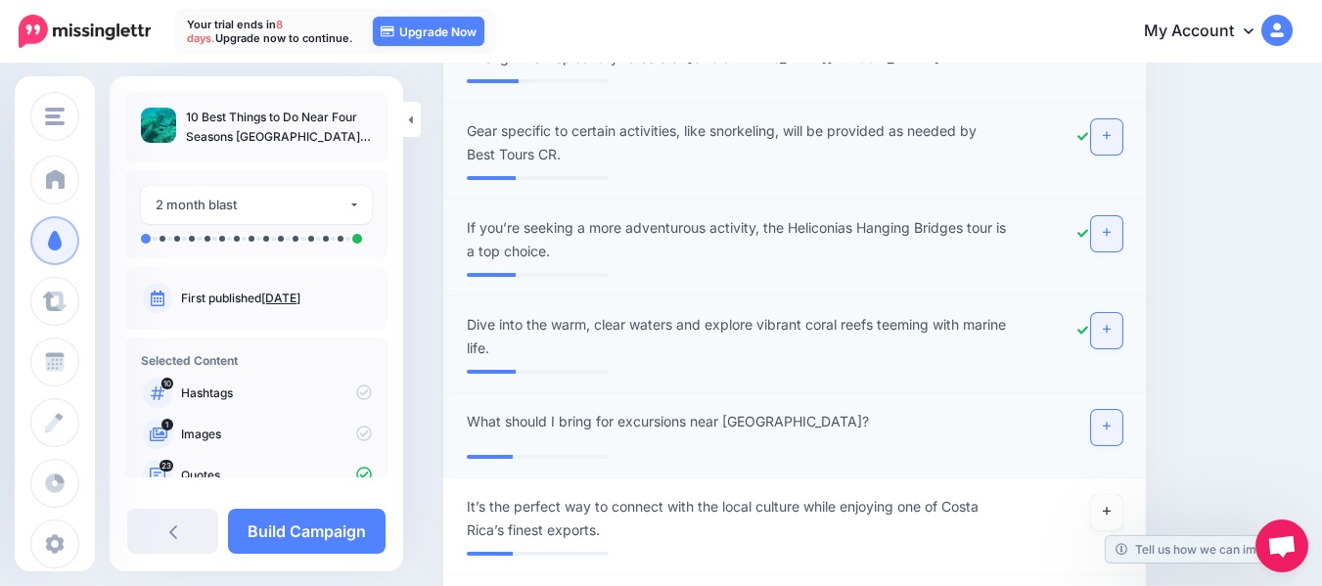
click at [1110, 421] on icon at bounding box center [1107, 426] width 8 height 11
click at [1110, 506] on icon at bounding box center [1107, 511] width 8 height 11
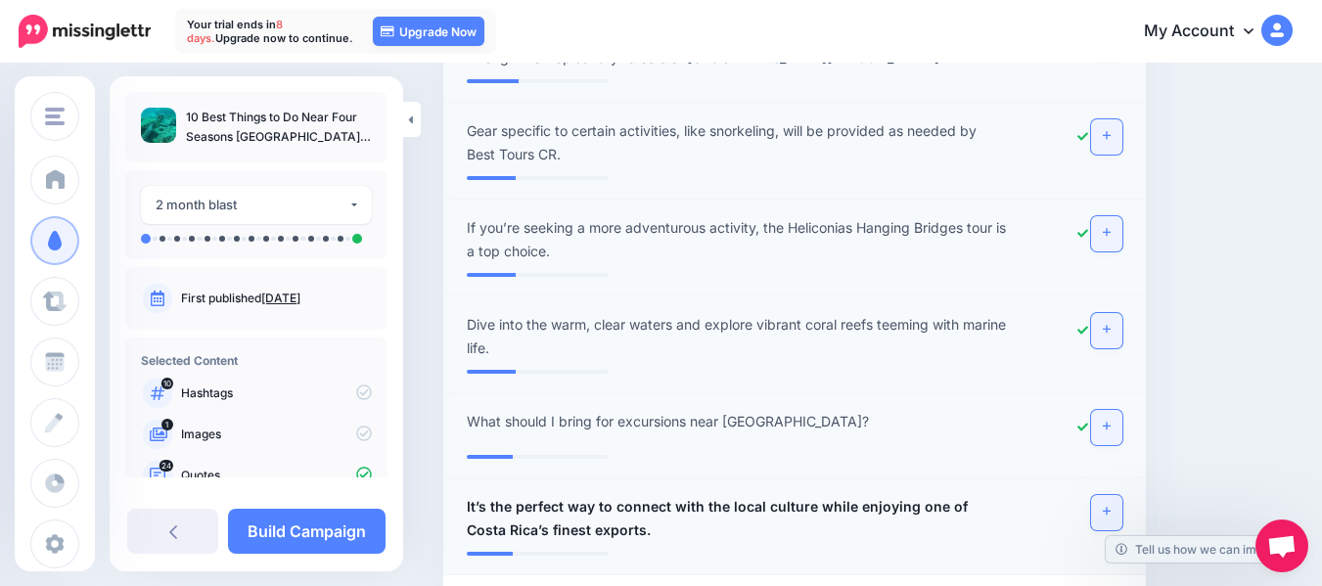
click at [1110, 506] on icon at bounding box center [1107, 511] width 8 height 11
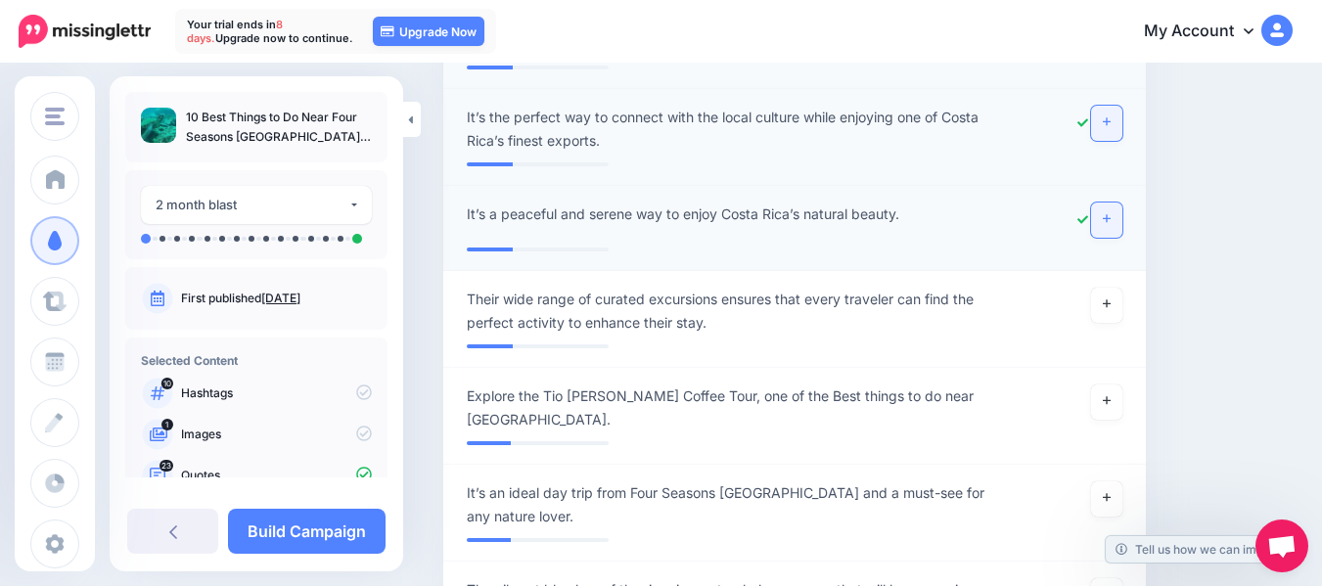
scroll to position [8738, 0]
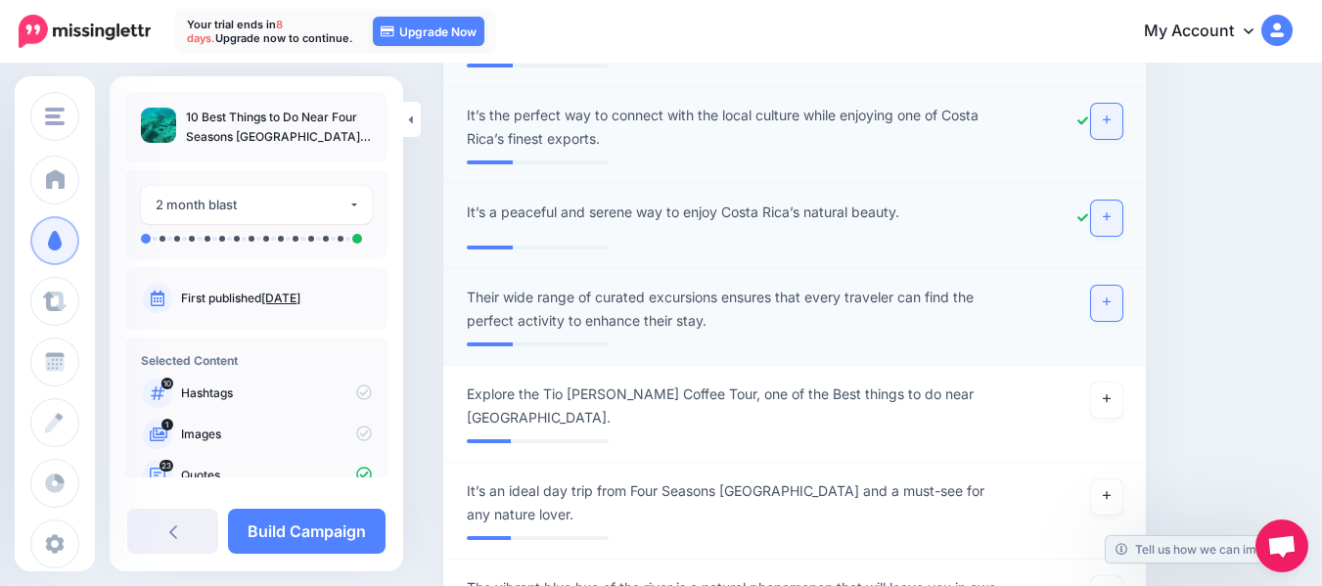
click at [1110, 296] on icon at bounding box center [1107, 301] width 8 height 11
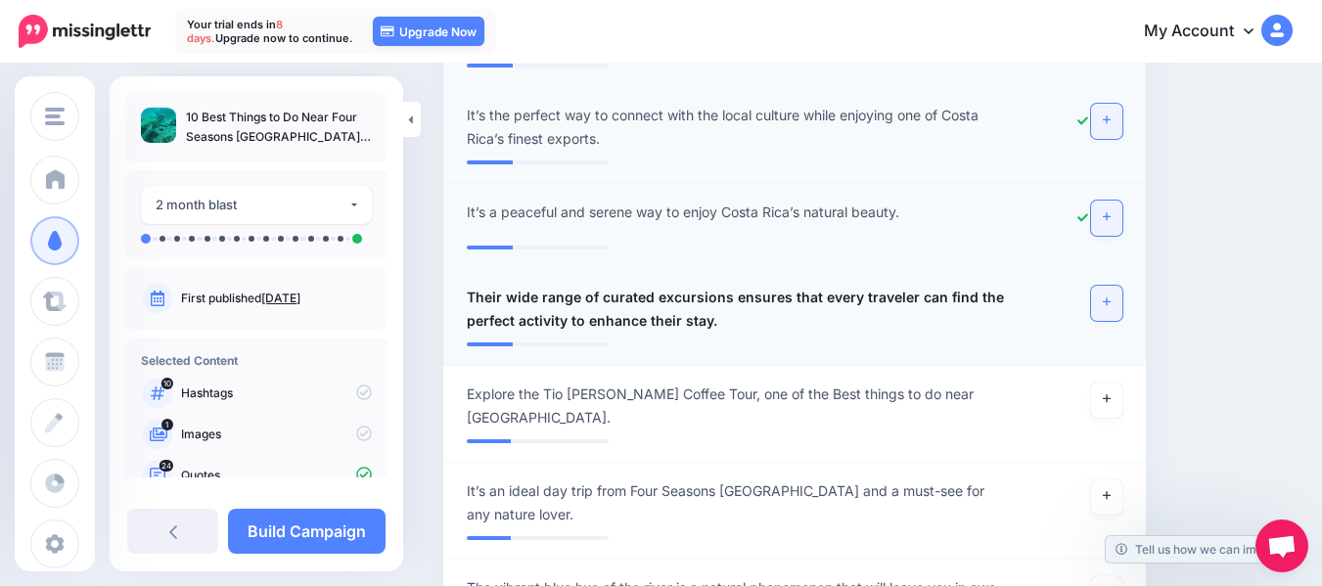
click at [1110, 296] on icon at bounding box center [1107, 301] width 8 height 11
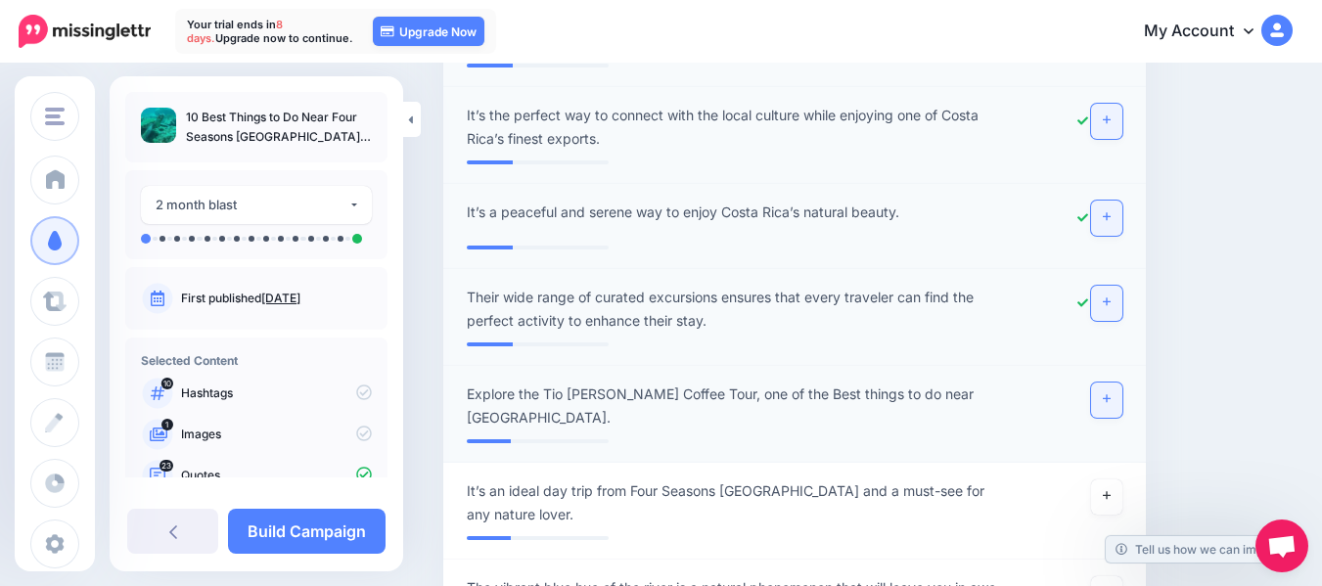
click at [1119, 383] on link at bounding box center [1106, 400] width 31 height 35
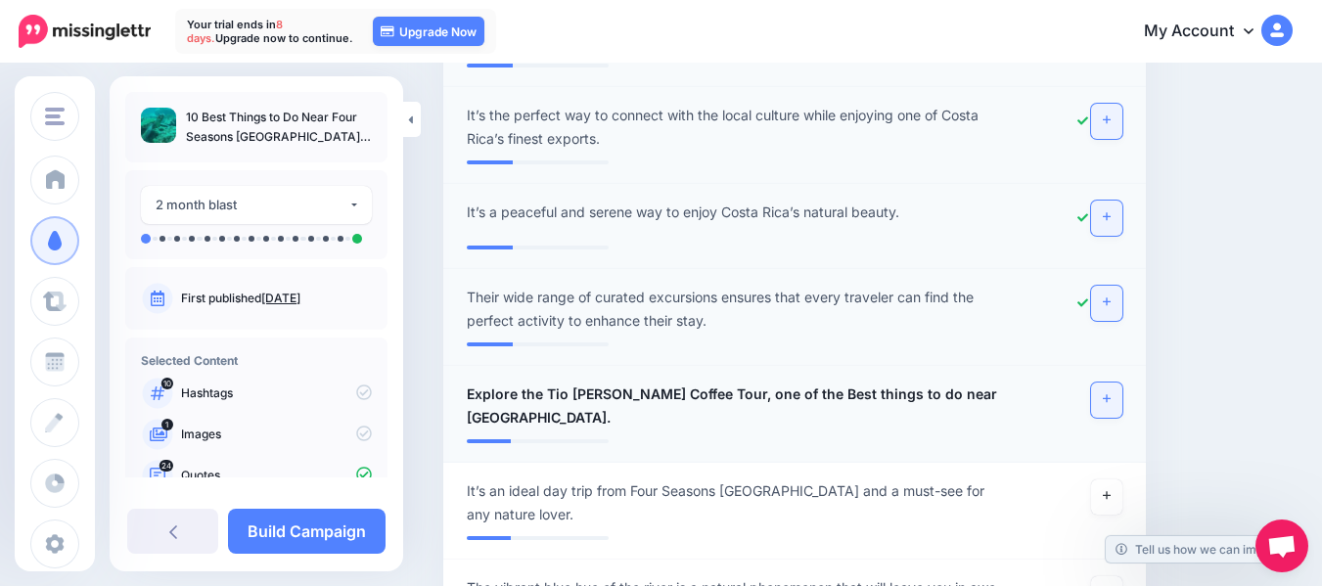
click at [1119, 383] on link at bounding box center [1106, 400] width 31 height 35
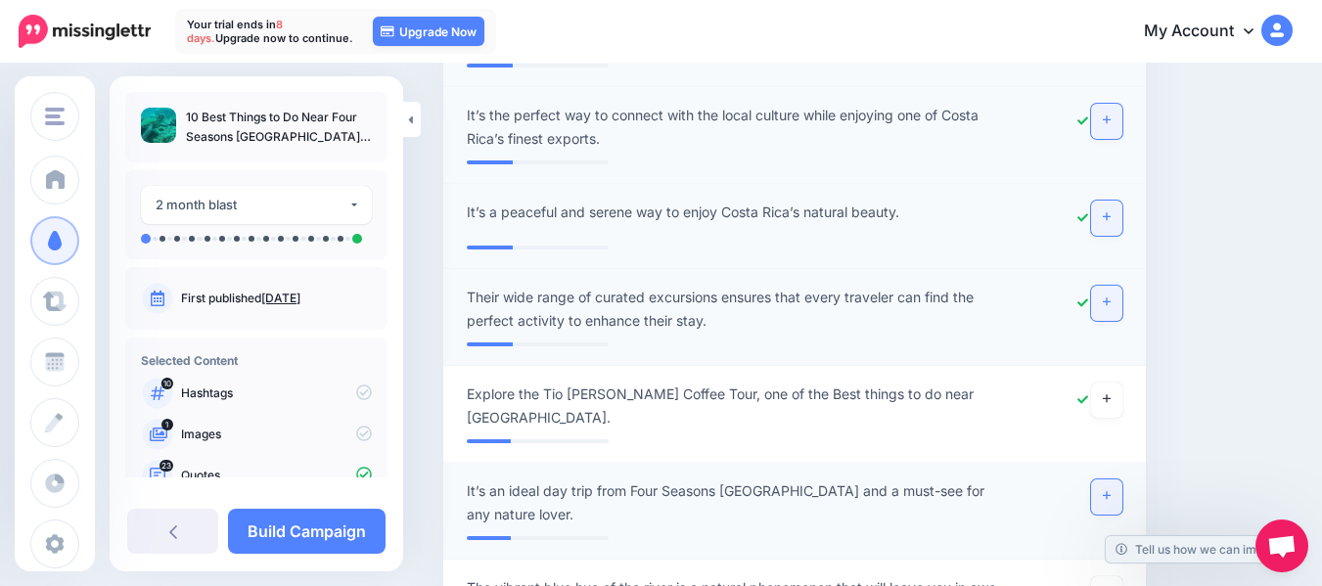
click at [1110, 492] on icon at bounding box center [1107, 496] width 8 height 8
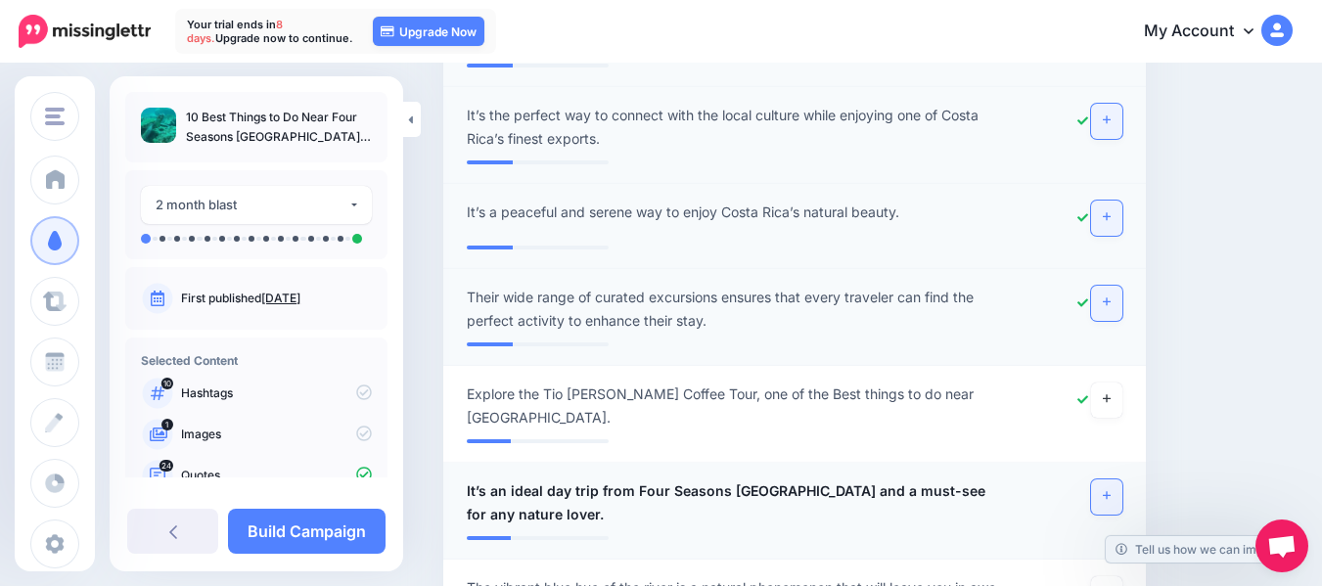
click at [1110, 492] on icon at bounding box center [1107, 496] width 8 height 8
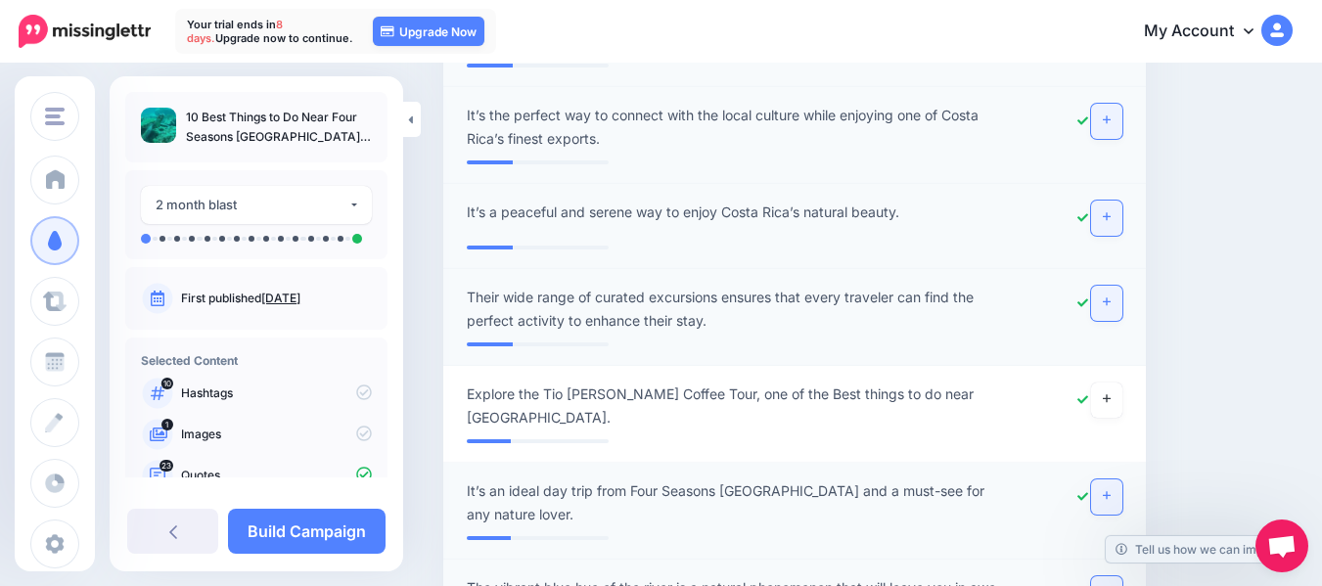
click at [1110, 585] on icon at bounding box center [1107, 592] width 8 height 11
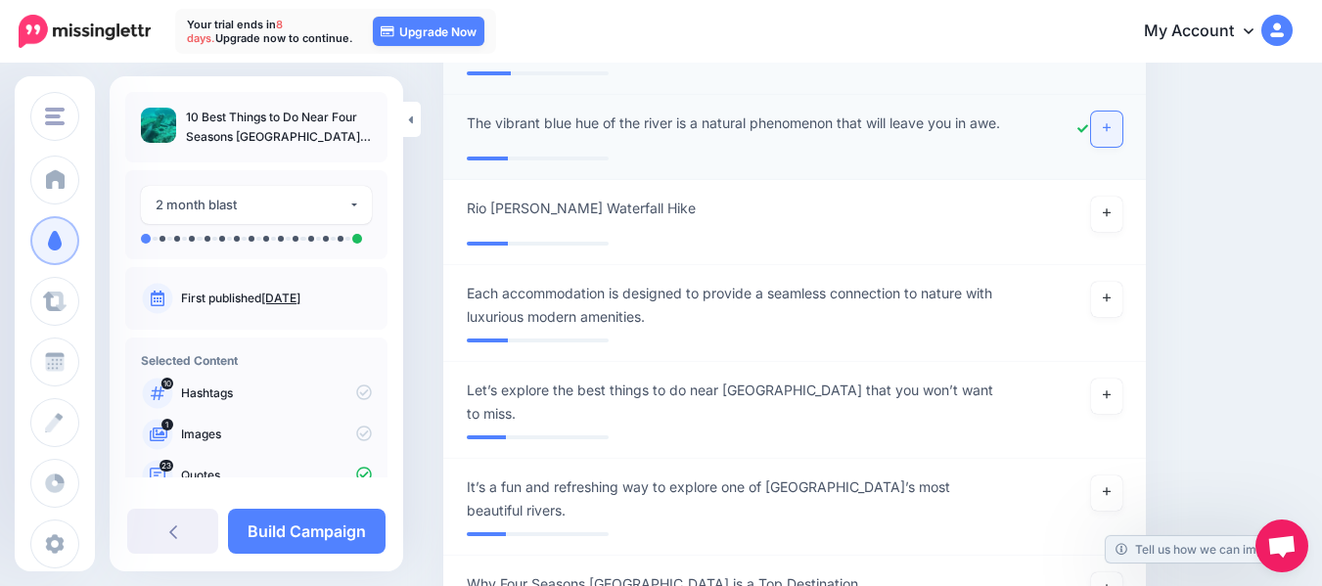
scroll to position [9208, 0]
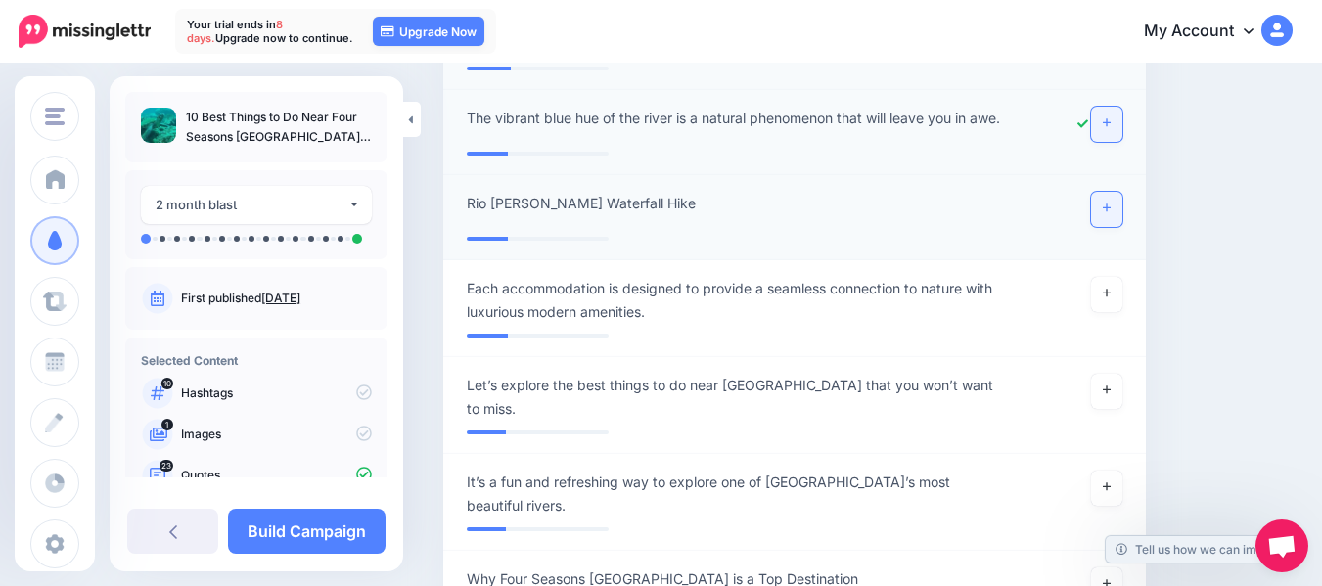
click at [1110, 204] on icon at bounding box center [1107, 208] width 8 height 8
click at [1110, 203] on icon at bounding box center [1107, 208] width 8 height 11
click at [1122, 277] on link at bounding box center [1106, 294] width 31 height 35
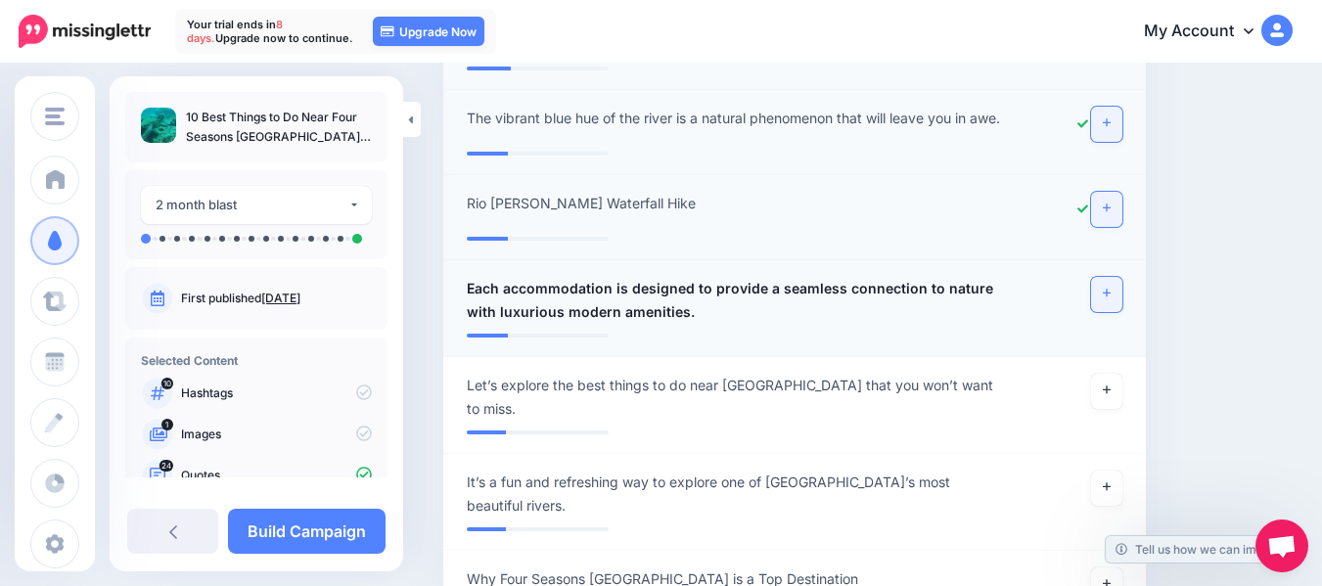
click at [1122, 277] on link at bounding box center [1106, 294] width 31 height 35
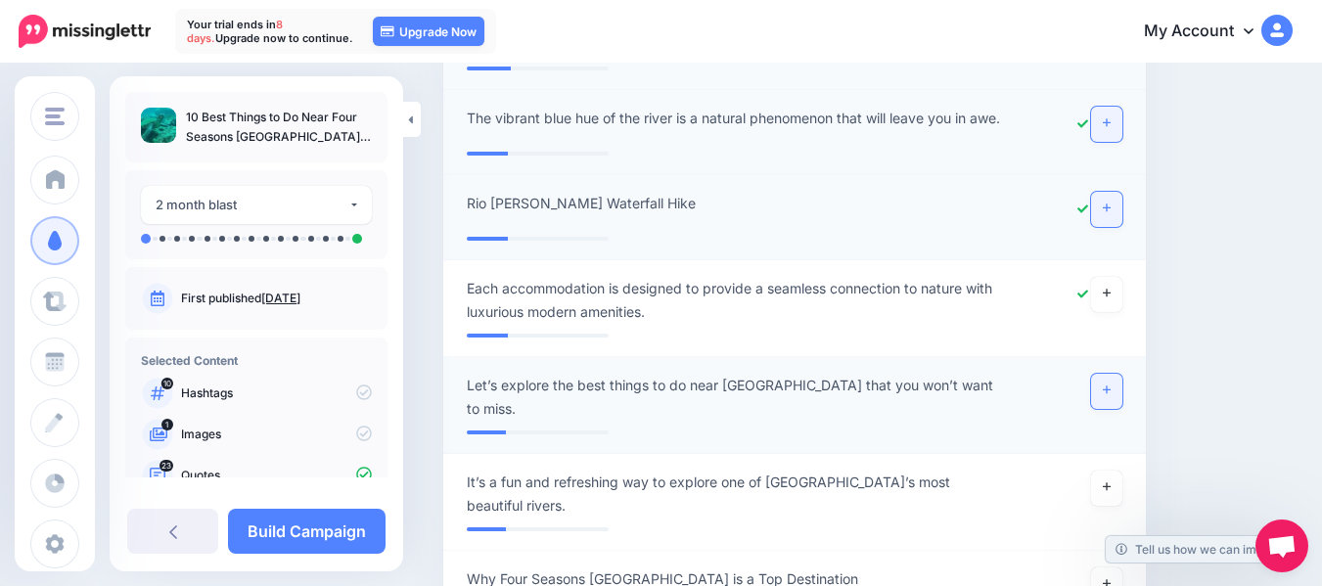
click at [1110, 384] on icon at bounding box center [1107, 389] width 8 height 11
click at [1110, 483] on icon at bounding box center [1107, 487] width 8 height 8
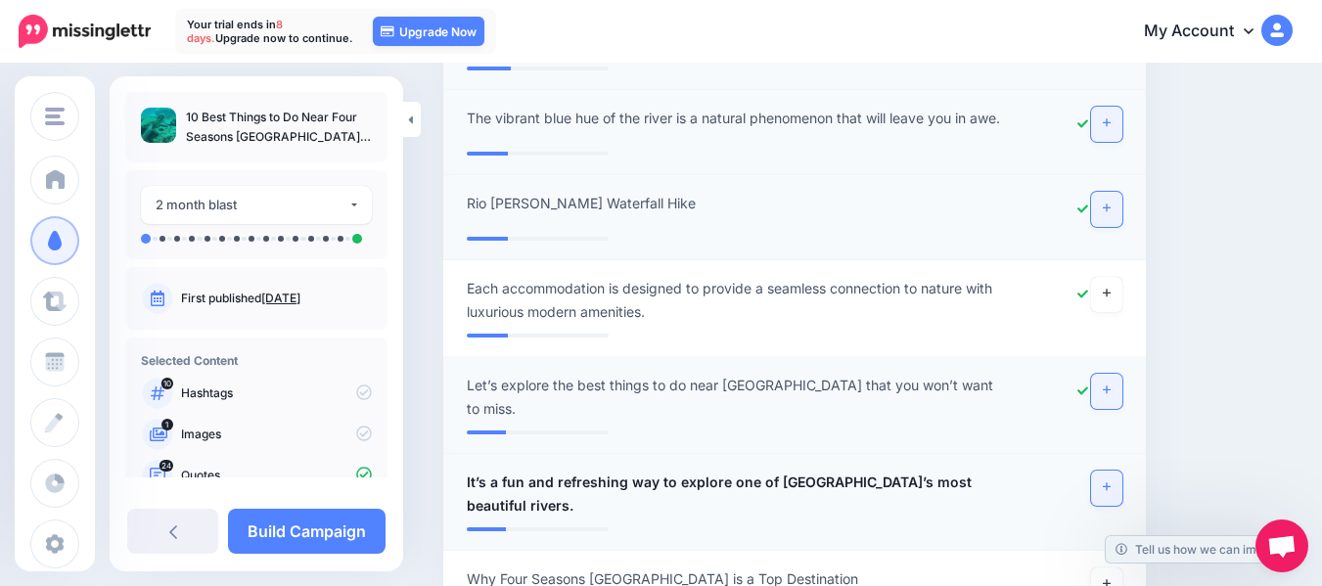
click at [1110, 483] on icon at bounding box center [1107, 487] width 8 height 8
click at [1110, 578] on icon at bounding box center [1107, 583] width 8 height 11
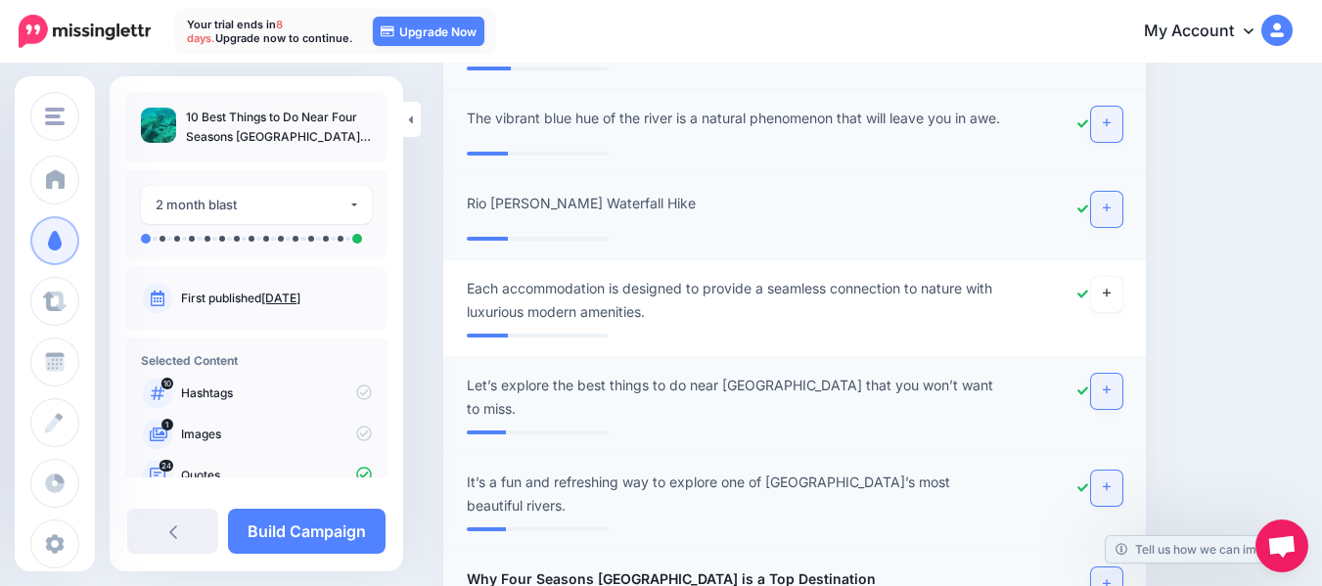
click at [1110, 578] on icon at bounding box center [1107, 583] width 8 height 11
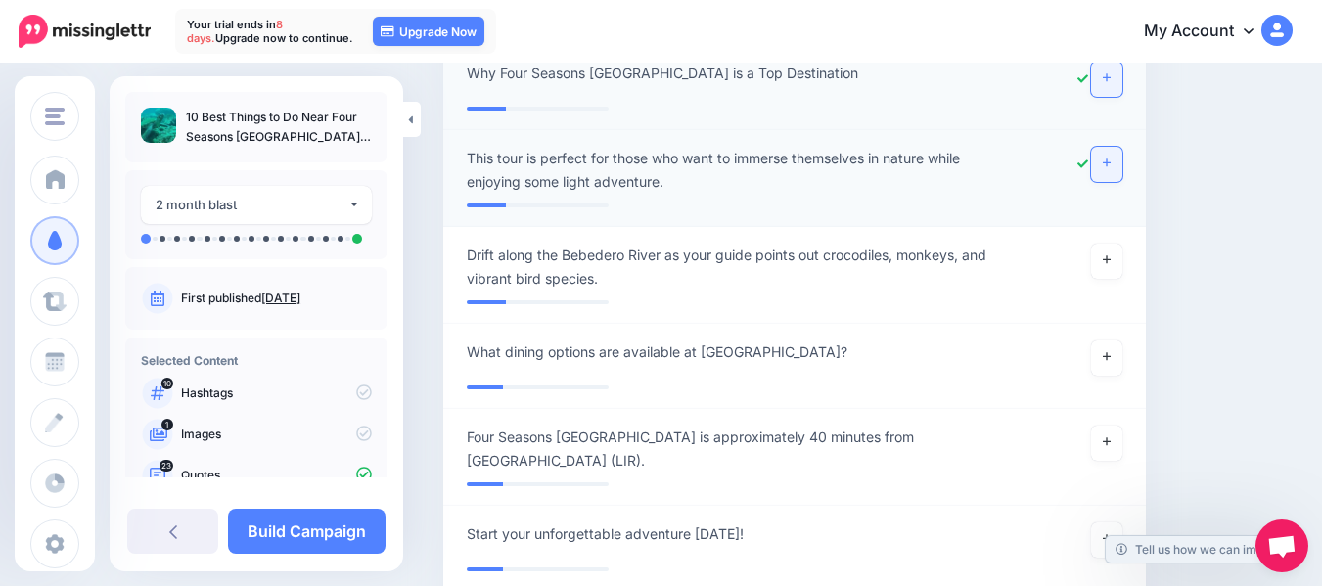
scroll to position [9716, 0]
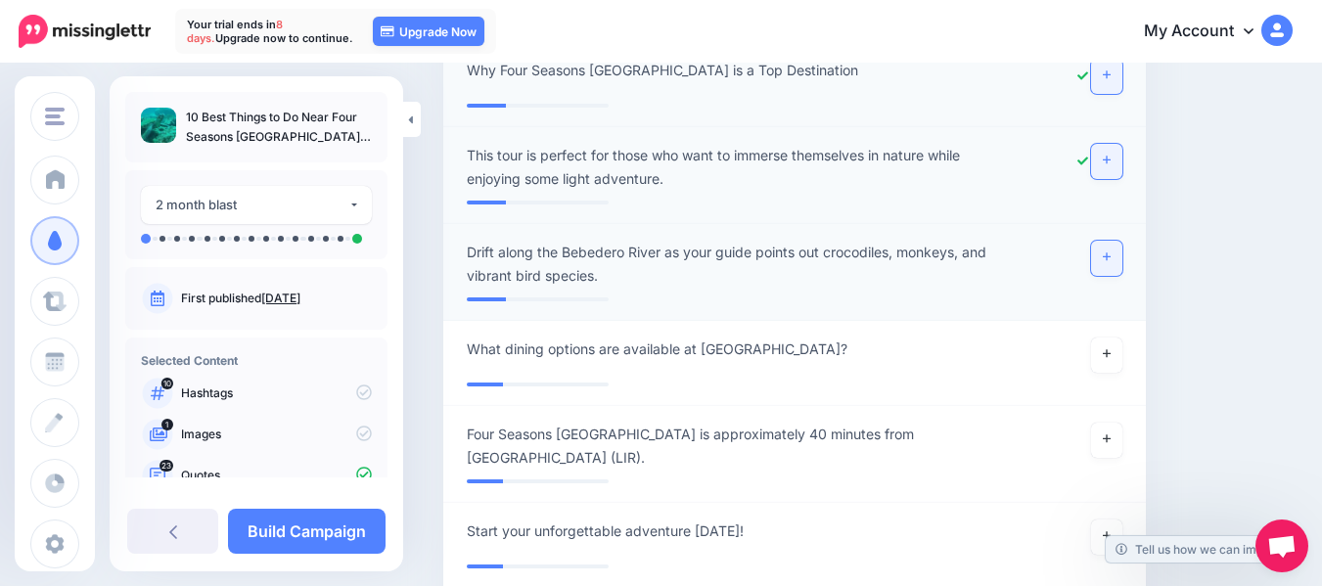
click at [1110, 253] on icon at bounding box center [1107, 257] width 8 height 8
click at [1122, 338] on link at bounding box center [1106, 355] width 31 height 35
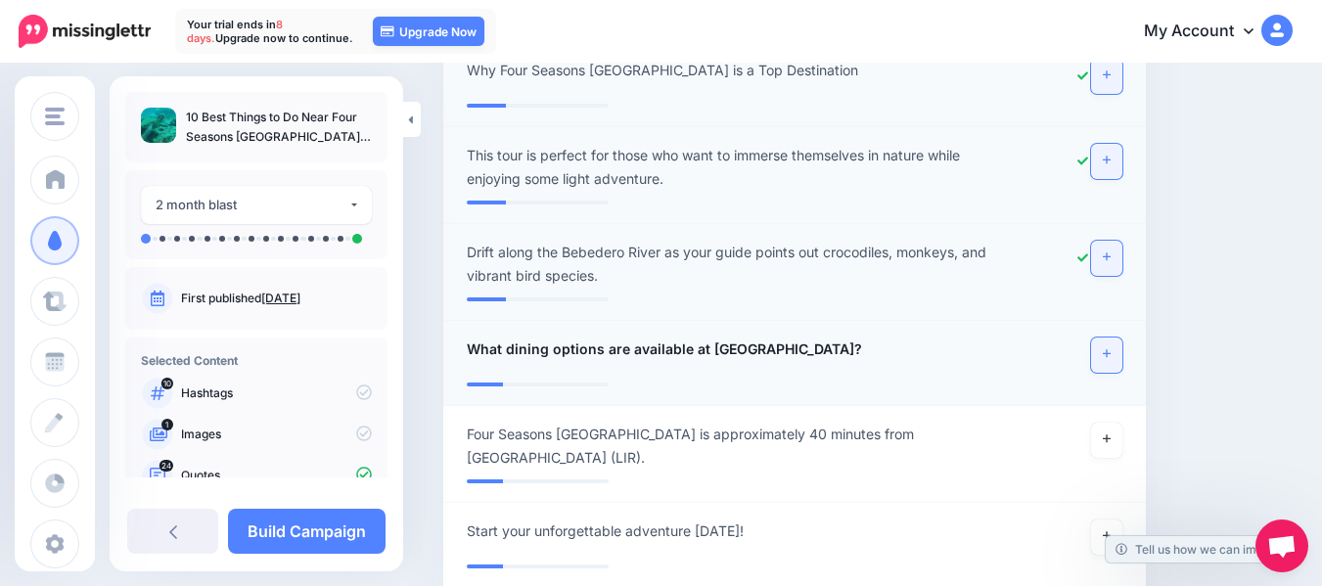
click at [1122, 338] on link at bounding box center [1106, 355] width 31 height 35
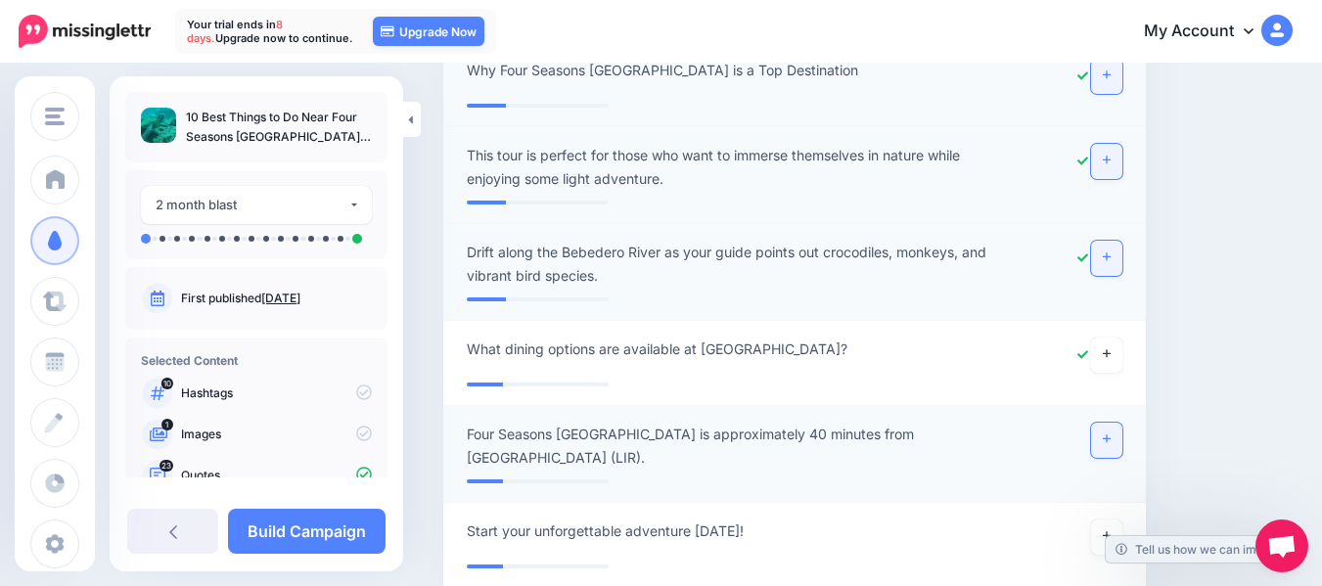
click at [1117, 423] on link at bounding box center [1106, 440] width 31 height 35
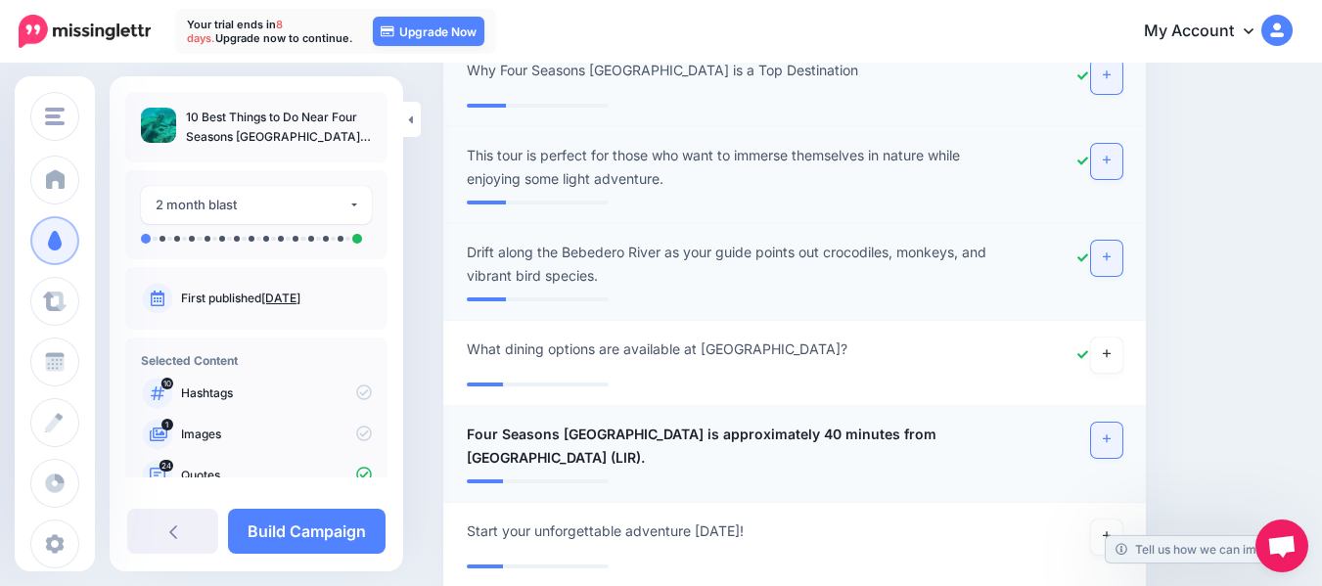
click at [1117, 423] on link at bounding box center [1106, 440] width 31 height 35
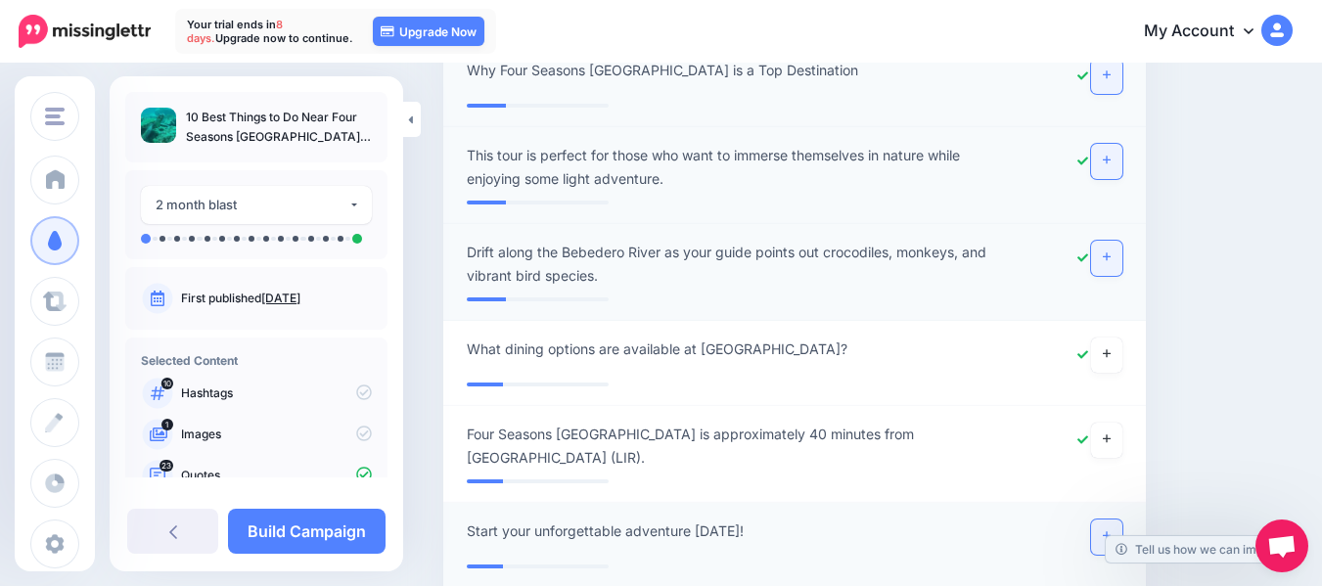
click at [1110, 530] on icon at bounding box center [1107, 535] width 8 height 11
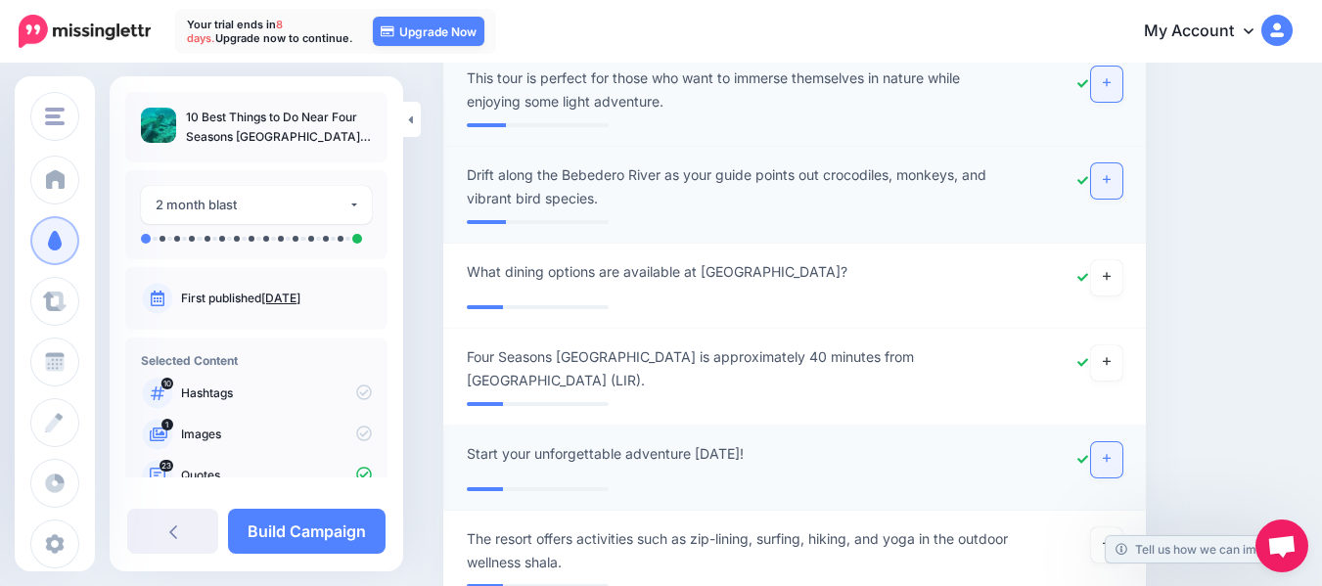
scroll to position [9795, 0]
click at [1110, 537] on icon at bounding box center [1107, 542] width 8 height 11
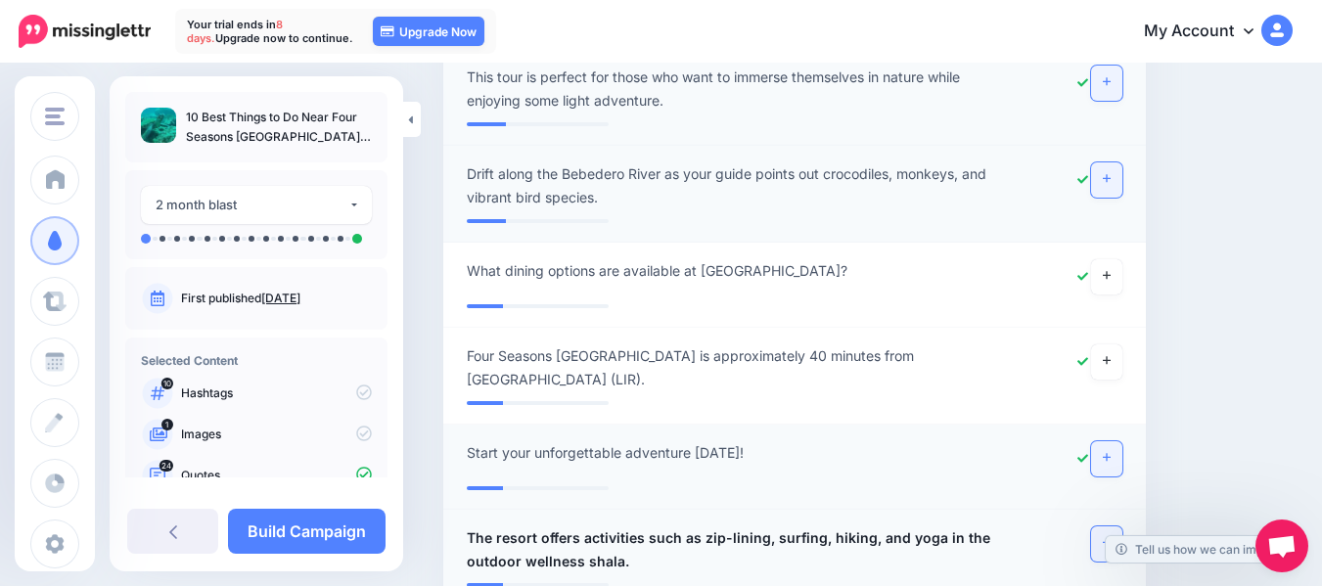
click at [1110, 537] on icon at bounding box center [1107, 542] width 8 height 11
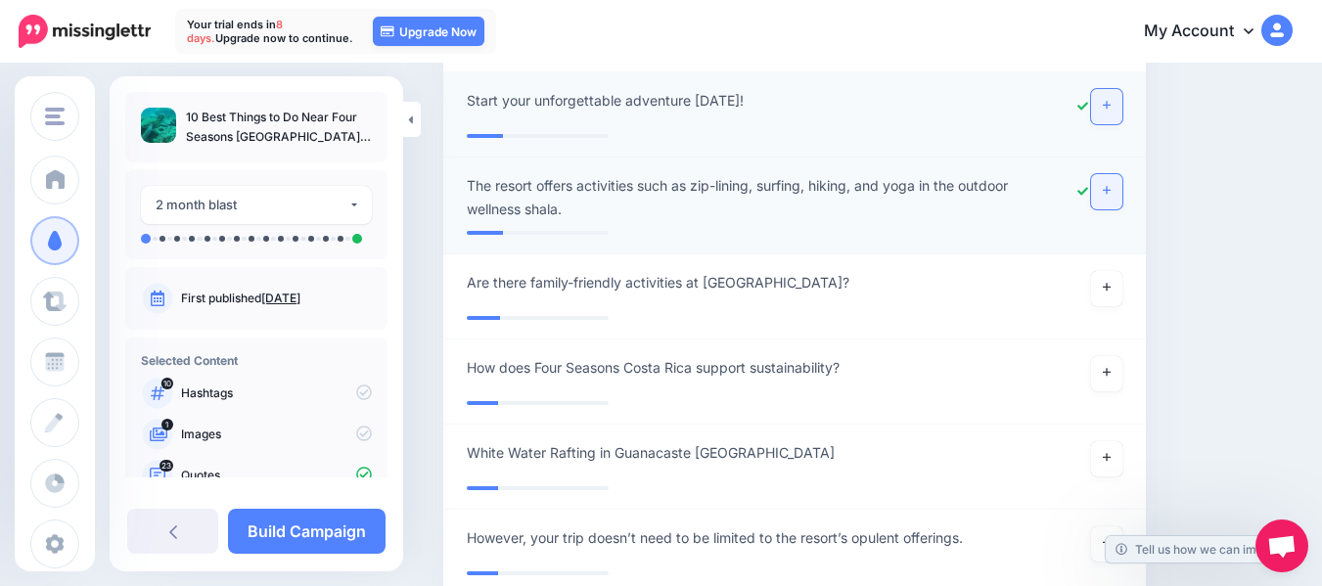
scroll to position [10186, 0]
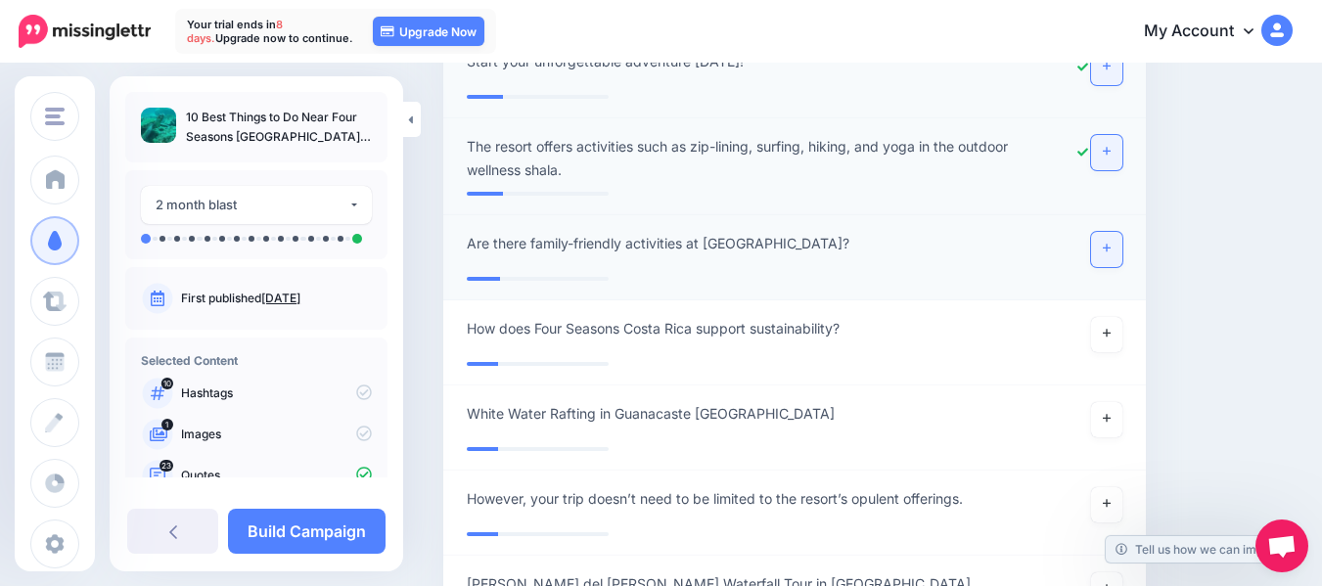
click at [1110, 243] on icon at bounding box center [1107, 248] width 8 height 11
click at [1110, 330] on icon at bounding box center [1107, 334] width 8 height 8
click at [1119, 317] on link at bounding box center [1100, 334] width 43 height 35
click at [1122, 402] on link at bounding box center [1106, 419] width 31 height 35
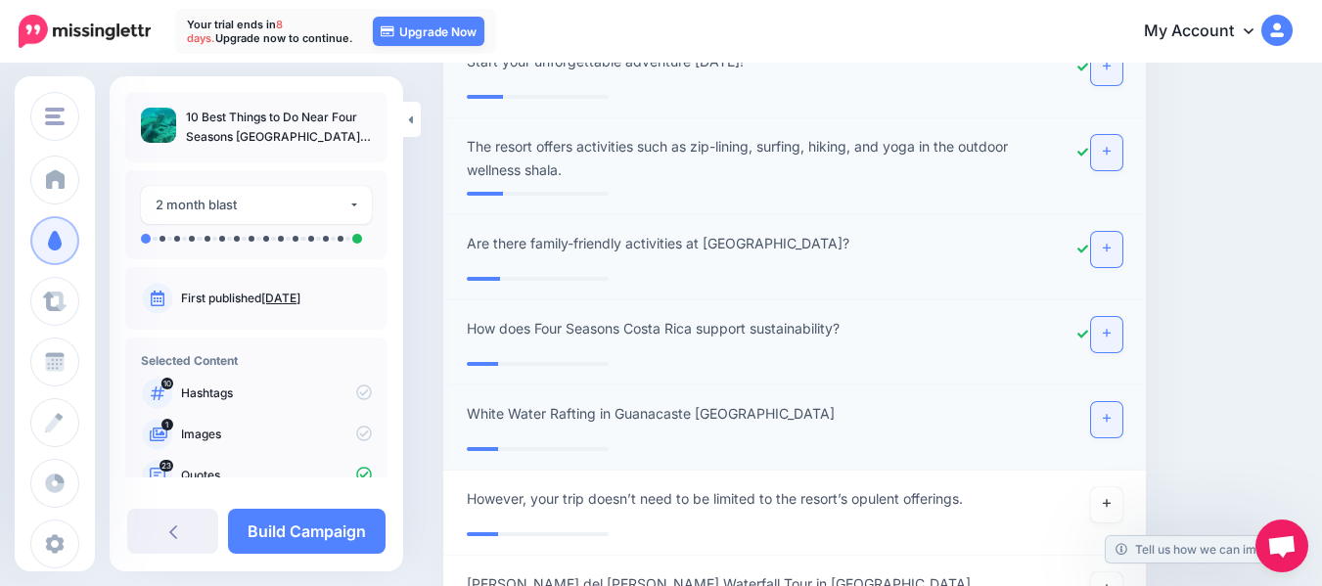
click at [1122, 402] on link at bounding box center [1106, 419] width 31 height 35
click at [1121, 487] on link at bounding box center [1106, 504] width 31 height 35
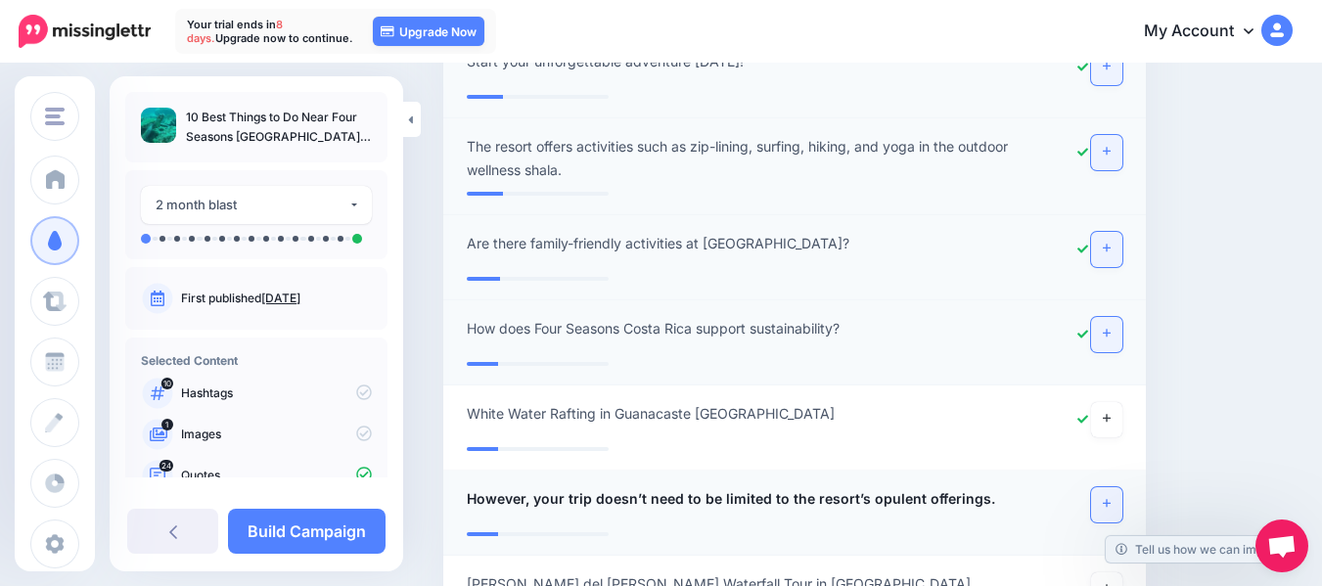
click at [1121, 487] on link at bounding box center [1106, 504] width 31 height 35
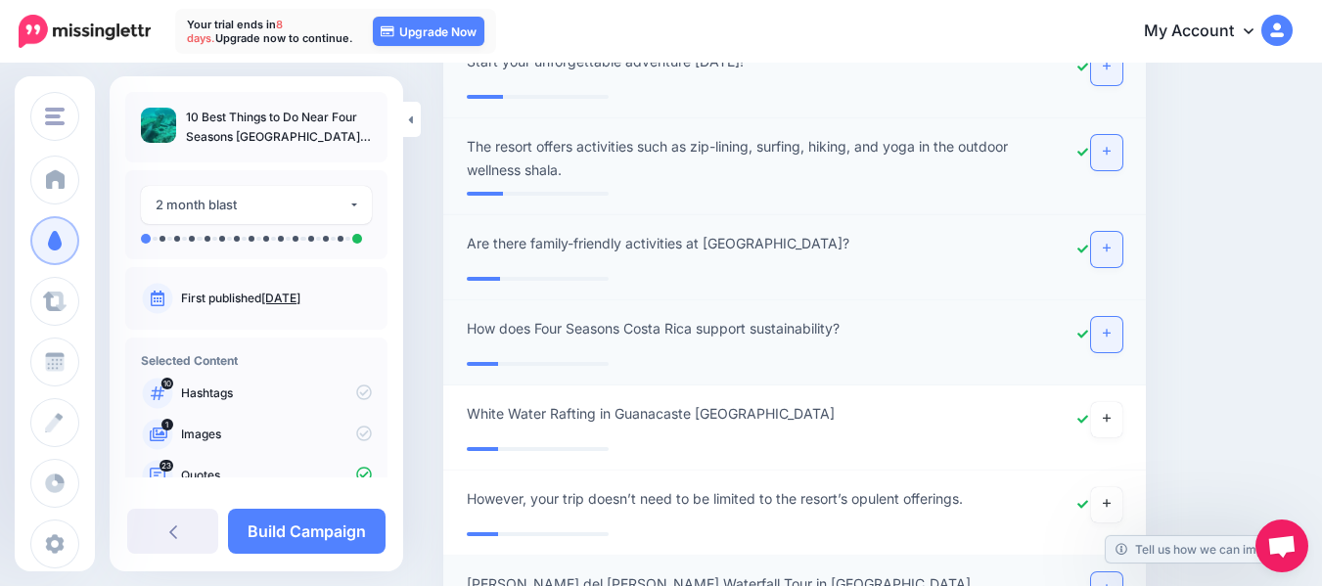
click at [1110, 583] on icon at bounding box center [1107, 588] width 8 height 11
click at [1122, 487] on link at bounding box center [1106, 504] width 31 height 35
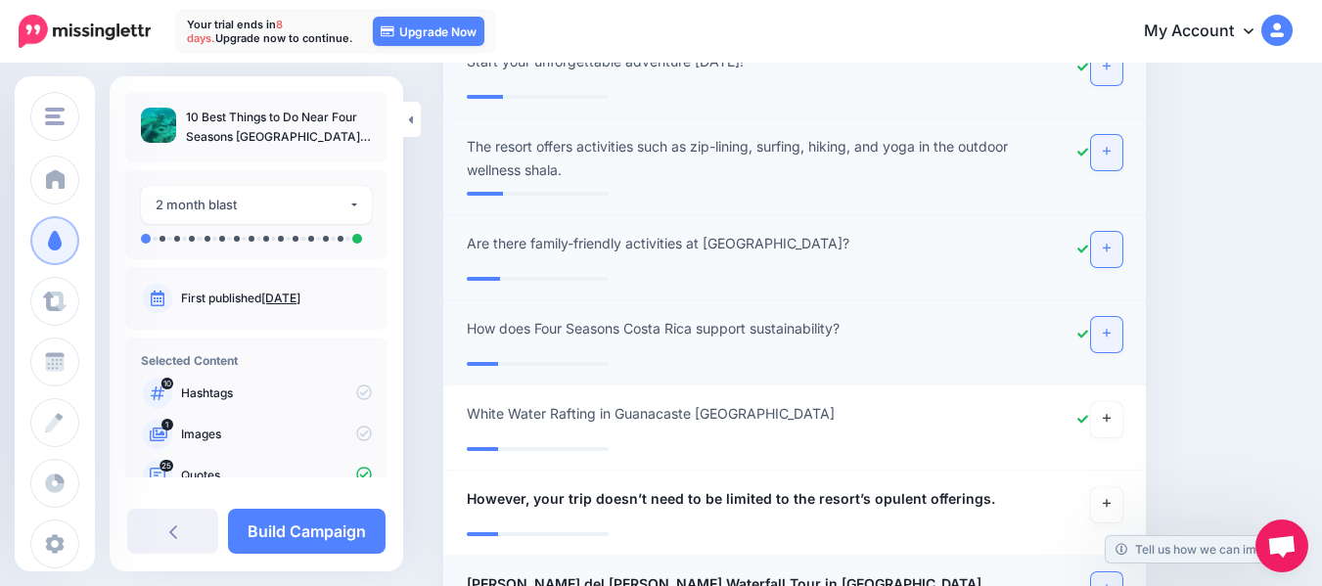
click at [1110, 583] on icon at bounding box center [1107, 588] width 8 height 11
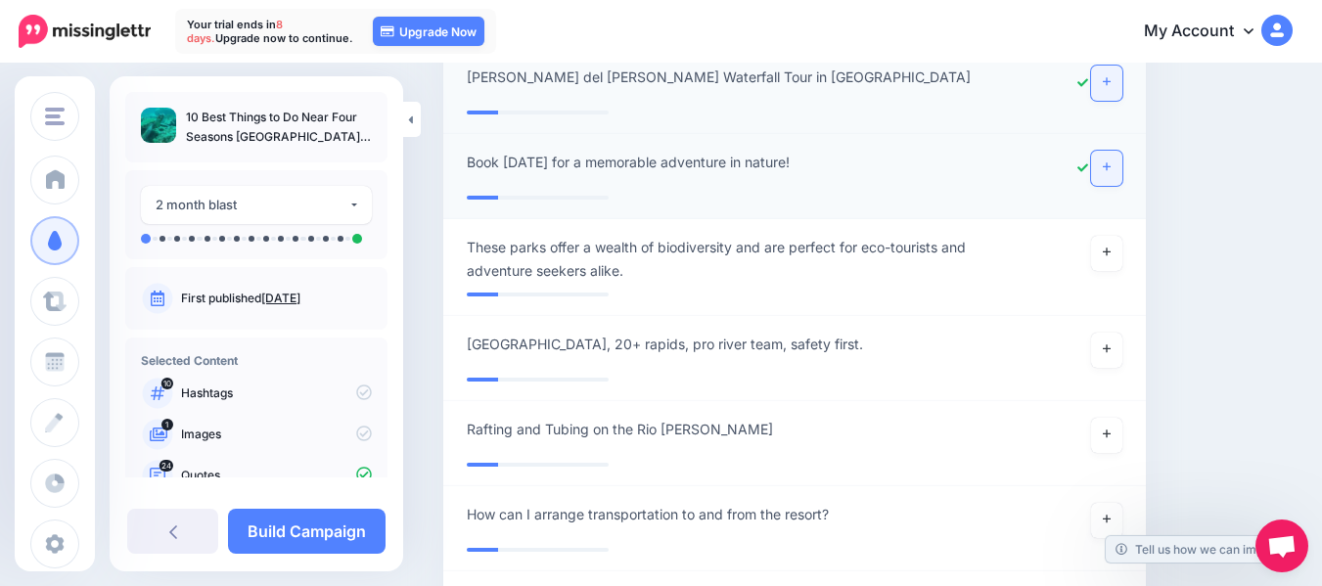
scroll to position [10695, 0]
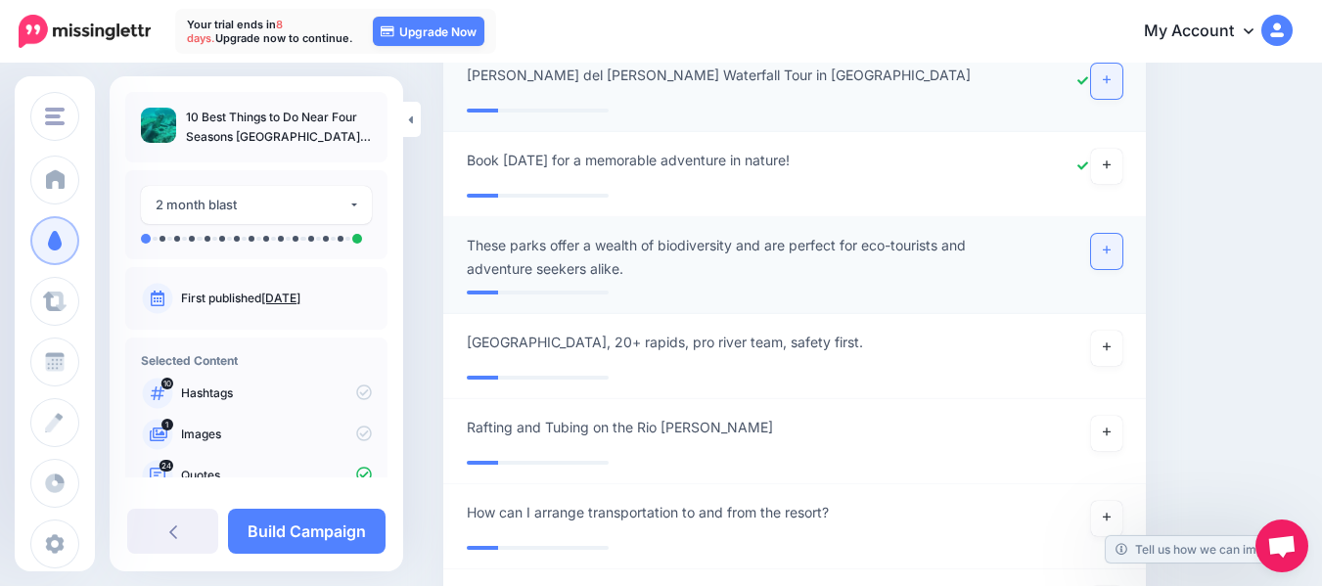
click at [1122, 234] on link at bounding box center [1106, 251] width 31 height 35
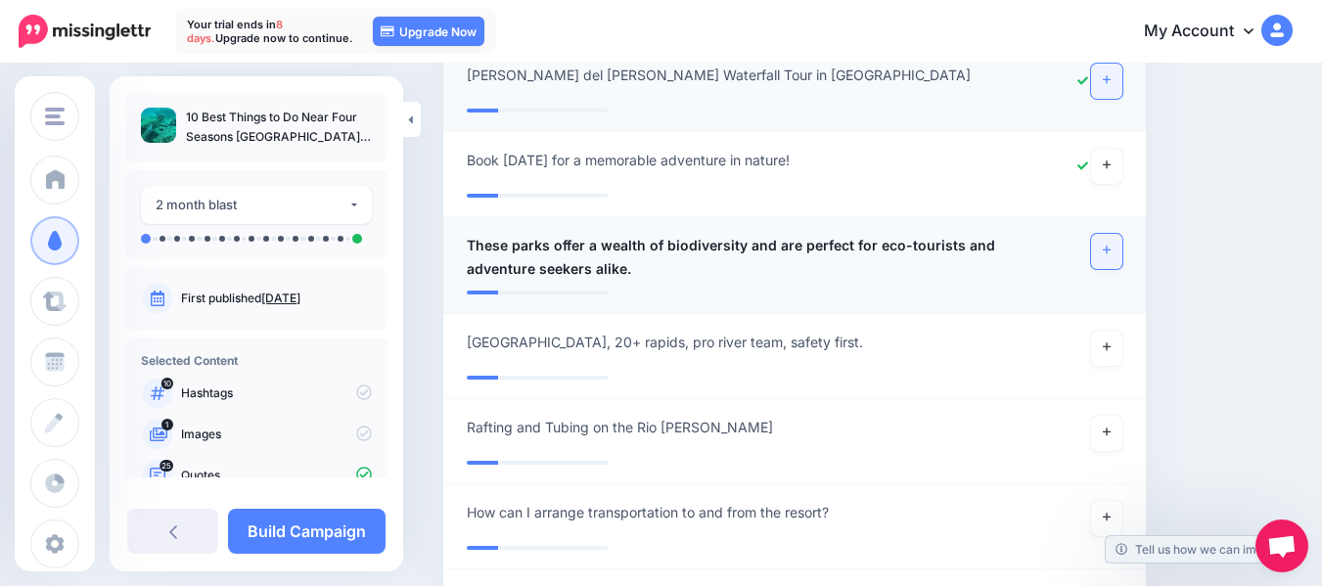
click at [1122, 234] on link at bounding box center [1106, 251] width 31 height 35
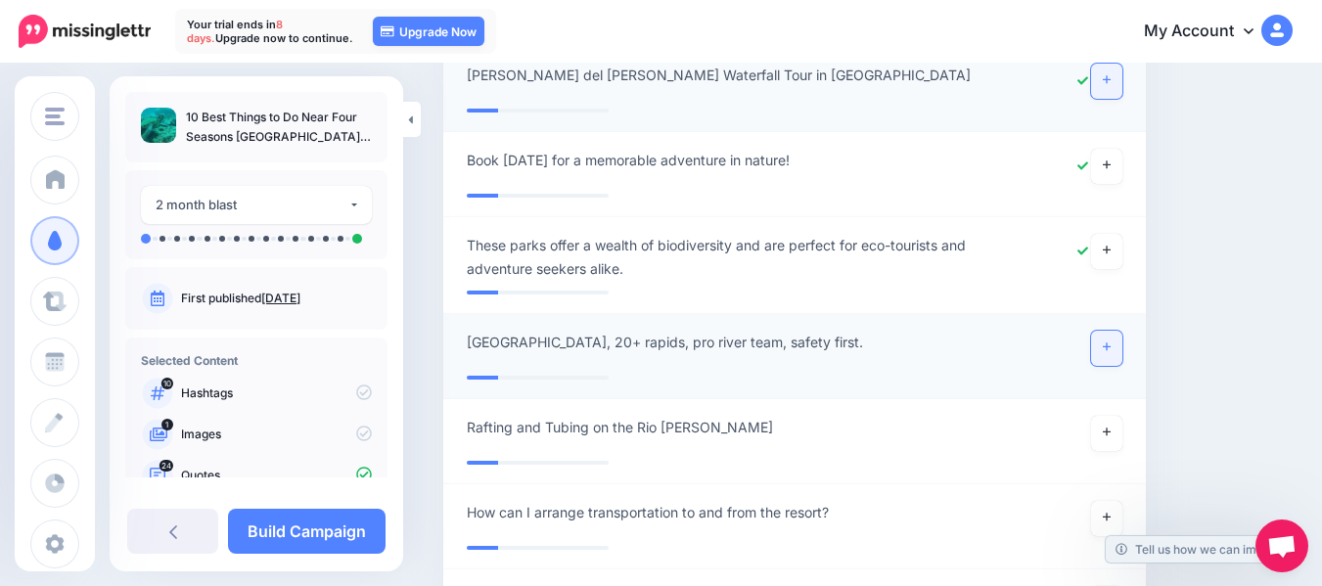
click at [1110, 343] on icon at bounding box center [1107, 347] width 8 height 8
click at [1122, 416] on link at bounding box center [1106, 433] width 31 height 35
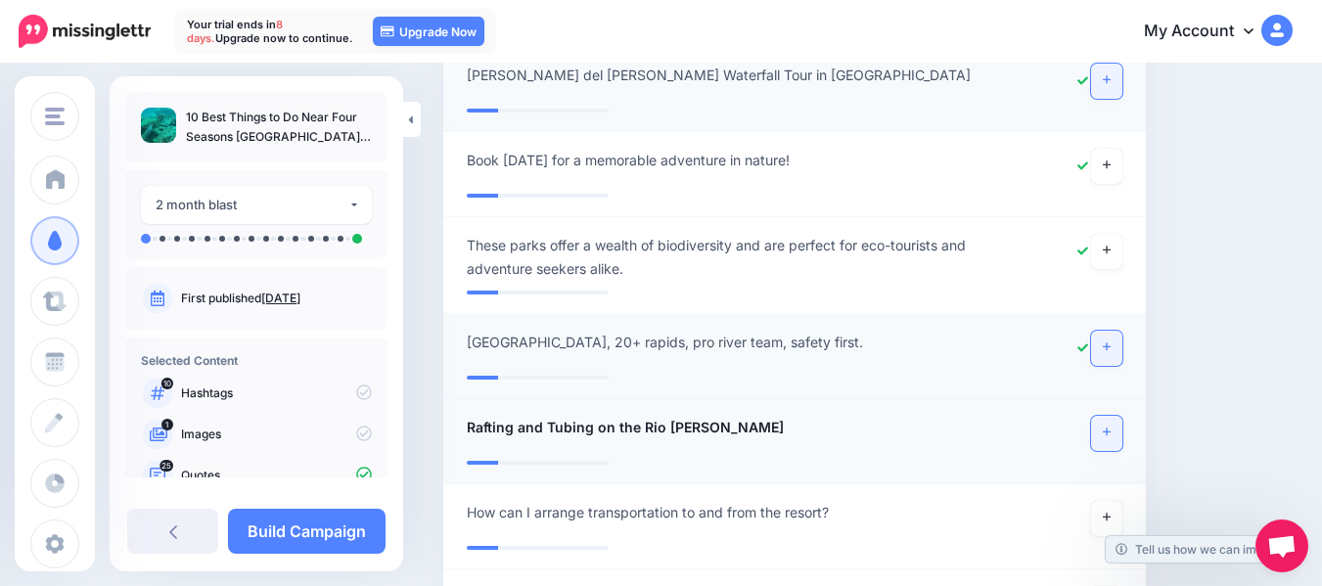
click at [1122, 416] on link at bounding box center [1106, 433] width 31 height 35
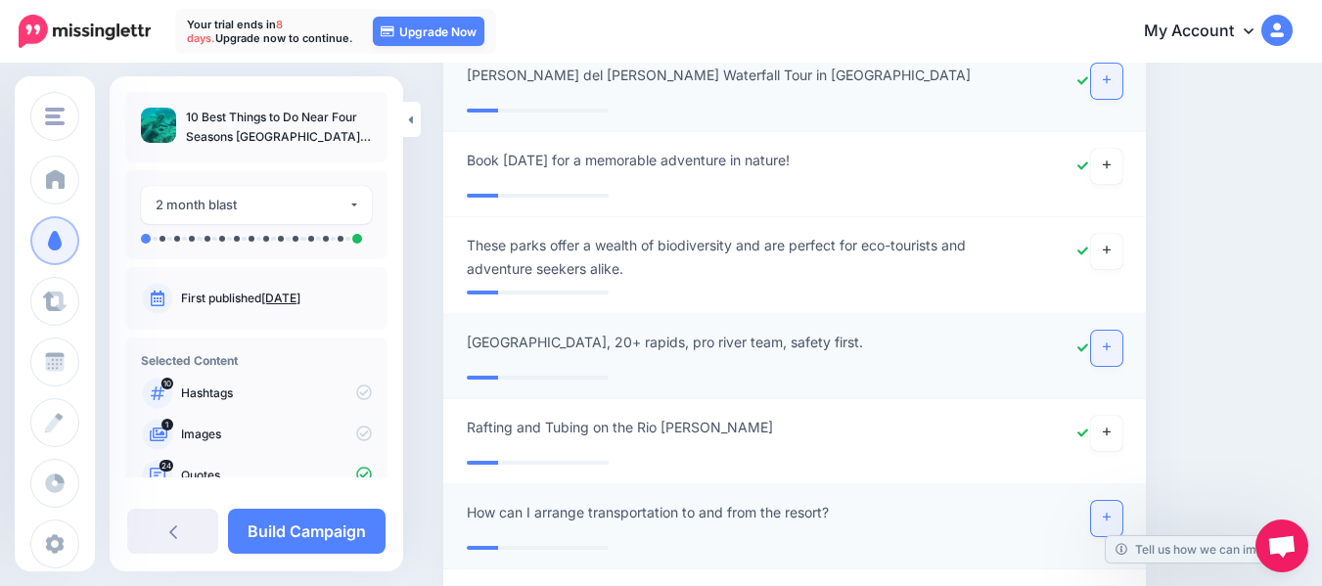
click at [1110, 512] on icon at bounding box center [1107, 517] width 8 height 11
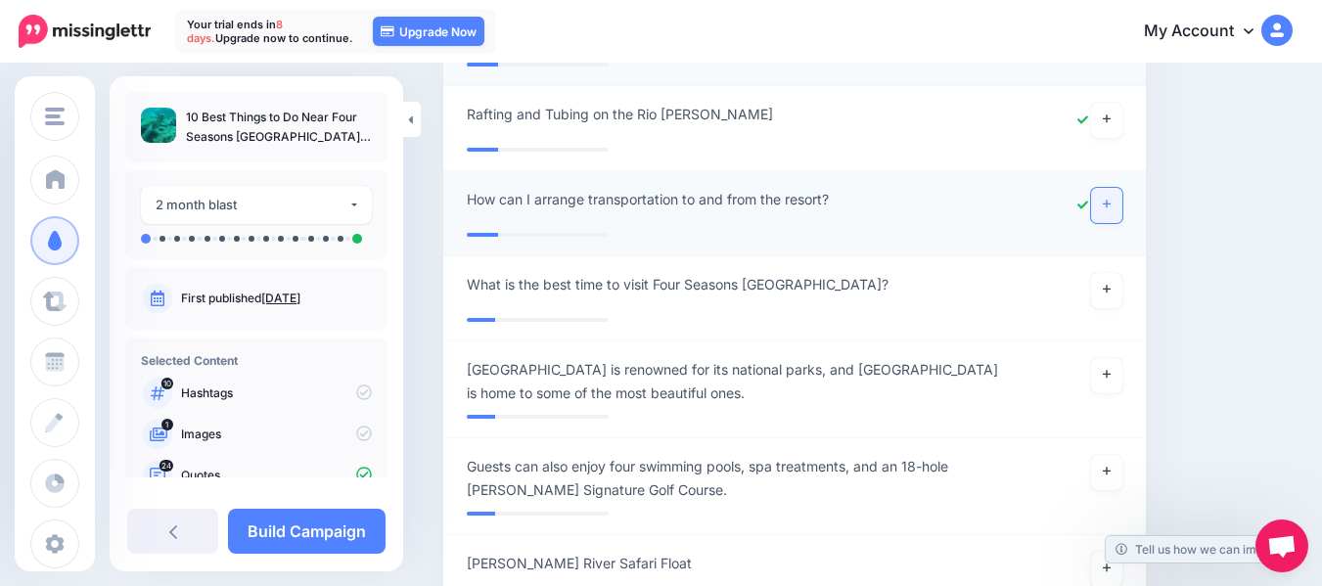
scroll to position [10969, 0]
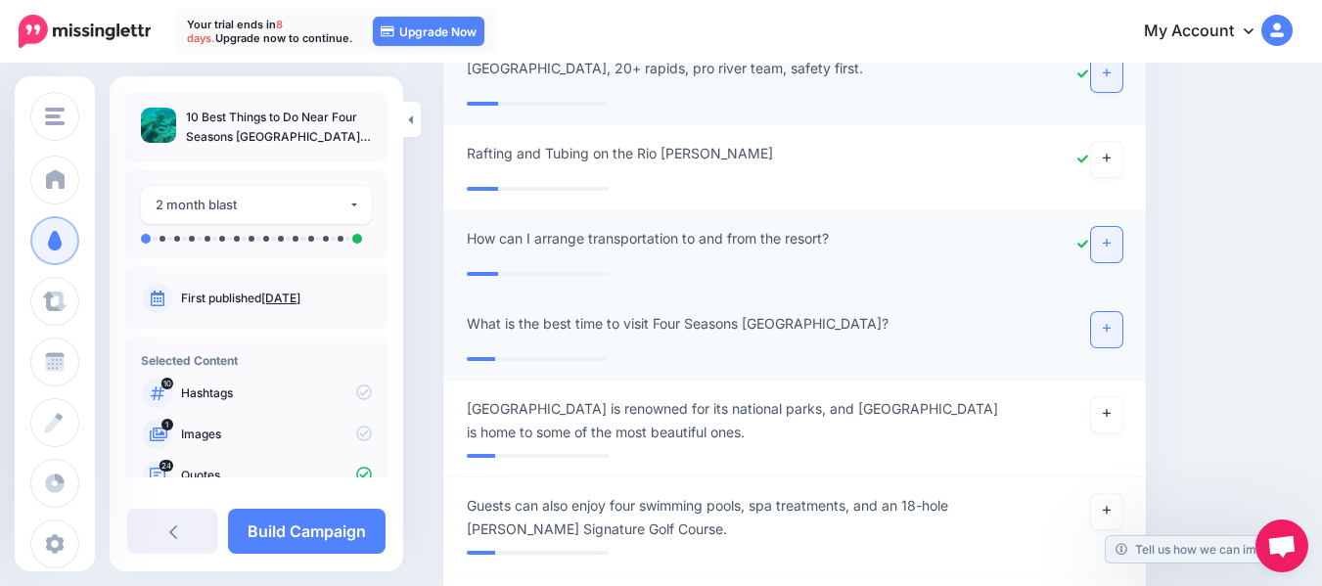
click at [1110, 325] on icon at bounding box center [1107, 329] width 8 height 8
click at [1110, 408] on icon at bounding box center [1107, 413] width 8 height 11
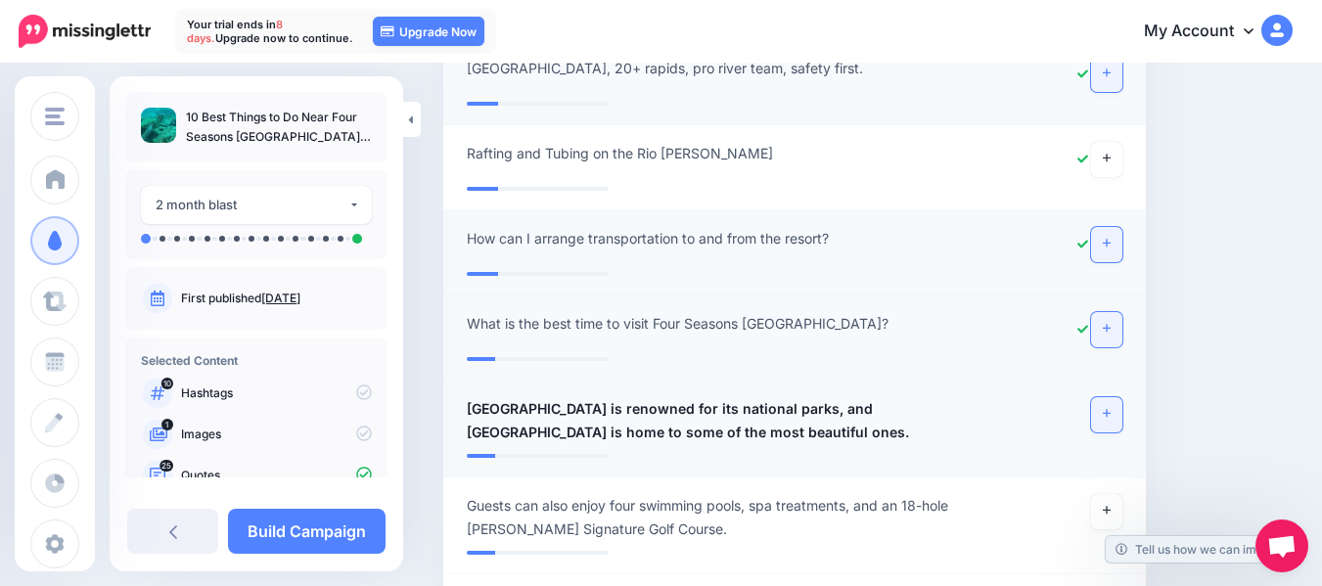
click at [1110, 408] on icon at bounding box center [1107, 413] width 8 height 11
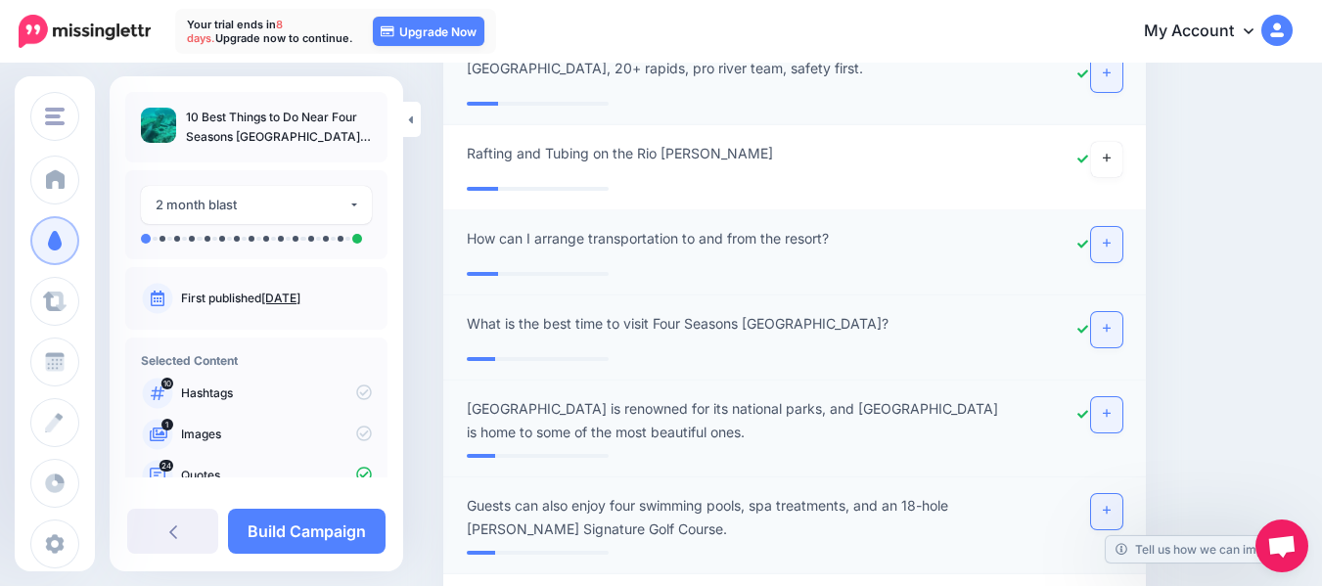
click at [1122, 494] on link at bounding box center [1106, 511] width 31 height 35
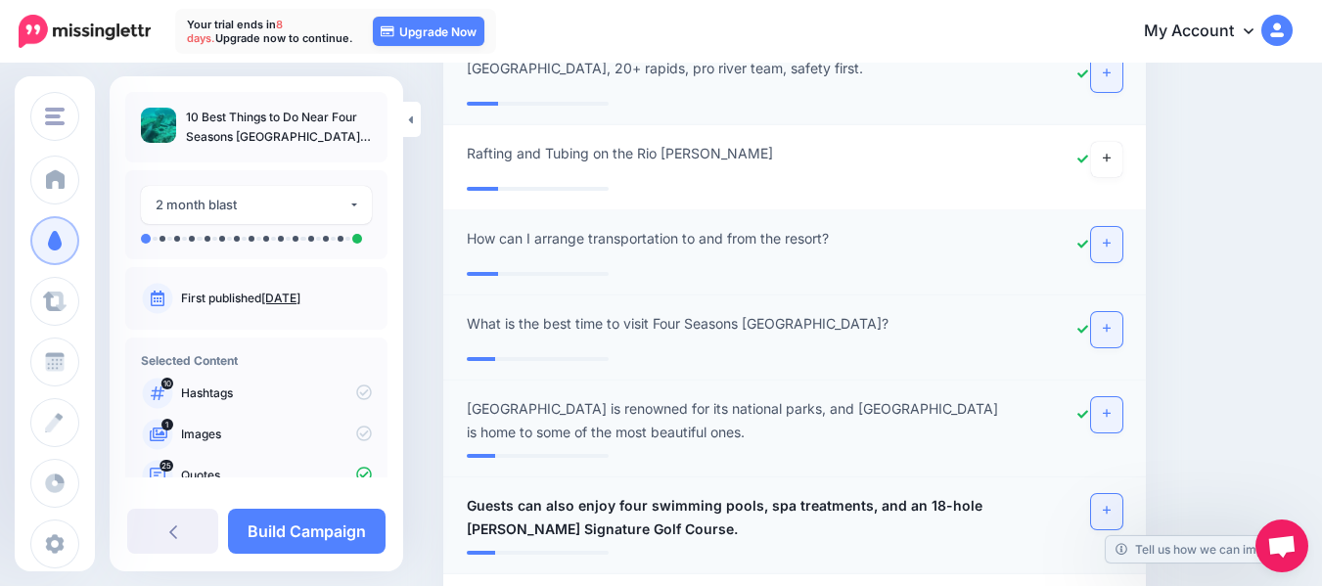
click at [1122, 494] on link at bounding box center [1106, 511] width 31 height 35
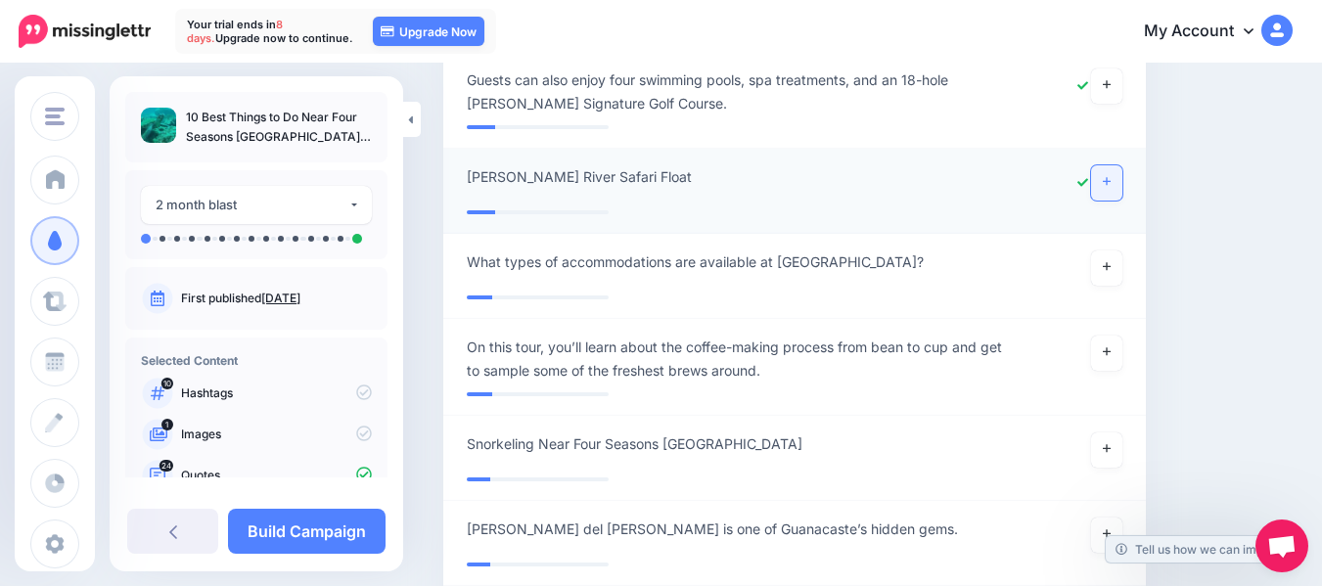
scroll to position [11399, 0]
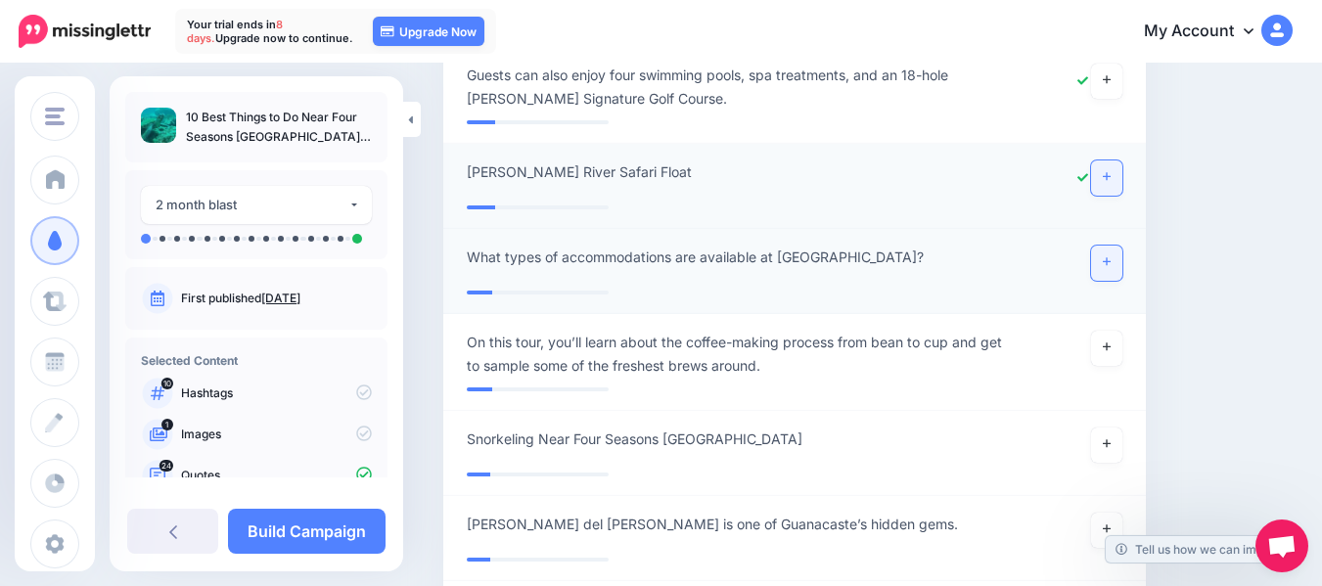
click at [1122, 246] on link at bounding box center [1106, 263] width 31 height 35
click at [1110, 341] on icon at bounding box center [1107, 346] width 8 height 11
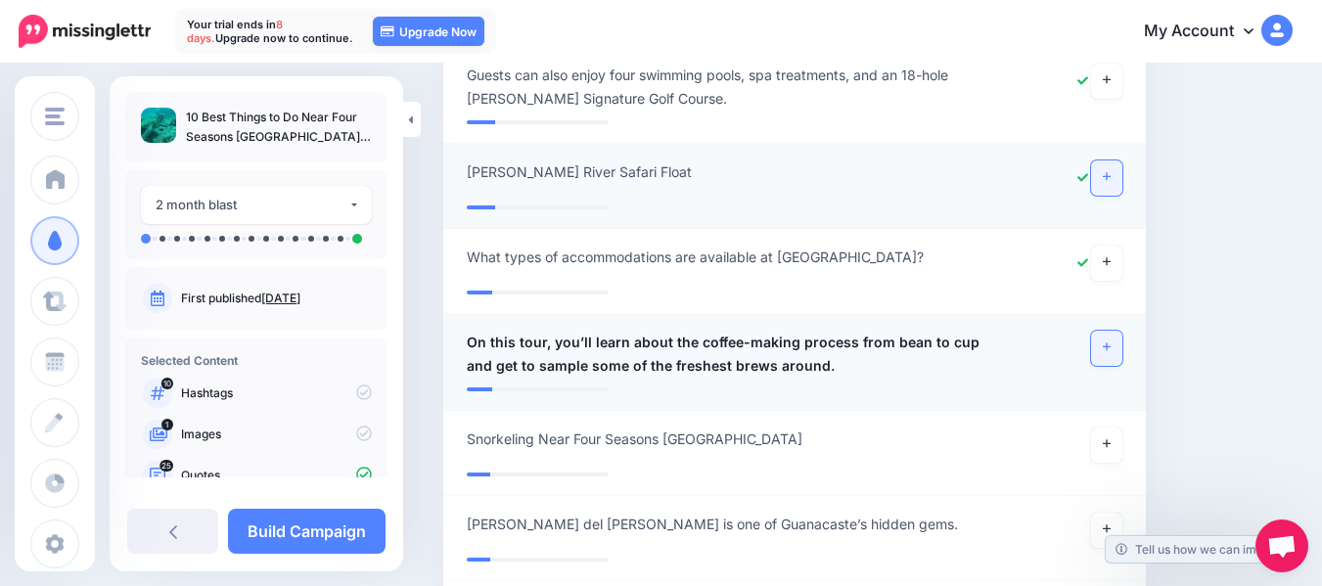
click at [1110, 341] on icon at bounding box center [1107, 346] width 8 height 11
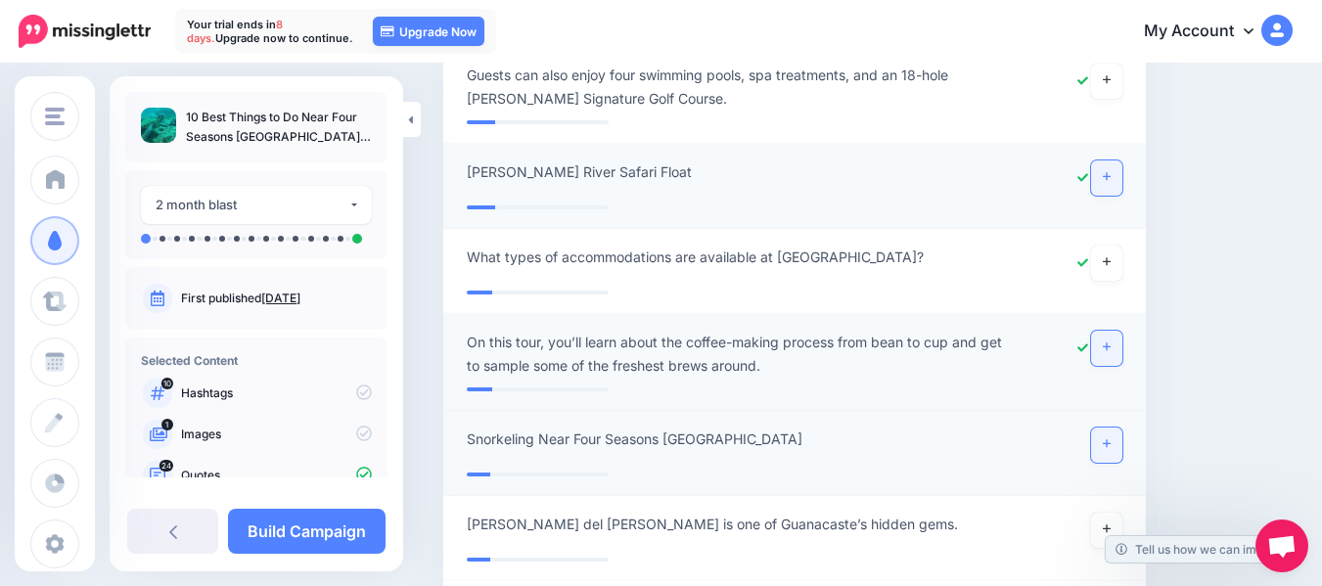
click at [1110, 438] on icon at bounding box center [1107, 443] width 8 height 11
click at [1110, 523] on icon at bounding box center [1107, 528] width 8 height 11
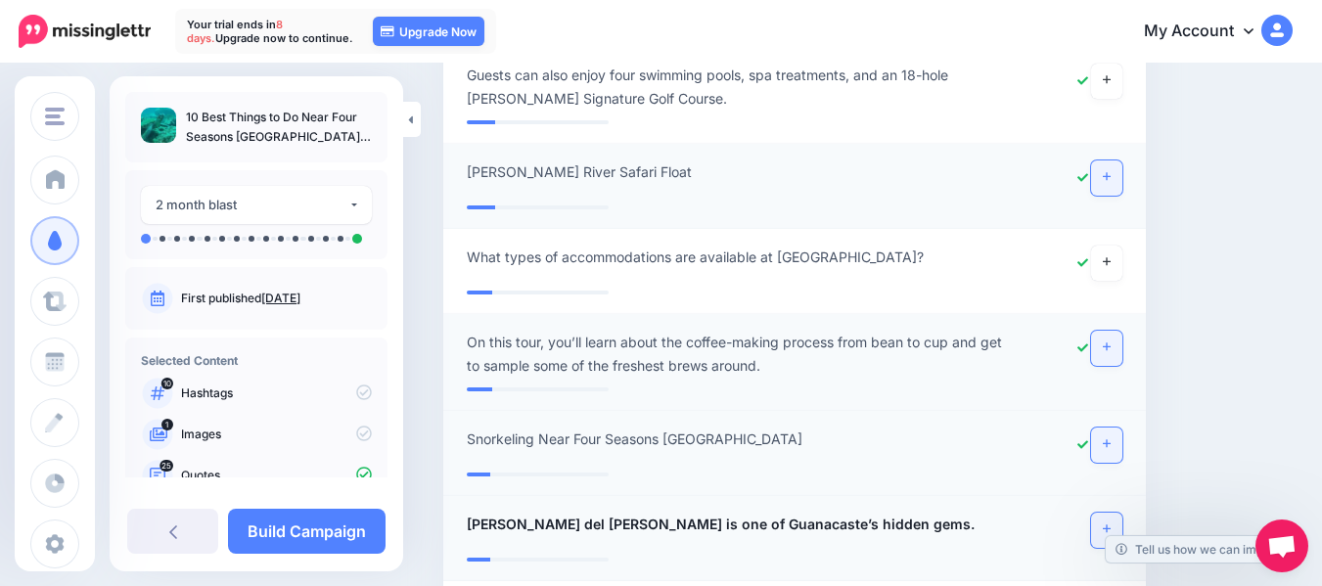
click at [1110, 523] on icon at bounding box center [1107, 528] width 8 height 11
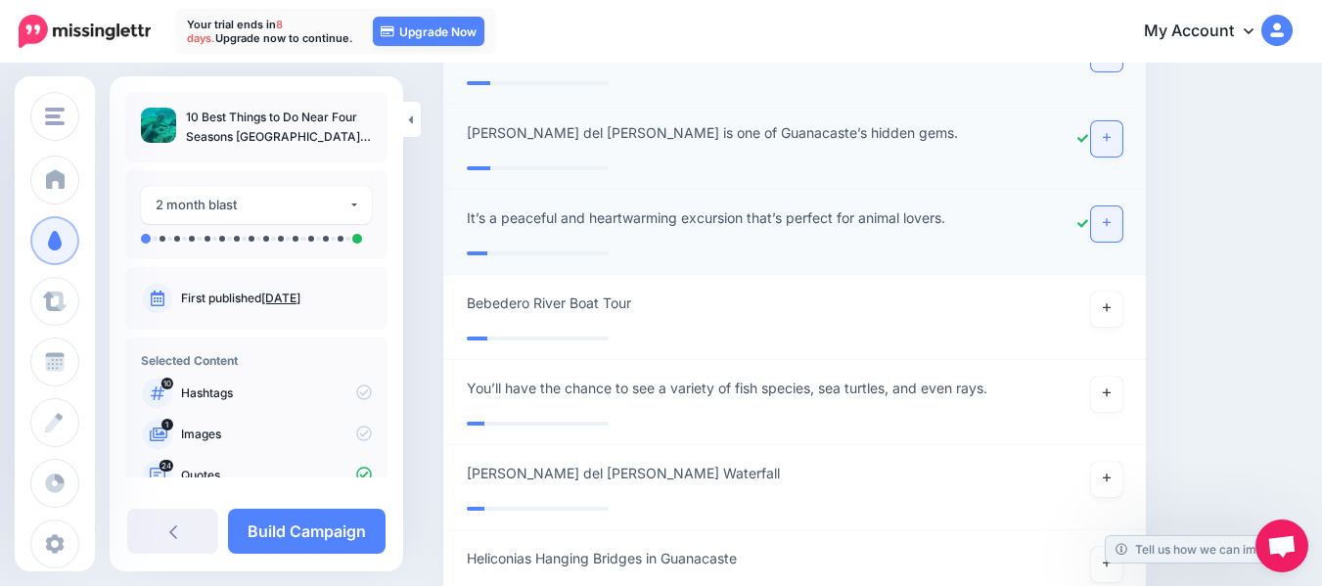
scroll to position [11751, 0]
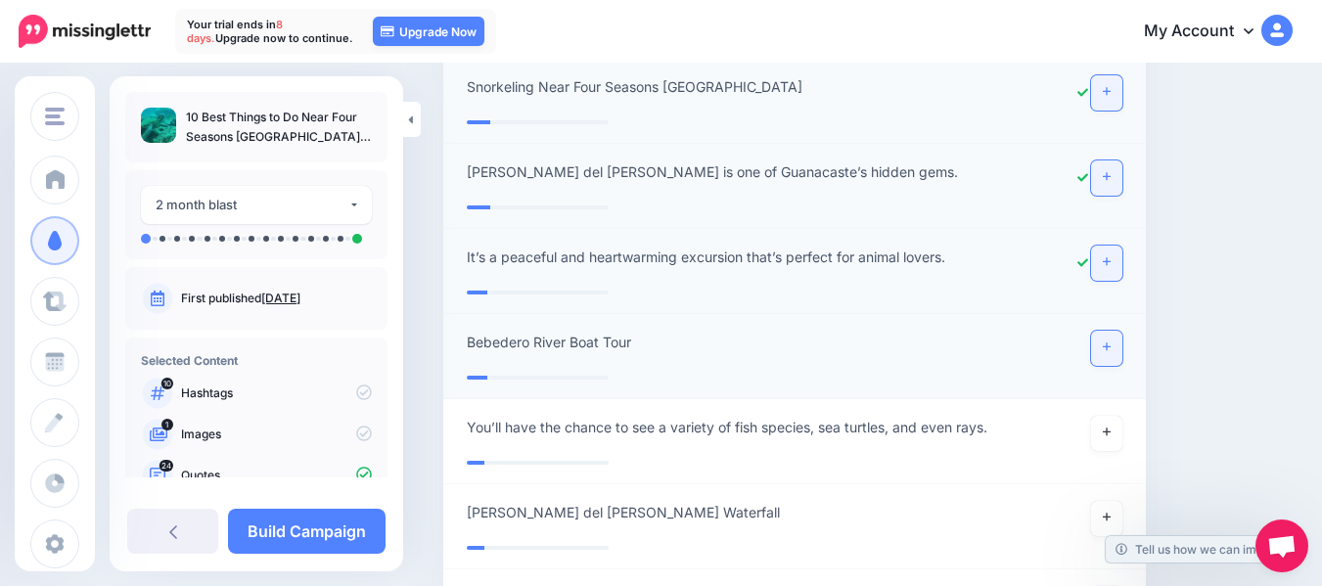
click at [1110, 341] on icon at bounding box center [1107, 346] width 8 height 11
click at [1110, 427] on icon at bounding box center [1107, 432] width 8 height 11
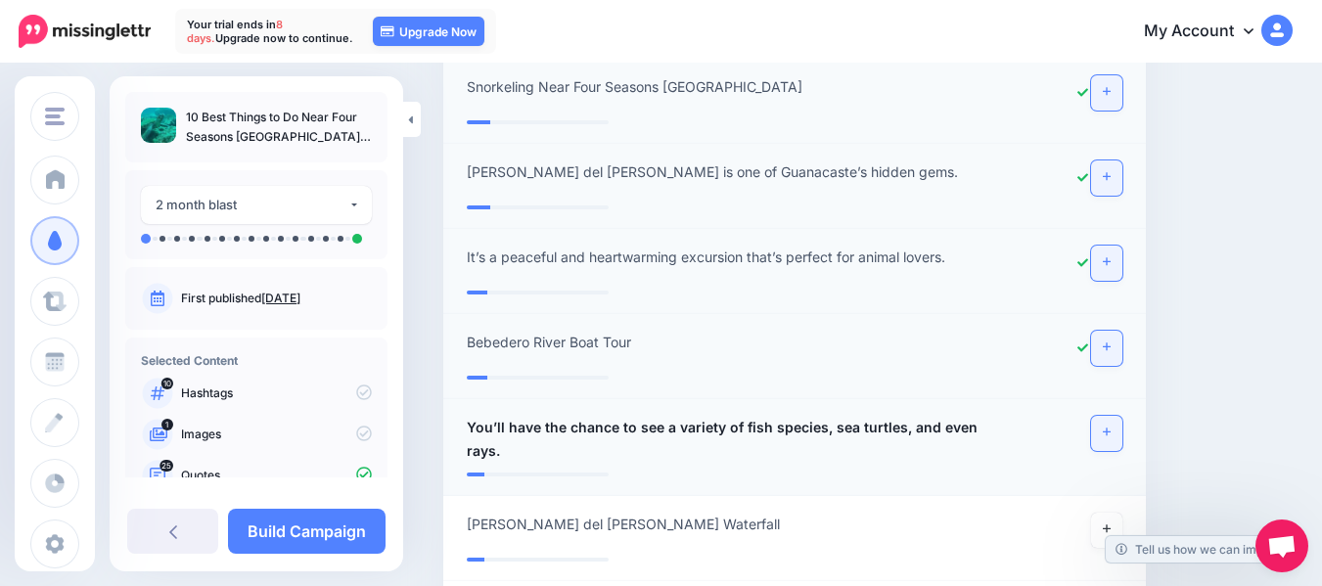
click at [1110, 427] on icon at bounding box center [1107, 432] width 8 height 11
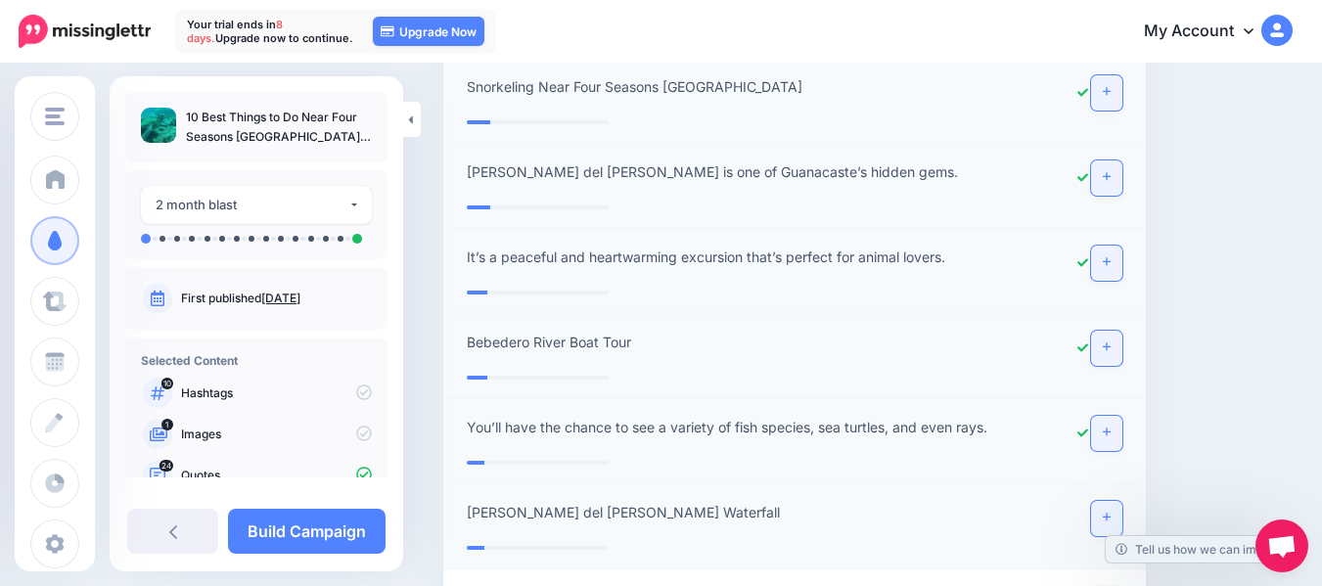
click at [1110, 514] on icon at bounding box center [1107, 518] width 8 height 8
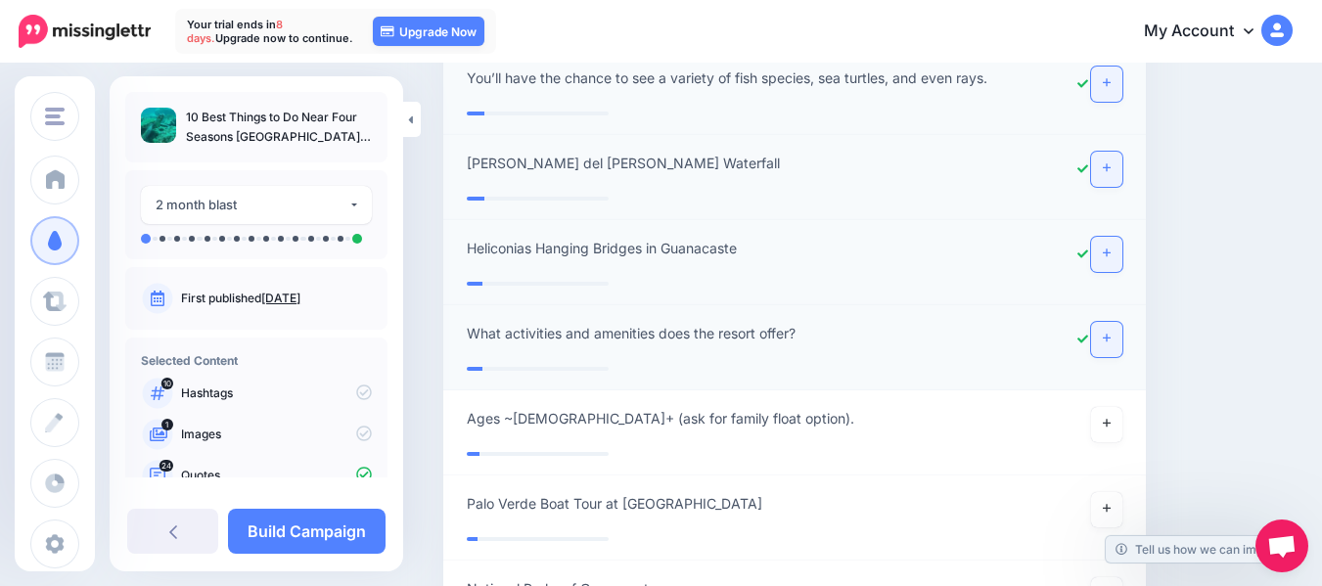
scroll to position [12123, 0]
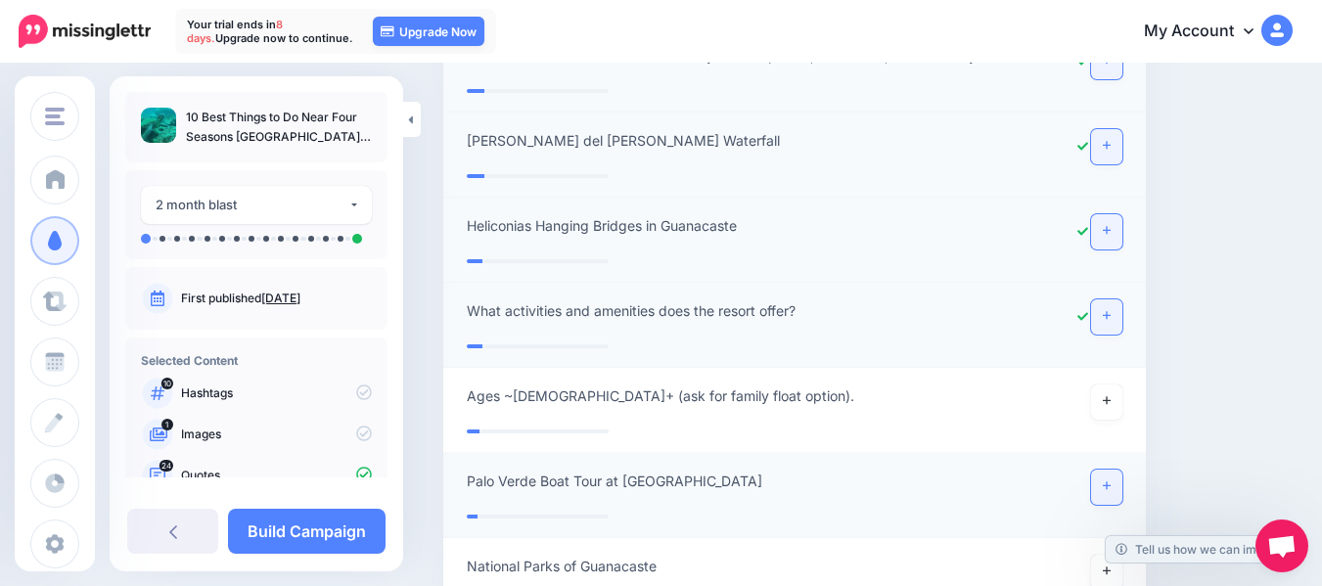
click at [1110, 480] on icon at bounding box center [1107, 485] width 8 height 11
click at [1110, 567] on icon at bounding box center [1107, 571] width 8 height 8
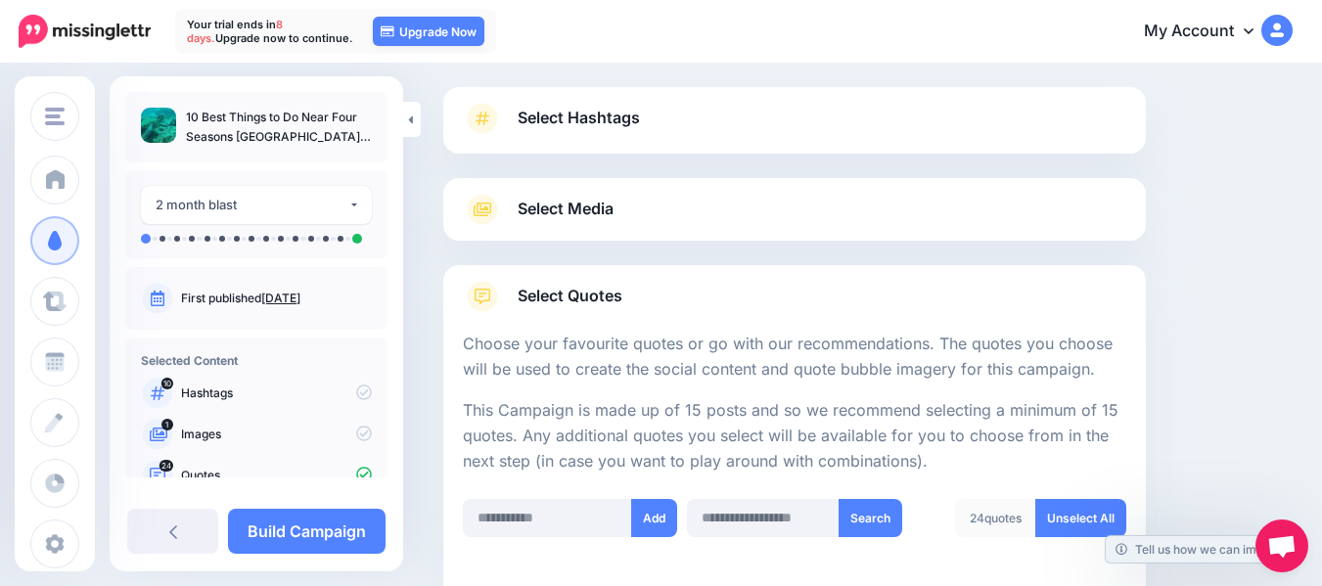
scroll to position [0, 0]
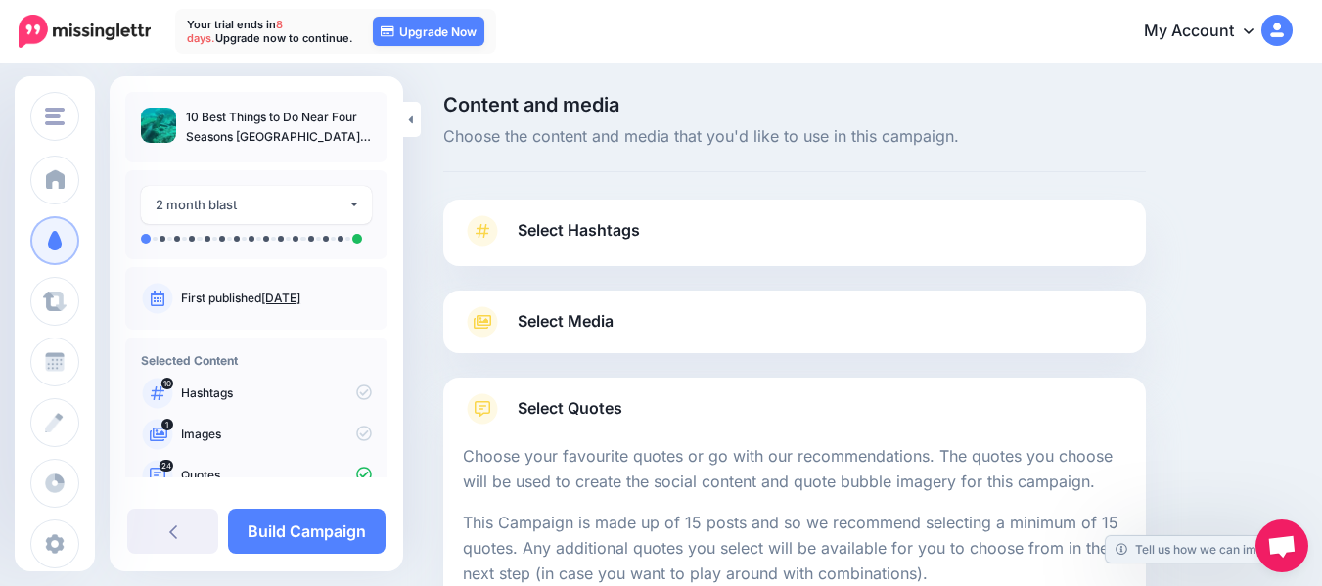
click at [638, 331] on link "Select Media" at bounding box center [794, 321] width 663 height 31
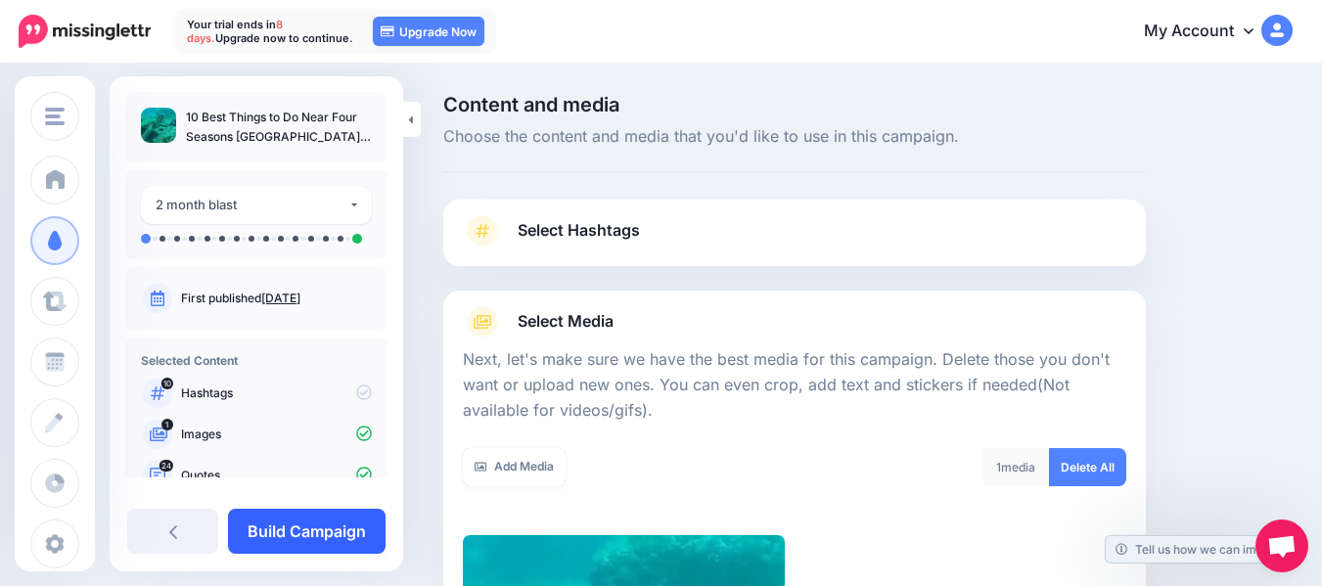
click at [328, 532] on link "Build Campaign" at bounding box center [307, 531] width 158 height 45
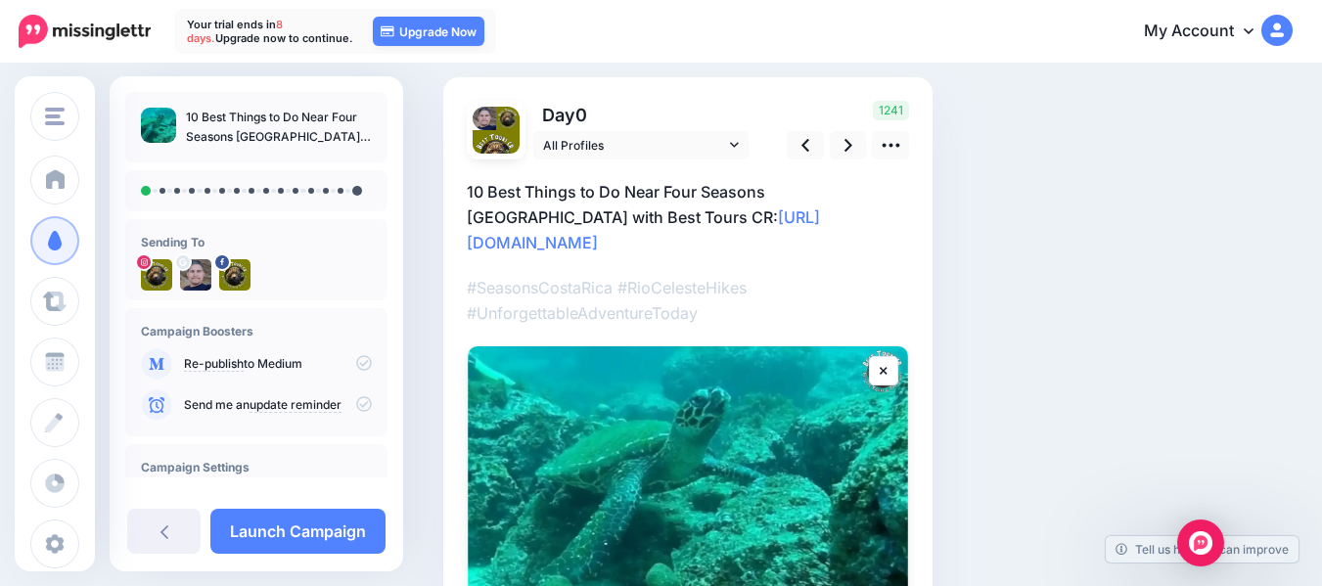
scroll to position [124, 0]
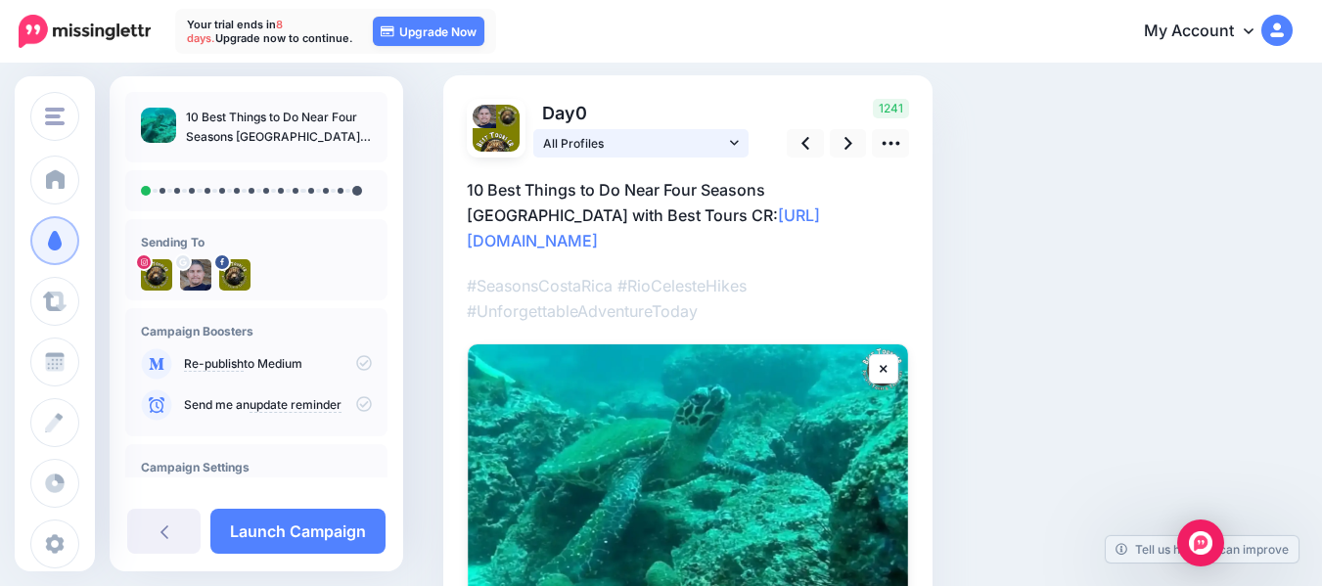
click at [730, 147] on icon at bounding box center [734, 143] width 9 height 14
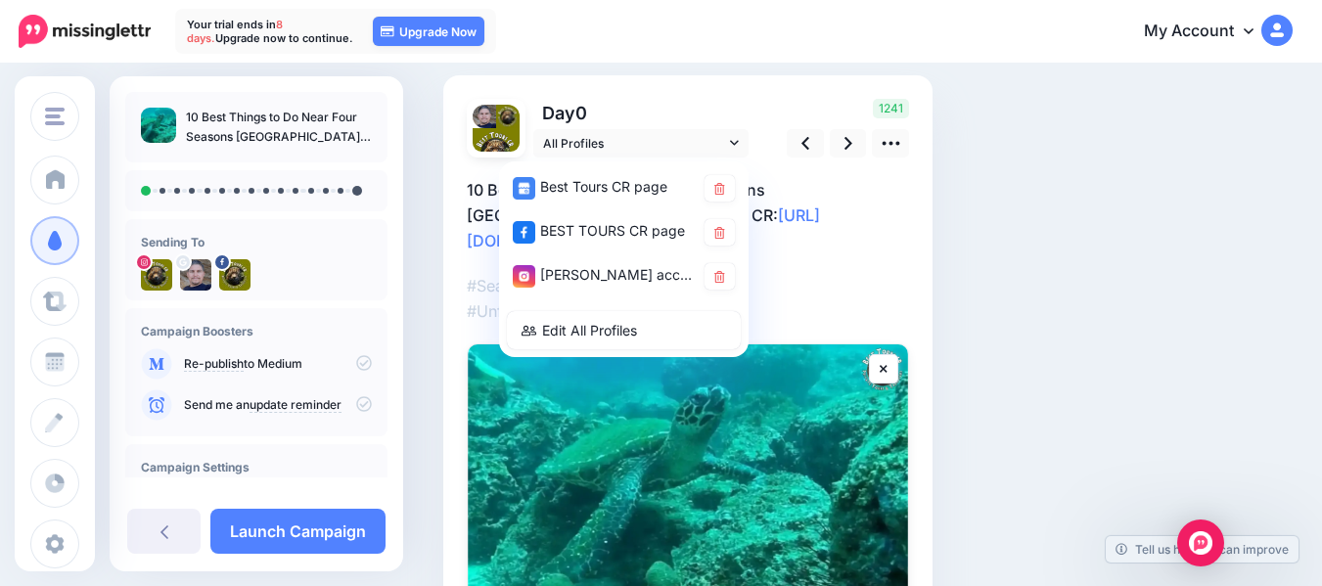
click at [742, 109] on p "Day 0" at bounding box center [642, 113] width 218 height 28
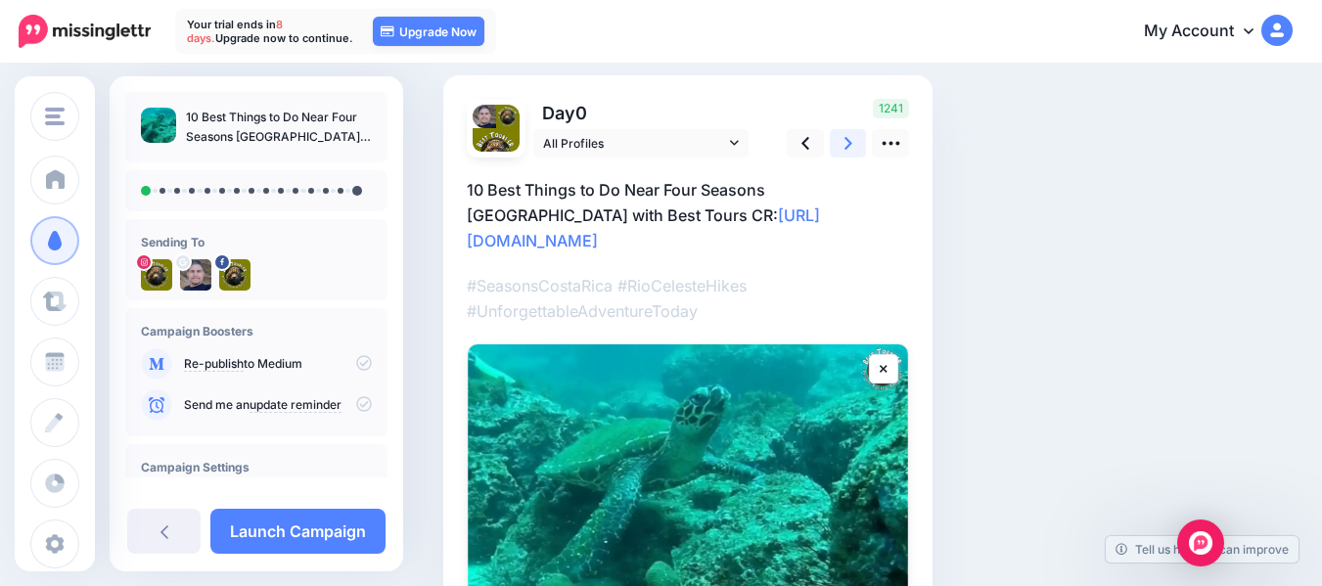
click at [846, 143] on icon at bounding box center [848, 143] width 8 height 21
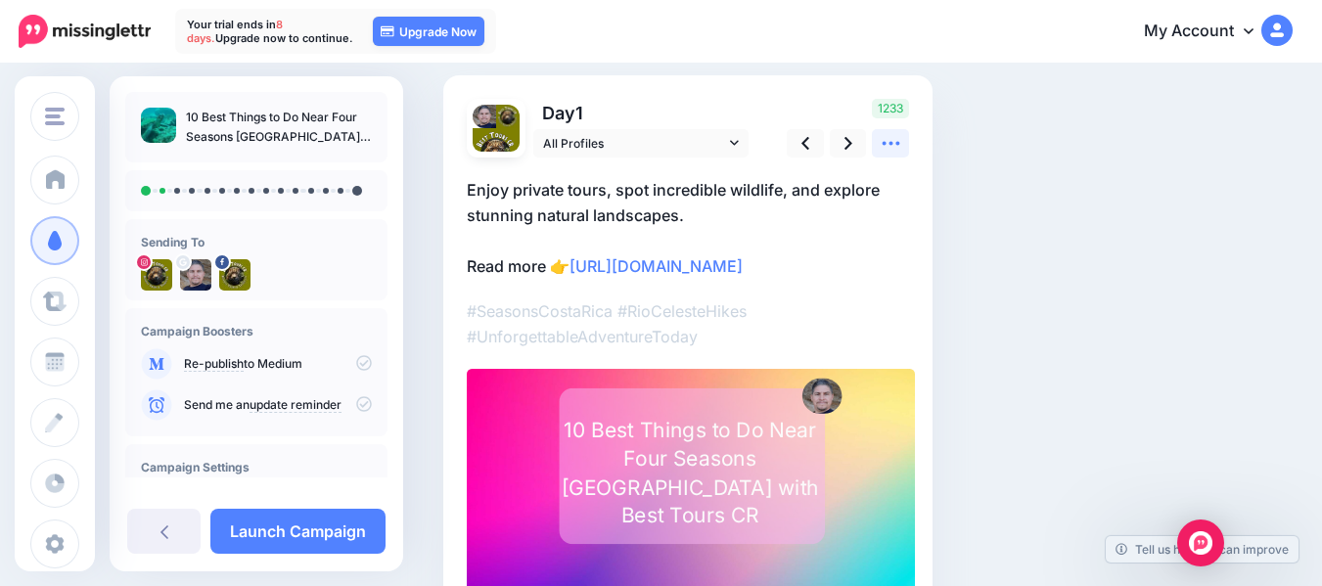
click at [880, 144] on icon at bounding box center [890, 143] width 21 height 21
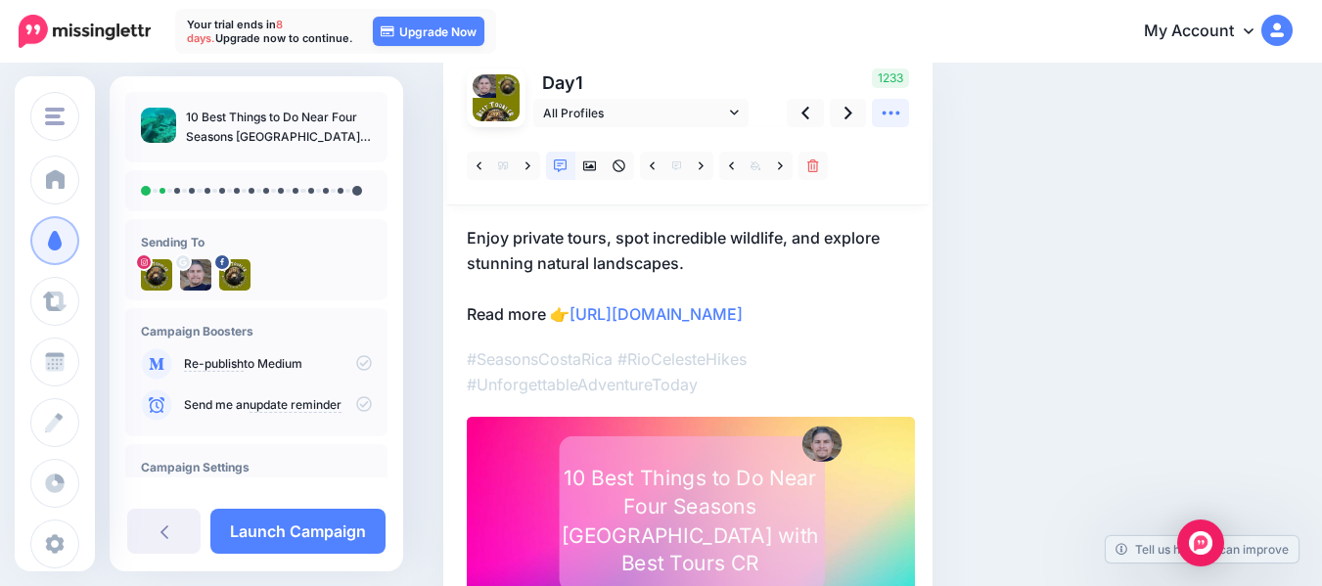
scroll to position [156, 0]
click at [586, 165] on icon at bounding box center [590, 165] width 14 height 14
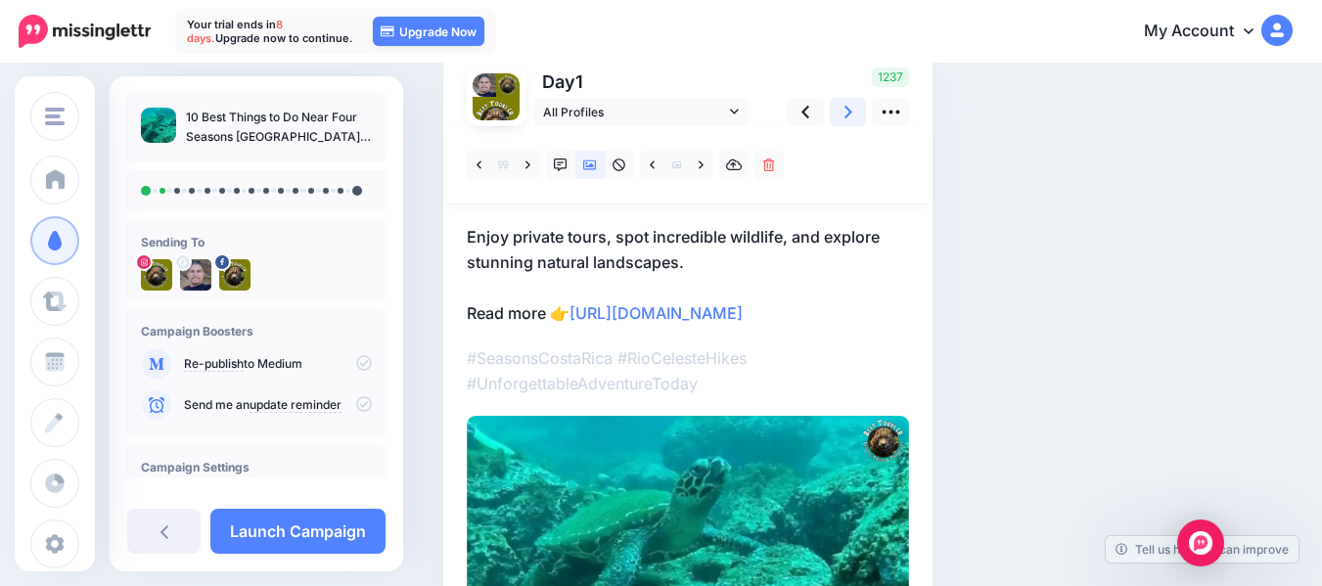
click at [841, 117] on link at bounding box center [848, 112] width 37 height 28
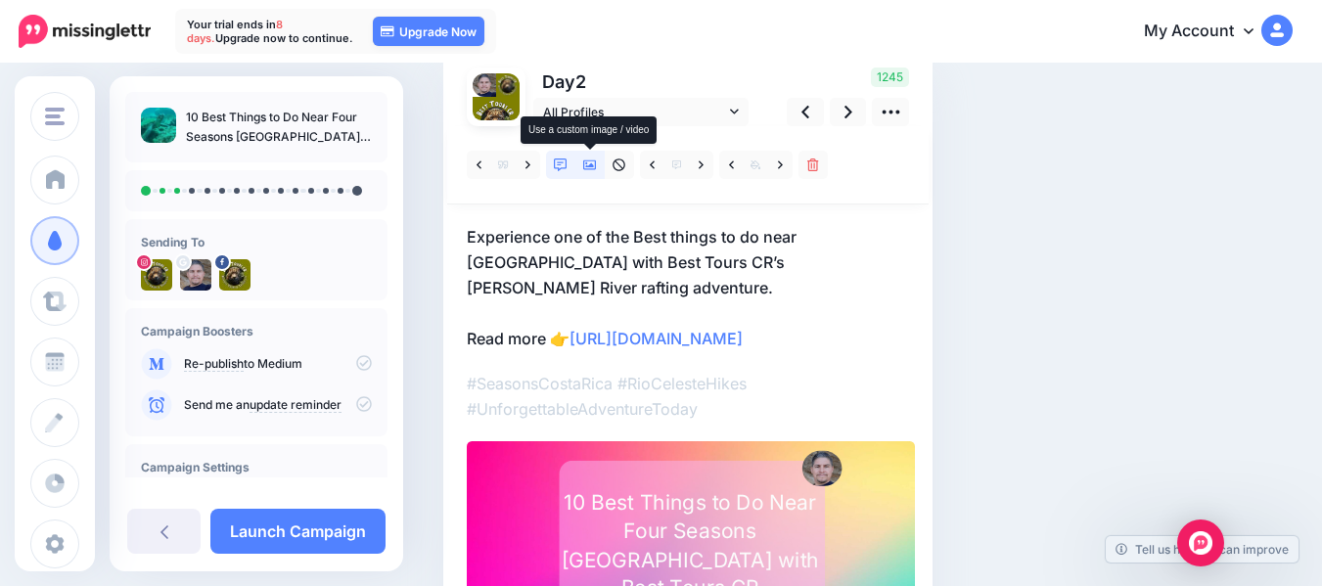
click at [586, 172] on link at bounding box center [589, 165] width 29 height 28
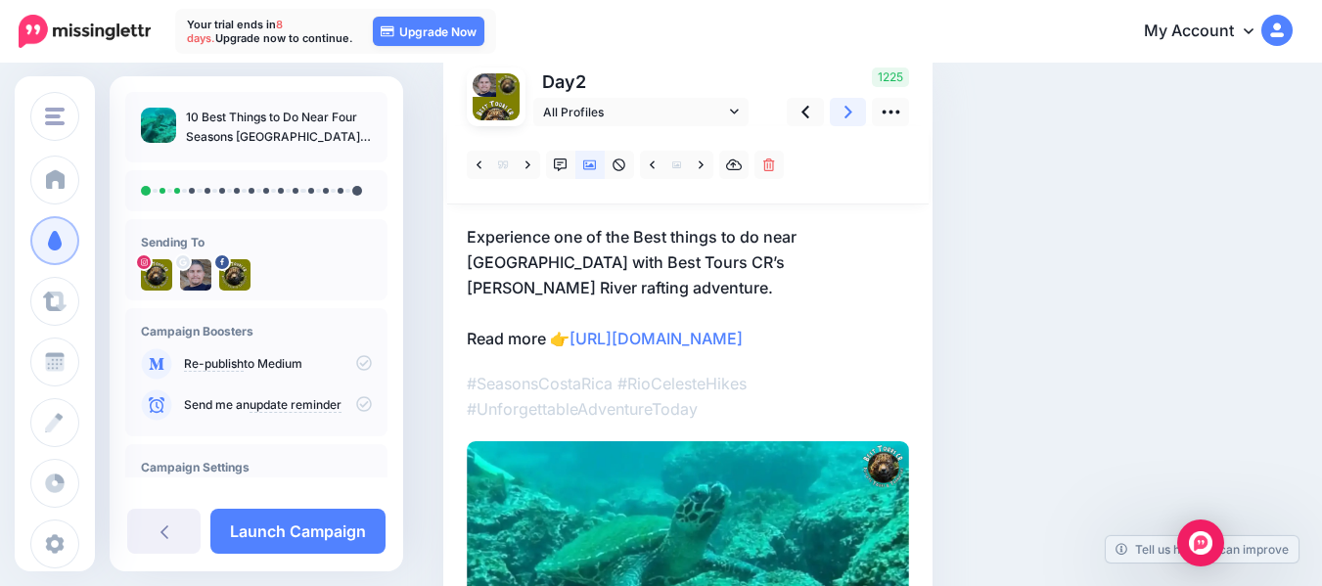
click at [846, 113] on icon at bounding box center [848, 112] width 8 height 21
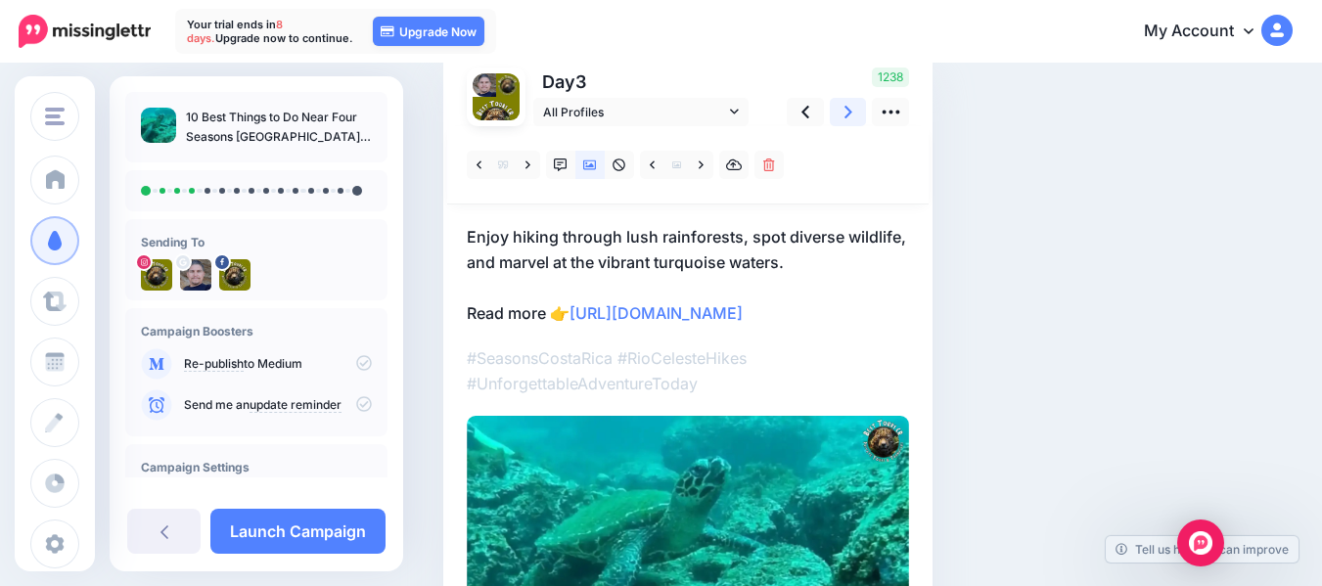
click at [852, 114] on link at bounding box center [848, 112] width 37 height 28
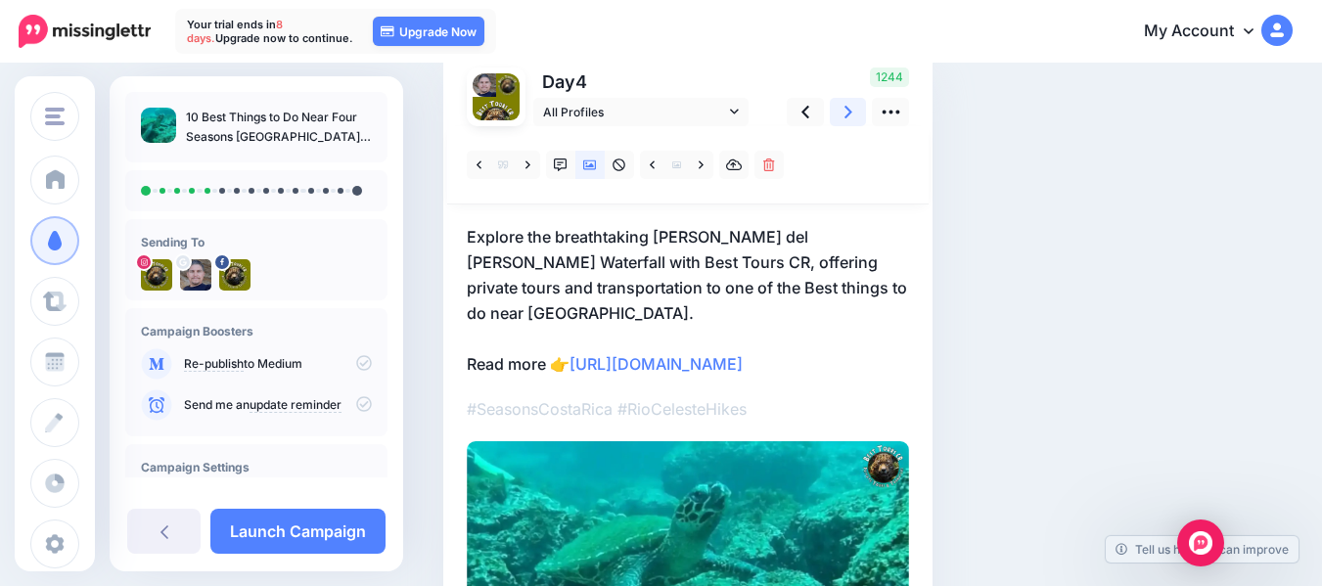
click at [849, 114] on icon at bounding box center [848, 112] width 8 height 13
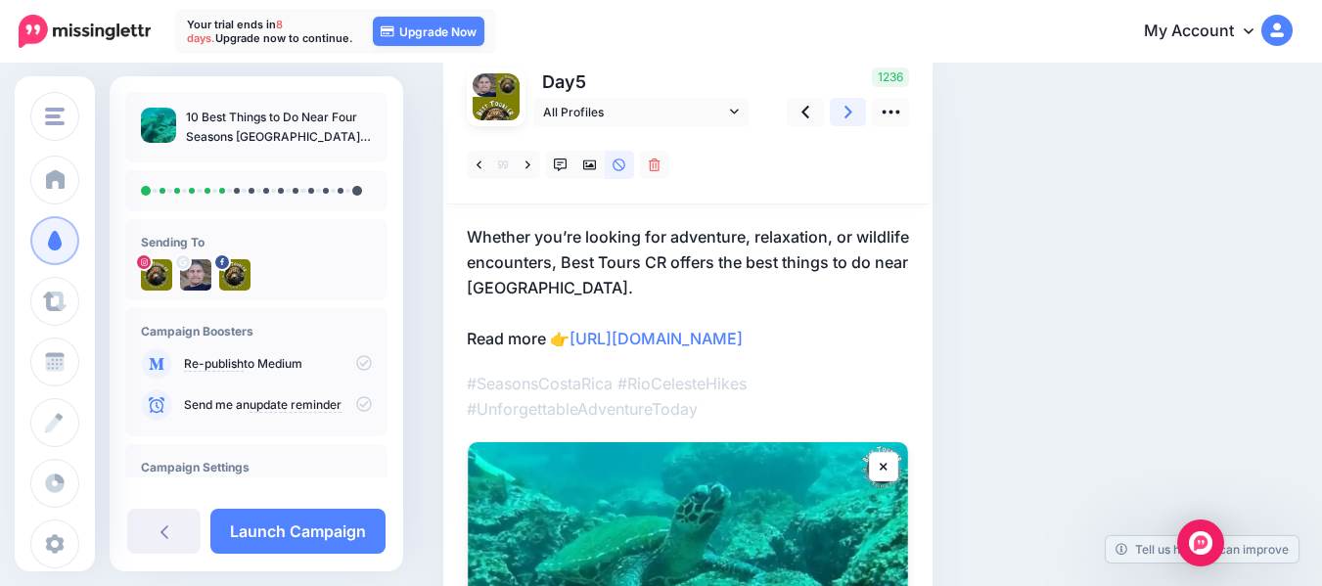
click at [849, 114] on icon at bounding box center [848, 112] width 8 height 13
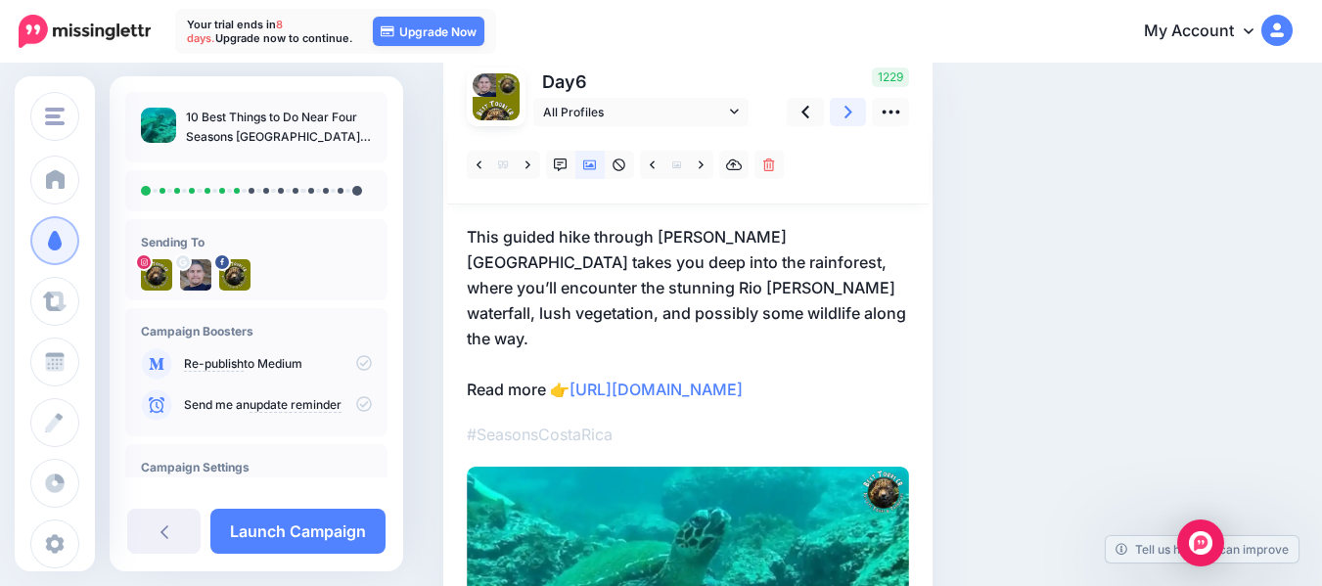
click at [849, 114] on icon at bounding box center [848, 112] width 8 height 13
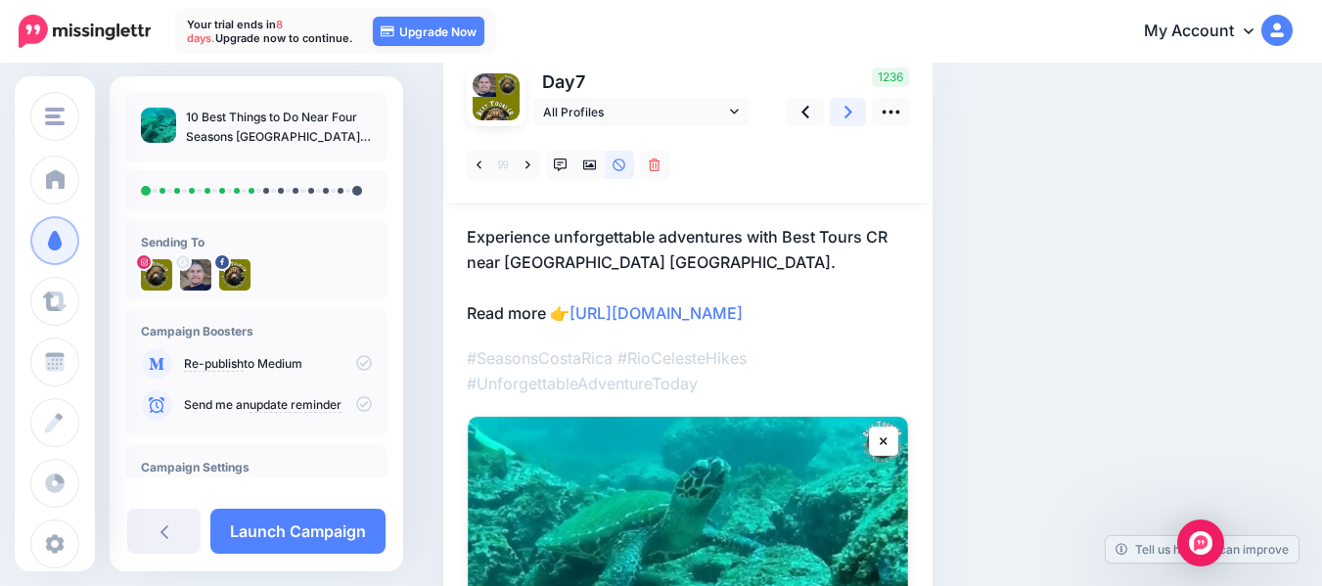
click at [849, 114] on icon at bounding box center [848, 112] width 8 height 13
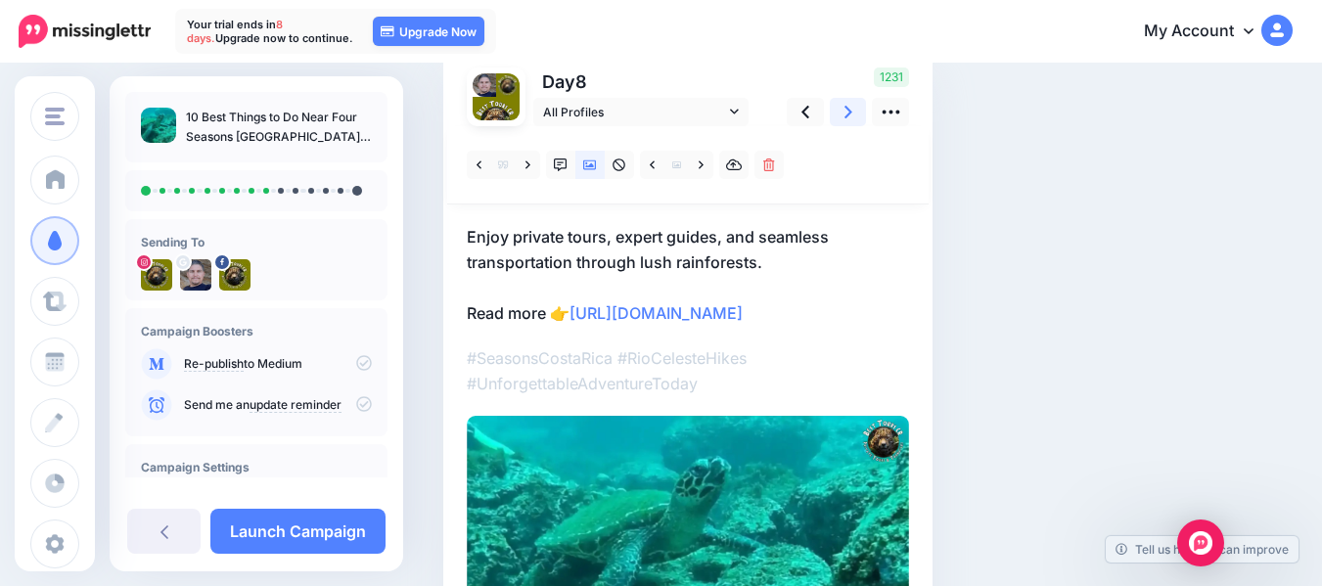
click at [849, 114] on icon at bounding box center [848, 112] width 8 height 13
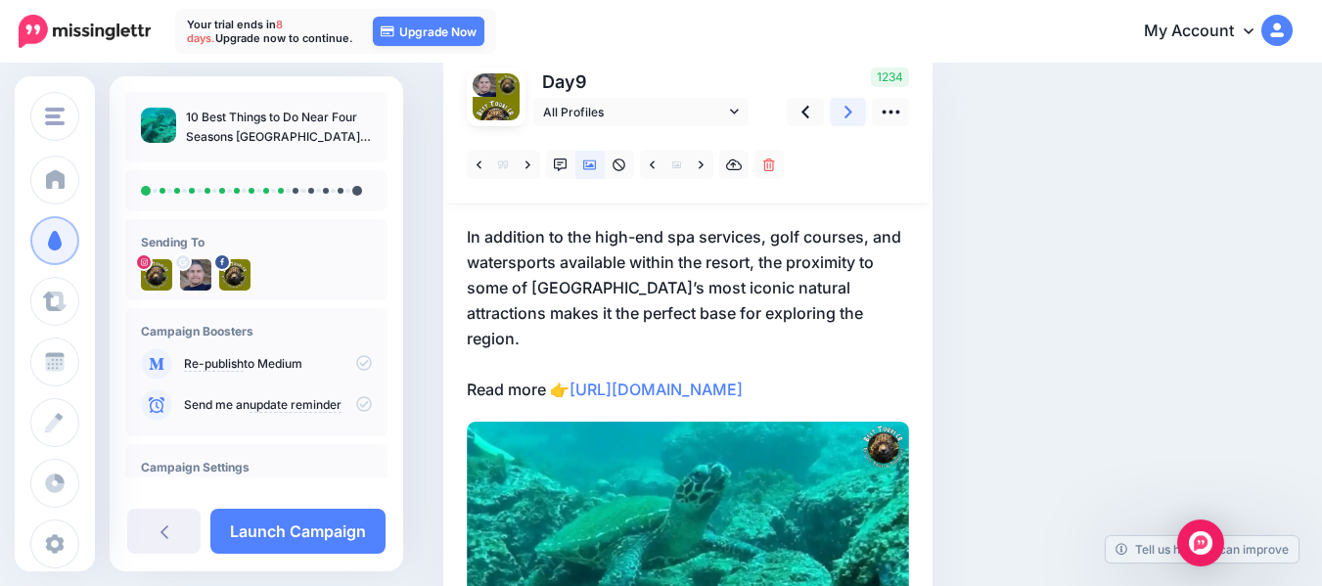
click at [849, 114] on icon at bounding box center [848, 112] width 8 height 13
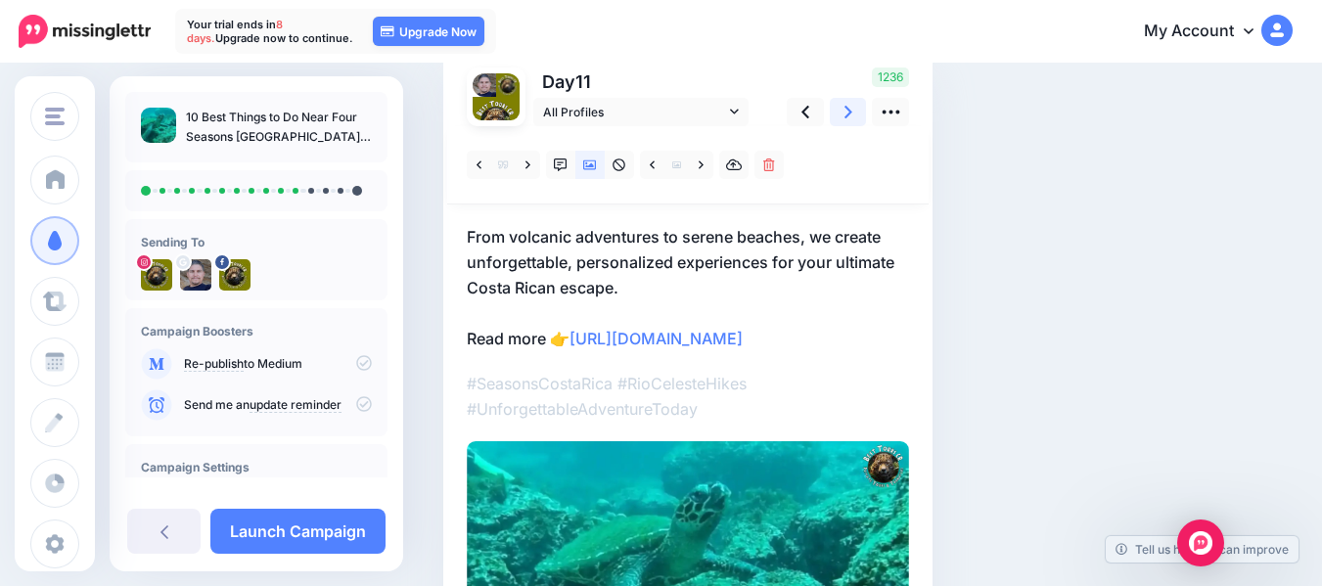
click at [849, 114] on icon at bounding box center [848, 112] width 8 height 13
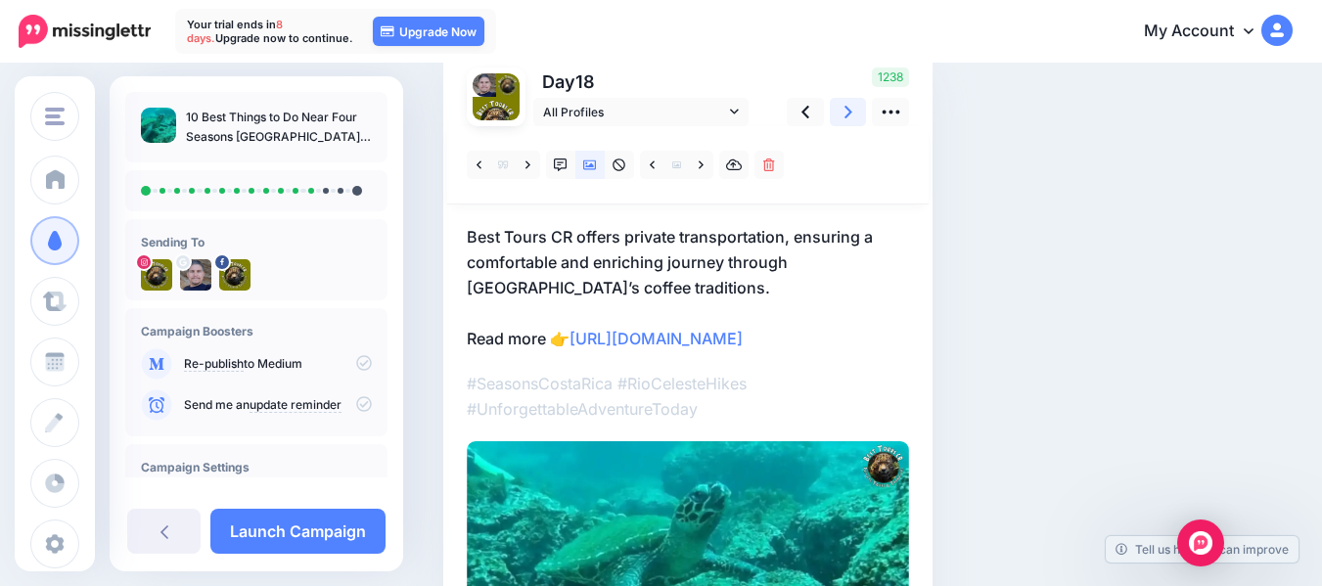
click at [849, 114] on icon at bounding box center [848, 112] width 8 height 13
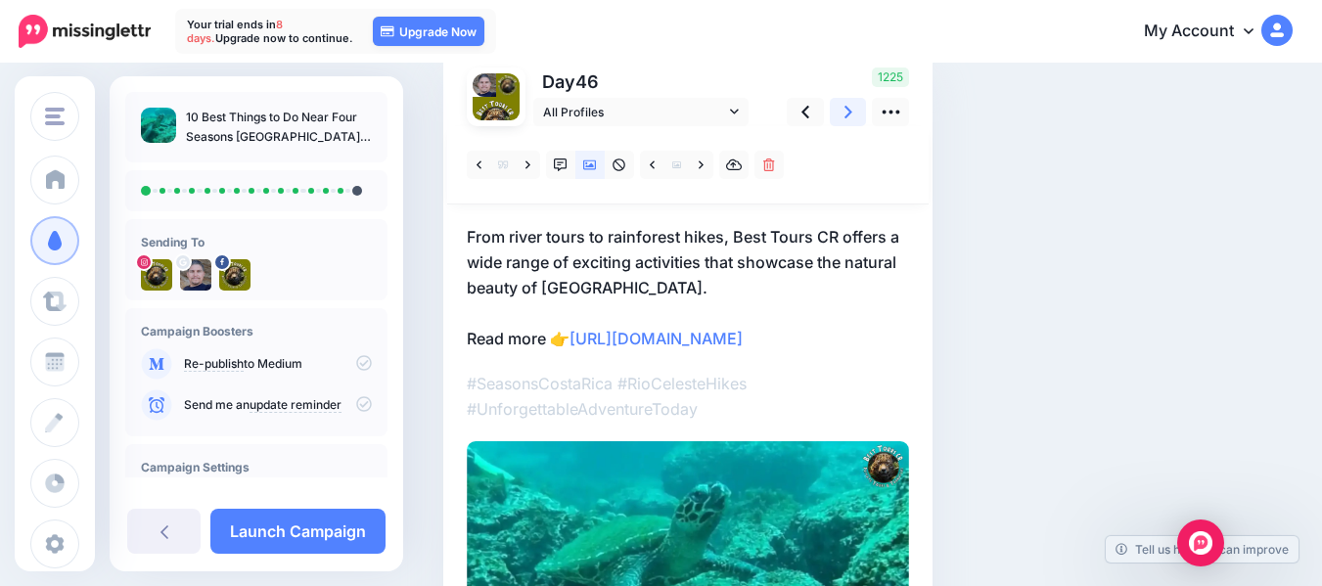
click at [849, 114] on icon at bounding box center [848, 112] width 8 height 13
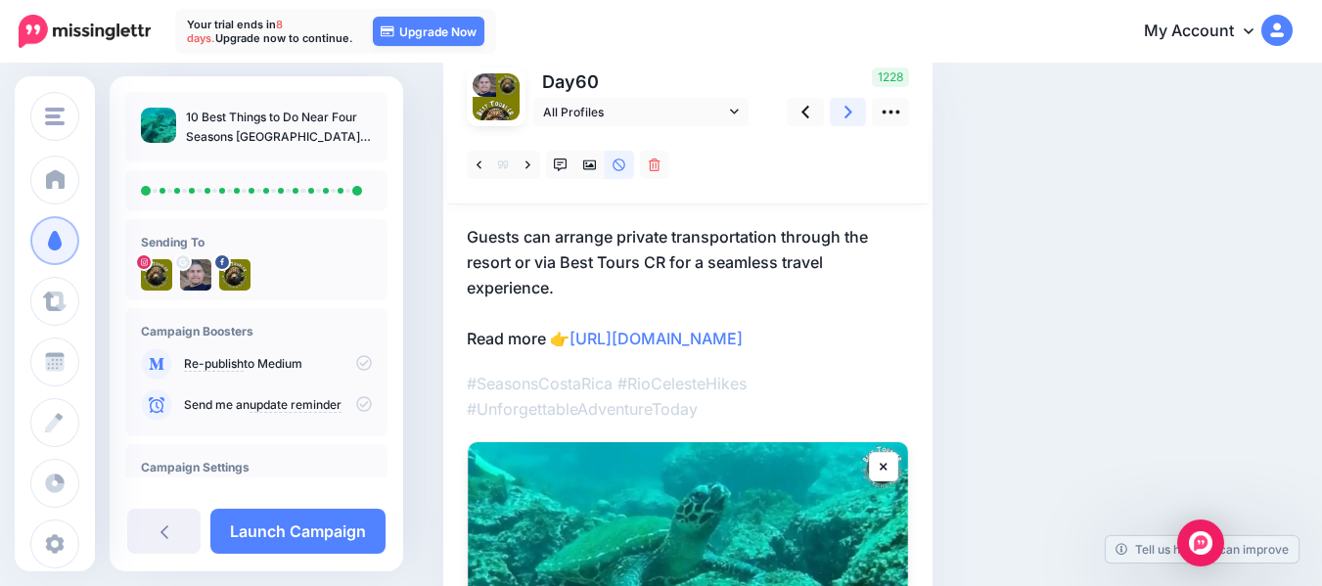
click at [849, 114] on icon at bounding box center [848, 112] width 8 height 13
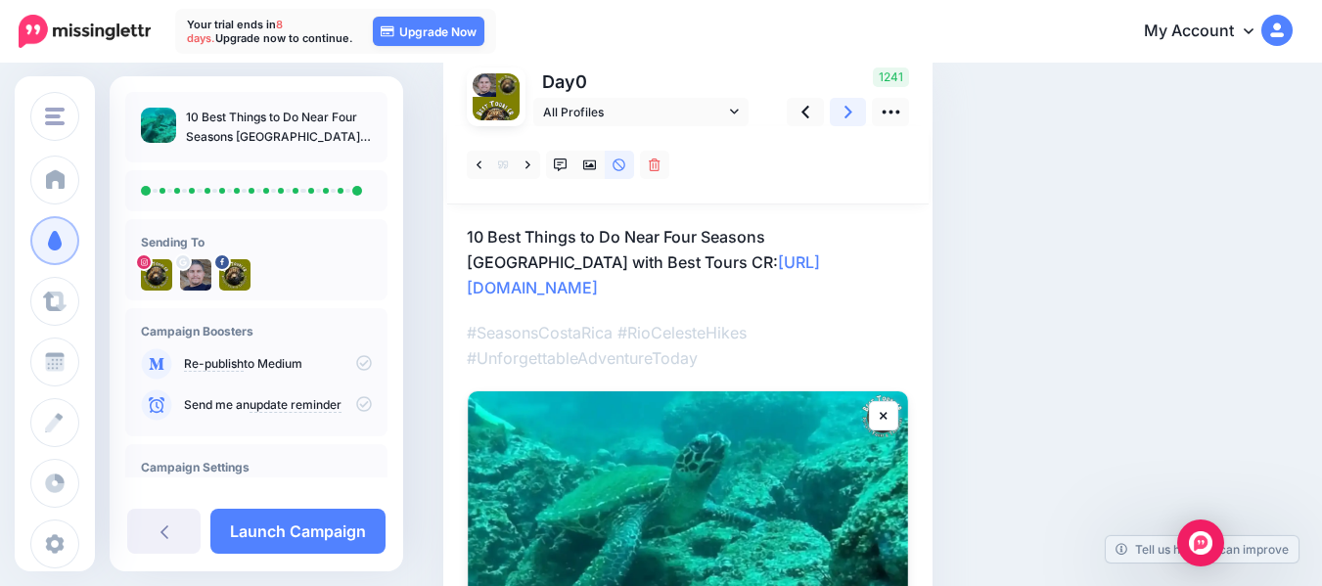
click at [849, 114] on icon at bounding box center [848, 112] width 8 height 13
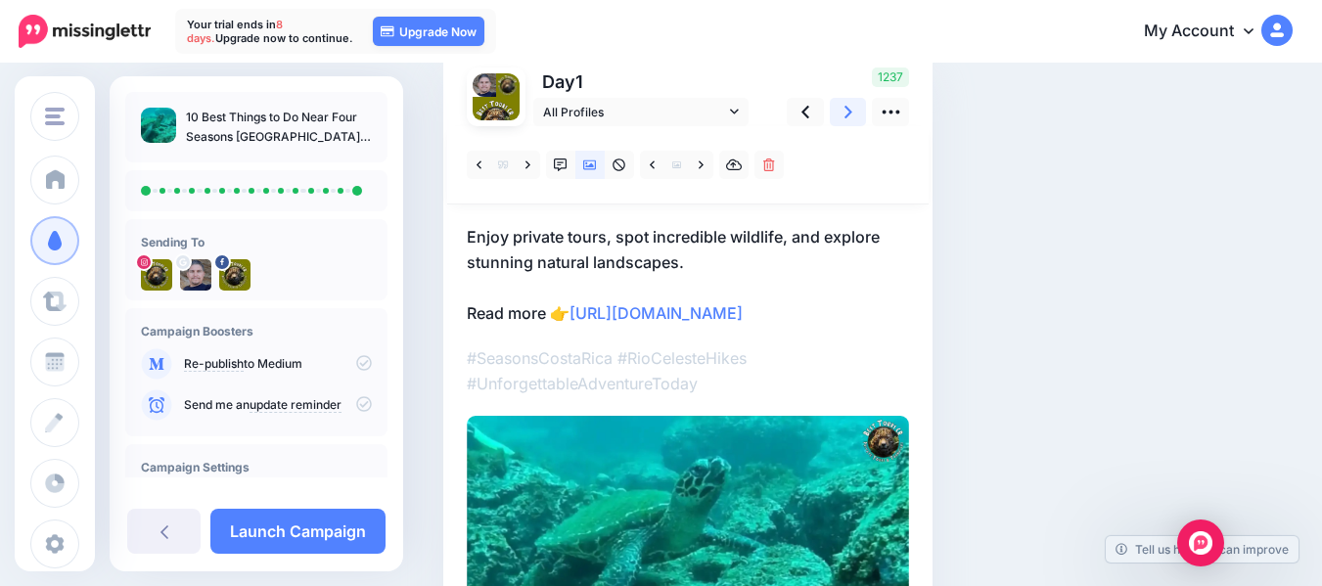
click at [849, 114] on icon at bounding box center [848, 112] width 8 height 13
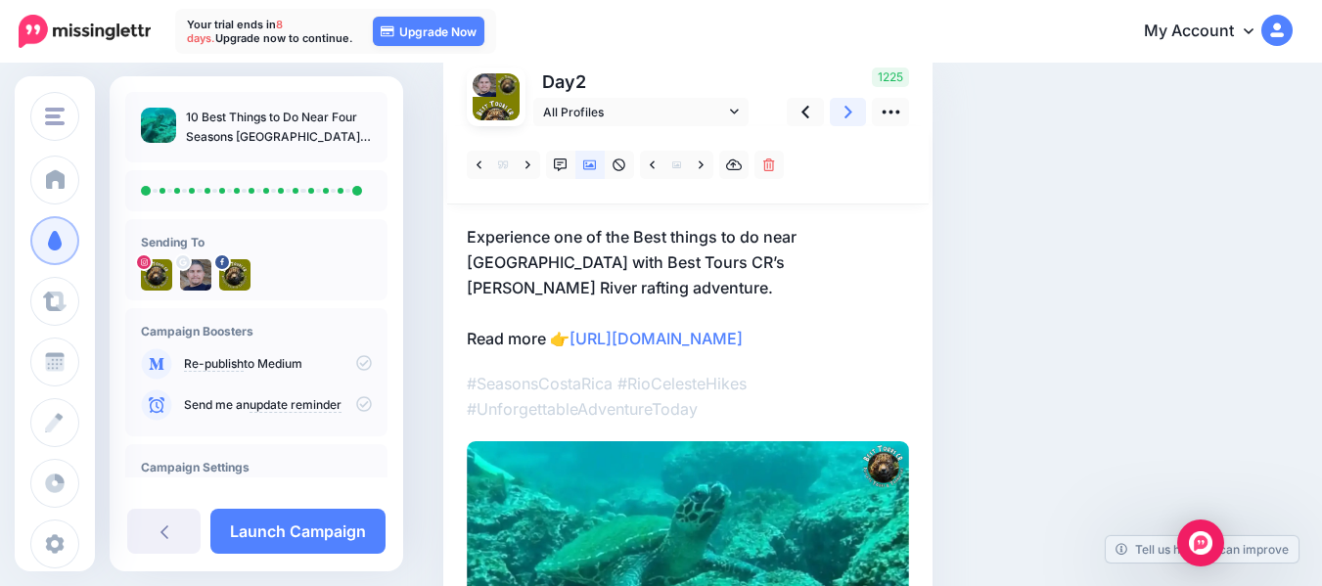
click at [849, 114] on icon at bounding box center [848, 112] width 8 height 13
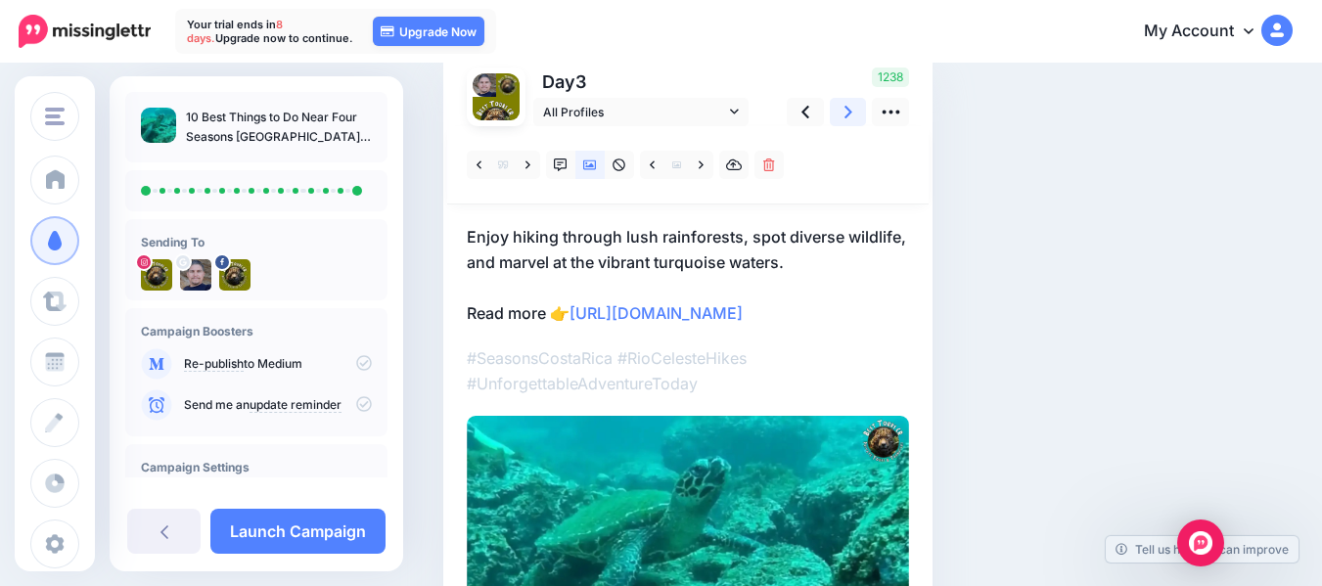
click at [849, 114] on icon at bounding box center [848, 112] width 8 height 13
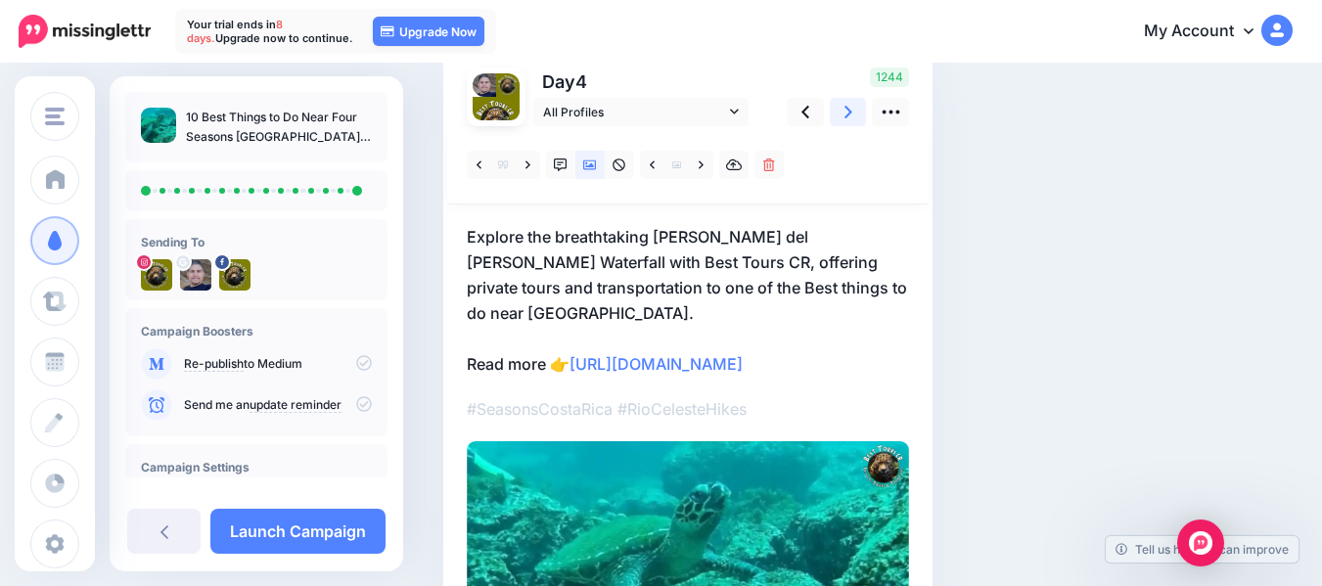
click at [849, 114] on icon at bounding box center [848, 112] width 8 height 13
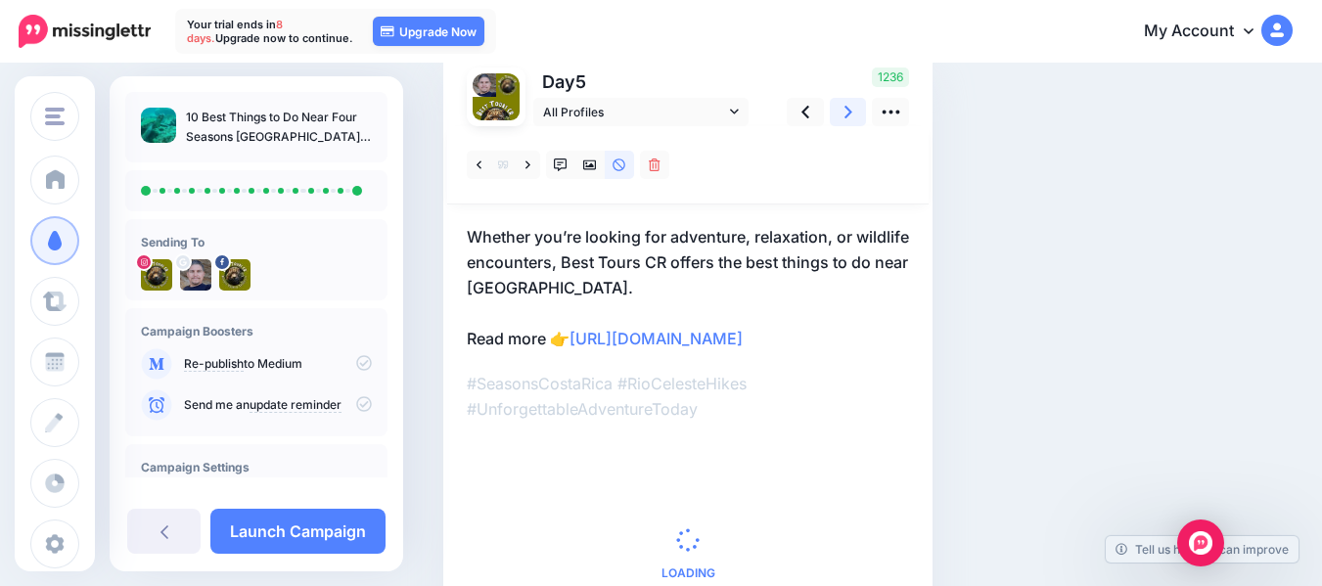
click at [849, 114] on icon at bounding box center [848, 112] width 8 height 13
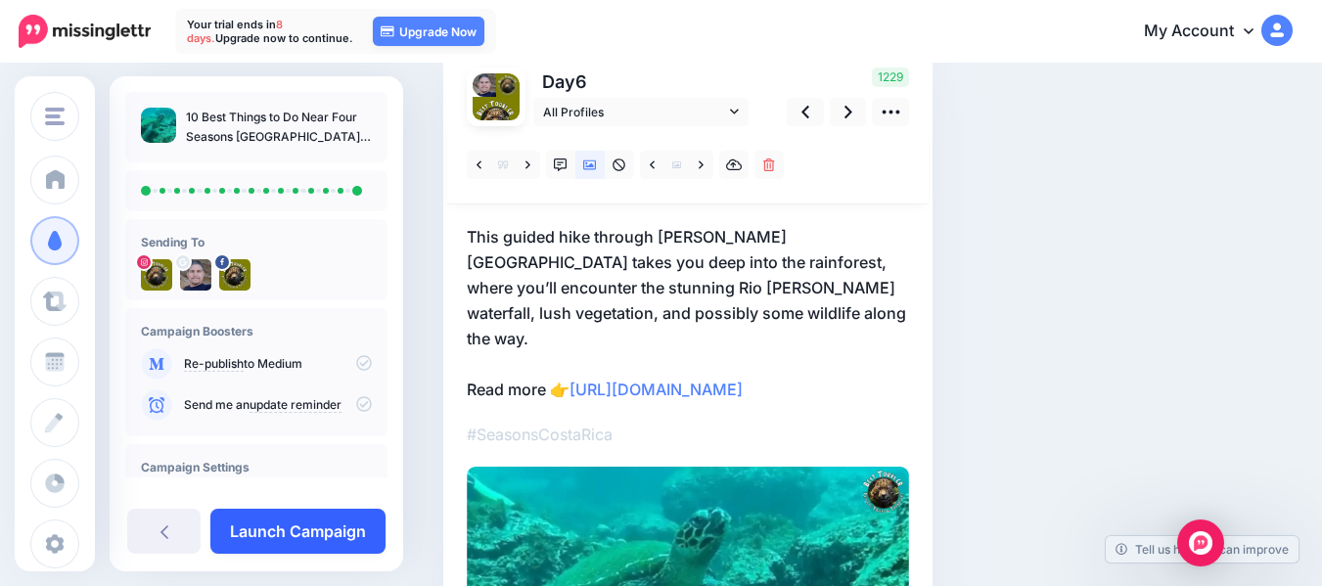
click at [314, 538] on link "Launch Campaign" at bounding box center [297, 531] width 175 height 45
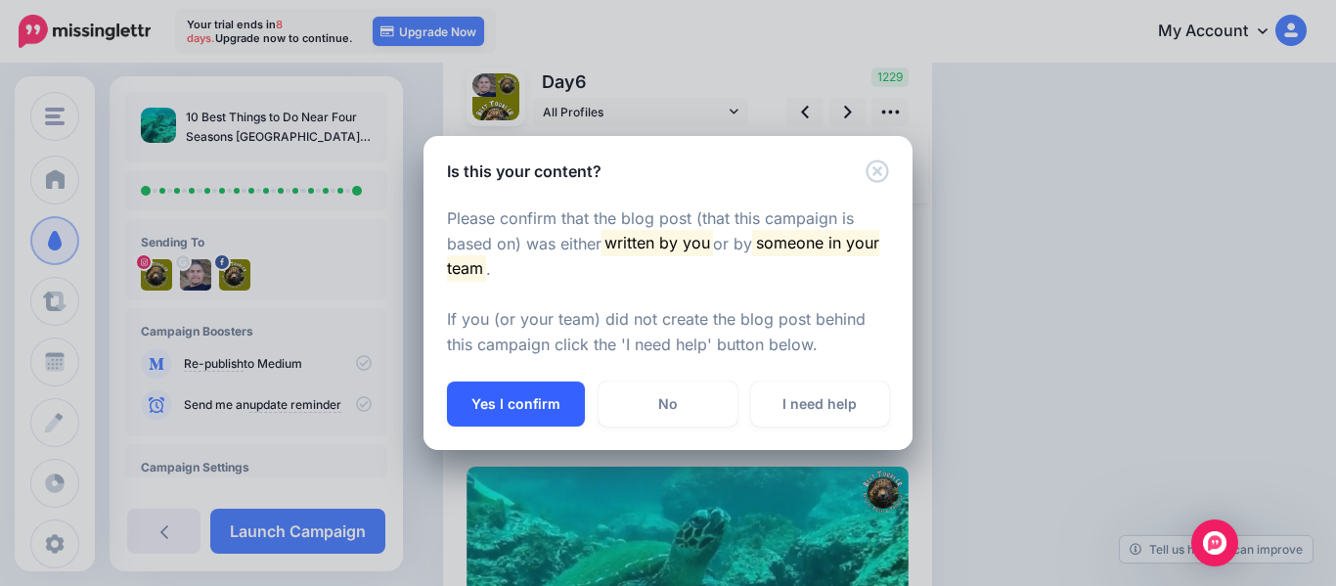
click at [494, 389] on button "Yes I confirm" at bounding box center [516, 404] width 138 height 45
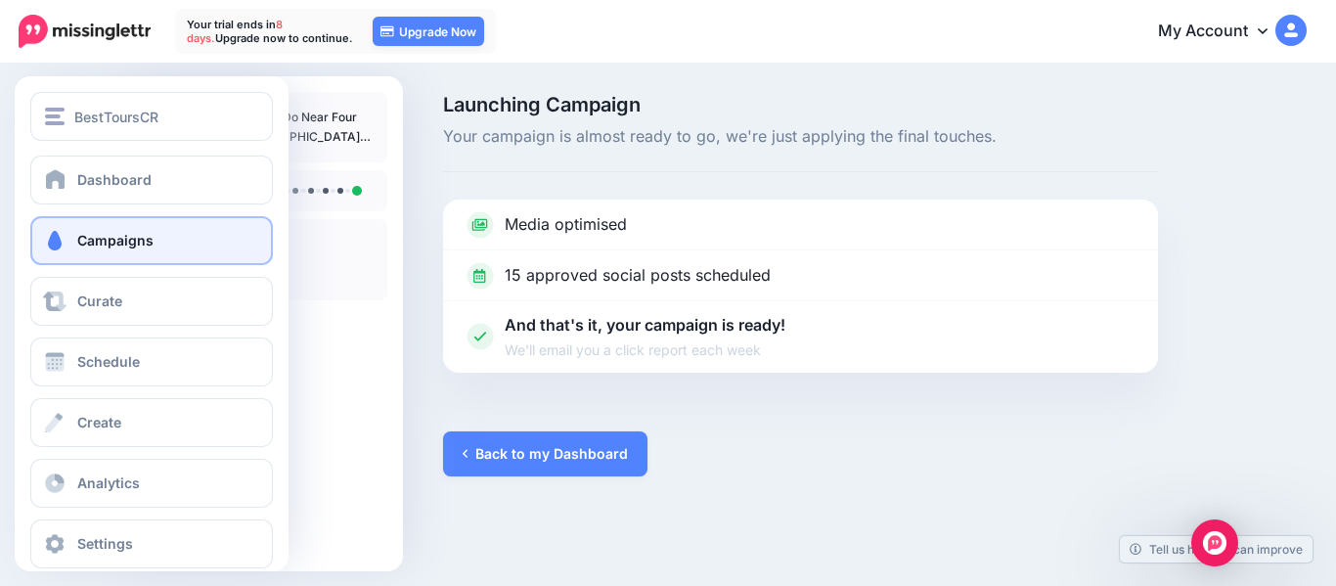
click at [88, 238] on span "Campaigns" at bounding box center [115, 240] width 76 height 17
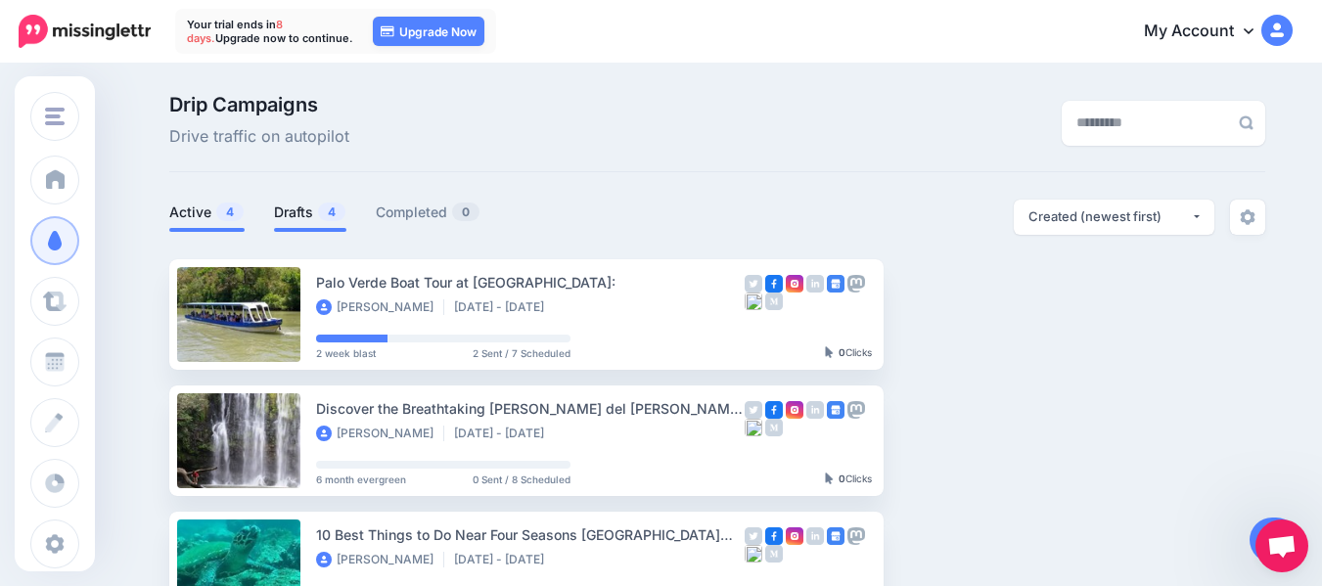
click at [304, 221] on link "Drafts 4" at bounding box center [310, 212] width 72 height 23
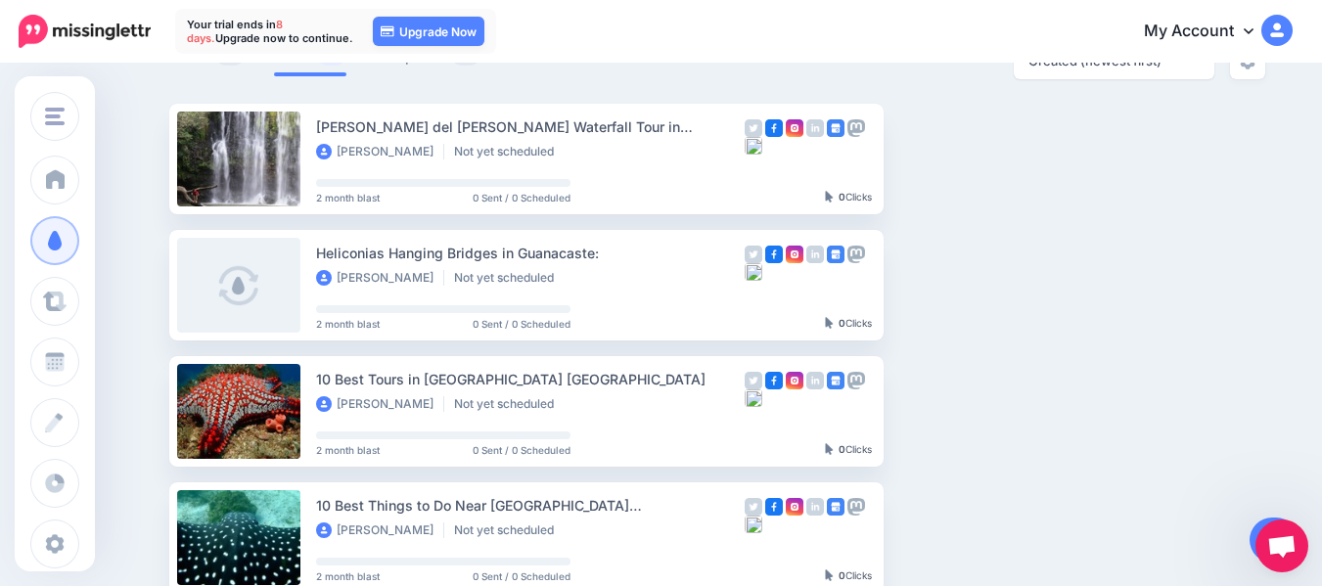
scroll to position [196, 0]
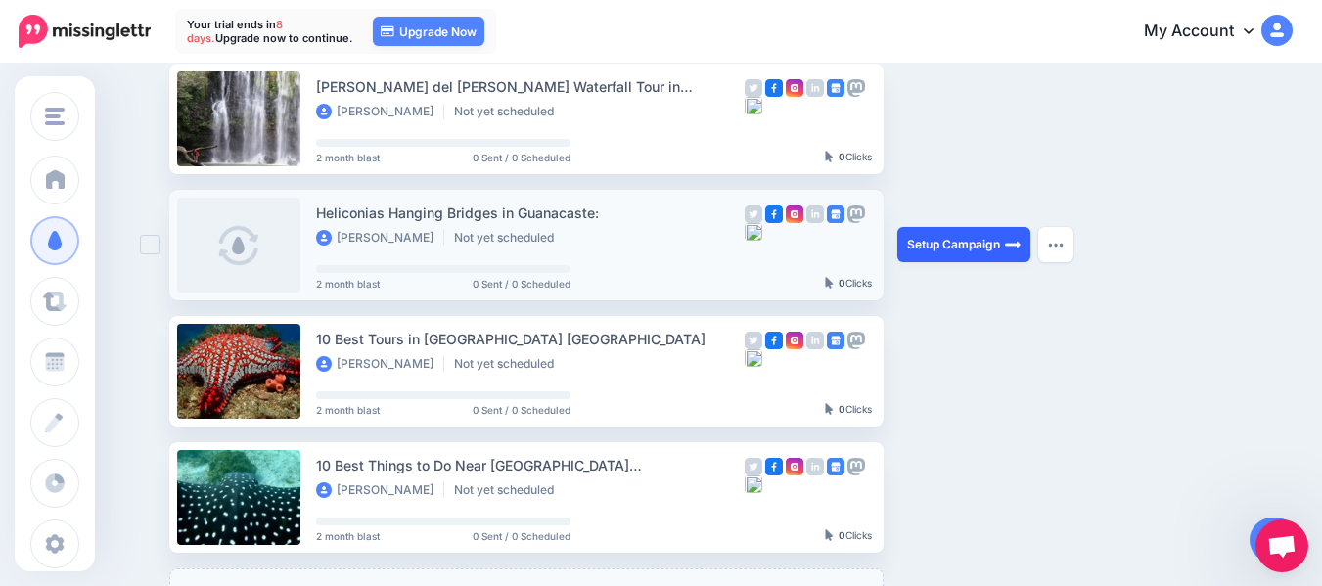
click at [933, 247] on link "Setup Campaign" at bounding box center [963, 244] width 133 height 35
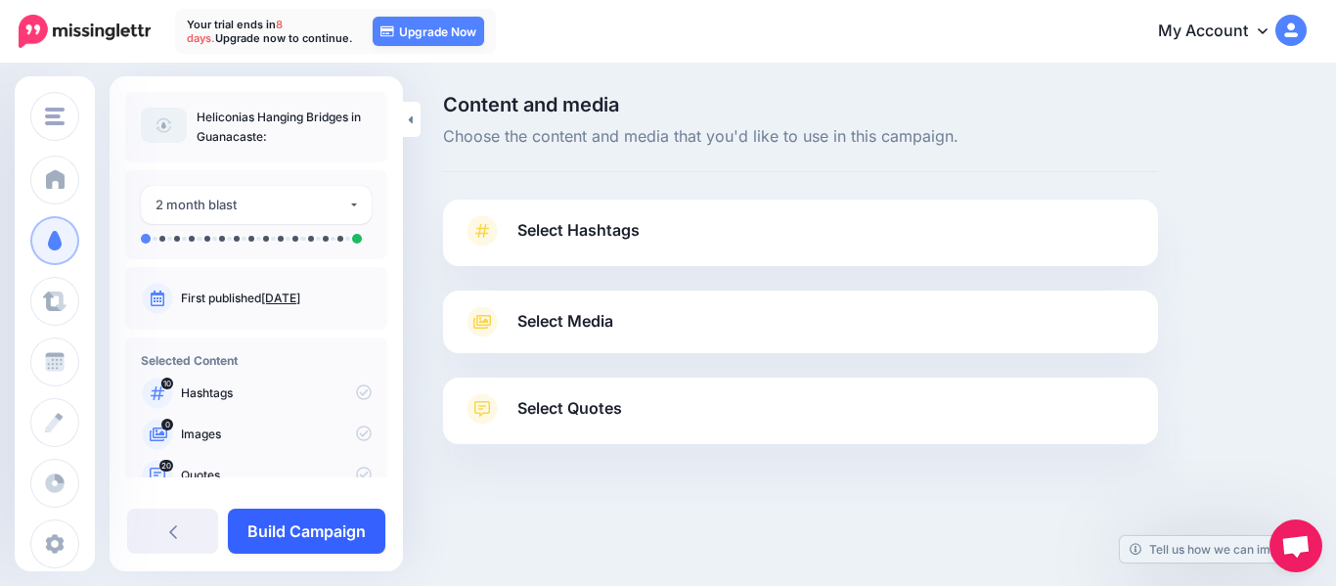
click at [312, 530] on link "Build Campaign" at bounding box center [307, 531] width 158 height 45
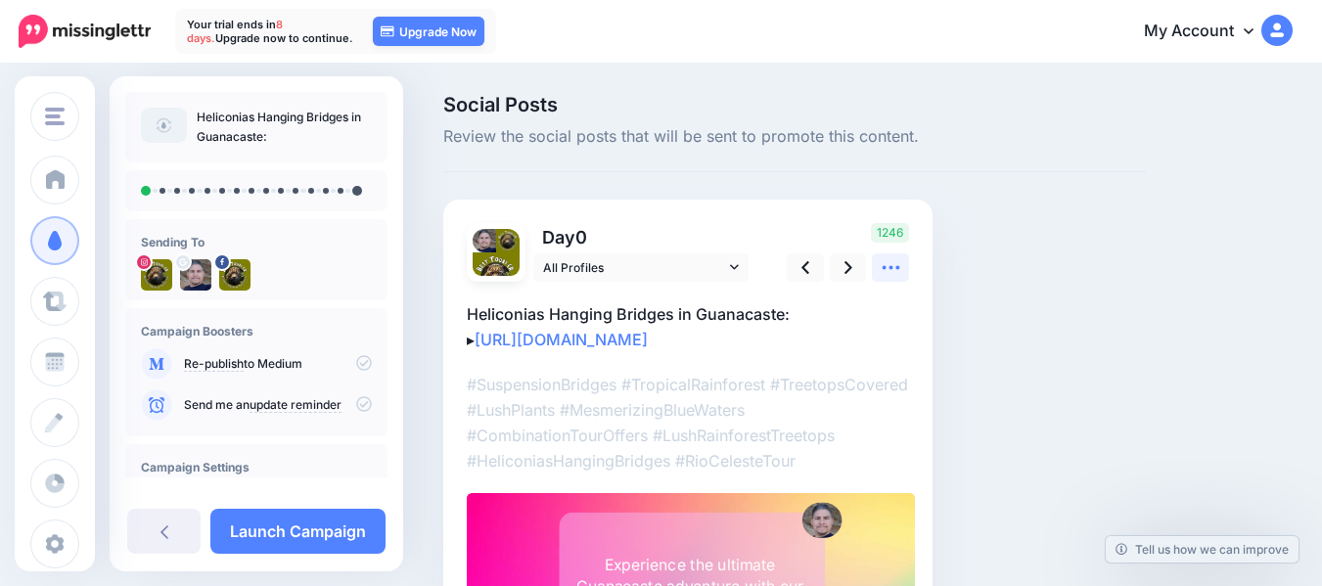
click at [891, 263] on icon at bounding box center [890, 267] width 21 height 21
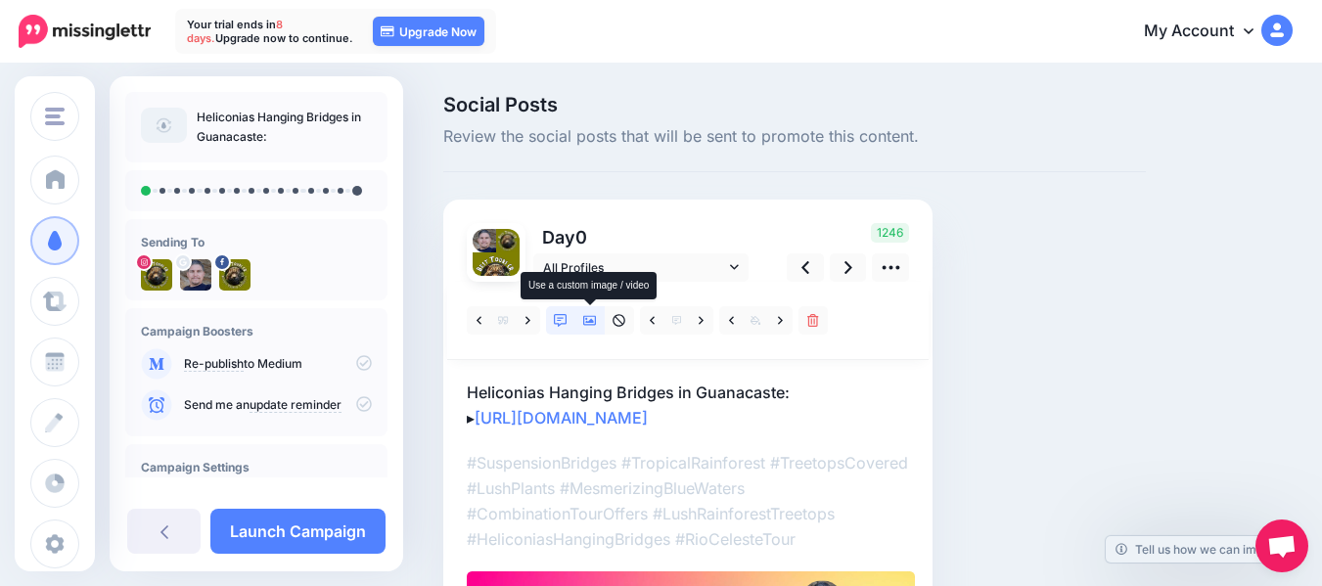
click at [587, 322] on icon at bounding box center [590, 321] width 14 height 10
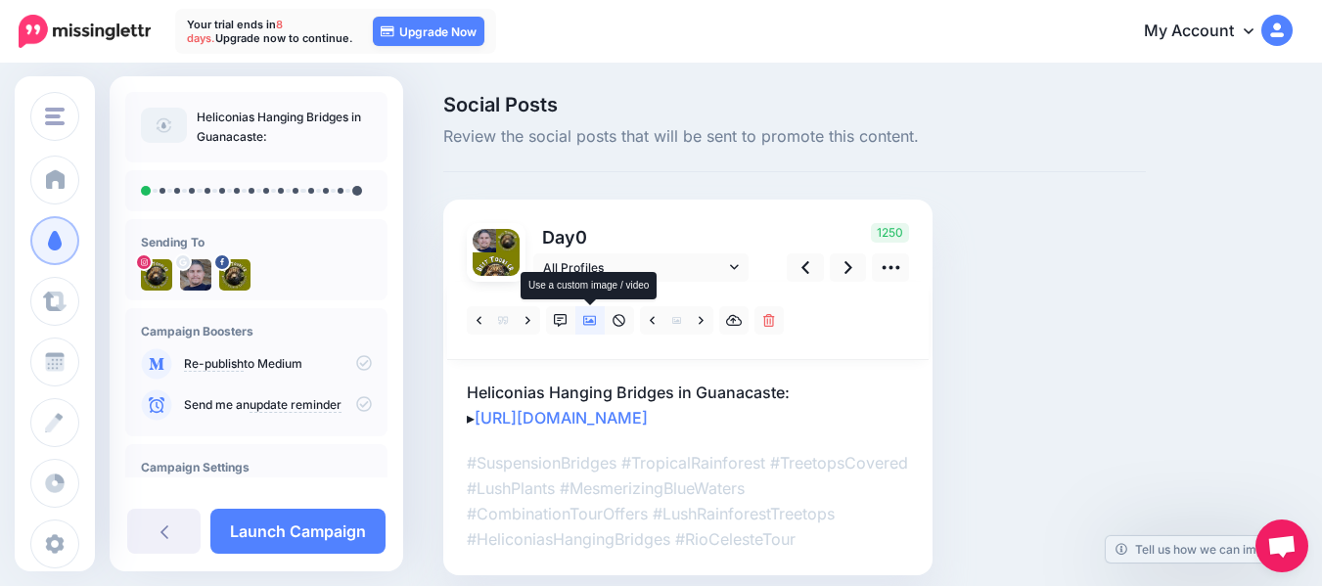
click at [587, 322] on icon at bounding box center [590, 321] width 14 height 10
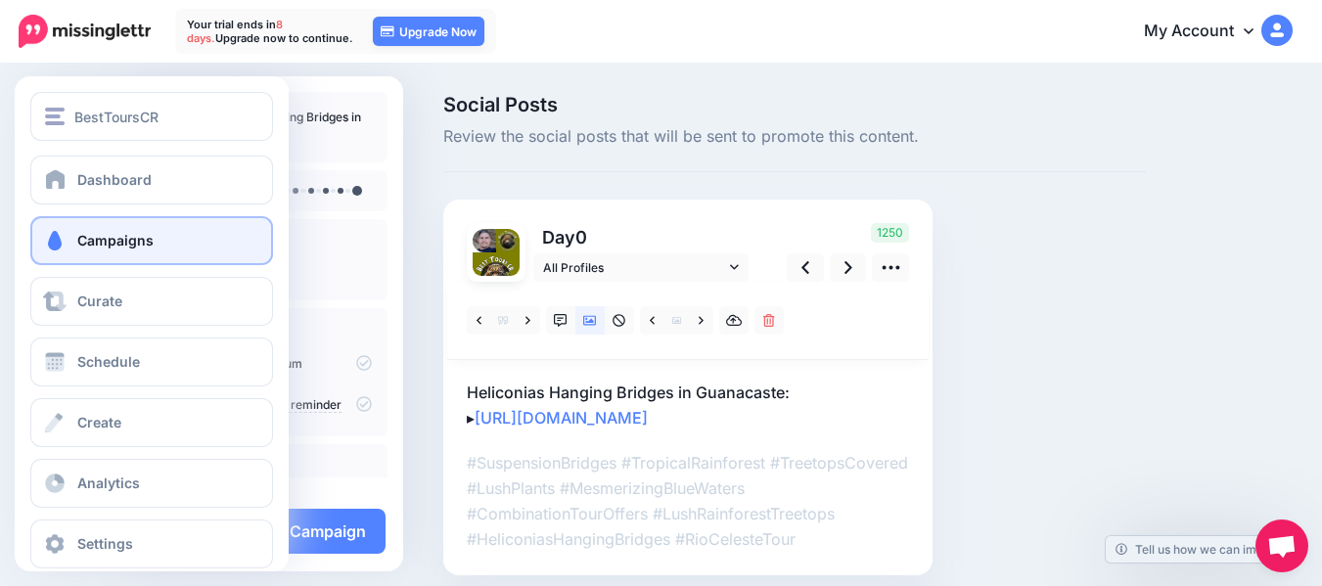
click at [71, 240] on link "Campaigns" at bounding box center [151, 240] width 243 height 49
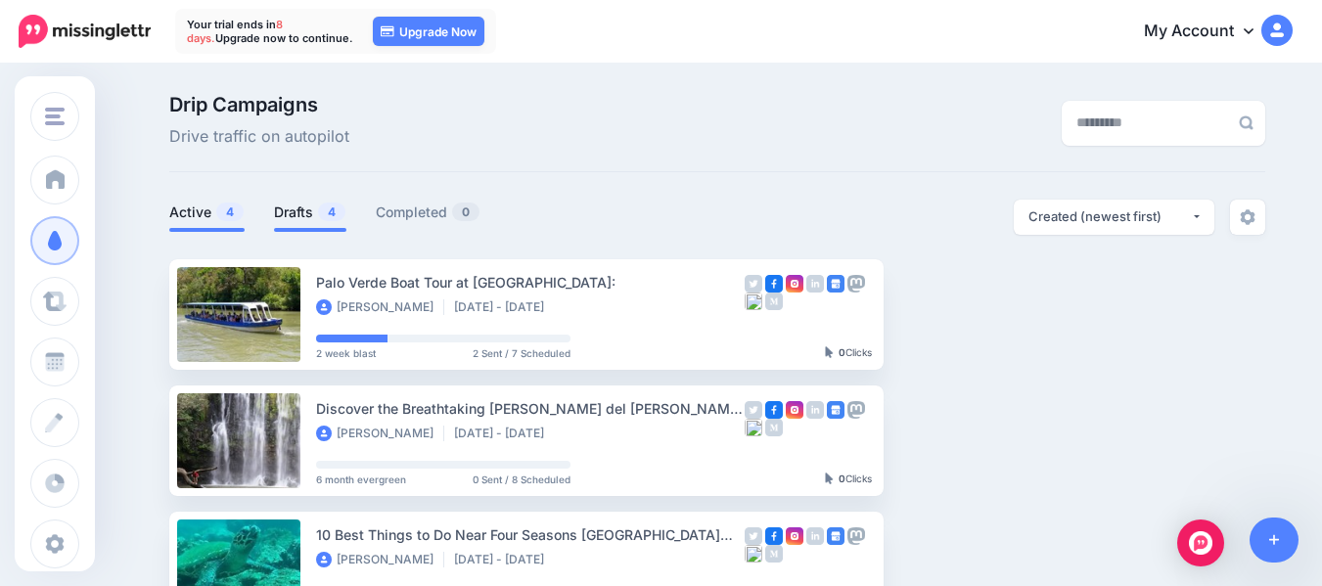
click at [317, 215] on link "Drafts 4" at bounding box center [310, 212] width 72 height 23
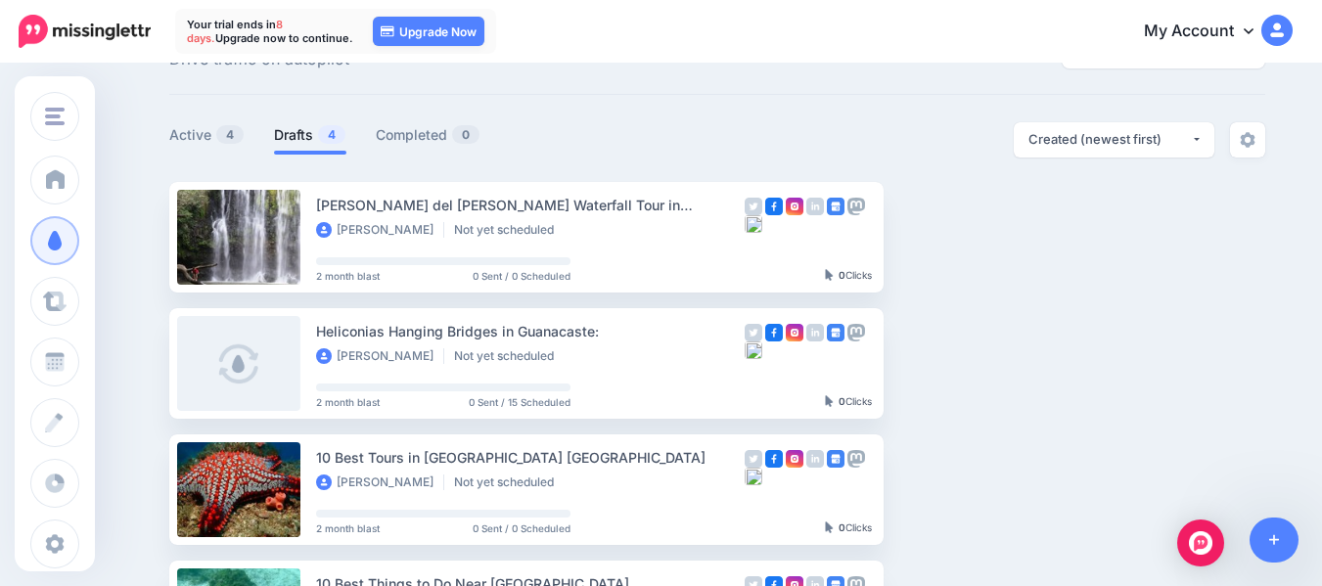
scroll to position [39, 0]
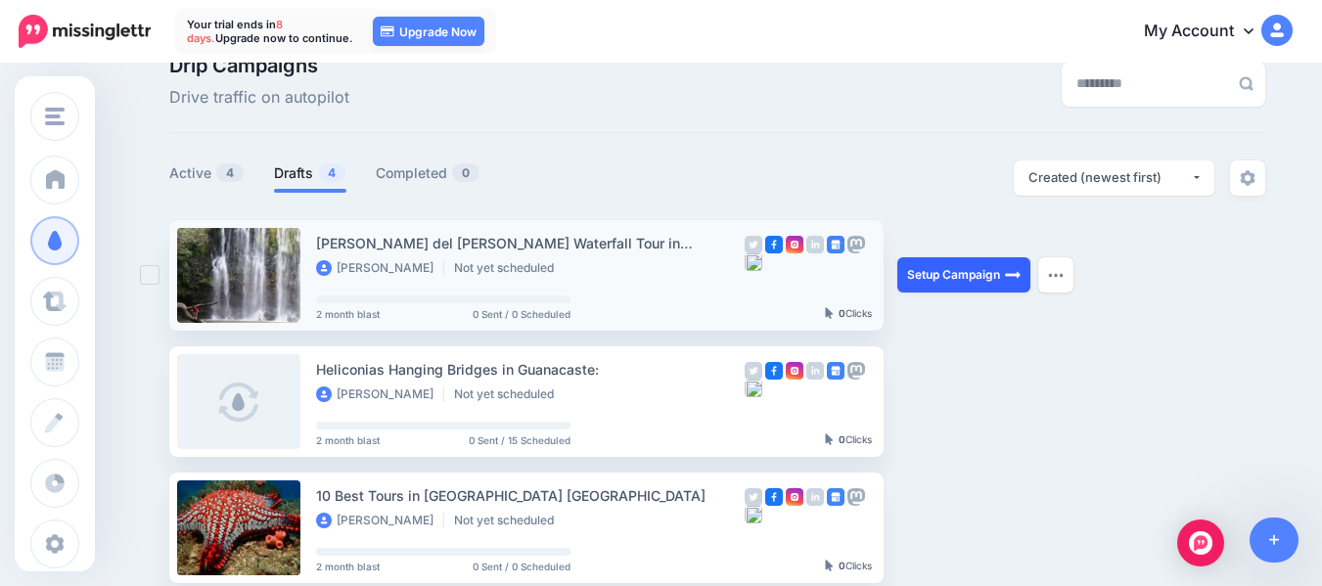
click at [937, 277] on link "Setup Campaign" at bounding box center [963, 274] width 133 height 35
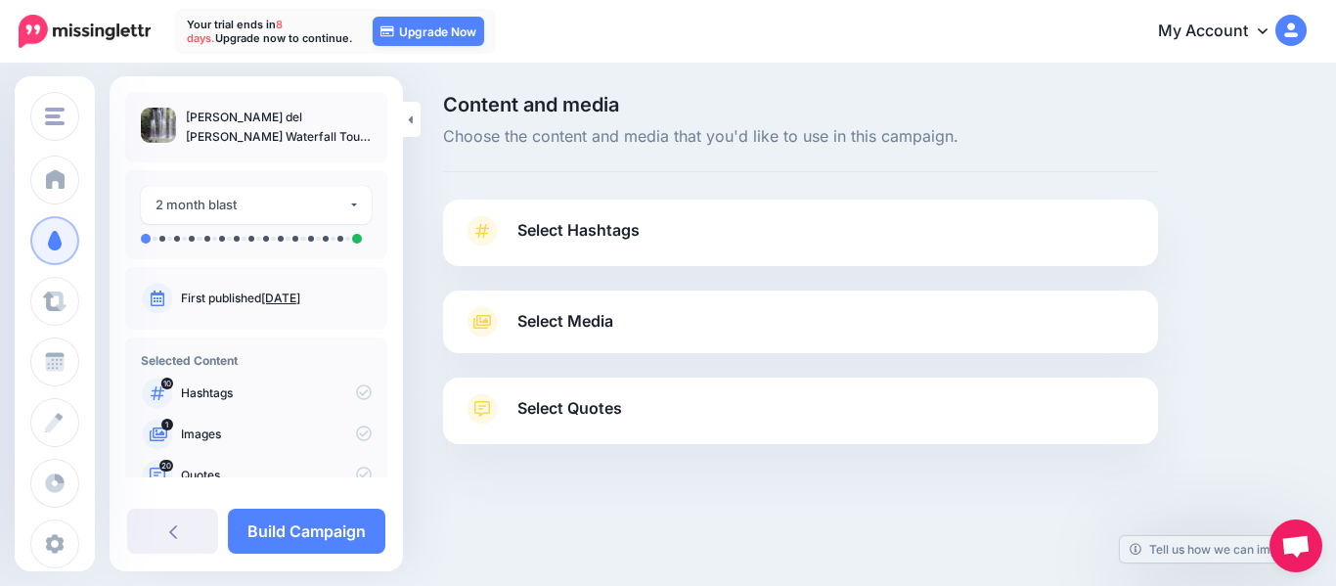
click at [599, 407] on span "Select Quotes" at bounding box center [570, 408] width 105 height 26
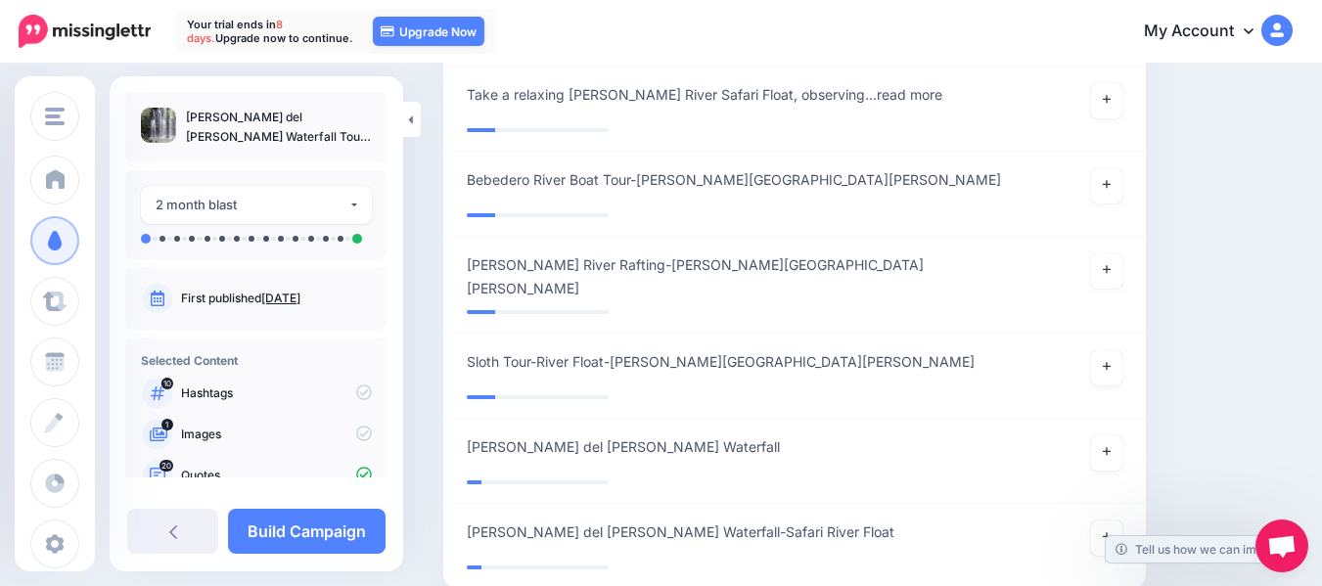
scroll to position [2873, 0]
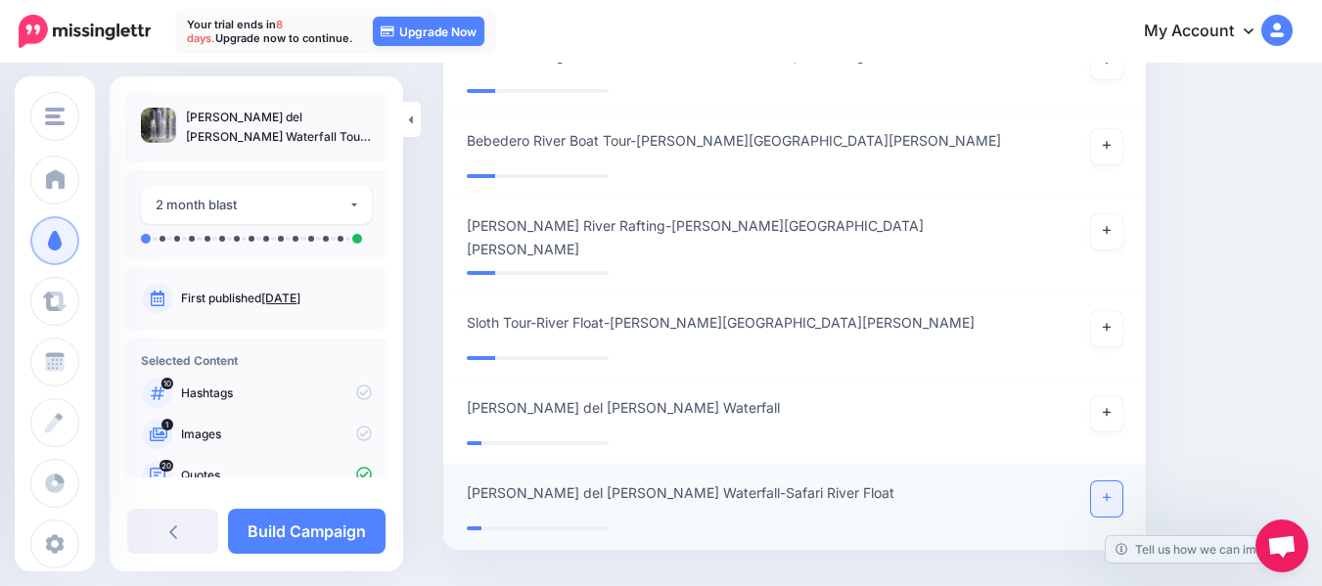
click at [1122, 481] on link at bounding box center [1106, 498] width 31 height 35
click at [1110, 407] on icon at bounding box center [1107, 412] width 8 height 11
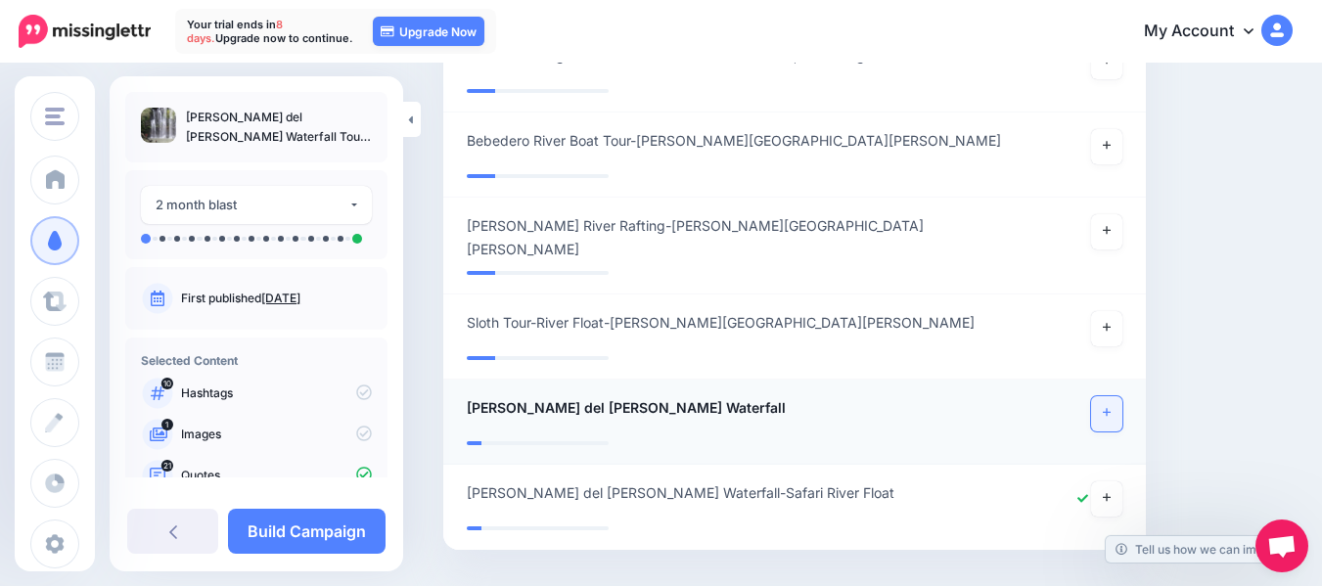
click at [1110, 407] on icon at bounding box center [1107, 412] width 8 height 11
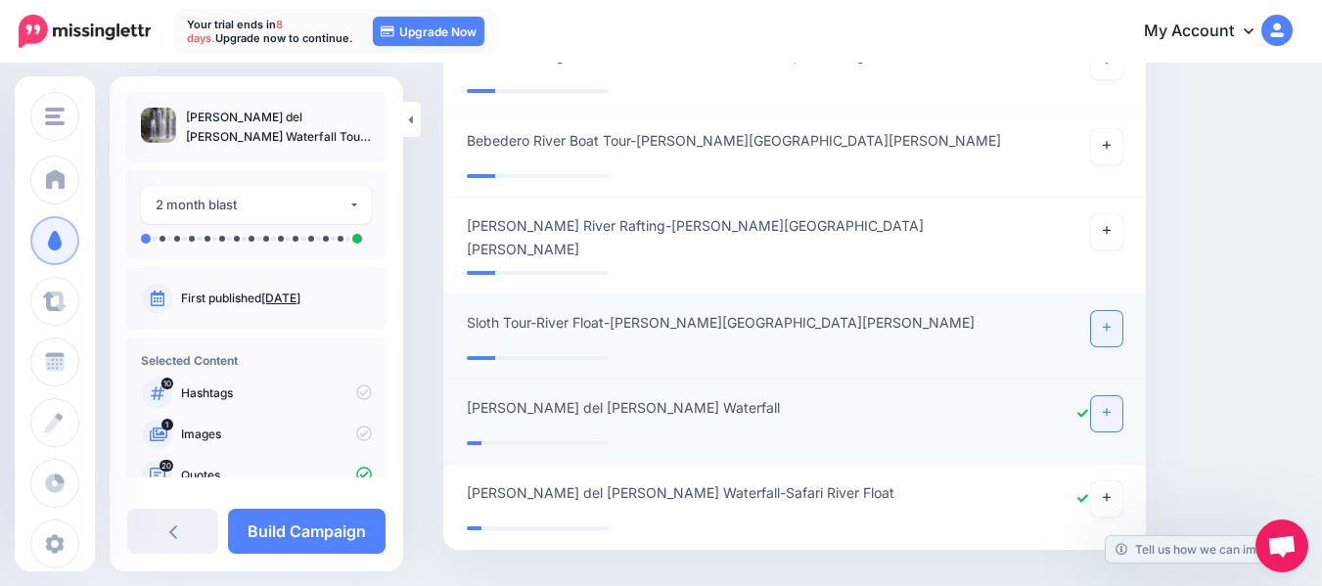
click at [1110, 322] on icon at bounding box center [1107, 327] width 8 height 11
click at [1110, 225] on icon at bounding box center [1107, 230] width 8 height 11
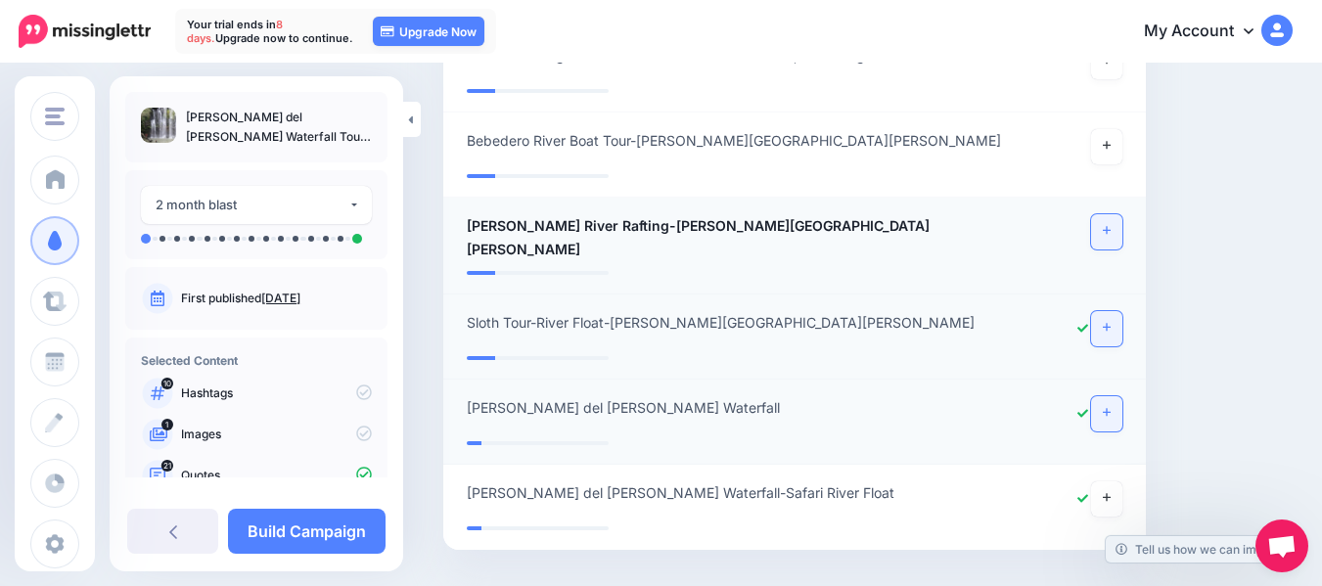
click at [1110, 225] on icon at bounding box center [1107, 230] width 8 height 11
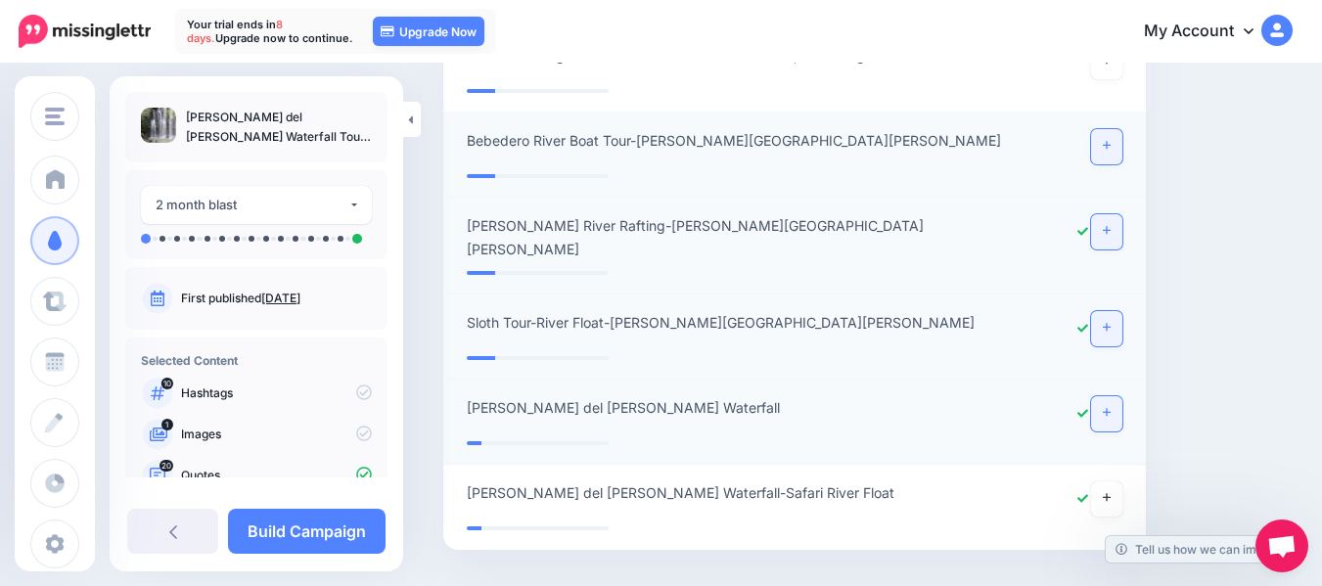
click at [1122, 129] on link at bounding box center [1106, 146] width 31 height 35
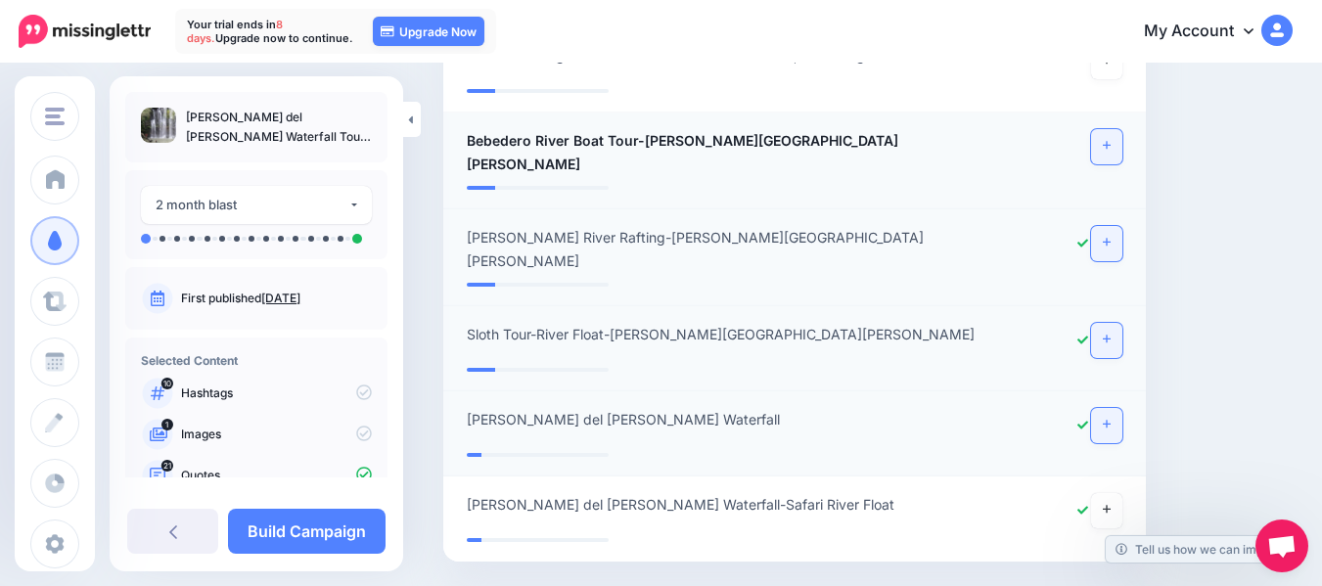
click at [1122, 129] on link at bounding box center [1106, 146] width 31 height 35
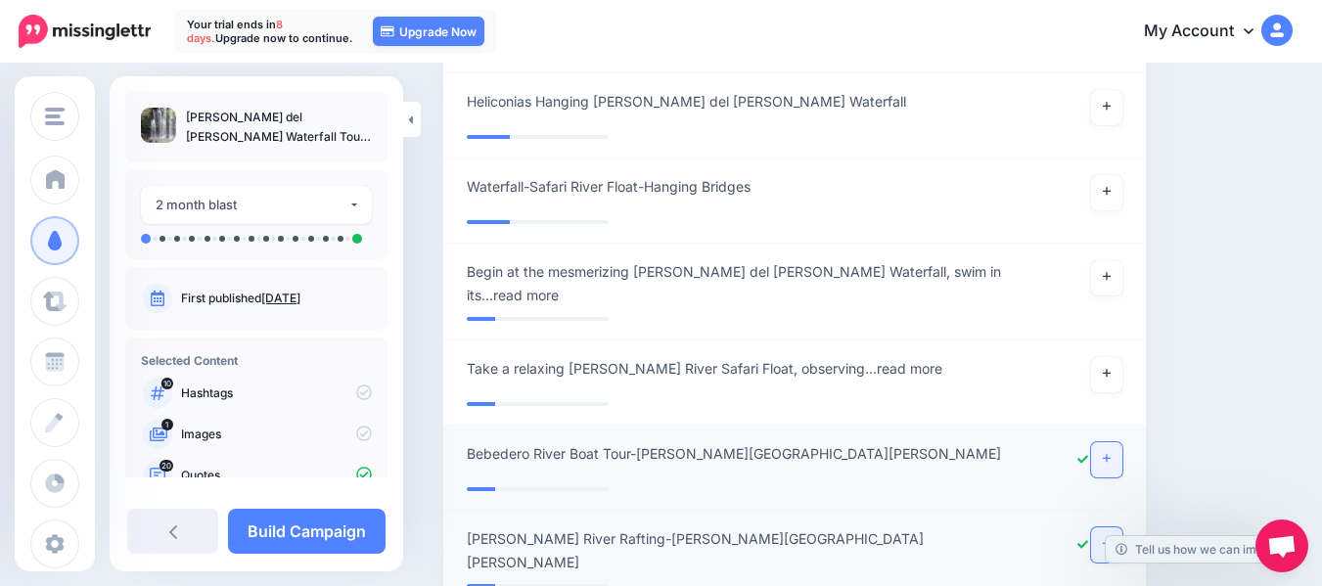
scroll to position [2521, 0]
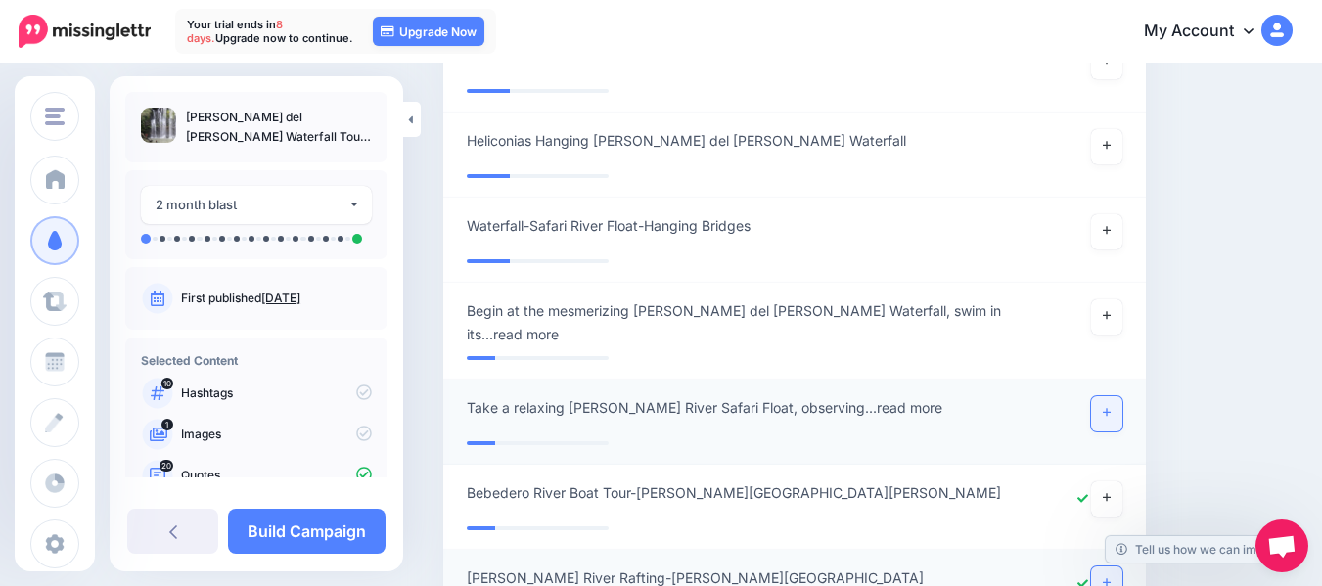
click at [1110, 409] on icon at bounding box center [1107, 413] width 8 height 8
click at [1110, 310] on icon at bounding box center [1107, 315] width 8 height 11
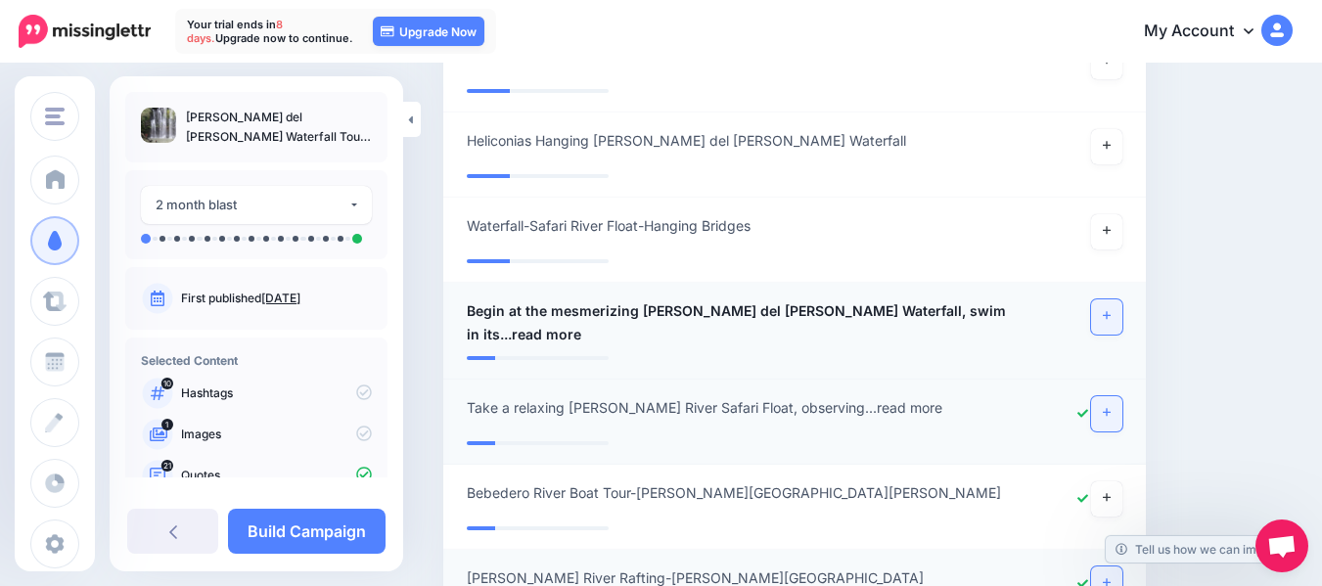
click at [1110, 310] on icon at bounding box center [1107, 315] width 8 height 11
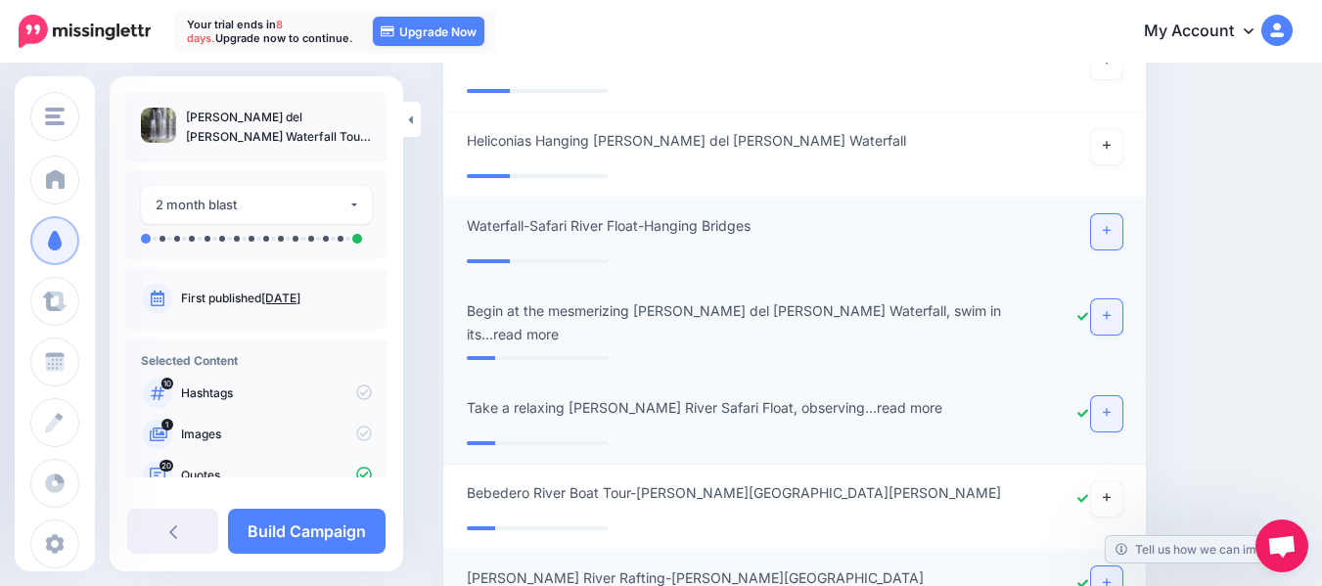
click at [1122, 214] on link at bounding box center [1106, 231] width 31 height 35
click at [1120, 129] on link at bounding box center [1106, 146] width 31 height 35
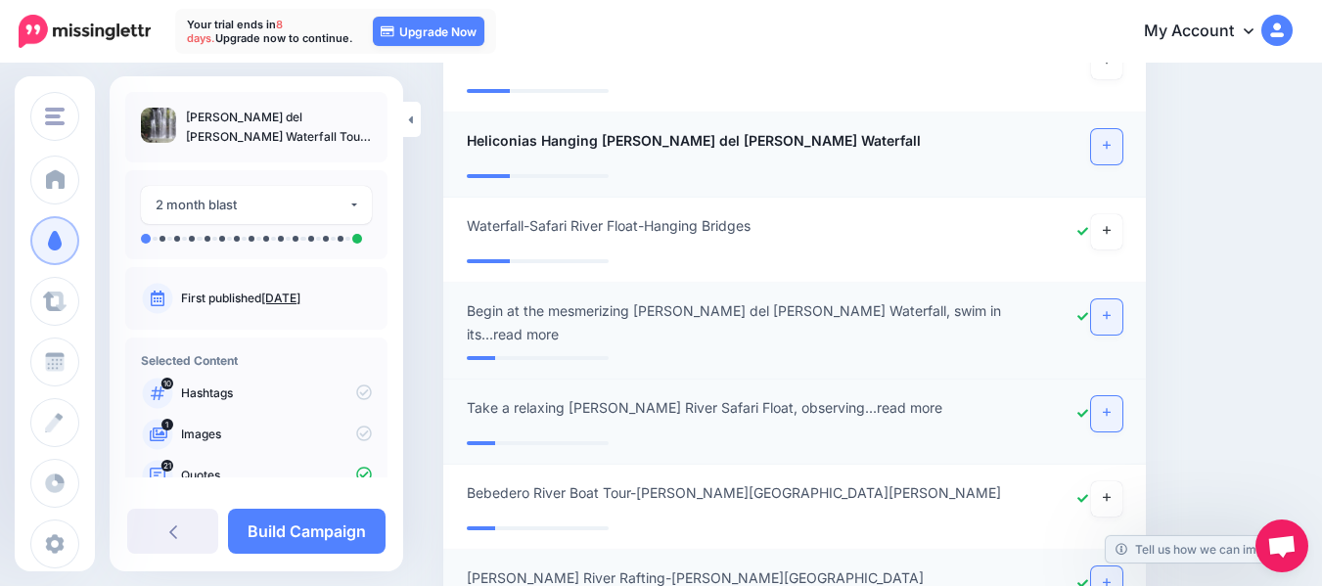
click at [1120, 129] on link at bounding box center [1106, 146] width 31 height 35
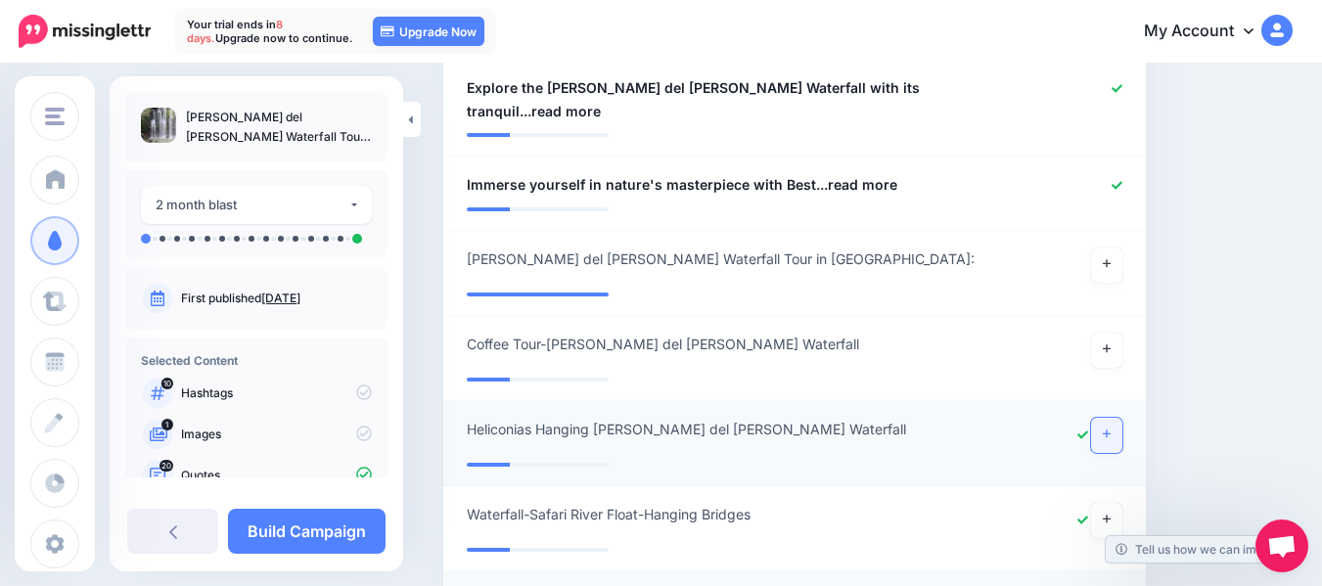
scroll to position [2208, 0]
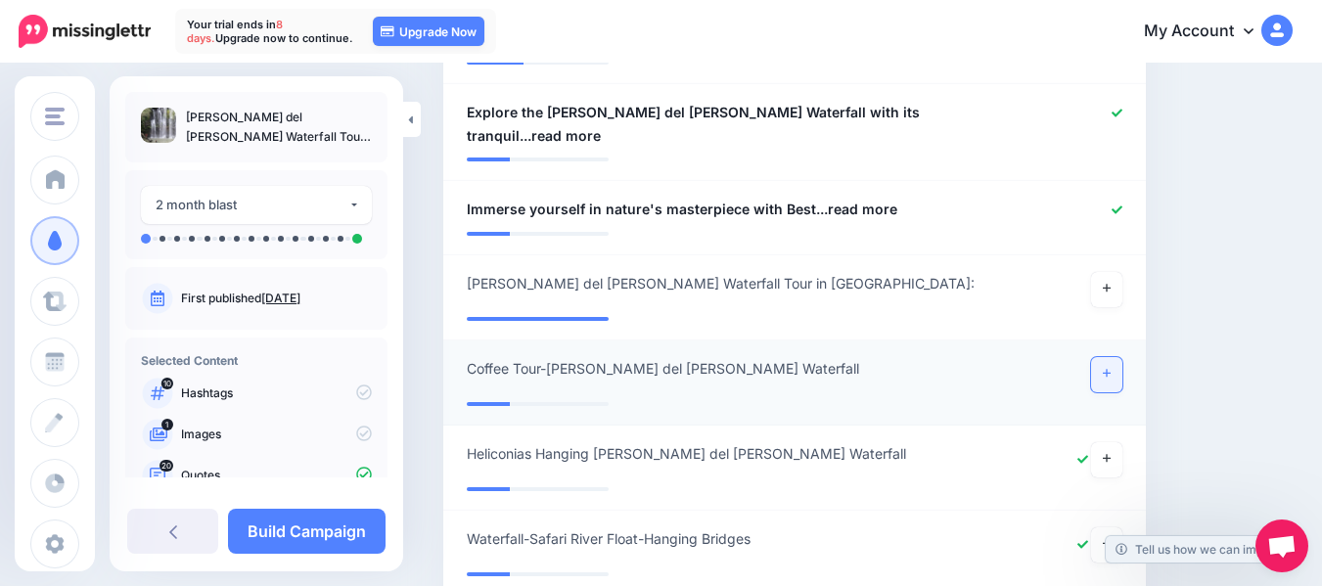
click at [1120, 357] on link at bounding box center [1106, 374] width 31 height 35
click at [1117, 272] on link at bounding box center [1106, 289] width 31 height 35
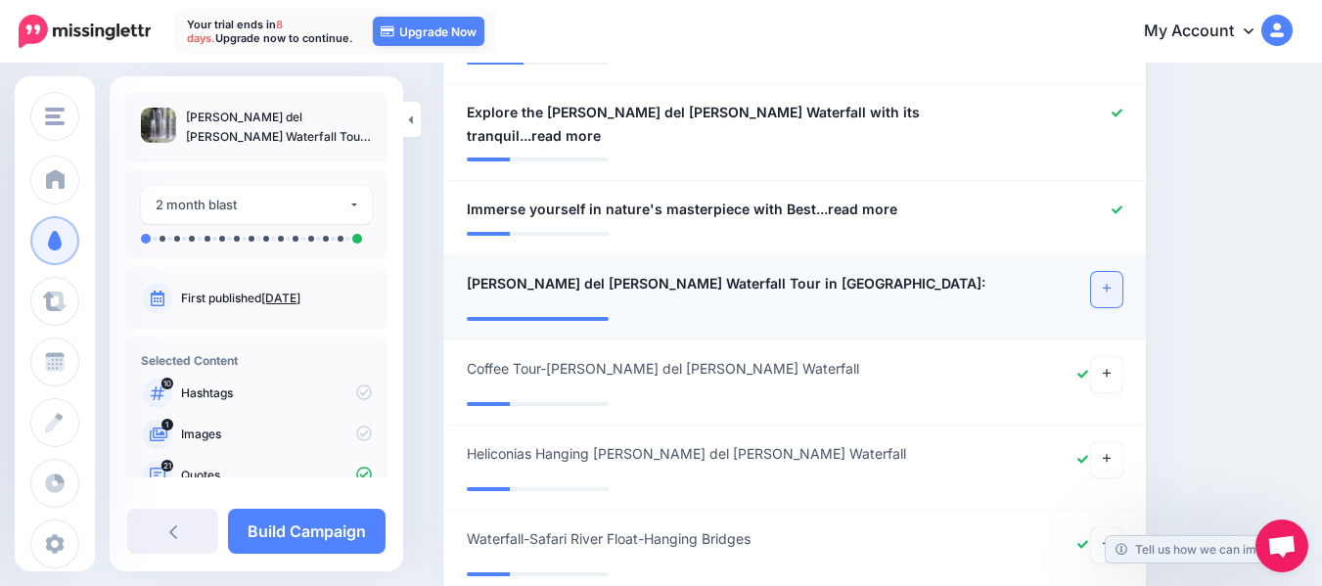
click at [1110, 283] on icon at bounding box center [1107, 288] width 8 height 11
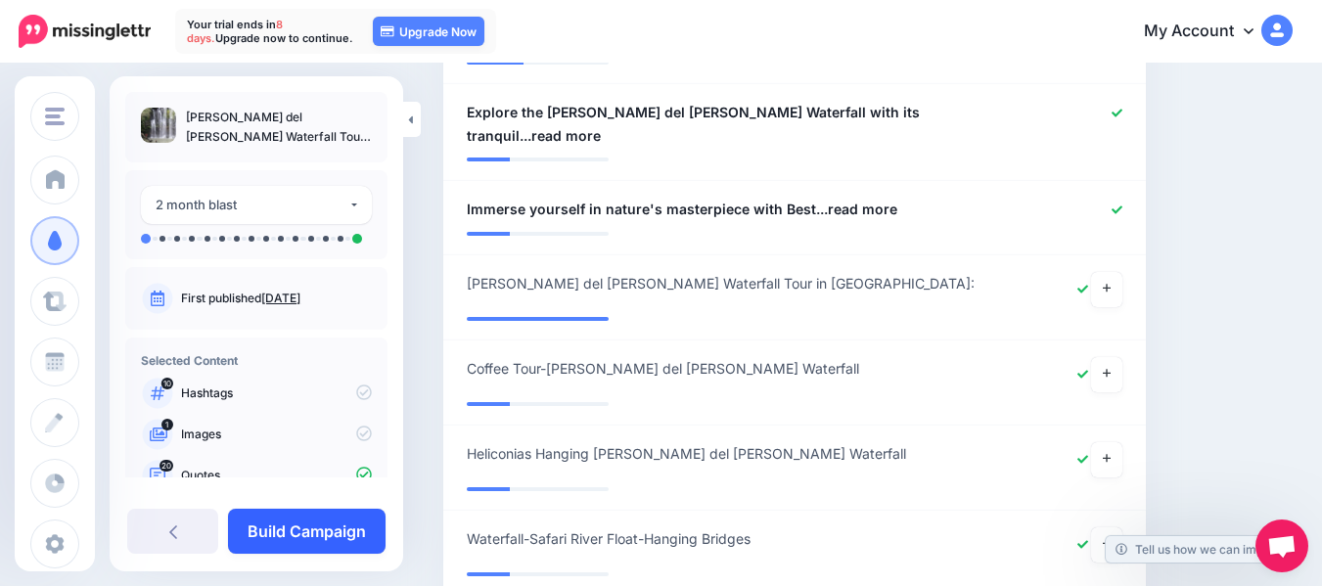
click at [328, 524] on link "Build Campaign" at bounding box center [307, 531] width 158 height 45
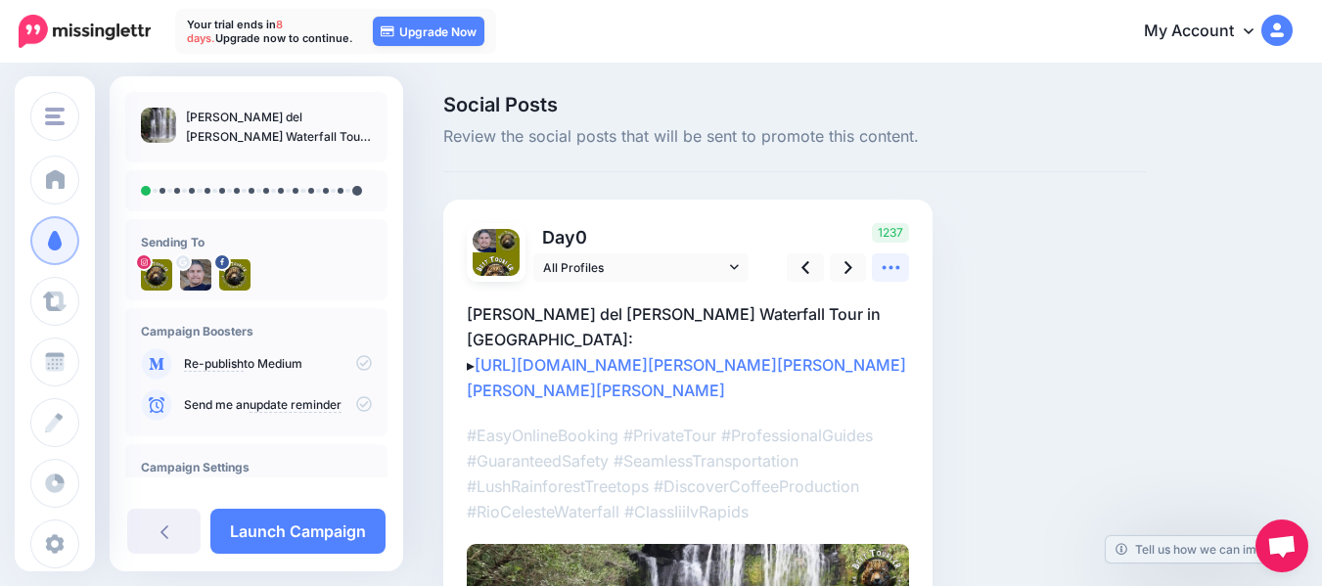
click at [886, 270] on icon at bounding box center [890, 267] width 21 height 21
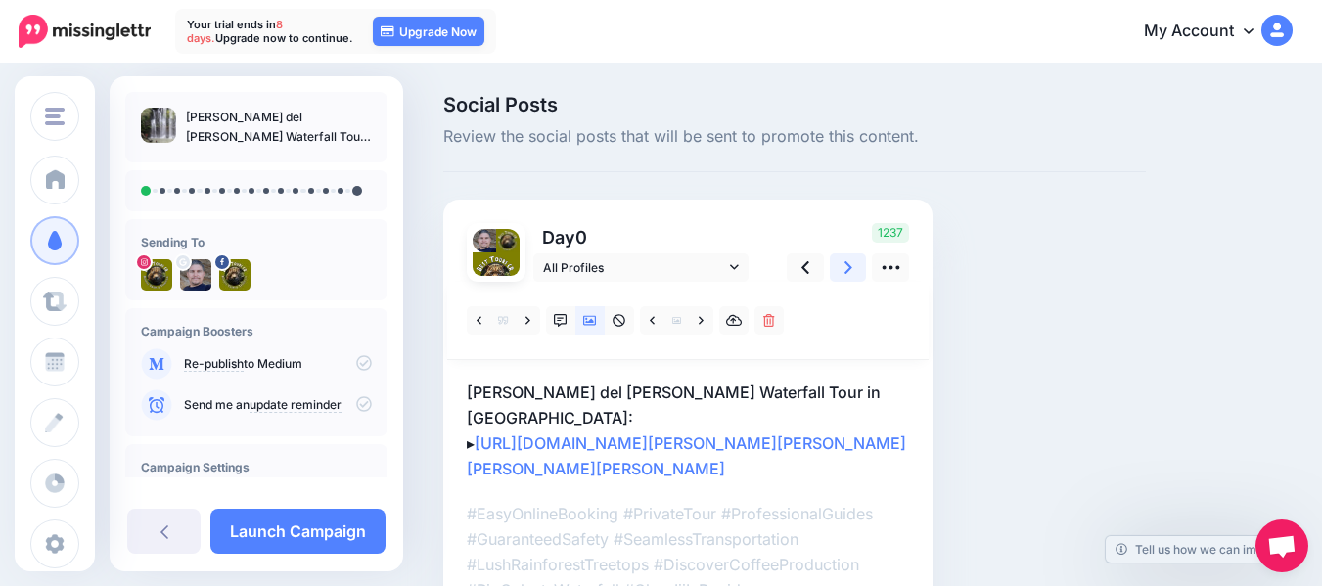
click at [850, 268] on icon at bounding box center [848, 267] width 8 height 13
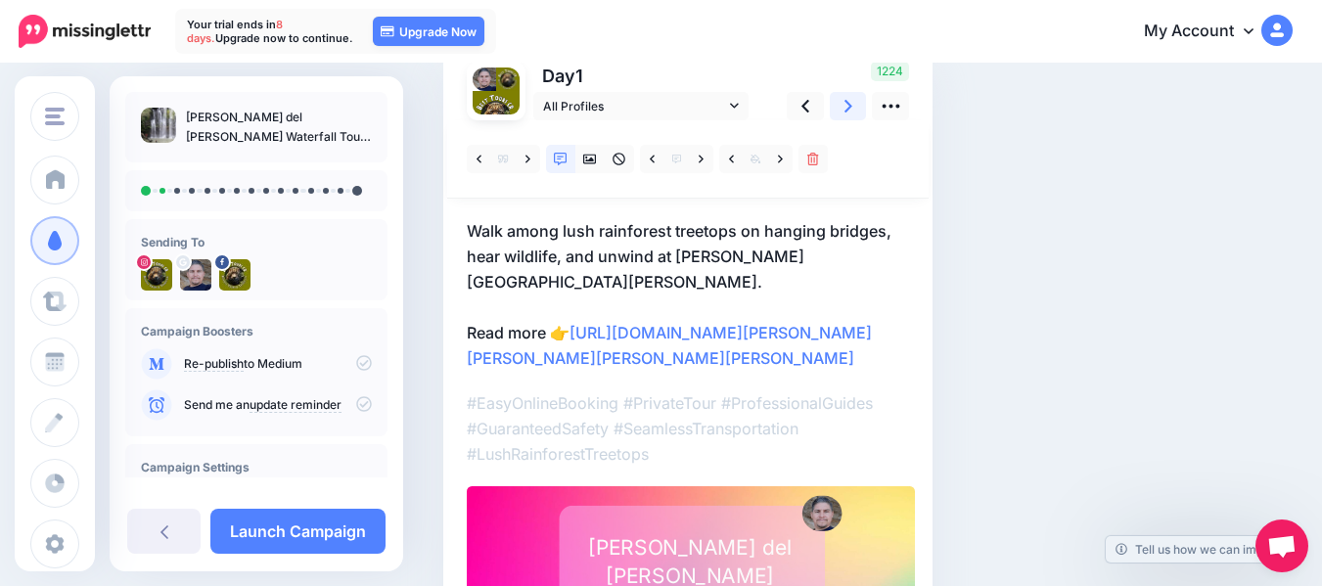
scroll to position [157, 0]
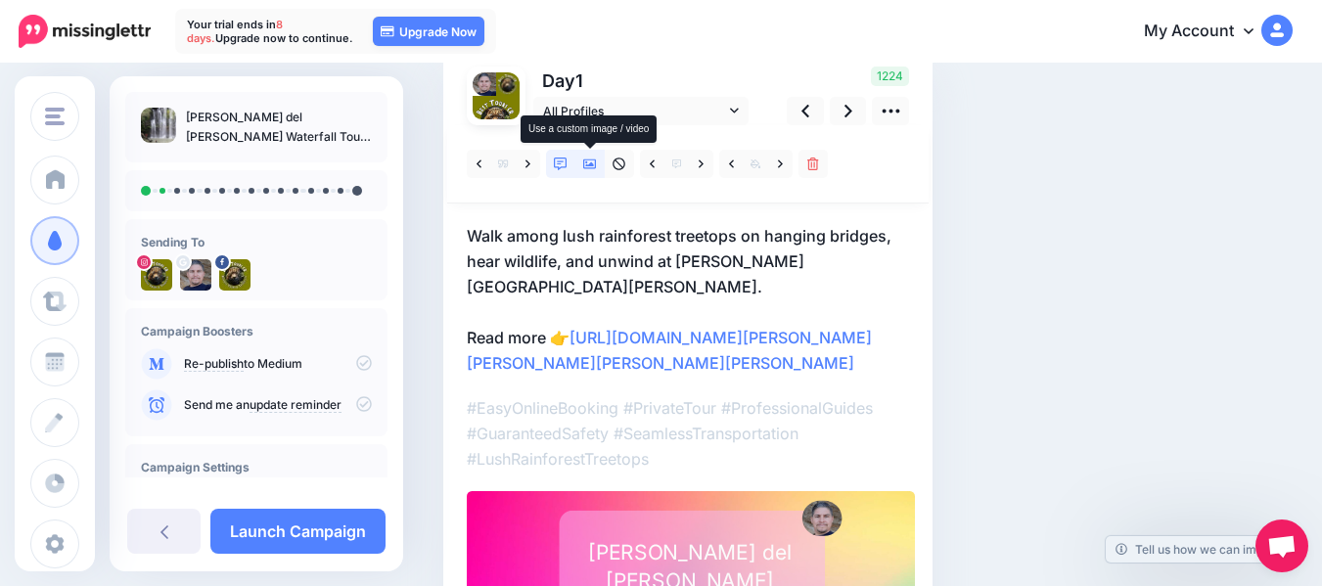
click at [593, 161] on icon at bounding box center [590, 165] width 14 height 14
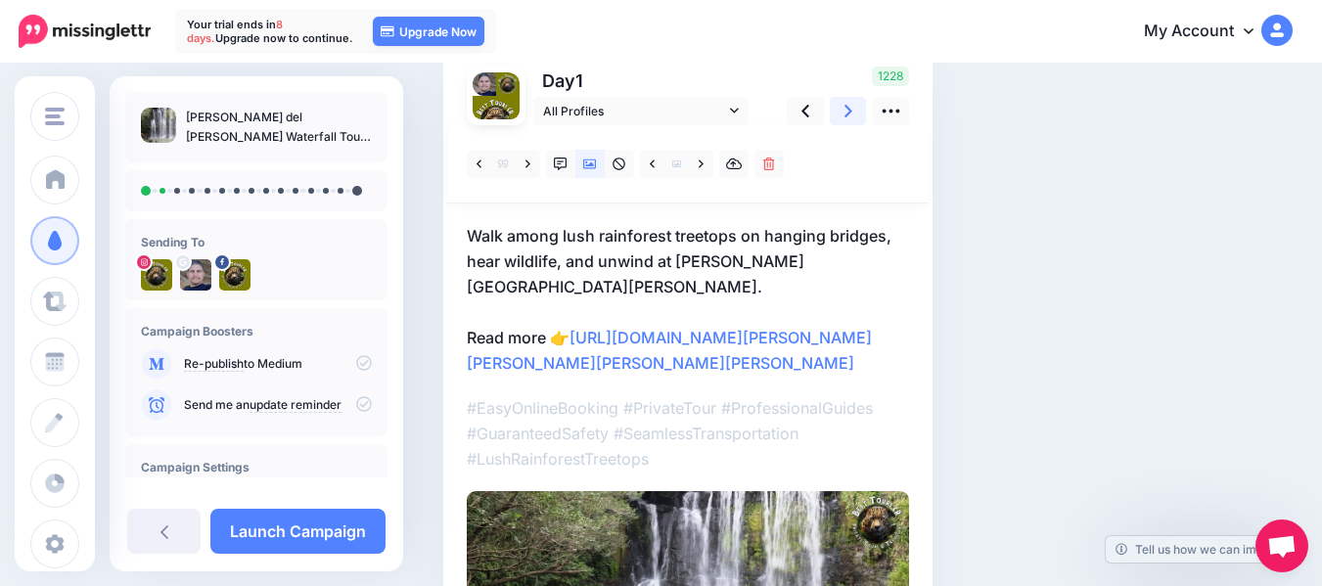
click at [842, 107] on link at bounding box center [848, 111] width 37 height 28
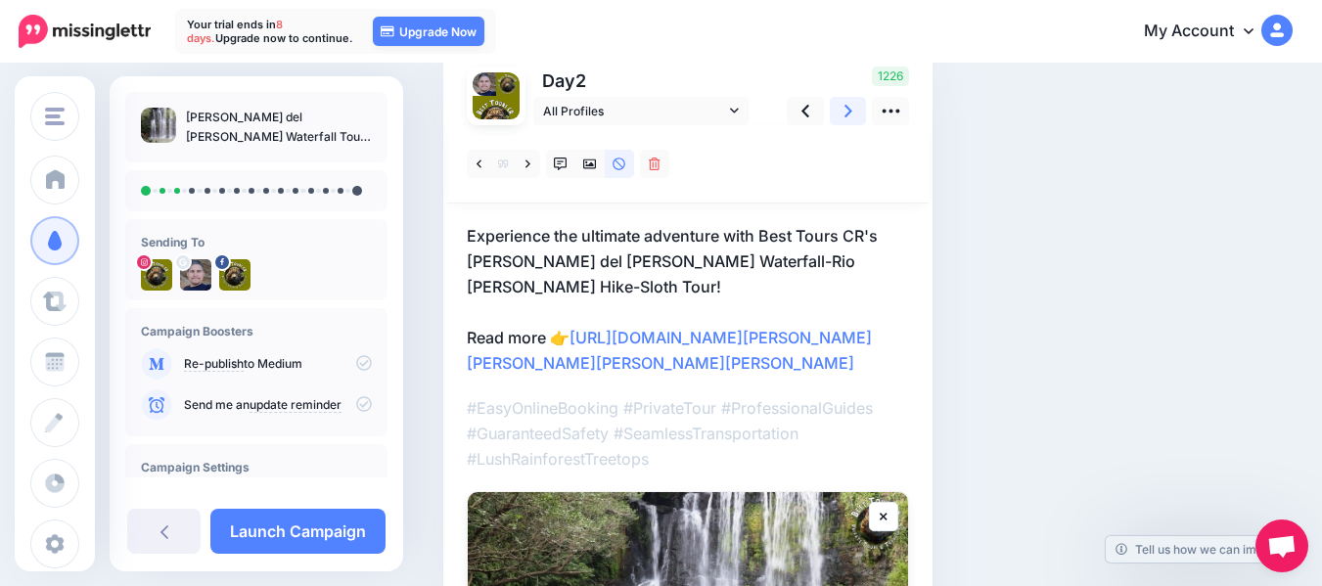
click at [842, 107] on link at bounding box center [848, 111] width 37 height 28
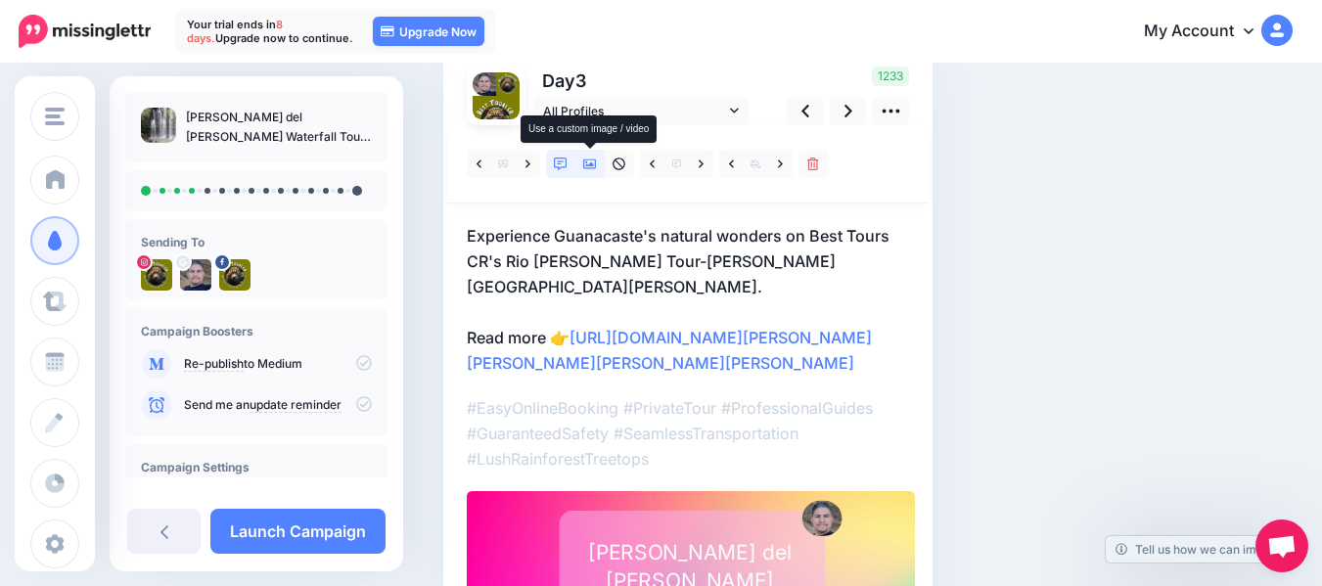
click at [590, 163] on icon at bounding box center [590, 165] width 14 height 14
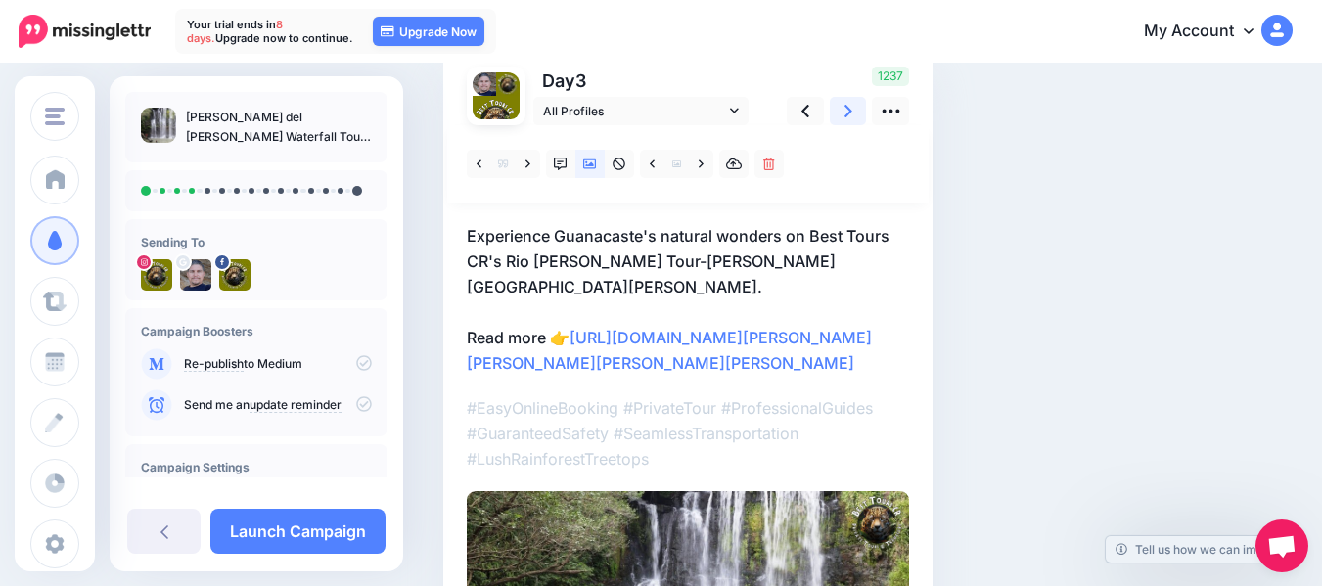
click at [854, 113] on link at bounding box center [848, 111] width 37 height 28
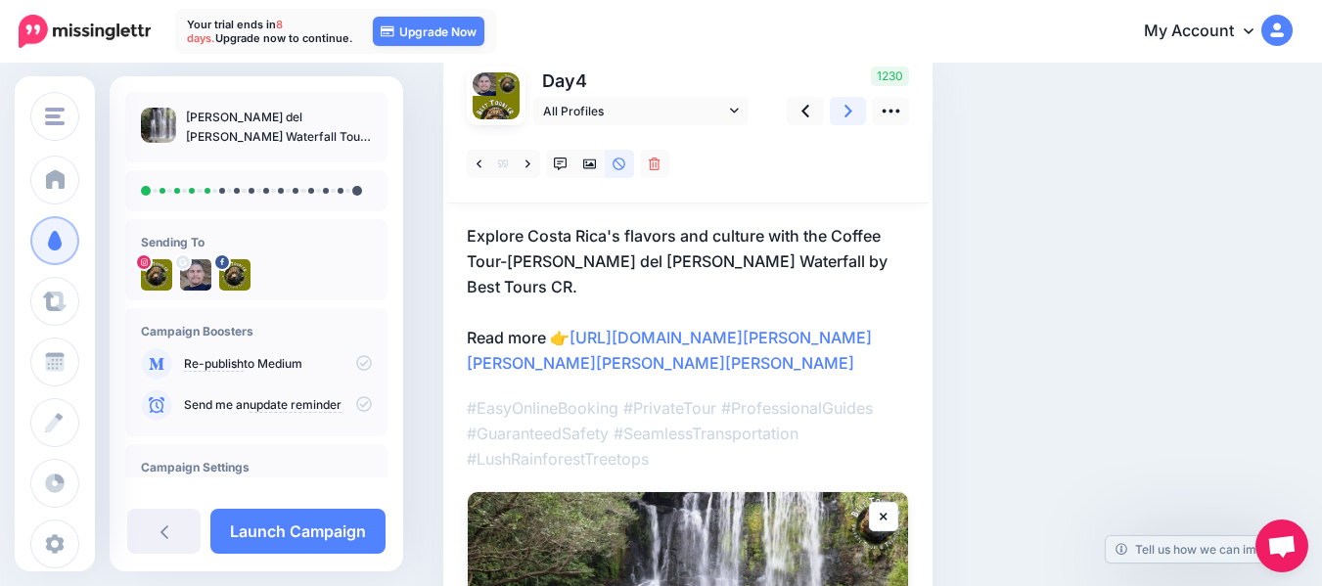
click at [854, 113] on link at bounding box center [848, 111] width 37 height 28
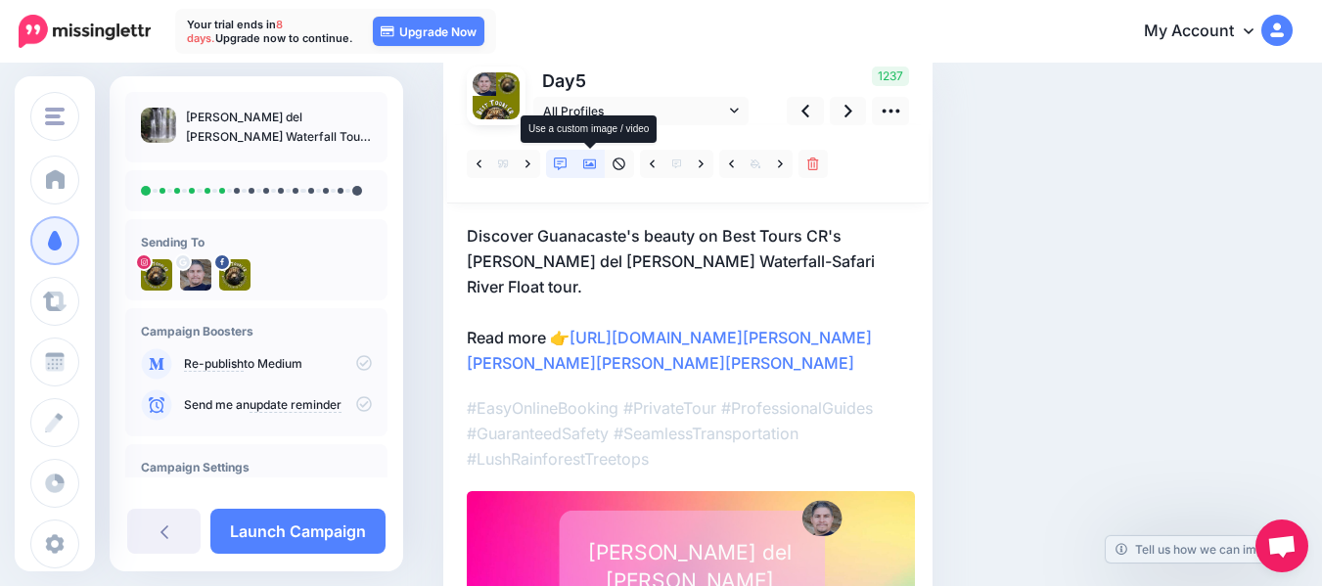
click at [593, 156] on link at bounding box center [589, 164] width 29 height 28
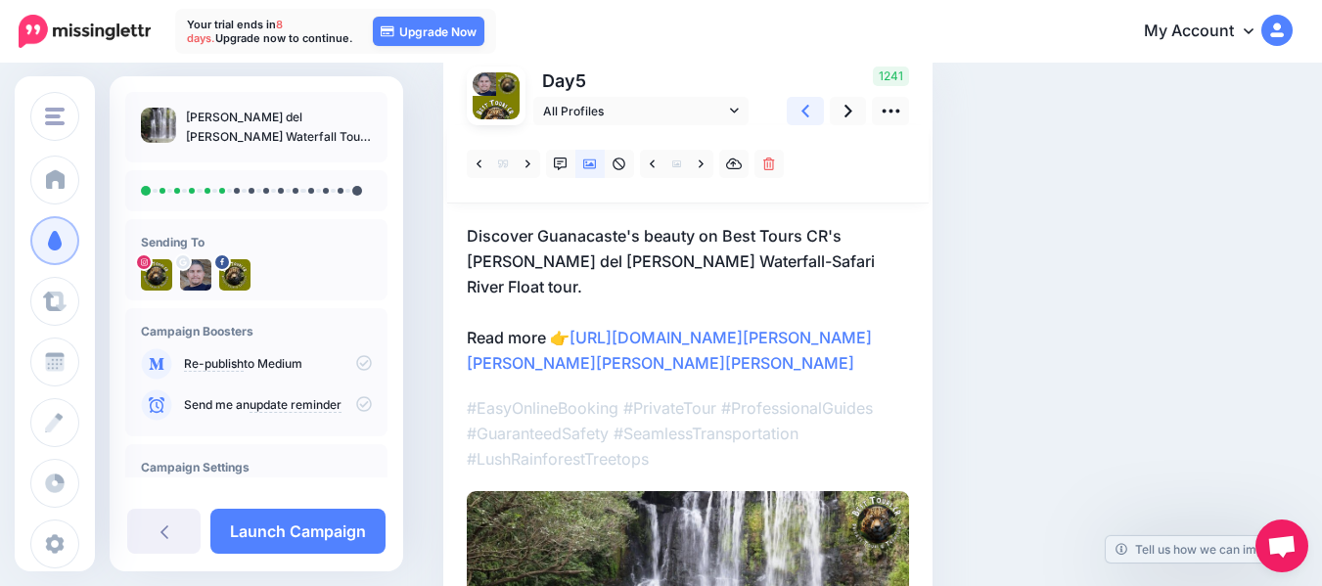
click at [805, 114] on icon at bounding box center [805, 111] width 8 height 13
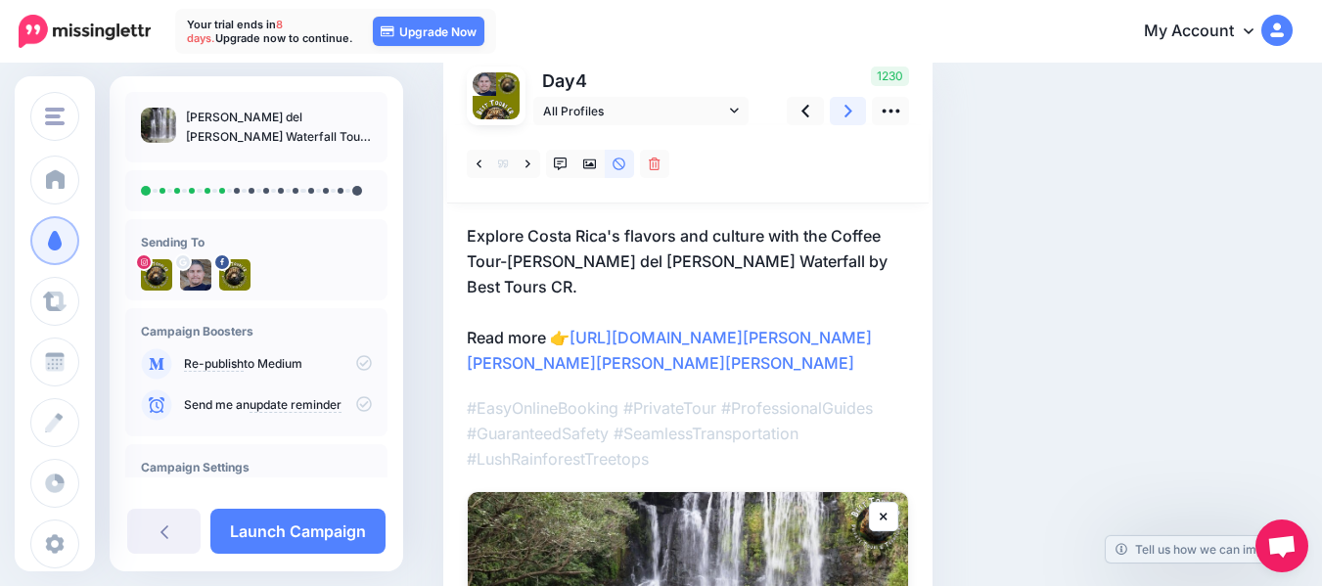
click at [846, 109] on icon at bounding box center [848, 111] width 8 height 21
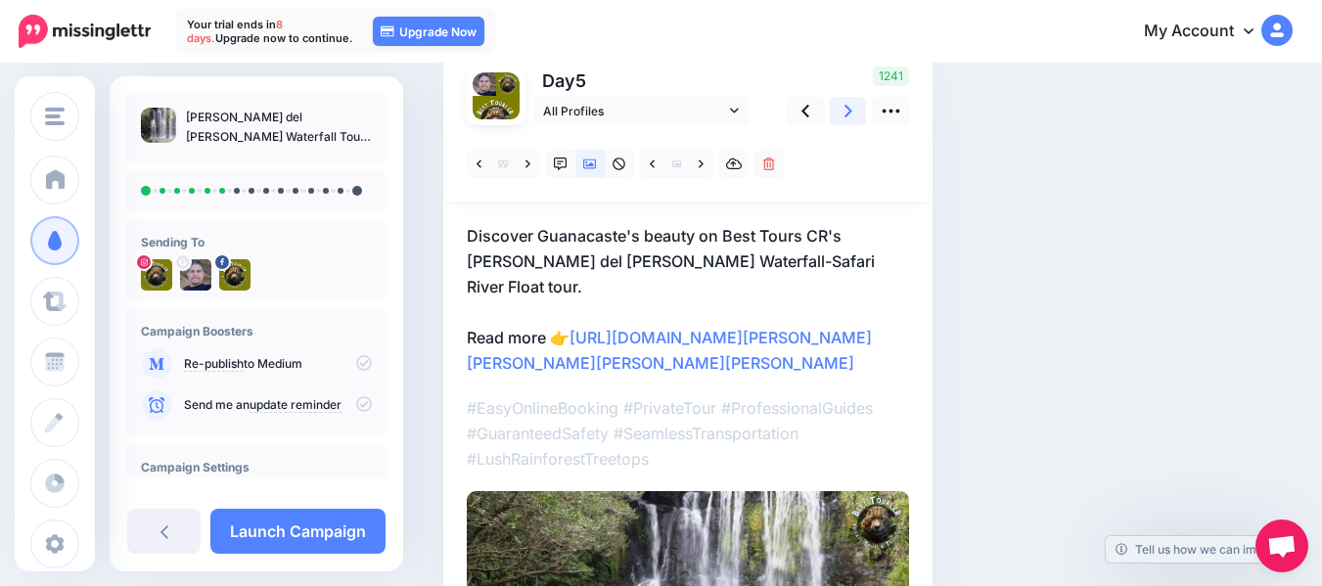
click at [846, 109] on icon at bounding box center [848, 111] width 8 height 21
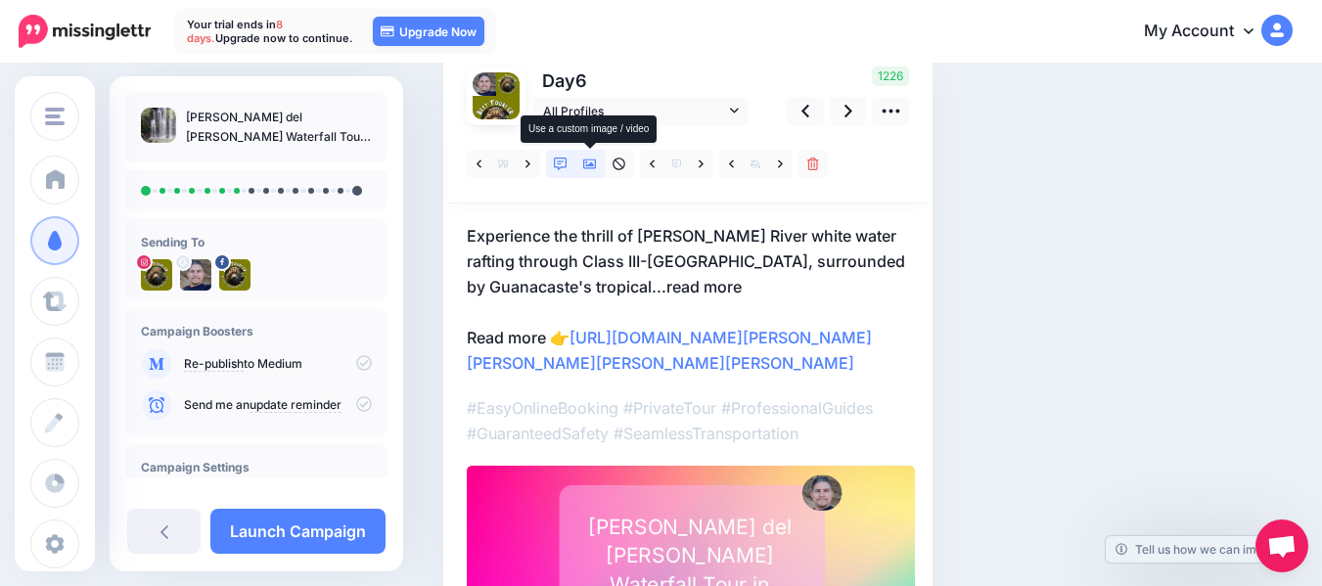
click at [594, 164] on icon at bounding box center [590, 164] width 14 height 10
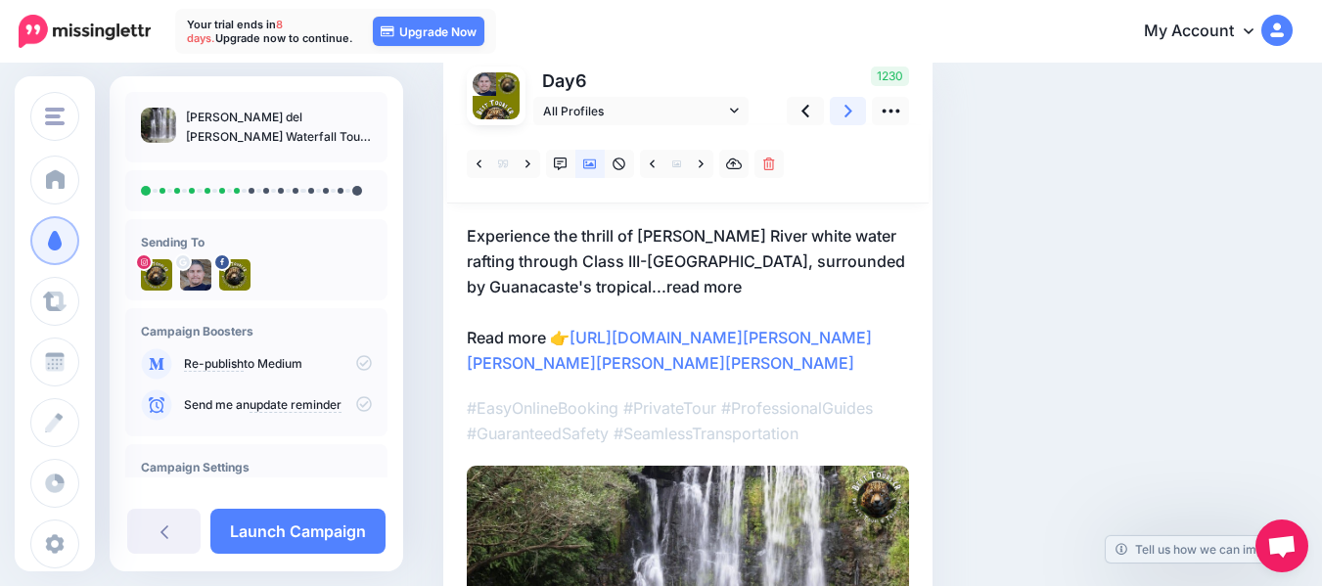
click at [846, 113] on icon at bounding box center [848, 111] width 8 height 21
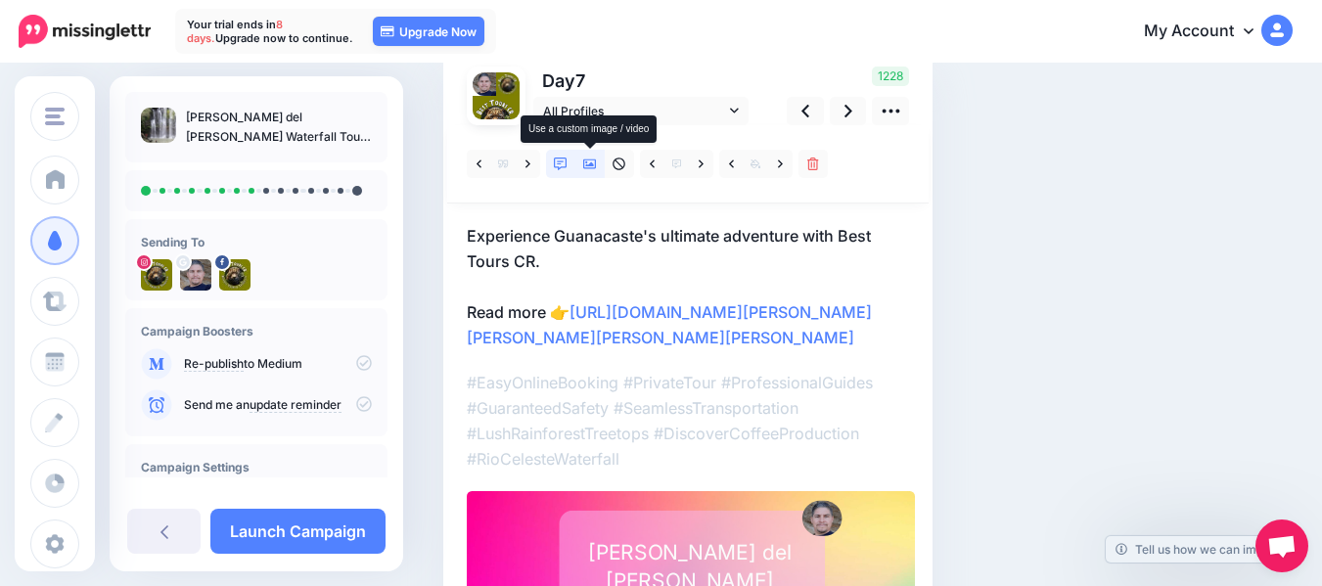
click at [586, 163] on icon at bounding box center [590, 165] width 14 height 14
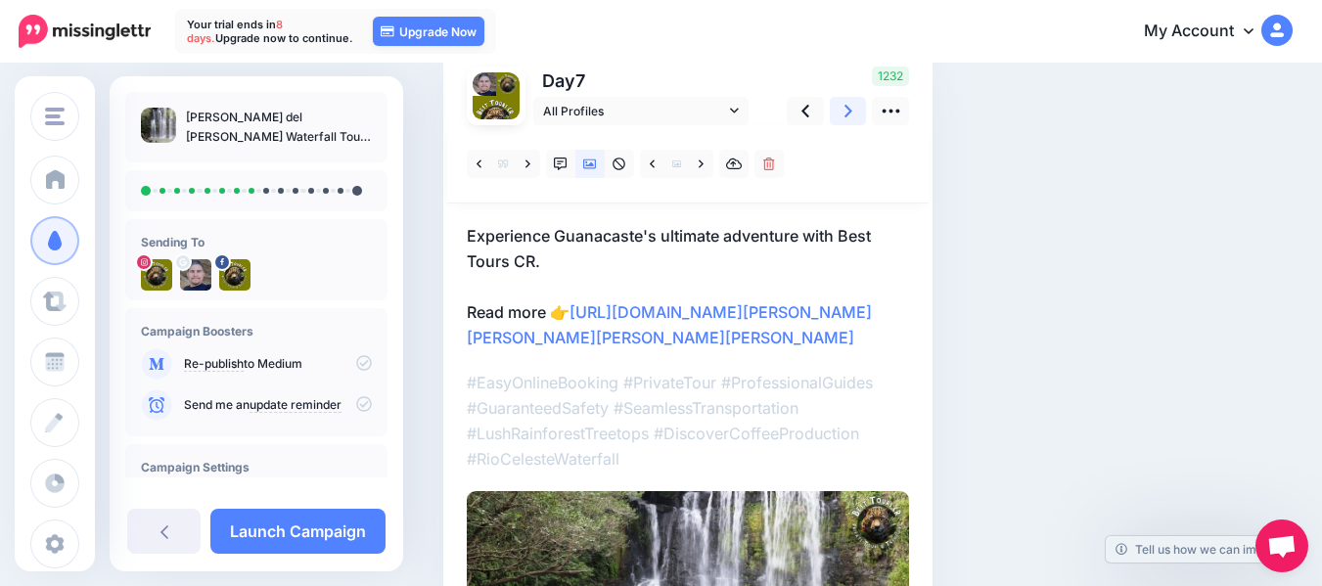
click at [854, 116] on link at bounding box center [848, 111] width 37 height 28
click at [847, 113] on icon at bounding box center [848, 111] width 8 height 13
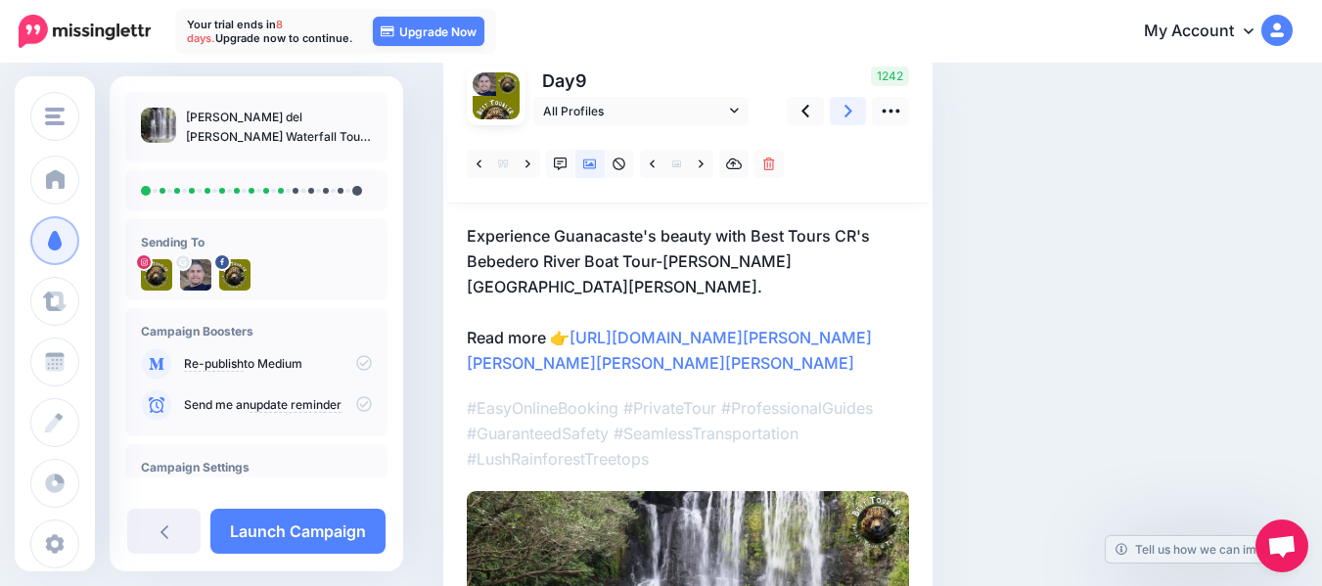
click at [847, 113] on icon at bounding box center [848, 111] width 8 height 13
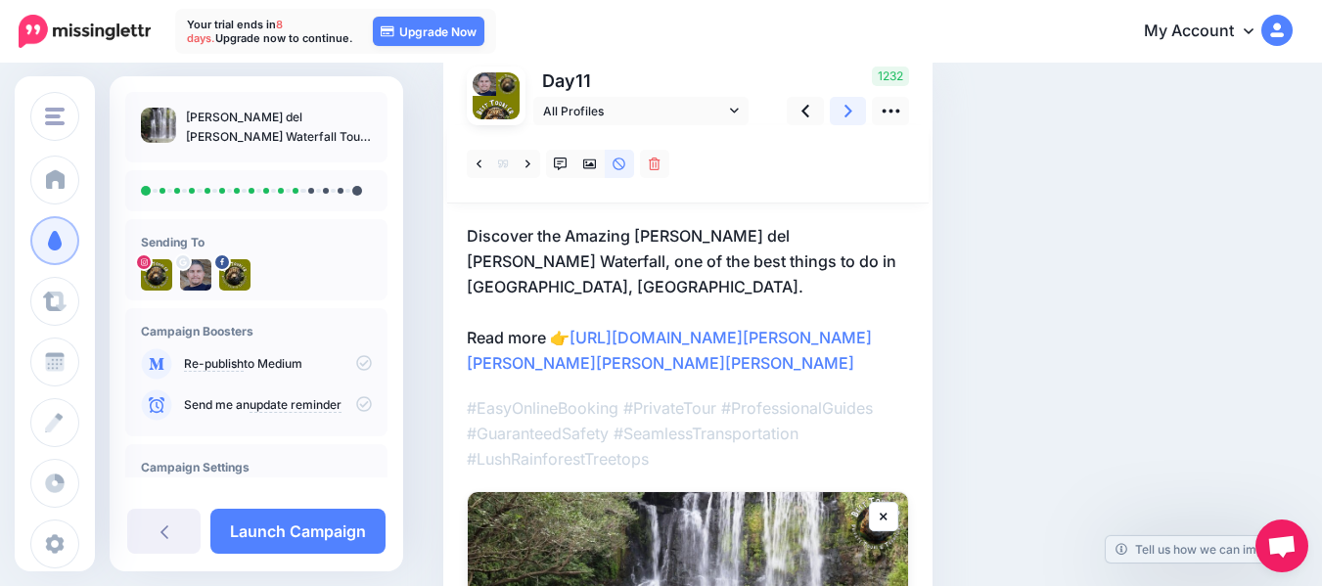
click at [847, 113] on icon at bounding box center [848, 111] width 8 height 13
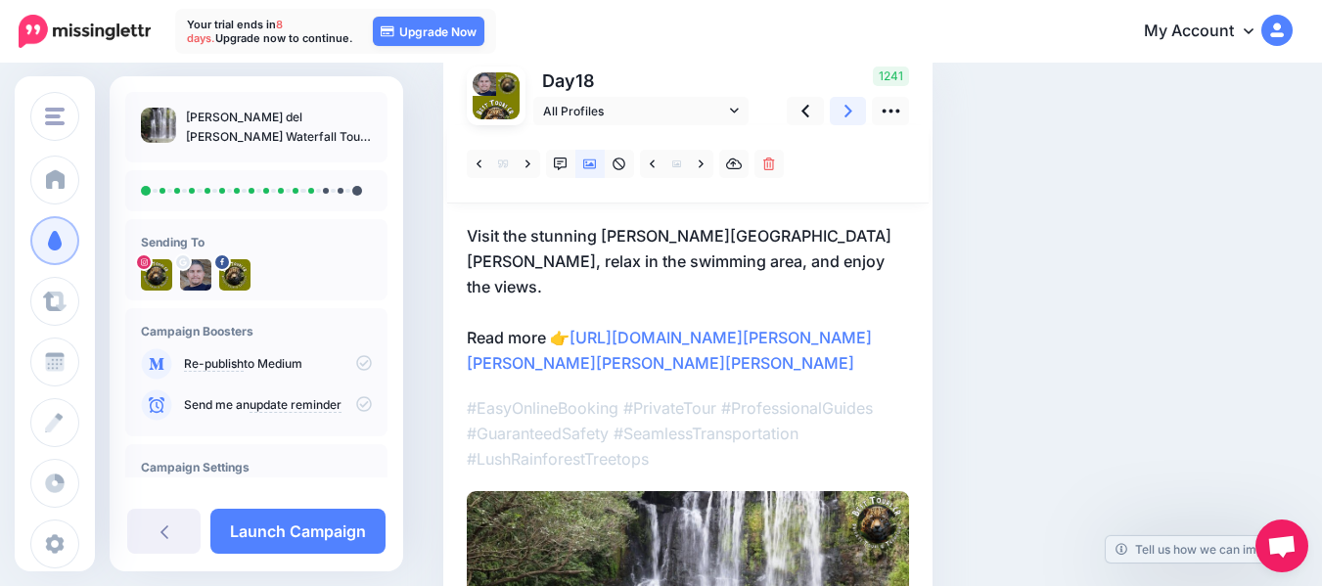
click at [847, 113] on icon at bounding box center [848, 111] width 8 height 13
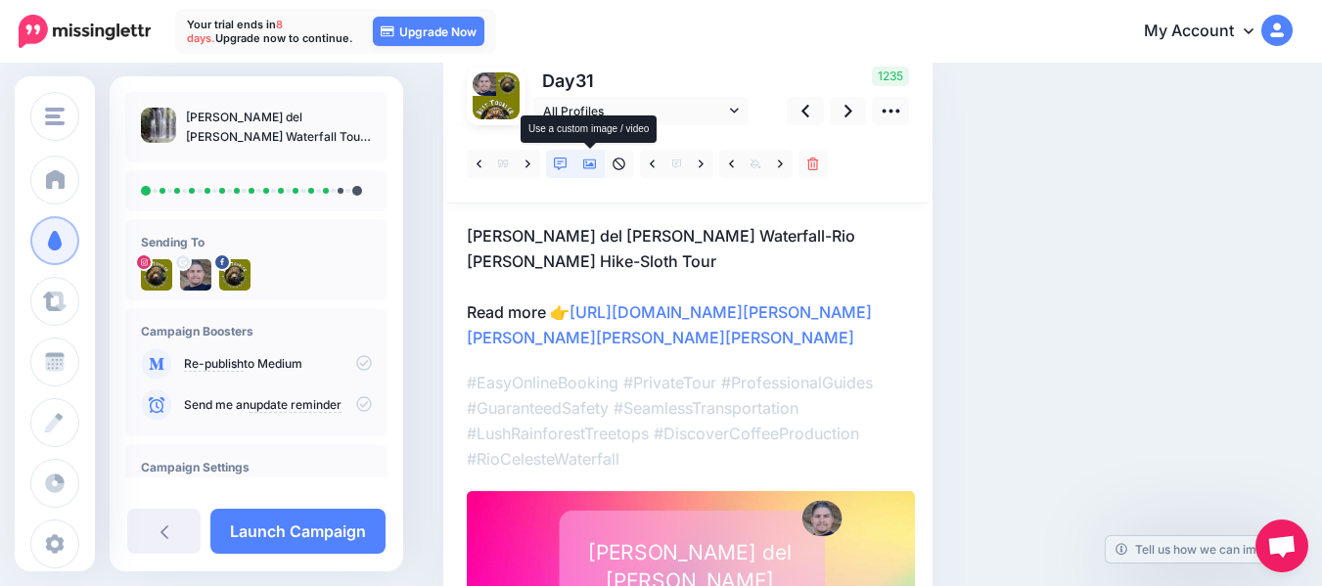
click at [594, 167] on icon at bounding box center [590, 165] width 14 height 14
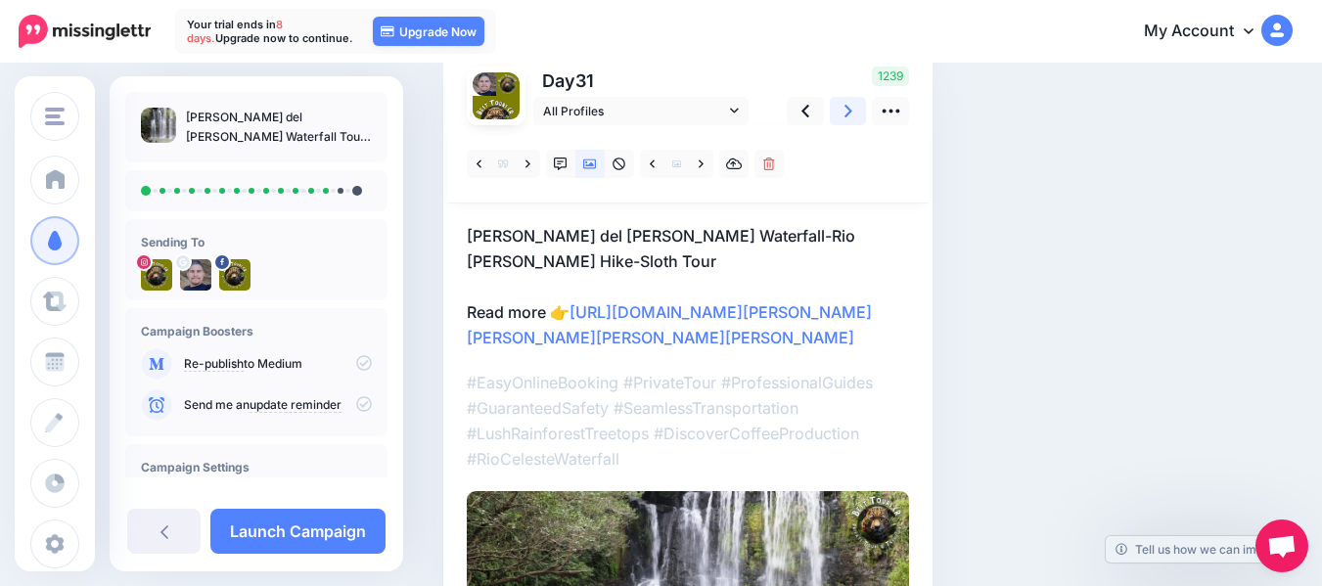
click at [850, 112] on icon at bounding box center [848, 111] width 8 height 13
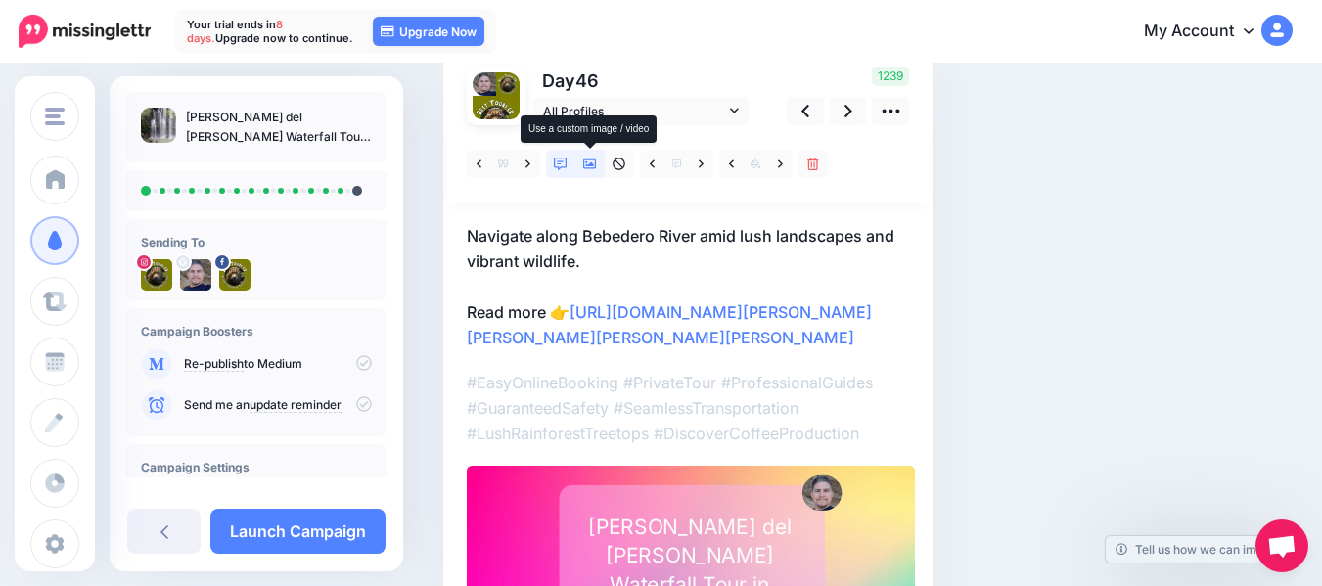
click at [585, 158] on icon at bounding box center [590, 165] width 14 height 14
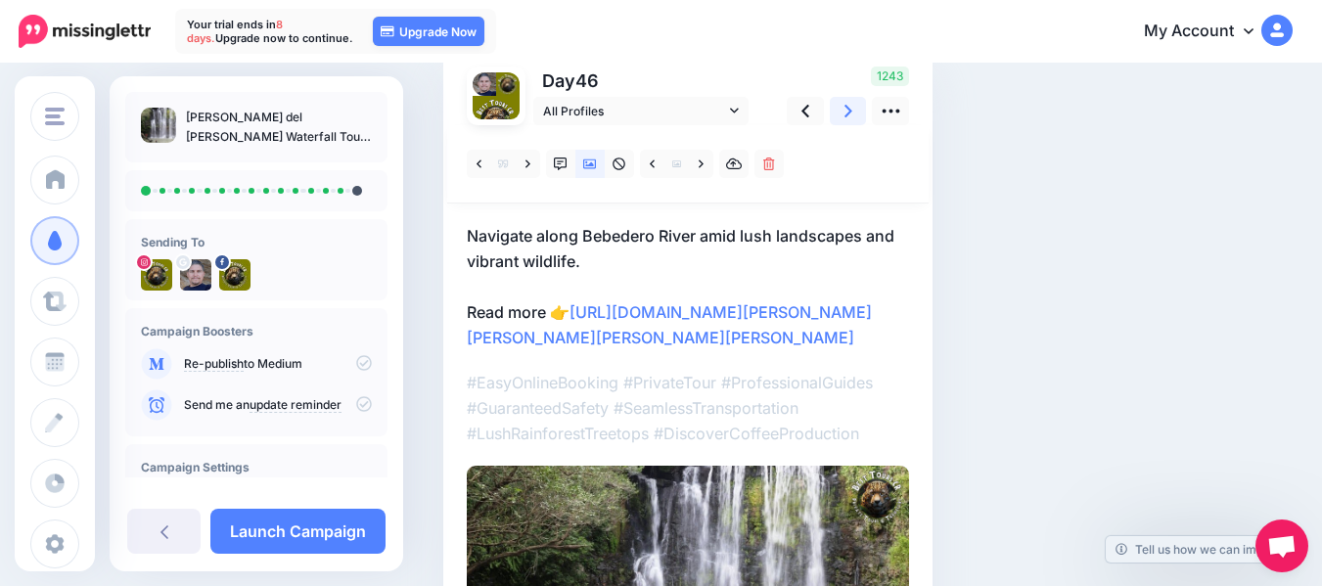
click at [851, 113] on icon at bounding box center [848, 111] width 8 height 21
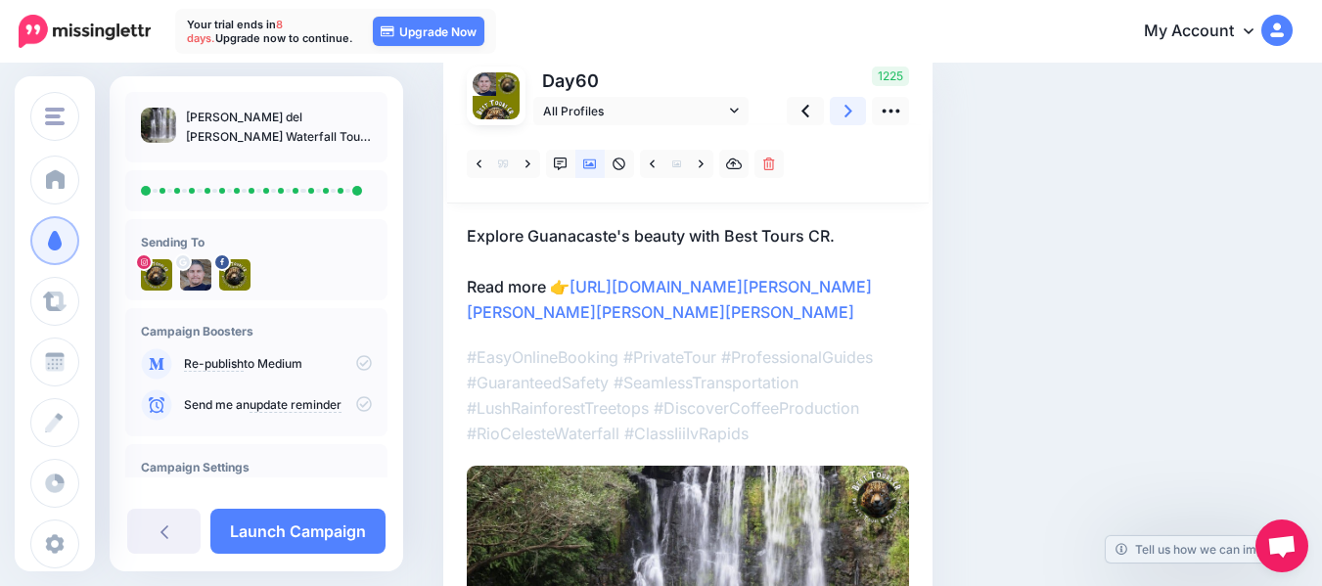
click at [851, 113] on icon at bounding box center [848, 111] width 8 height 21
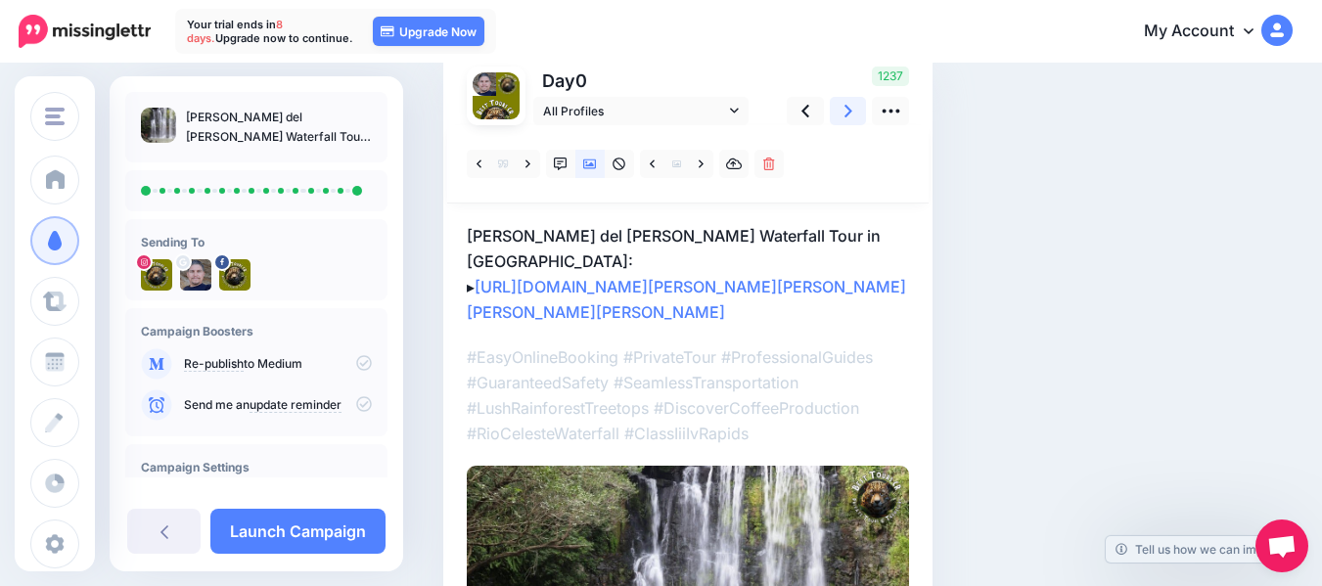
click at [851, 113] on icon at bounding box center [848, 111] width 8 height 21
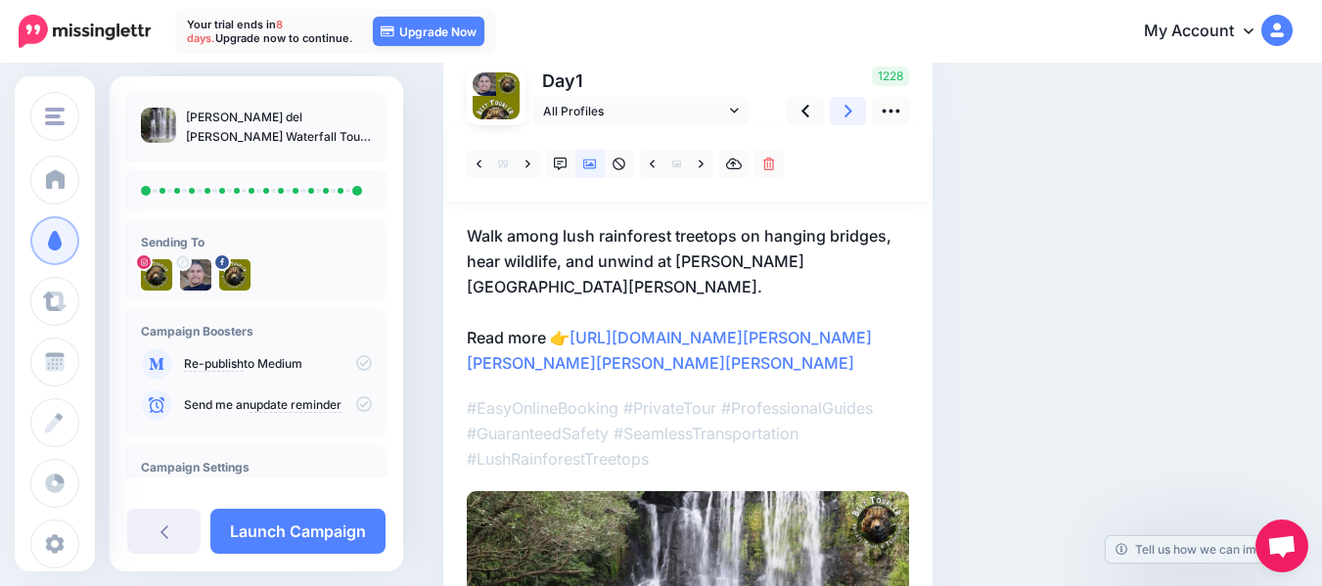
click at [851, 113] on icon at bounding box center [848, 111] width 8 height 21
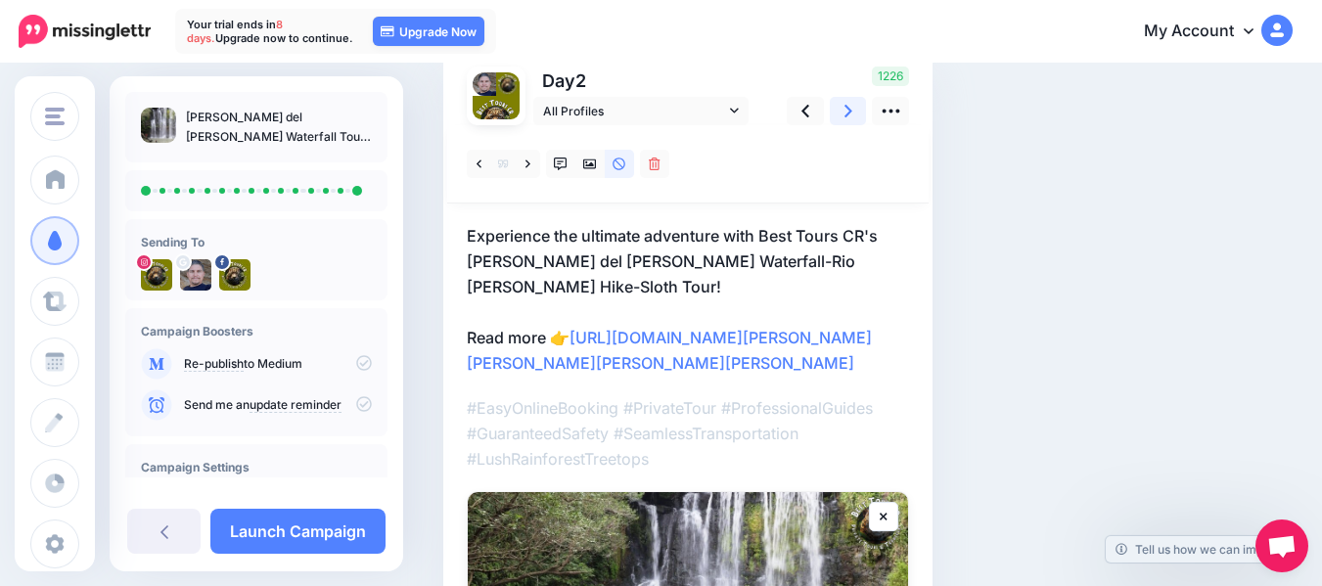
click at [851, 113] on icon at bounding box center [848, 111] width 8 height 21
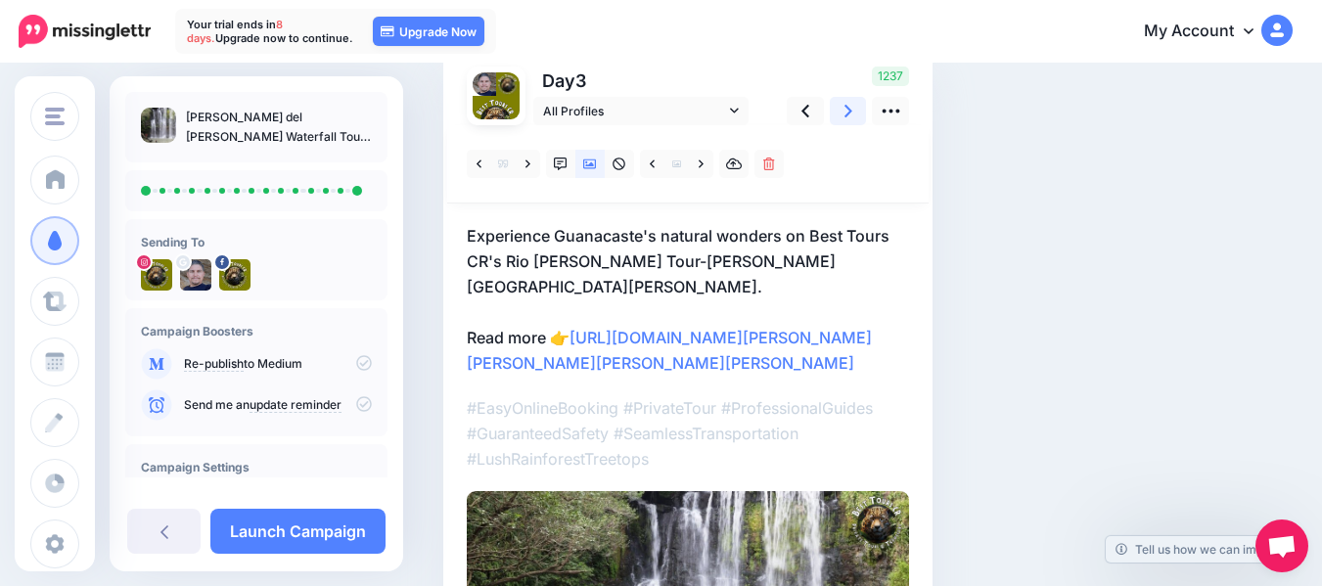
click at [851, 113] on icon at bounding box center [848, 111] width 8 height 21
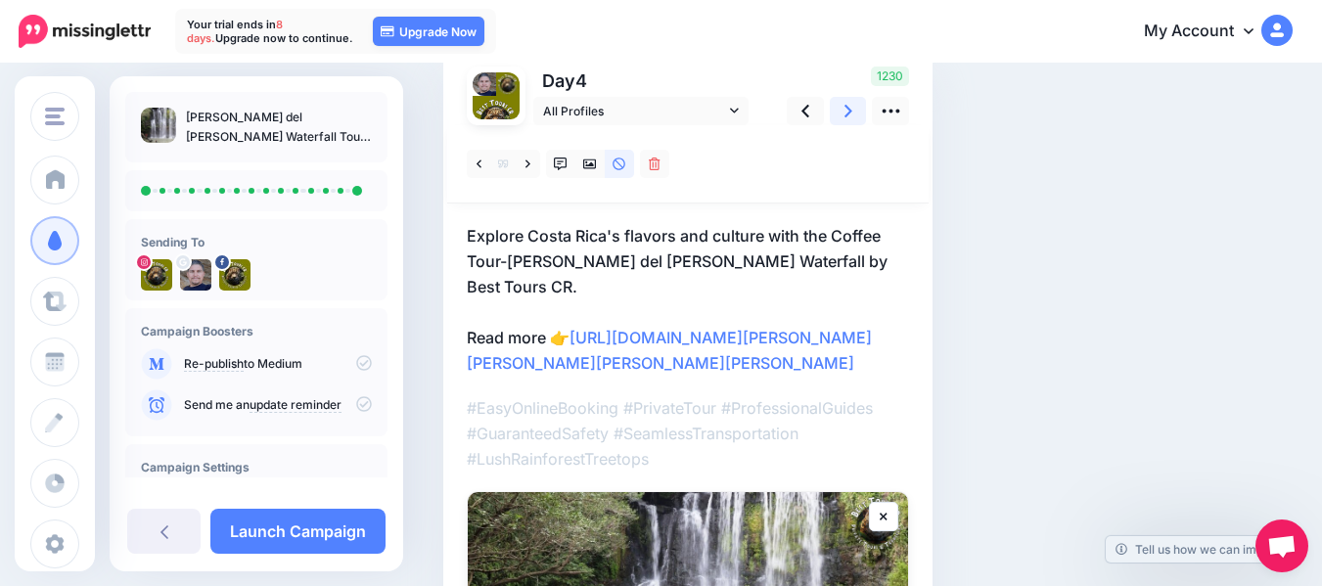
click at [851, 113] on icon at bounding box center [848, 111] width 8 height 21
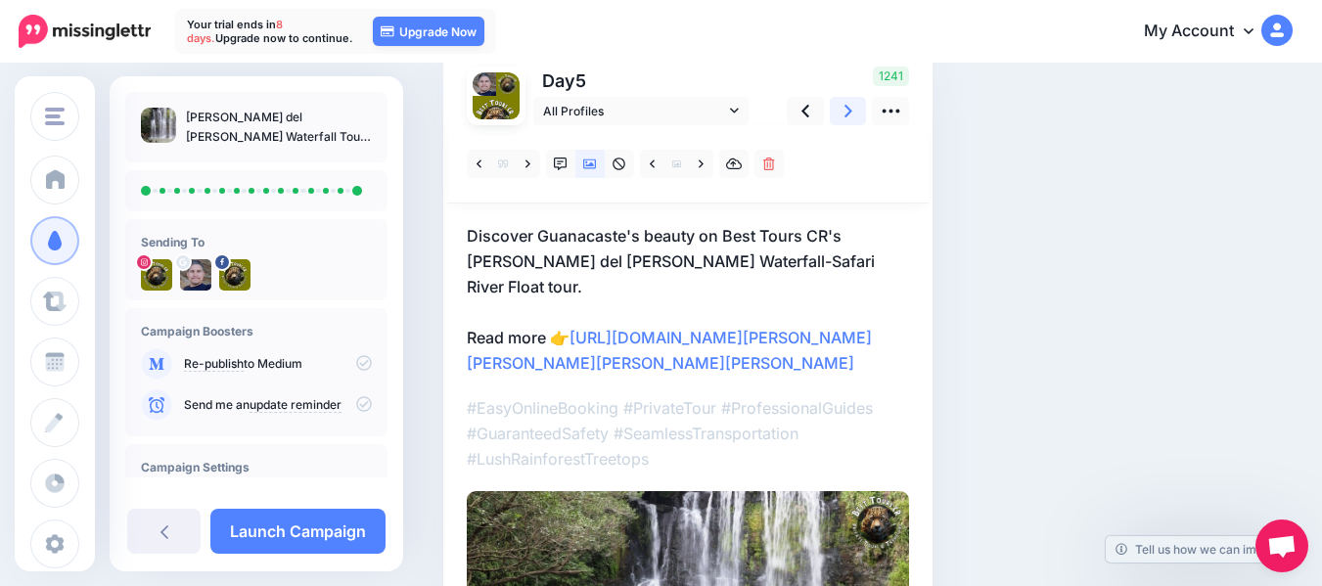
click at [851, 113] on icon at bounding box center [848, 111] width 8 height 21
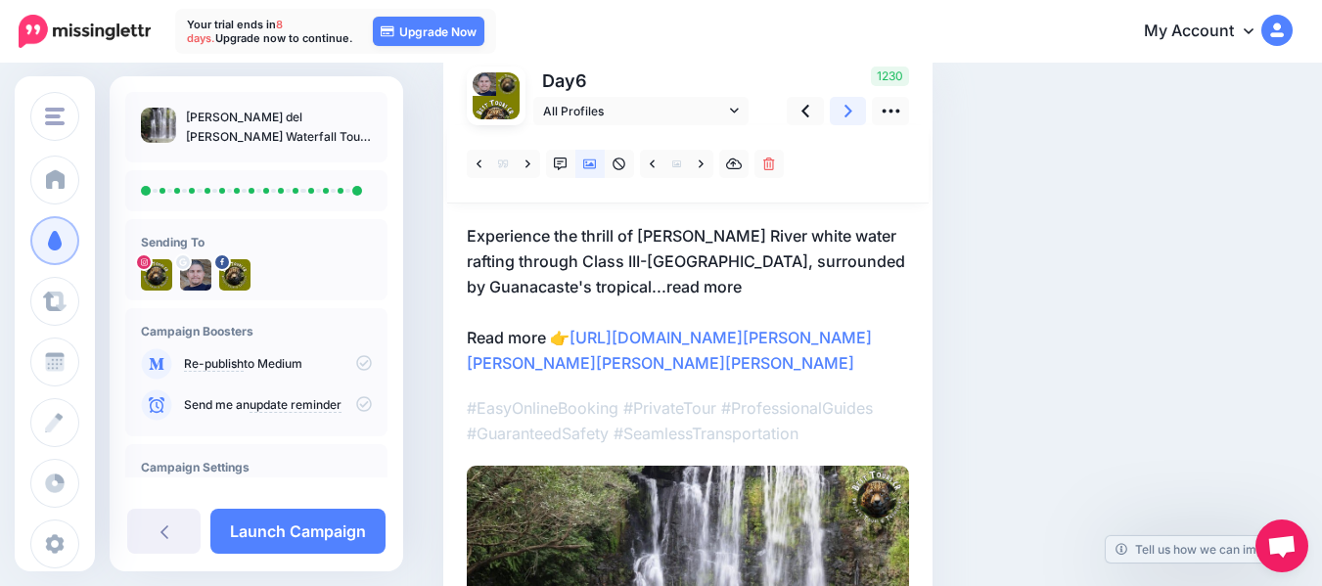
click at [851, 113] on icon at bounding box center [848, 111] width 8 height 21
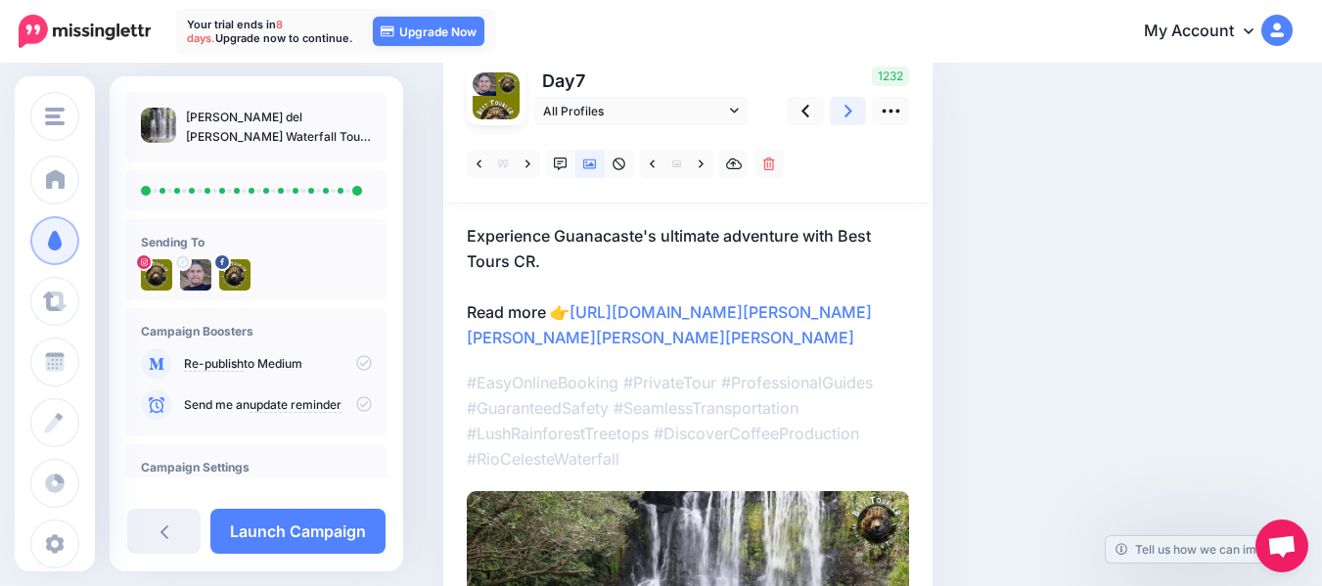
click at [851, 113] on icon at bounding box center [848, 111] width 8 height 21
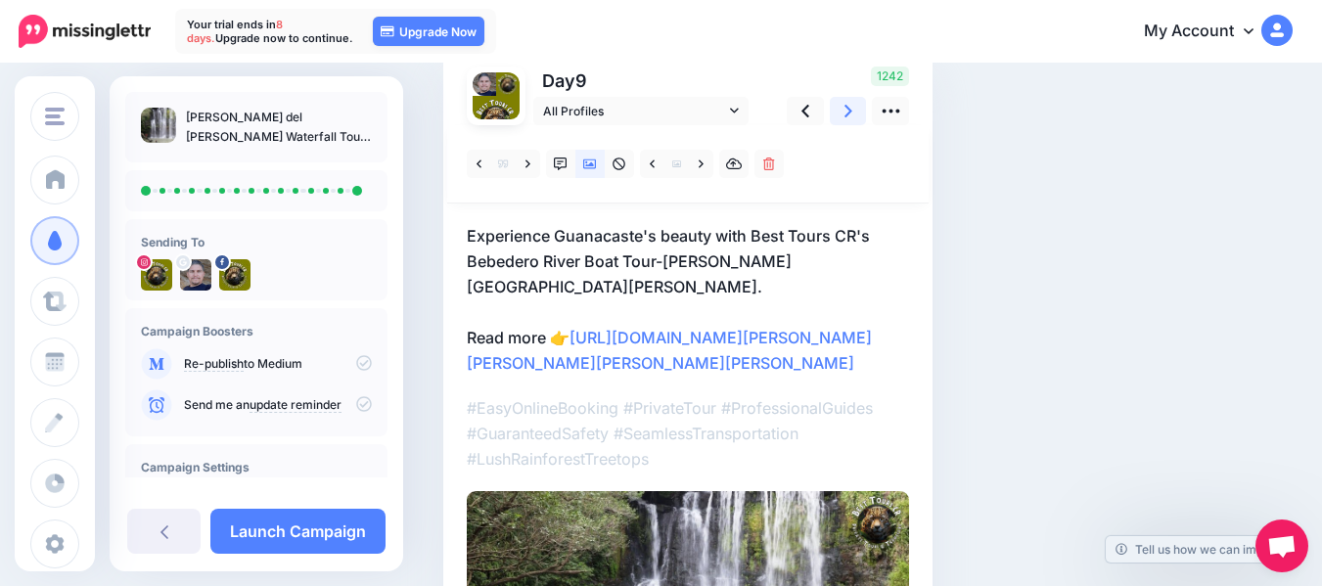
click at [851, 113] on icon at bounding box center [848, 111] width 8 height 21
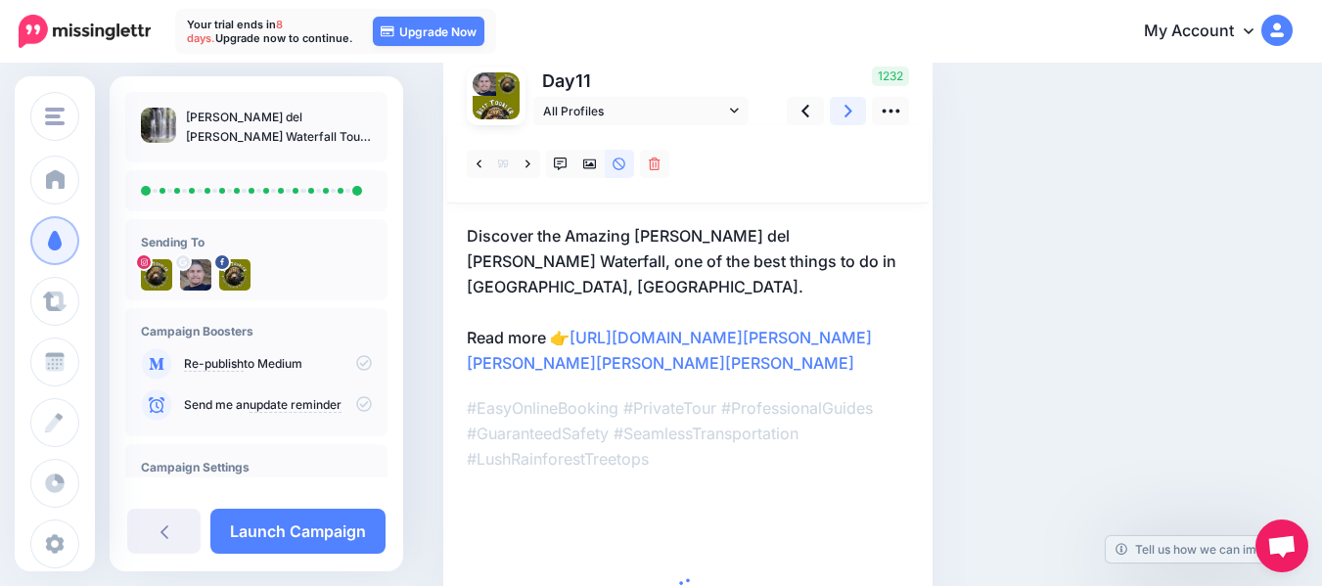
click at [851, 113] on icon at bounding box center [848, 111] width 8 height 21
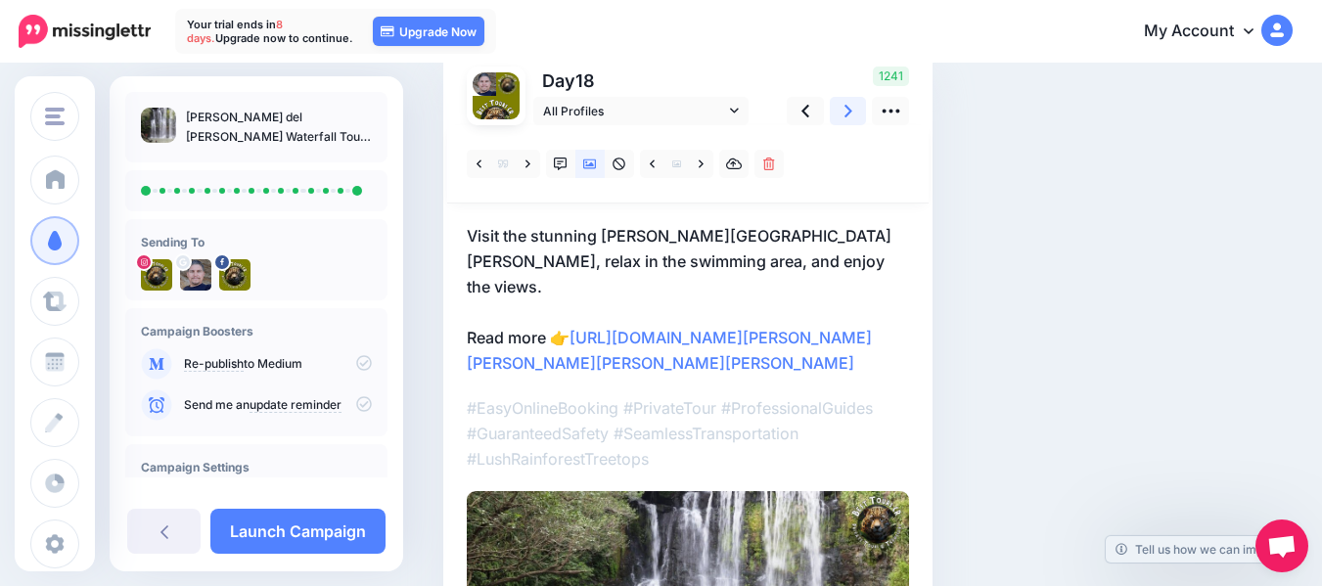
click at [851, 113] on icon at bounding box center [848, 111] width 8 height 21
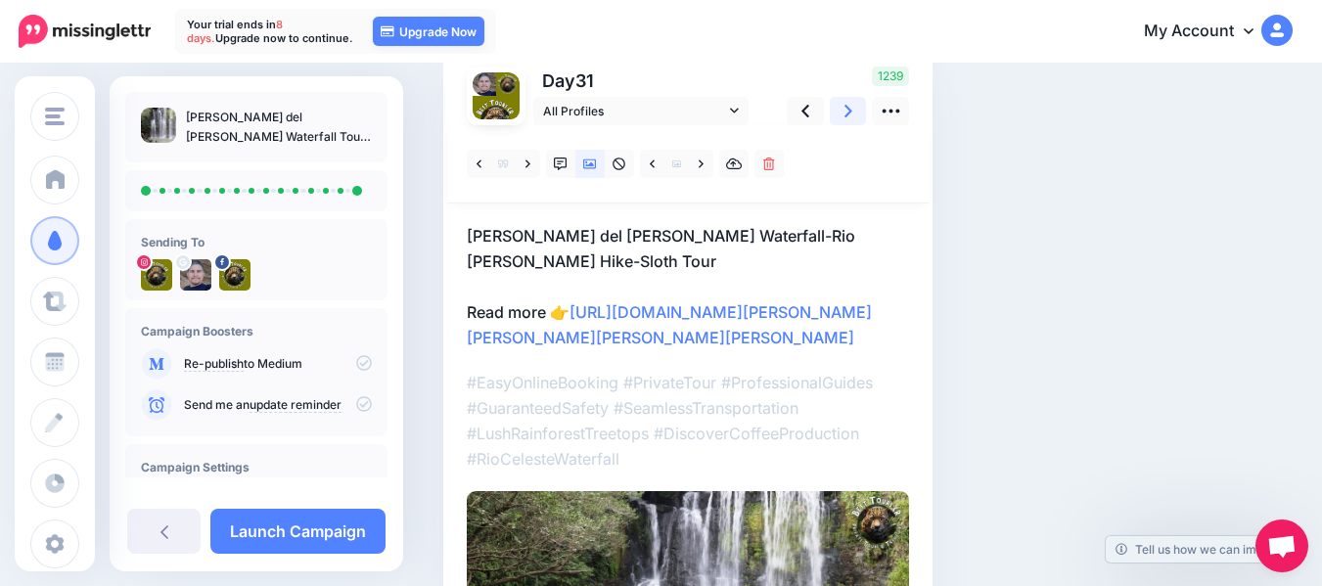
click at [851, 113] on icon at bounding box center [848, 111] width 8 height 21
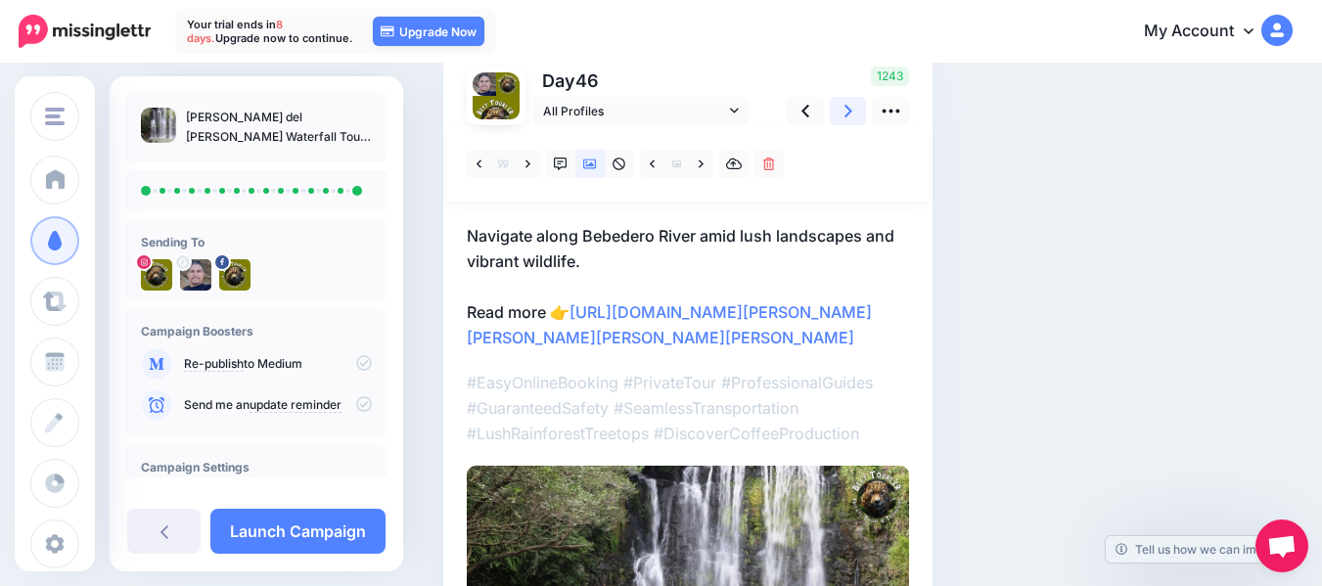
click at [851, 113] on icon at bounding box center [848, 111] width 8 height 21
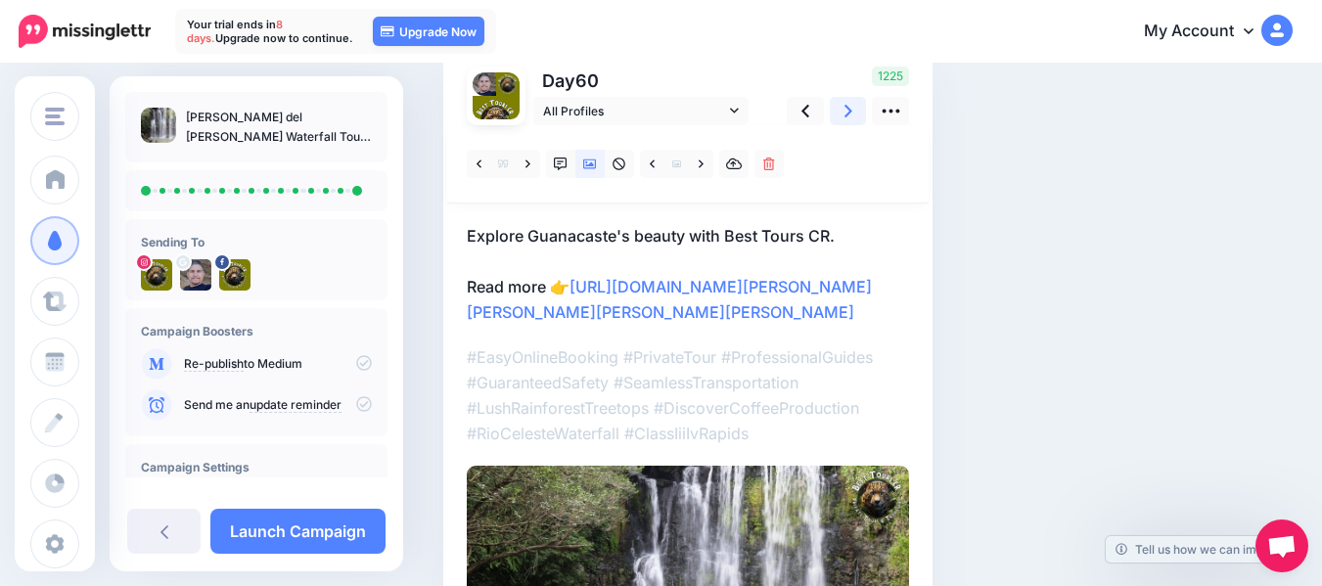
click at [851, 113] on icon at bounding box center [848, 111] width 8 height 21
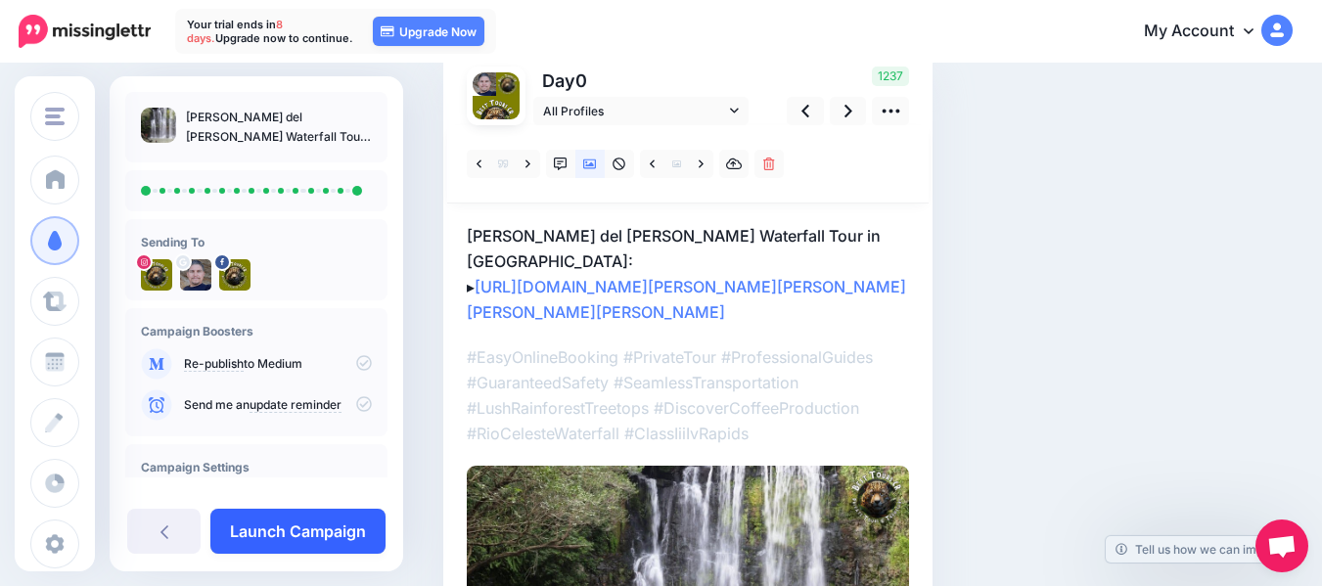
click at [308, 530] on link "Launch Campaign" at bounding box center [297, 531] width 175 height 45
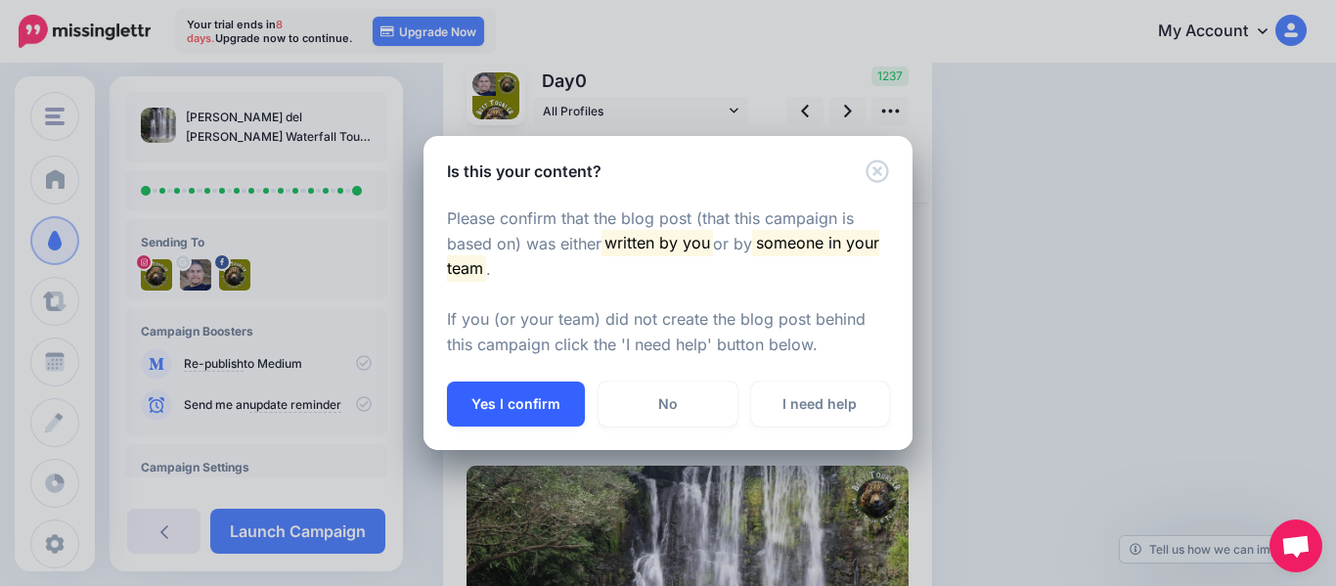
click at [514, 409] on button "Yes I confirm" at bounding box center [516, 404] width 138 height 45
